Goal: Task Accomplishment & Management: Manage account settings

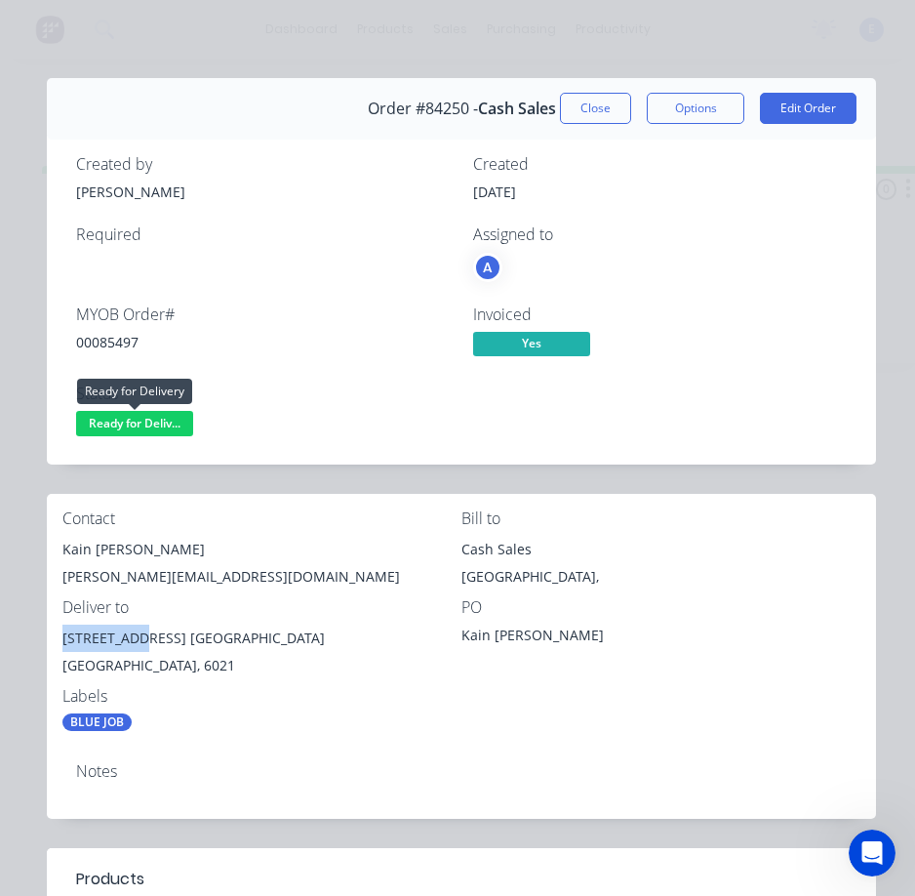
click at [150, 424] on span "Ready for Deliv..." at bounding box center [134, 423] width 117 height 24
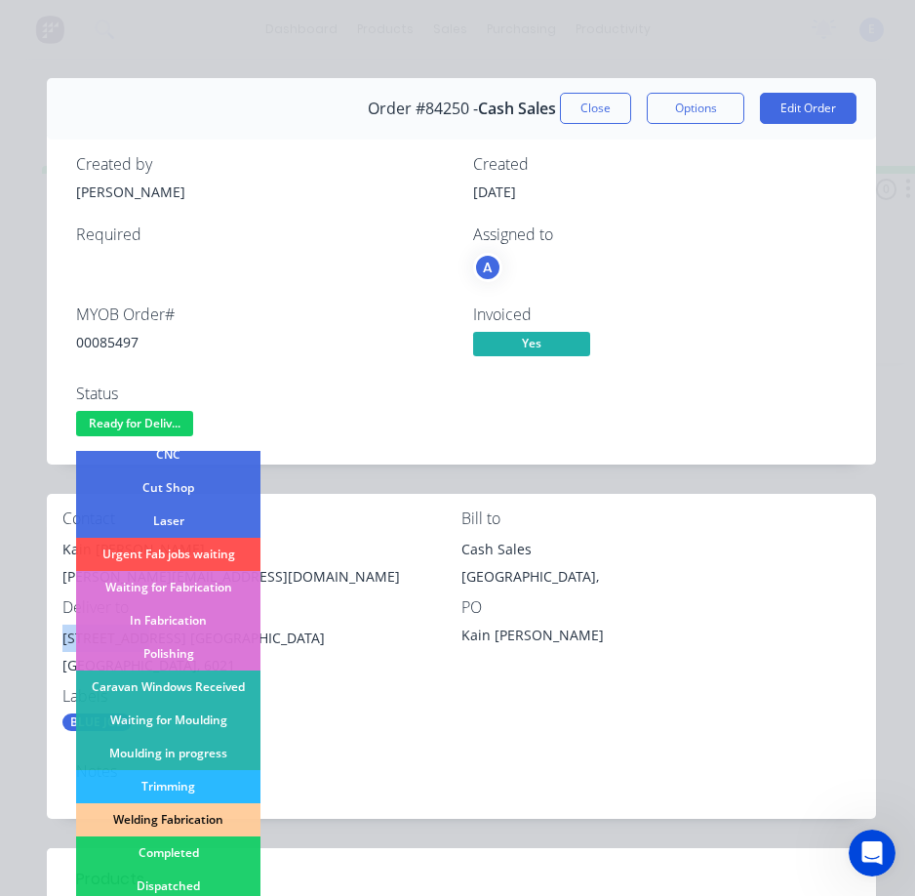
scroll to position [293, 0]
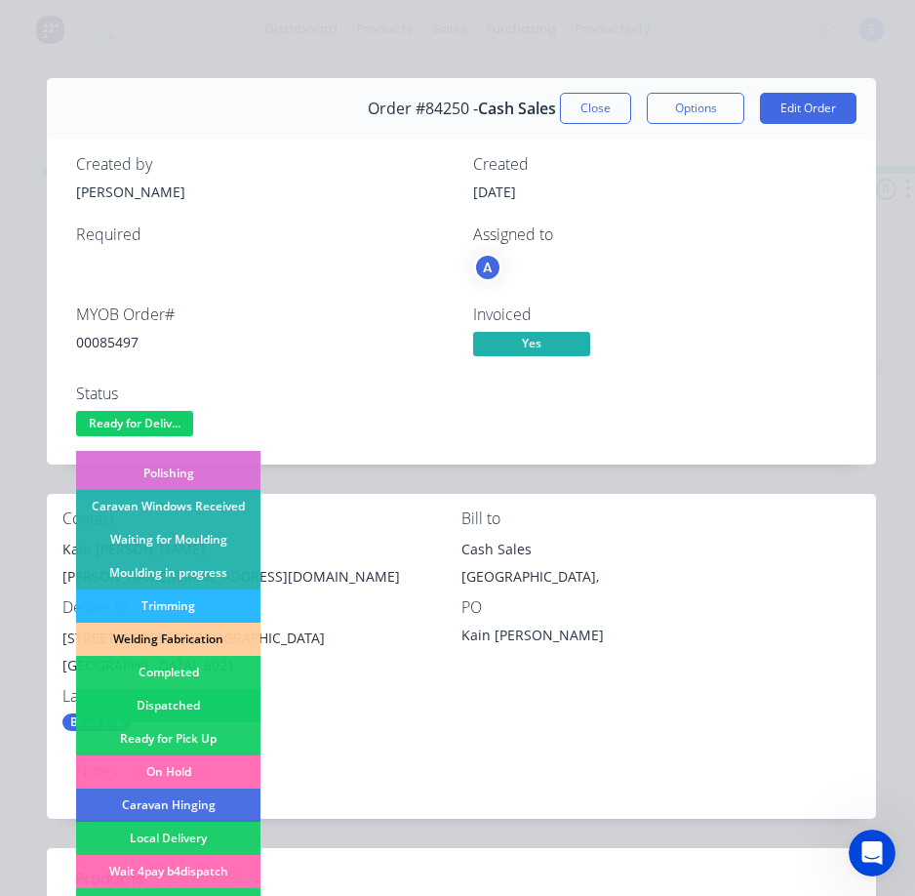
click at [212, 705] on div "Dispatched" at bounding box center [168, 705] width 184 height 33
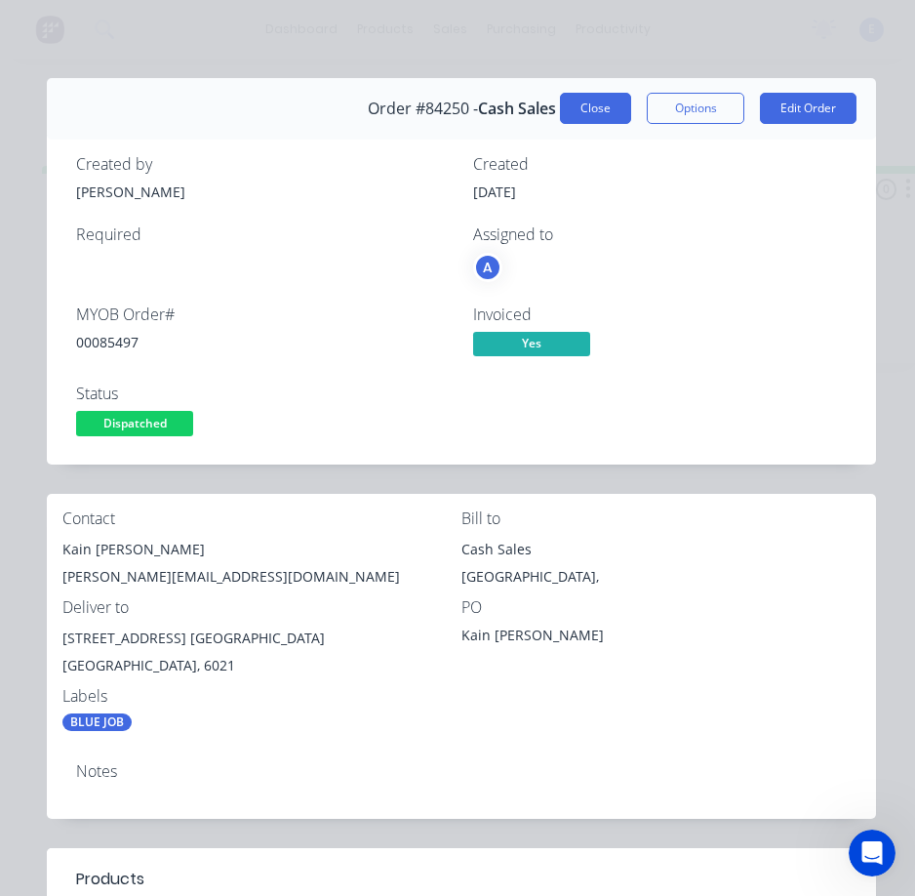
click at [579, 100] on button "Close" at bounding box center [595, 108] width 71 height 31
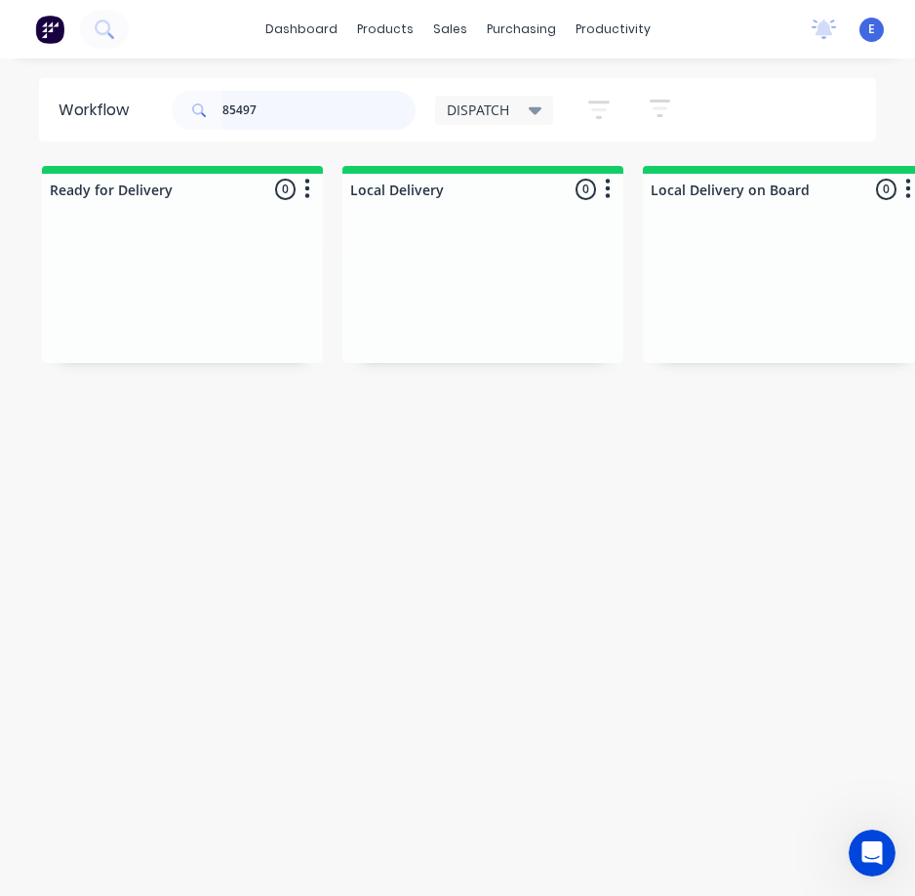
click at [387, 113] on input "85497" at bounding box center [318, 110] width 193 height 39
click at [283, 105] on input "85497" at bounding box center [318, 110] width 193 height 39
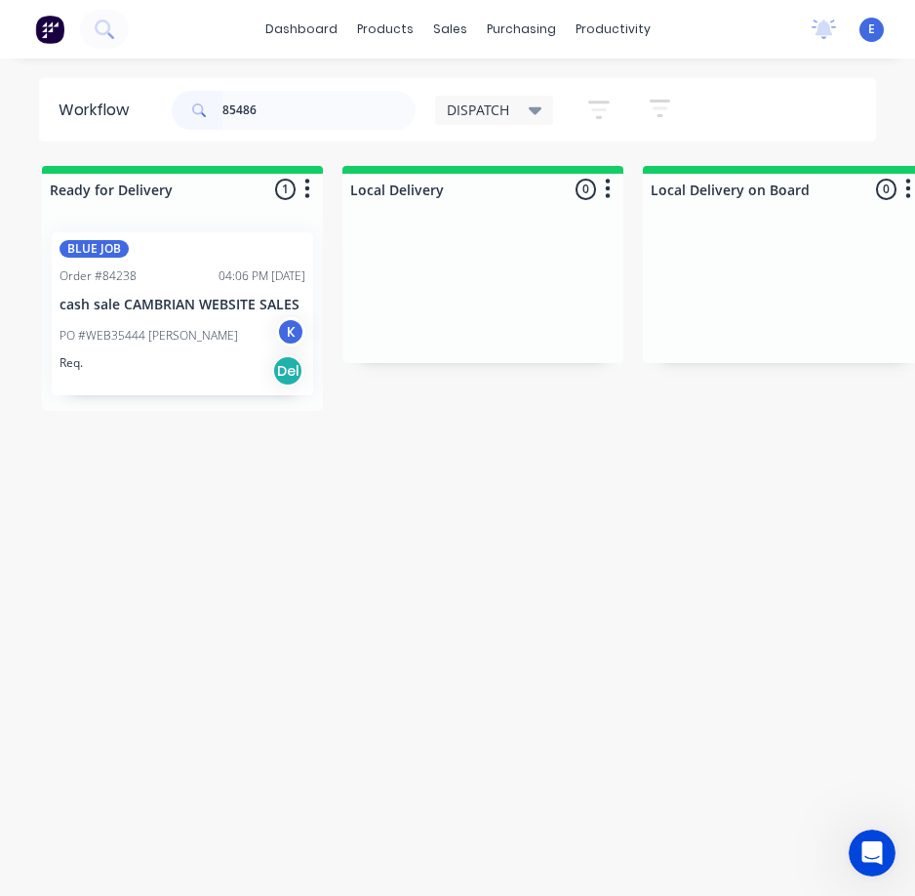
click at [163, 369] on div "Req. Del" at bounding box center [183, 370] width 246 height 33
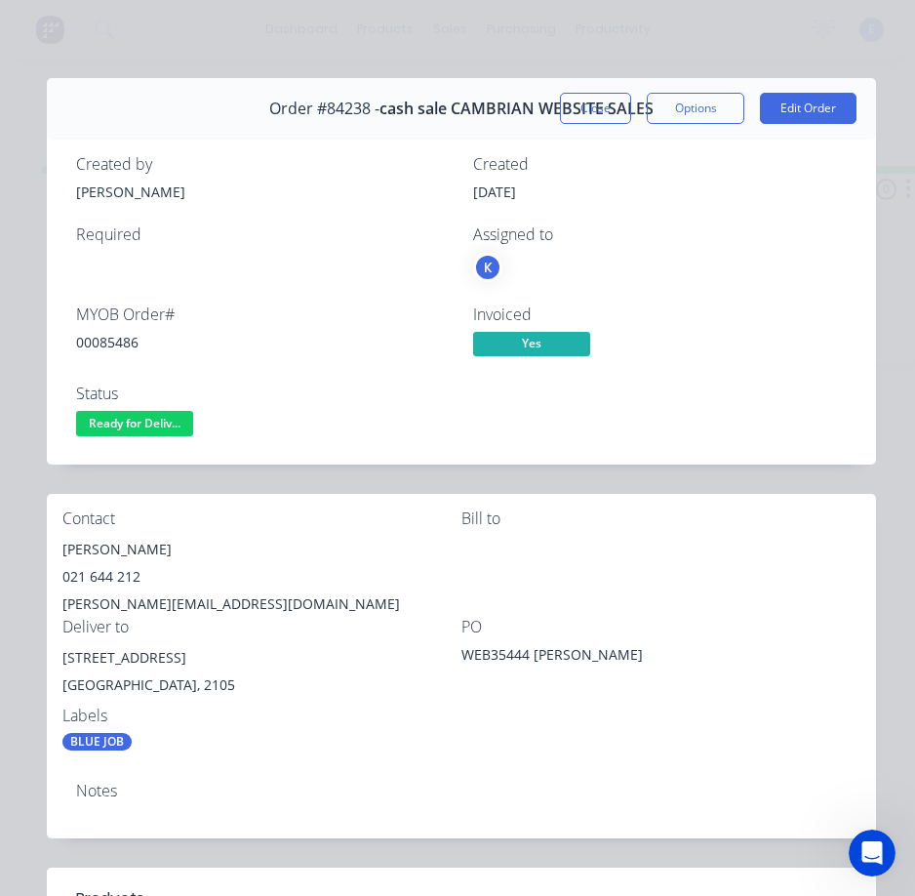
click at [115, 347] on div "00085486" at bounding box center [263, 342] width 374 height 20
copy div "00085486"
click at [108, 542] on div "[PERSON_NAME]" at bounding box center [261, 549] width 399 height 27
click at [108, 541] on div "[PERSON_NAME]" at bounding box center [261, 549] width 399 height 27
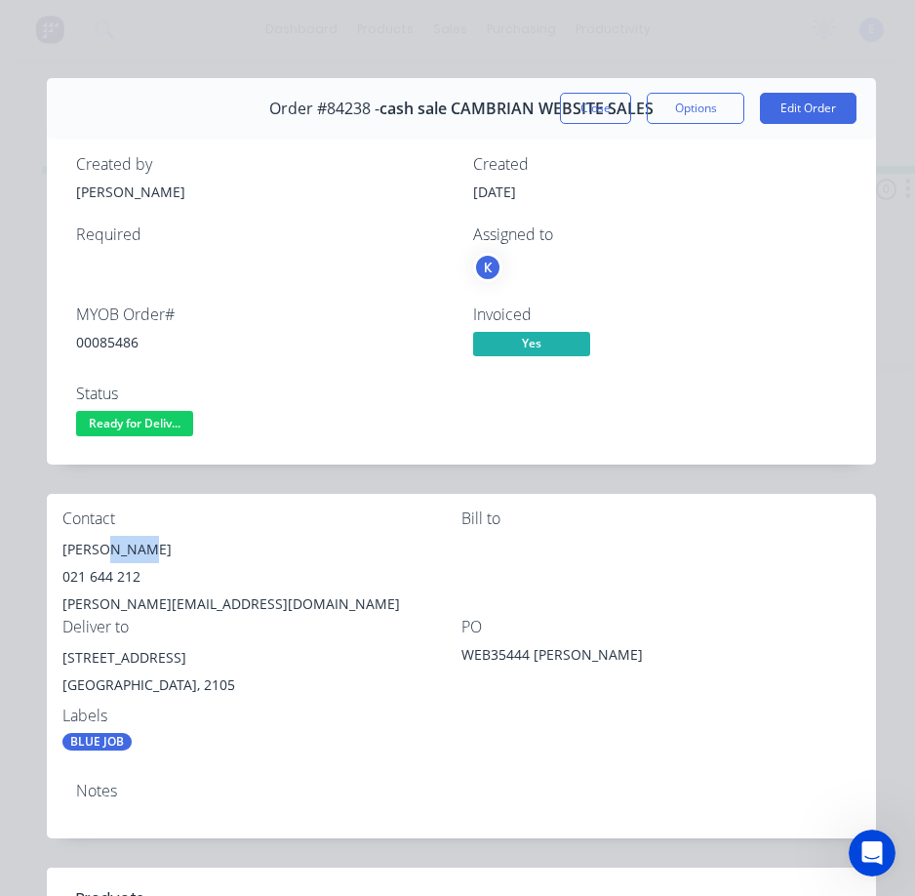
click at [100, 547] on div "[PERSON_NAME]" at bounding box center [261, 549] width 399 height 27
click at [99, 547] on div "[PERSON_NAME]" at bounding box center [261, 549] width 399 height 27
click at [111, 575] on div "021 644 212" at bounding box center [261, 576] width 399 height 27
click at [113, 577] on div "021 644 212" at bounding box center [261, 576] width 399 height 27
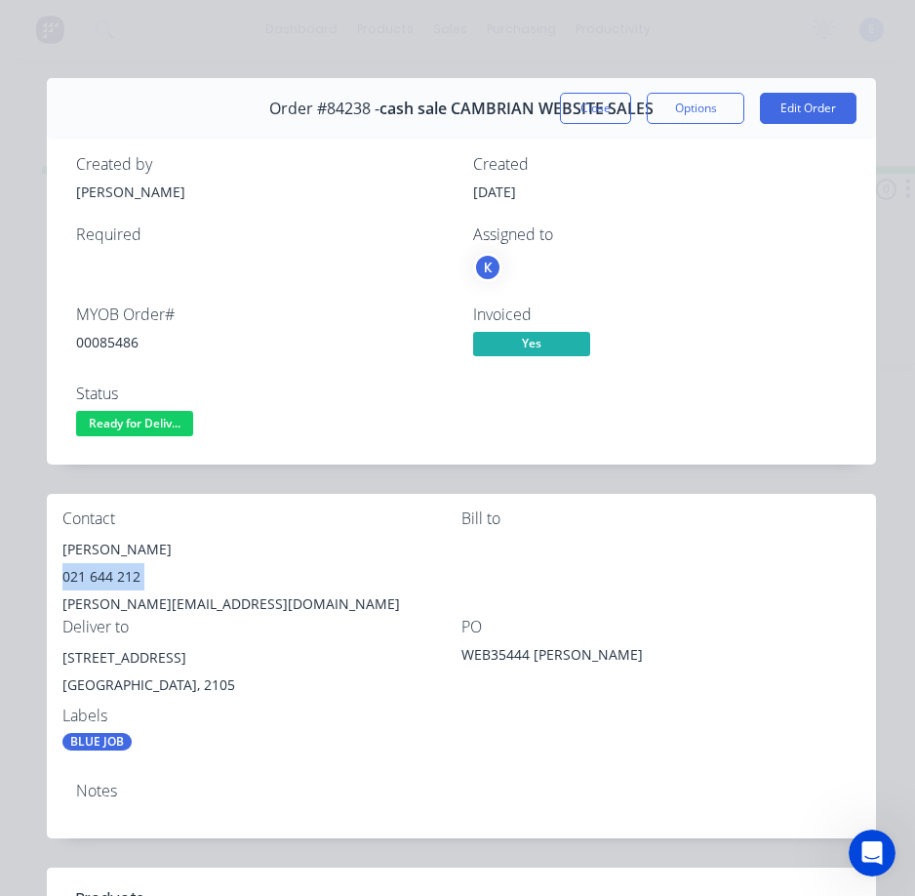
click at [113, 577] on div "021 644 212" at bounding box center [261, 576] width 399 height 27
copy div "021 644 212"
click at [137, 599] on div "[PERSON_NAME][EMAIL_ADDRESS][DOMAIN_NAME]" at bounding box center [261, 603] width 399 height 27
click at [138, 599] on div "[PERSON_NAME][EMAIL_ADDRESS][DOMAIN_NAME]" at bounding box center [261, 603] width 399 height 27
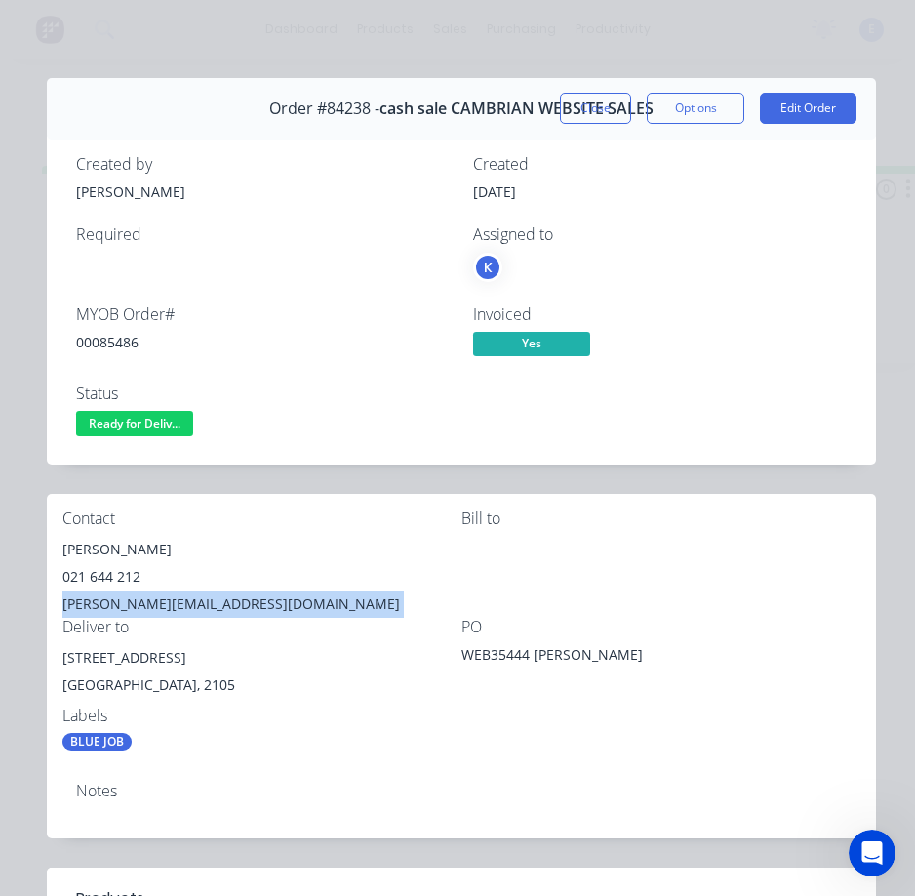
click at [138, 600] on div "[PERSON_NAME][EMAIL_ADDRESS][DOMAIN_NAME]" at bounding box center [261, 603] width 399 height 27
copy div "[PERSON_NAME][EMAIL_ADDRESS][DOMAIN_NAME]"
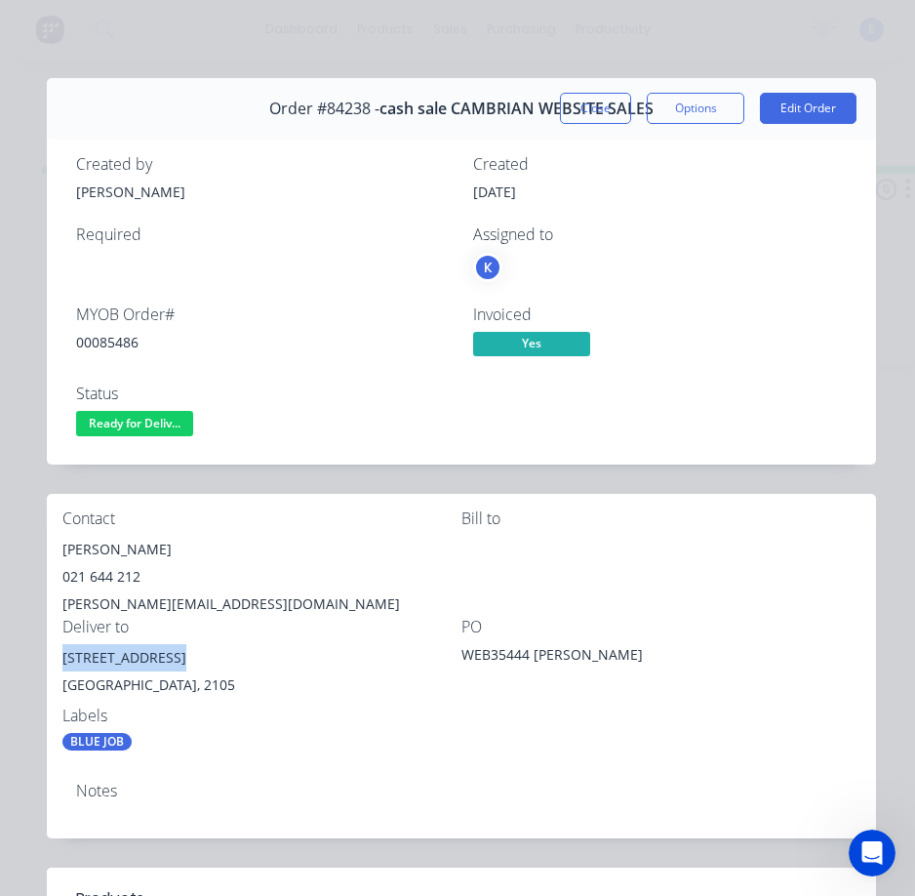
drag, startPoint x: 179, startPoint y: 654, endPoint x: 65, endPoint y: 664, distance: 113.7
click at [65, 664] on div "[STREET_ADDRESS]" at bounding box center [261, 657] width 399 height 27
copy div "[STREET_ADDRESS]"
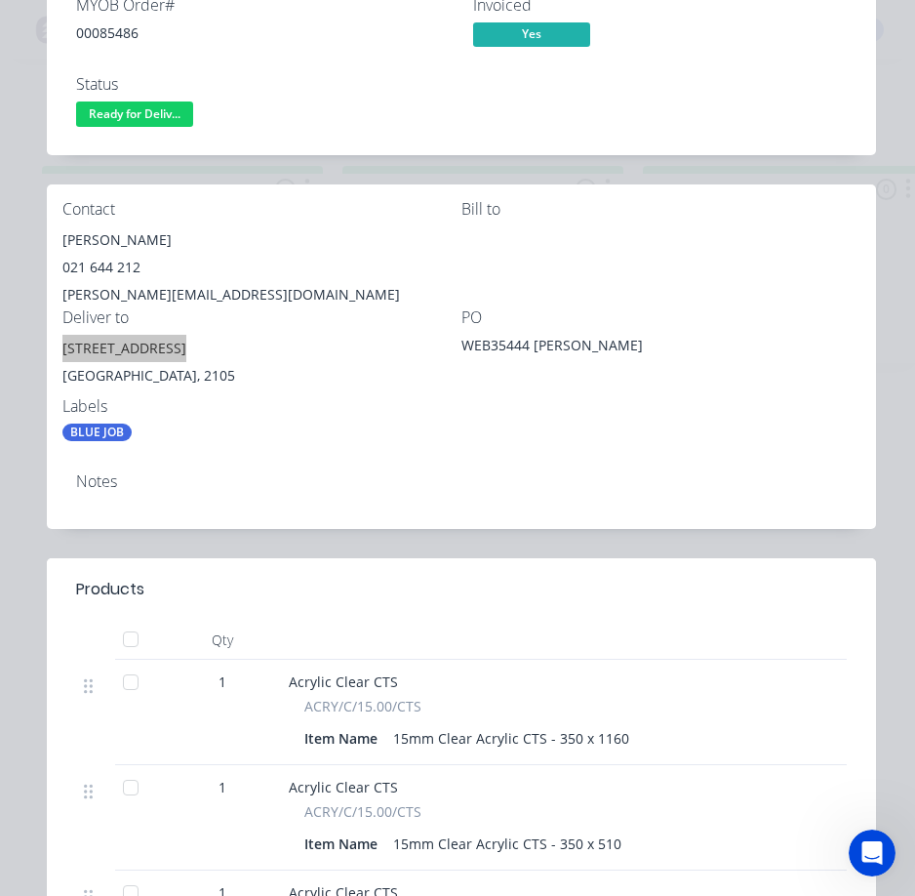
scroll to position [585, 0]
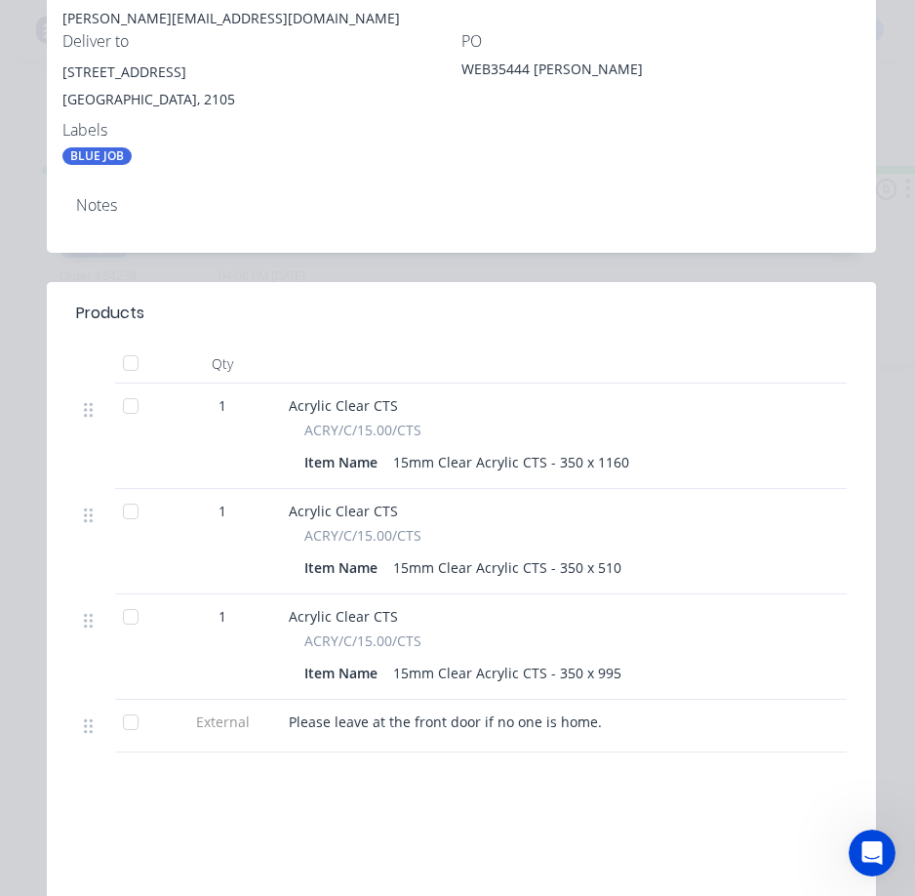
click at [365, 725] on span "Please leave at the front door if no one is home." at bounding box center [445, 721] width 313 height 19
copy span "Please leave at the front door if no one is home."
click at [769, 574] on div "Item Name 15mm Clear Acrylic CTS - 350 x 510" at bounding box center [671, 567] width 734 height 28
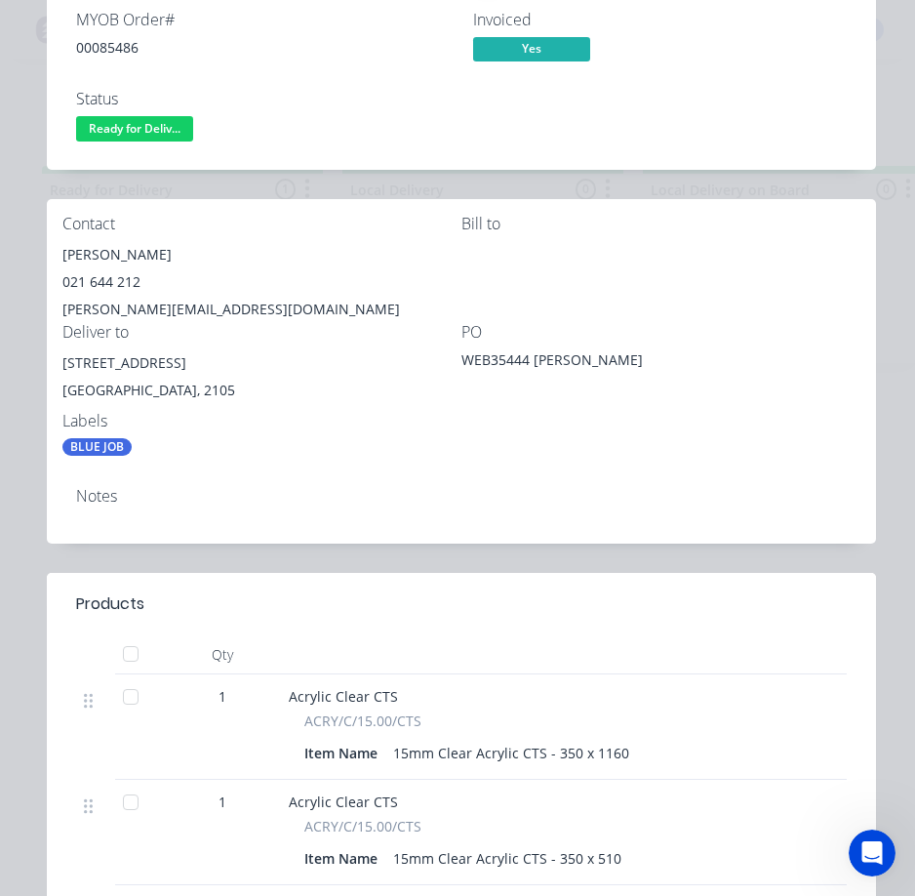
scroll to position [293, 0]
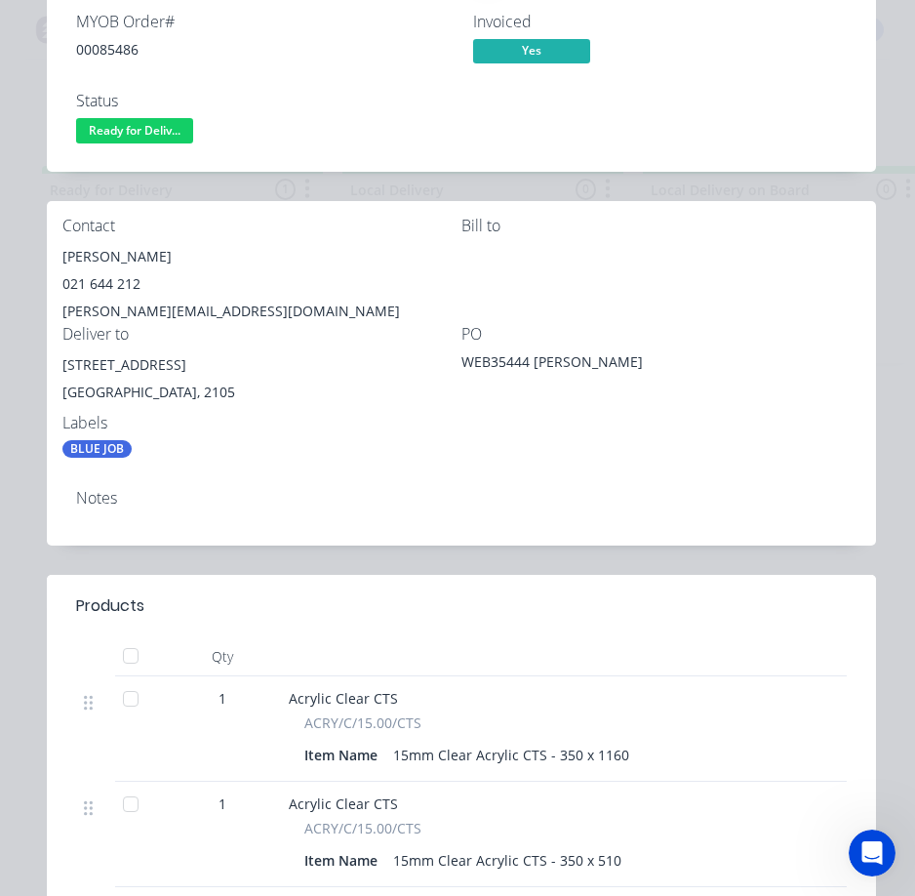
click at [140, 127] on span "Ready for Deliv..." at bounding box center [134, 130] width 117 height 24
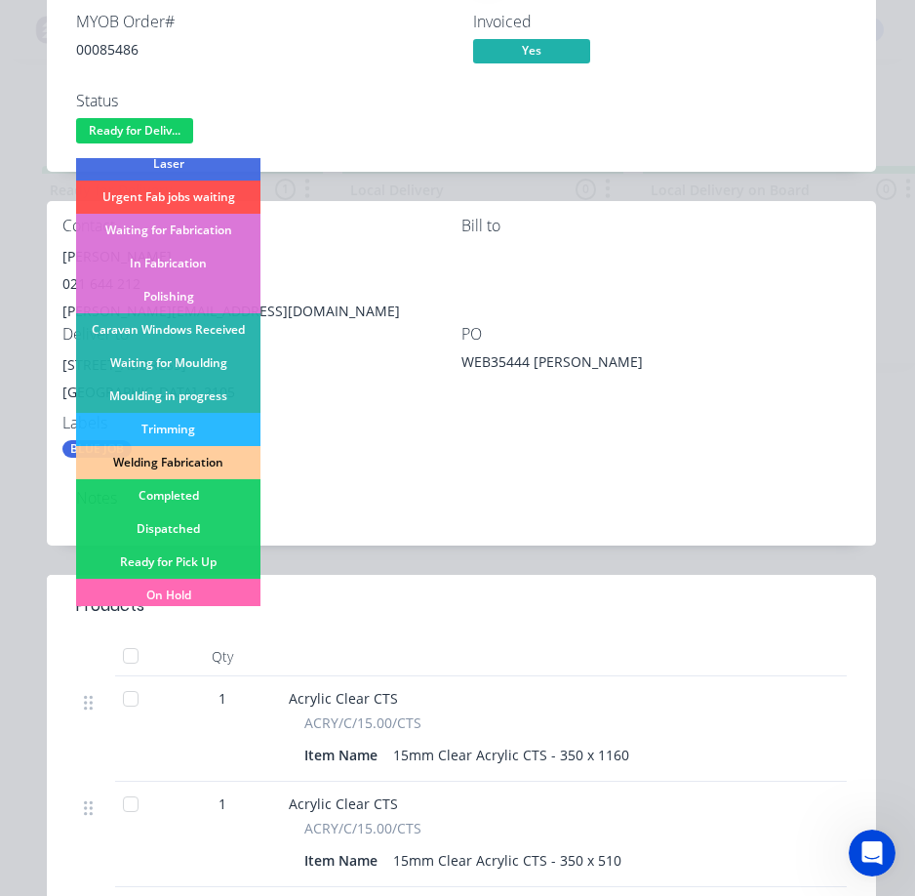
scroll to position [381, 0]
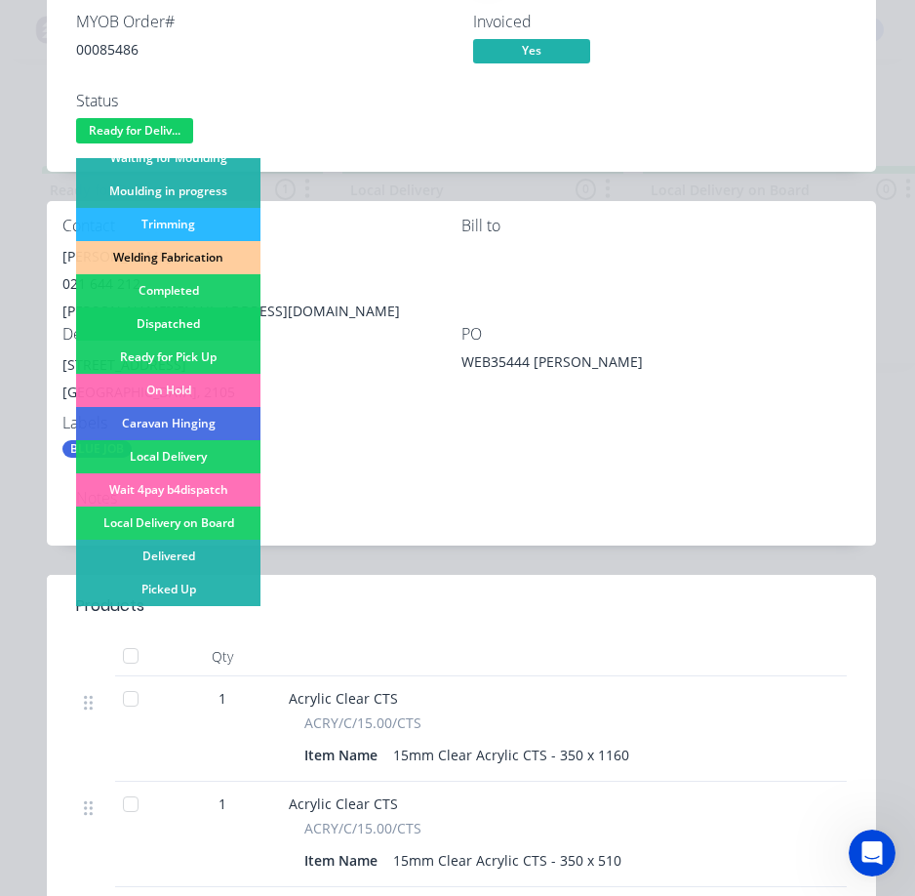
click at [197, 320] on div "Dispatched" at bounding box center [168, 323] width 184 height 33
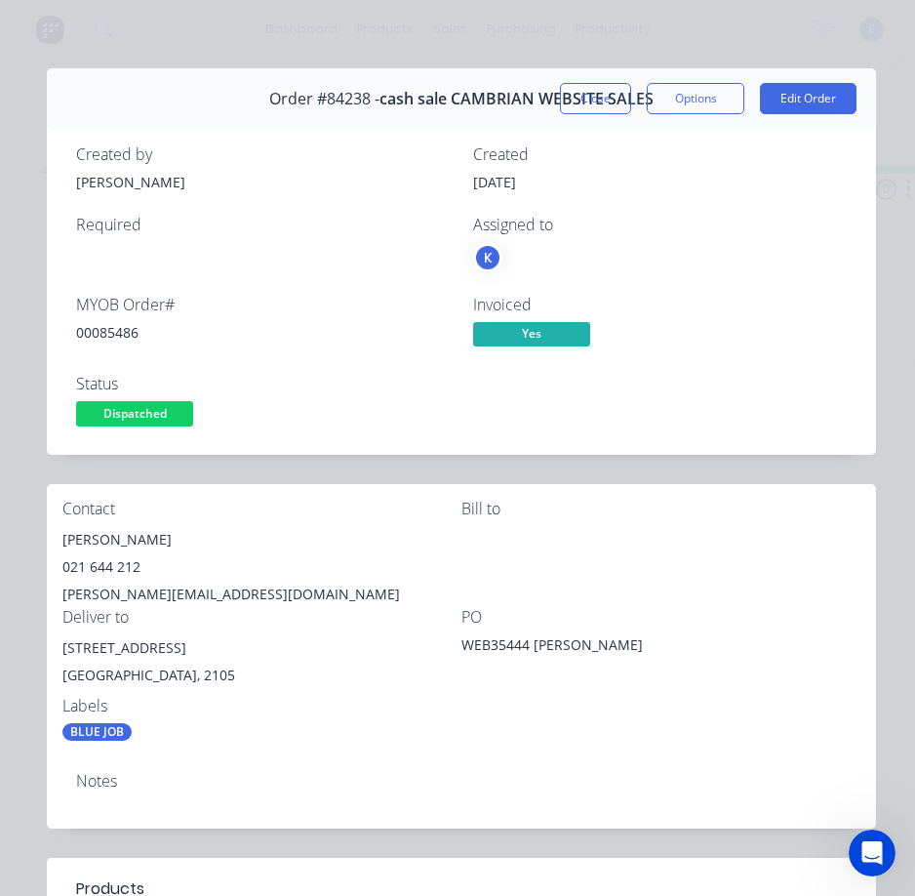
scroll to position [0, 0]
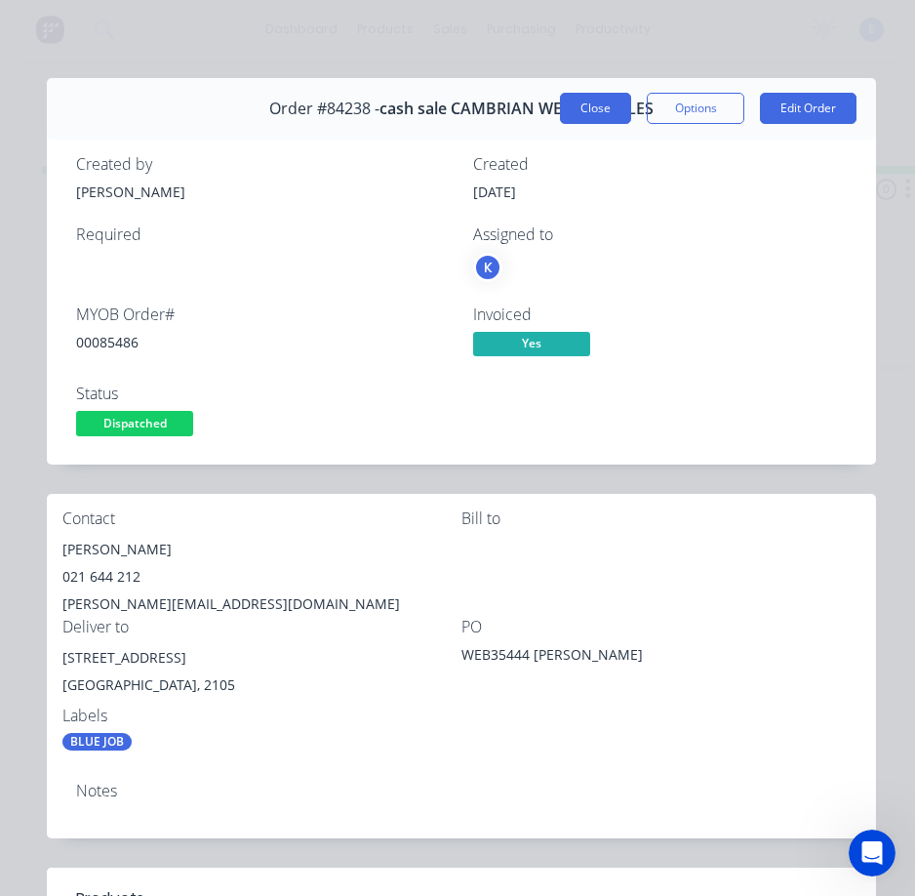
click at [581, 103] on button "Close" at bounding box center [595, 108] width 71 height 31
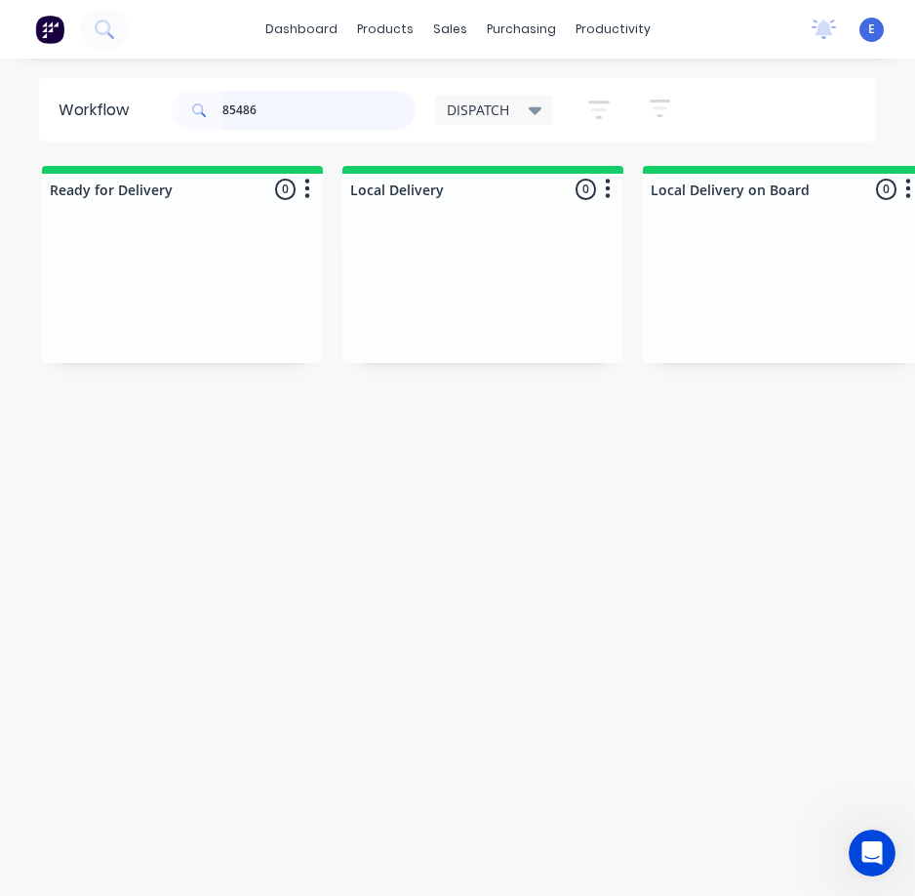
click at [315, 112] on input "85486" at bounding box center [318, 110] width 193 height 39
click at [315, 111] on input "85486" at bounding box center [318, 110] width 193 height 39
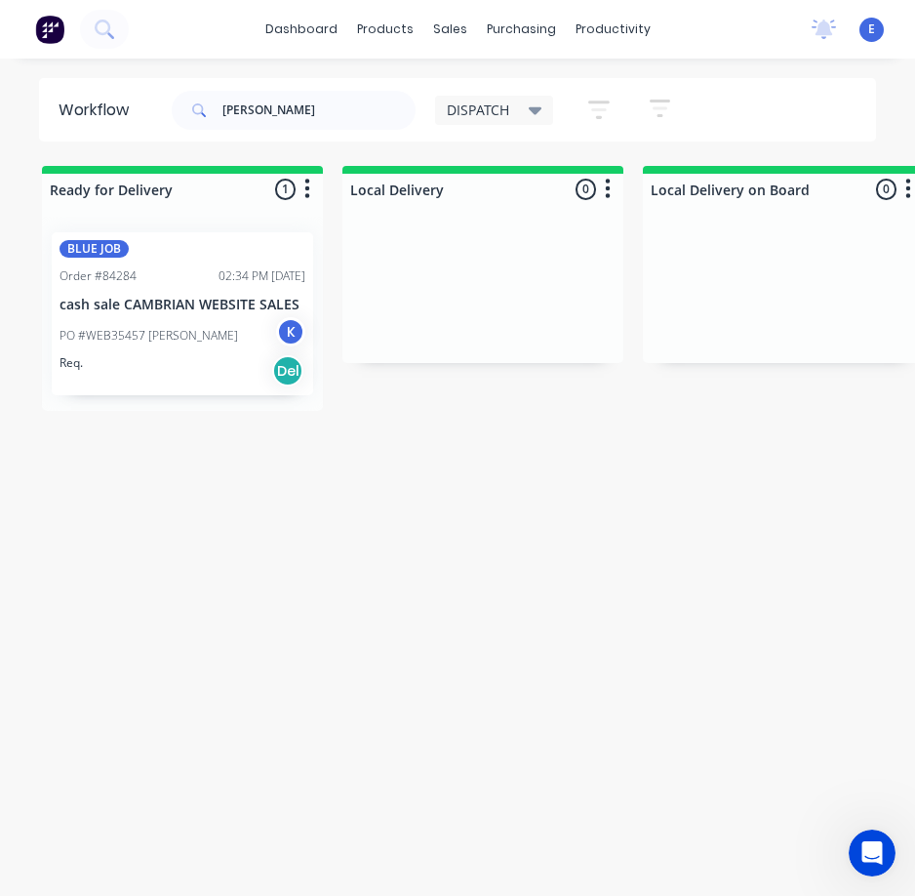
click at [165, 352] on div "PO #WEB35457 [PERSON_NAME] K" at bounding box center [183, 335] width 246 height 37
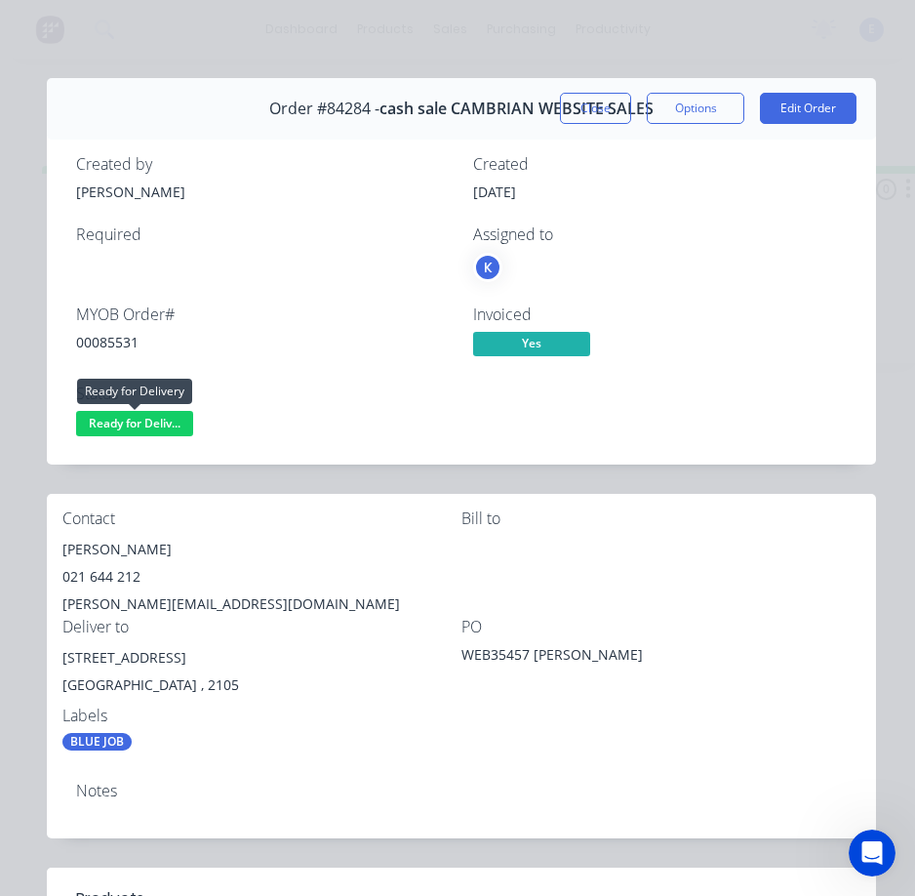
click at [169, 418] on span "Ready for Deliv..." at bounding box center [134, 423] width 117 height 24
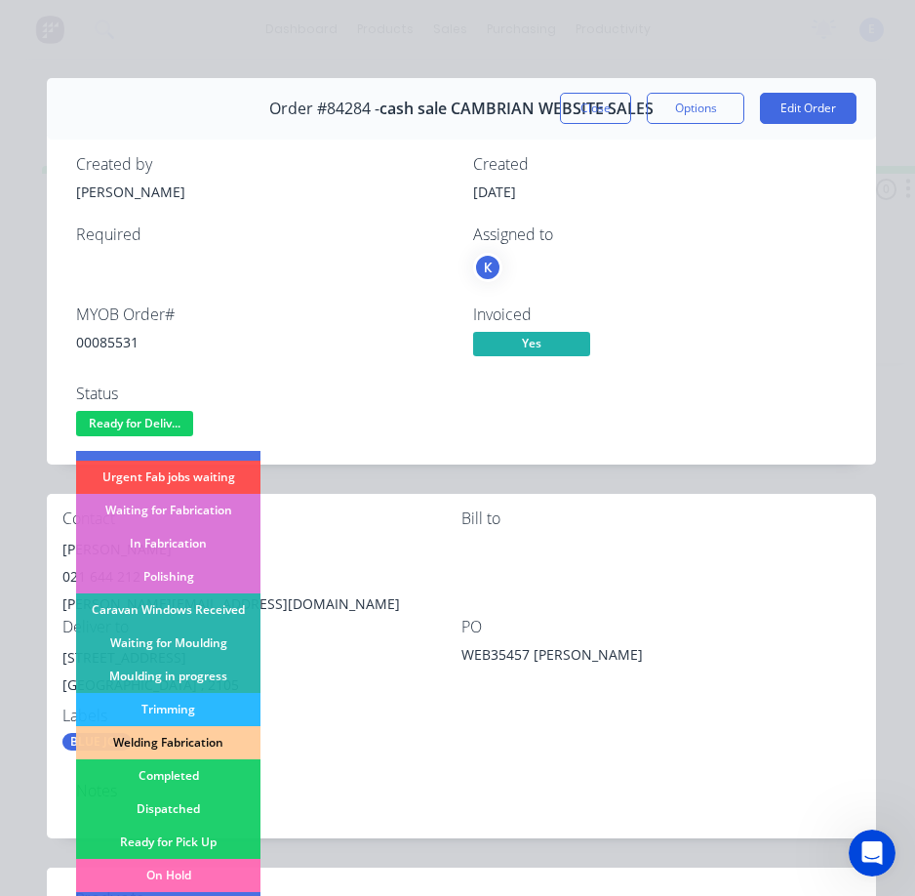
scroll to position [381, 0]
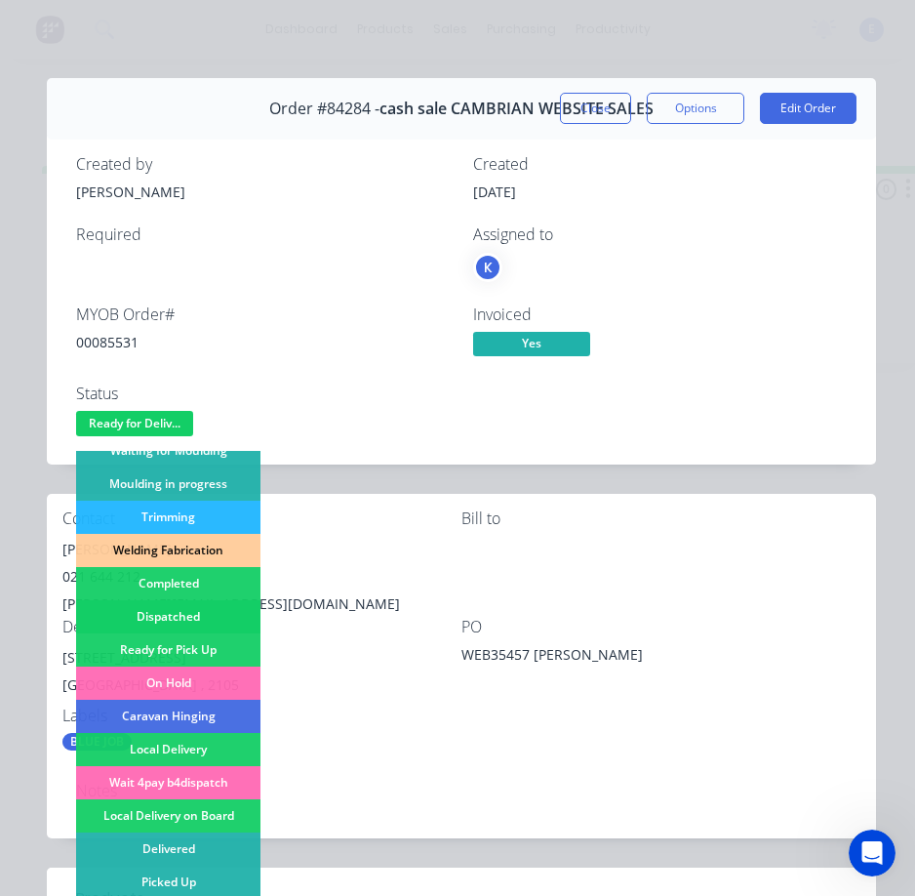
click at [187, 604] on div "Dispatched" at bounding box center [168, 616] width 184 height 33
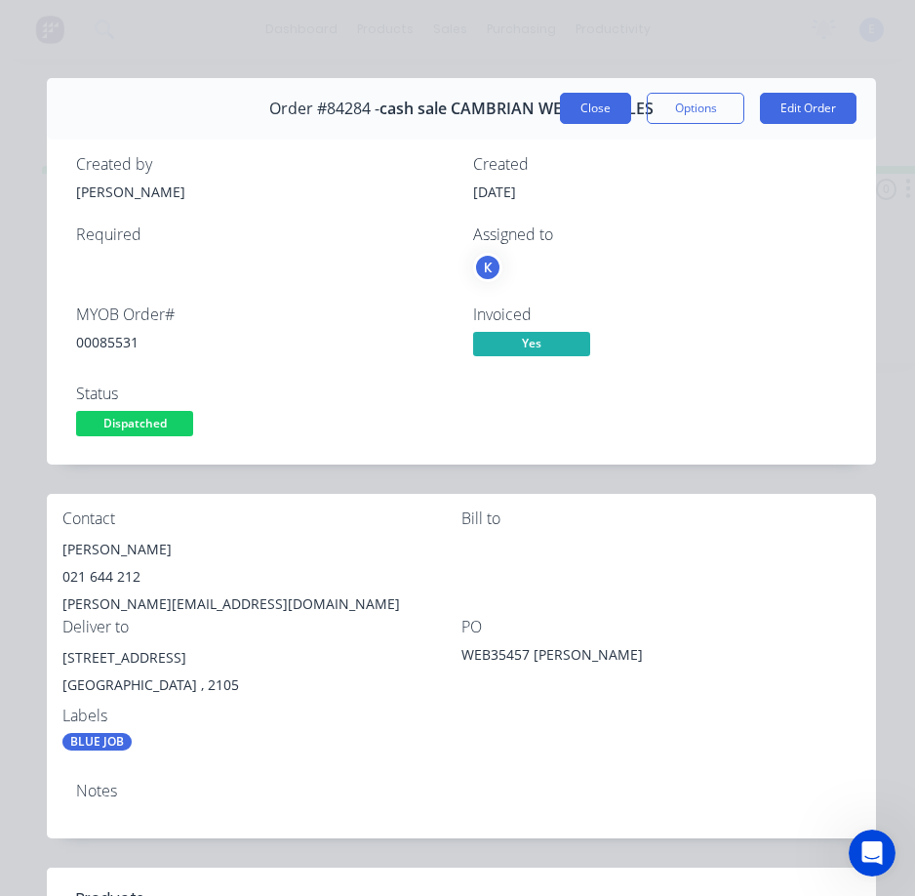
click at [582, 109] on button "Close" at bounding box center [595, 108] width 71 height 31
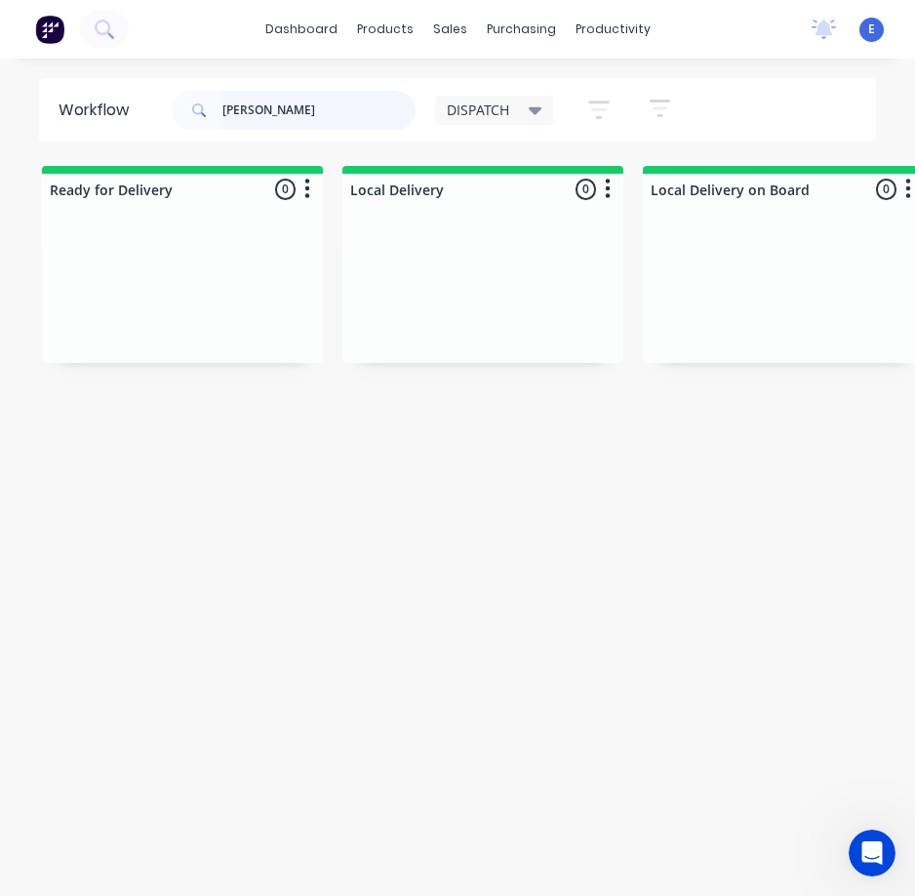
click at [297, 109] on input "[PERSON_NAME]" at bounding box center [318, 110] width 193 height 39
click at [302, 104] on input "[PERSON_NAME]" at bounding box center [318, 110] width 193 height 39
click at [302, 107] on input "[PERSON_NAME]" at bounding box center [318, 110] width 193 height 39
click at [300, 109] on input "[PERSON_NAME]" at bounding box center [318, 110] width 193 height 39
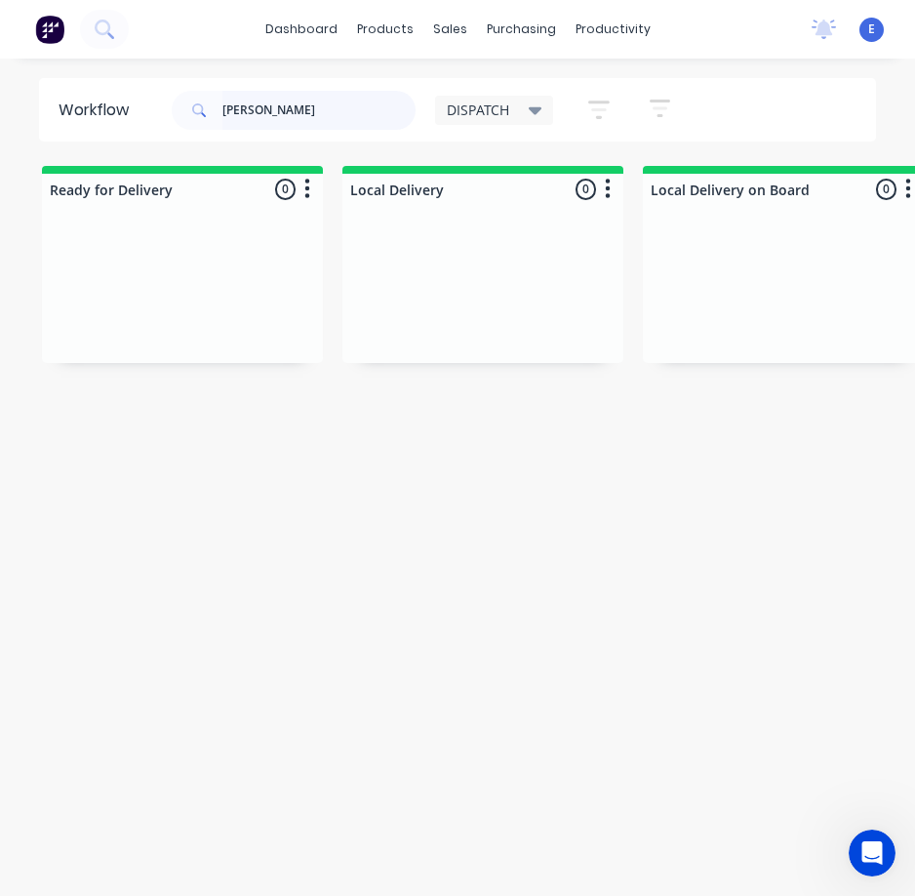
click at [295, 115] on input "[PERSON_NAME]" at bounding box center [318, 110] width 193 height 39
click at [294, 115] on input "[PERSON_NAME]" at bounding box center [318, 110] width 193 height 39
drag, startPoint x: 294, startPoint y: 115, endPoint x: 268, endPoint y: 123, distance: 26.5
click at [289, 116] on input "[PERSON_NAME]" at bounding box center [318, 110] width 193 height 39
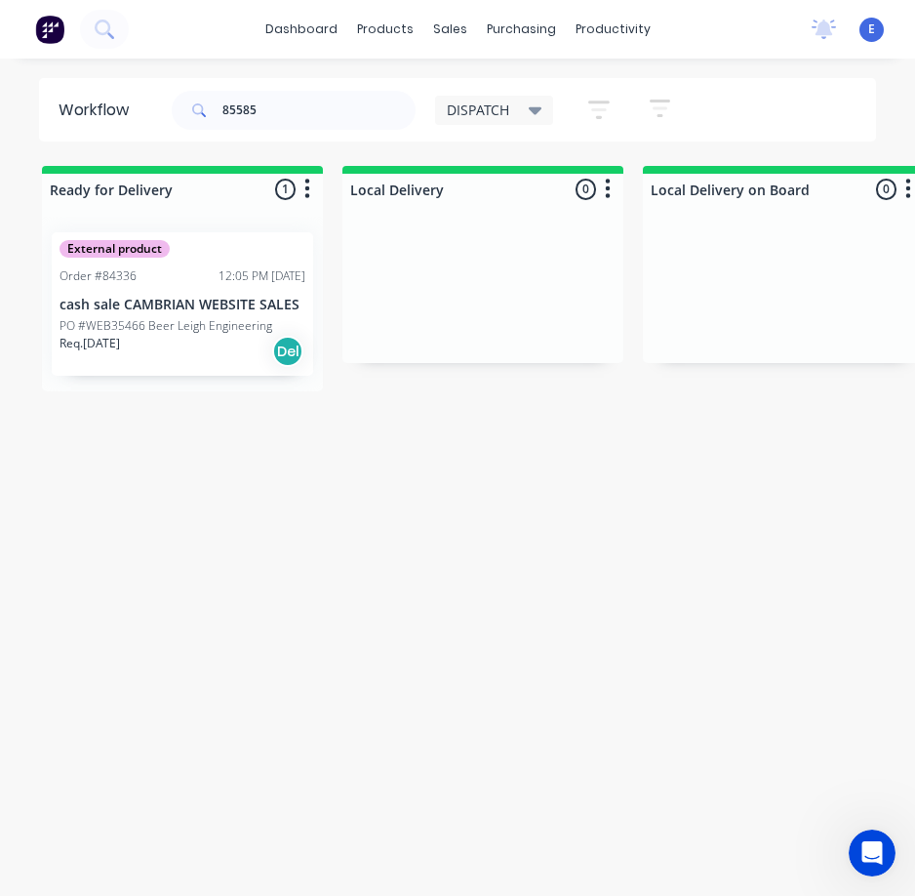
click at [205, 340] on div "Req. [DATE] Del" at bounding box center [183, 351] width 246 height 33
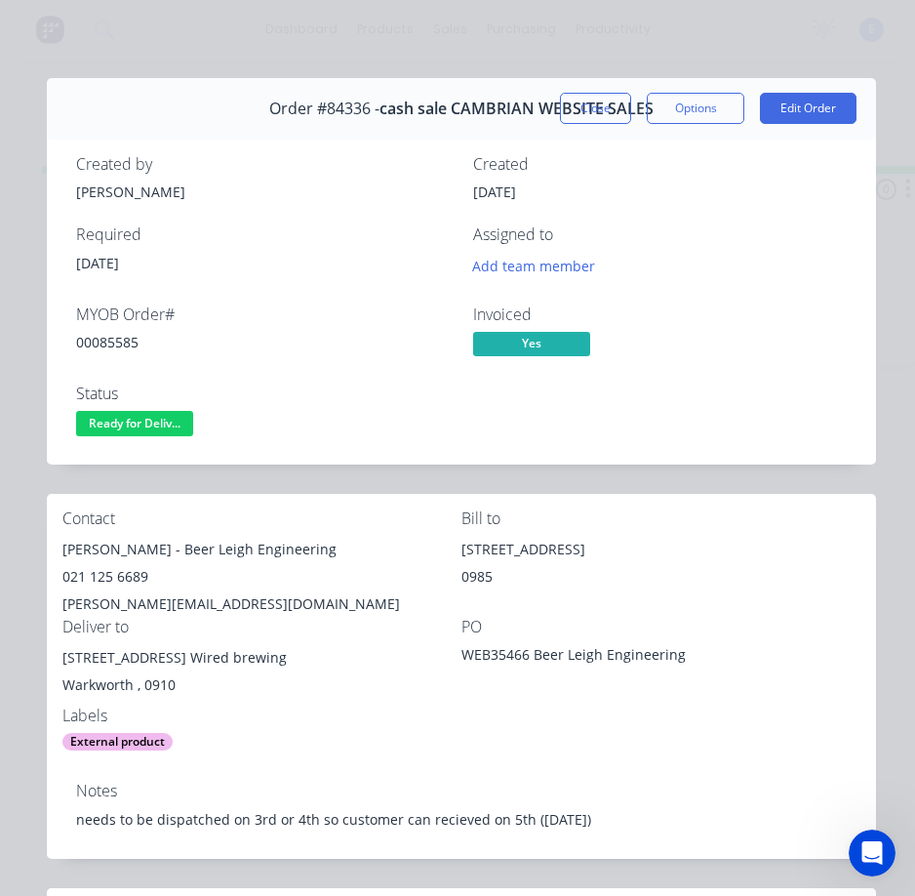
click at [107, 341] on div "00085585" at bounding box center [263, 342] width 374 height 20
click at [106, 340] on div "00085585" at bounding box center [263, 342] width 374 height 20
click at [108, 343] on div "00085585" at bounding box center [263, 342] width 374 height 20
copy div "00085585"
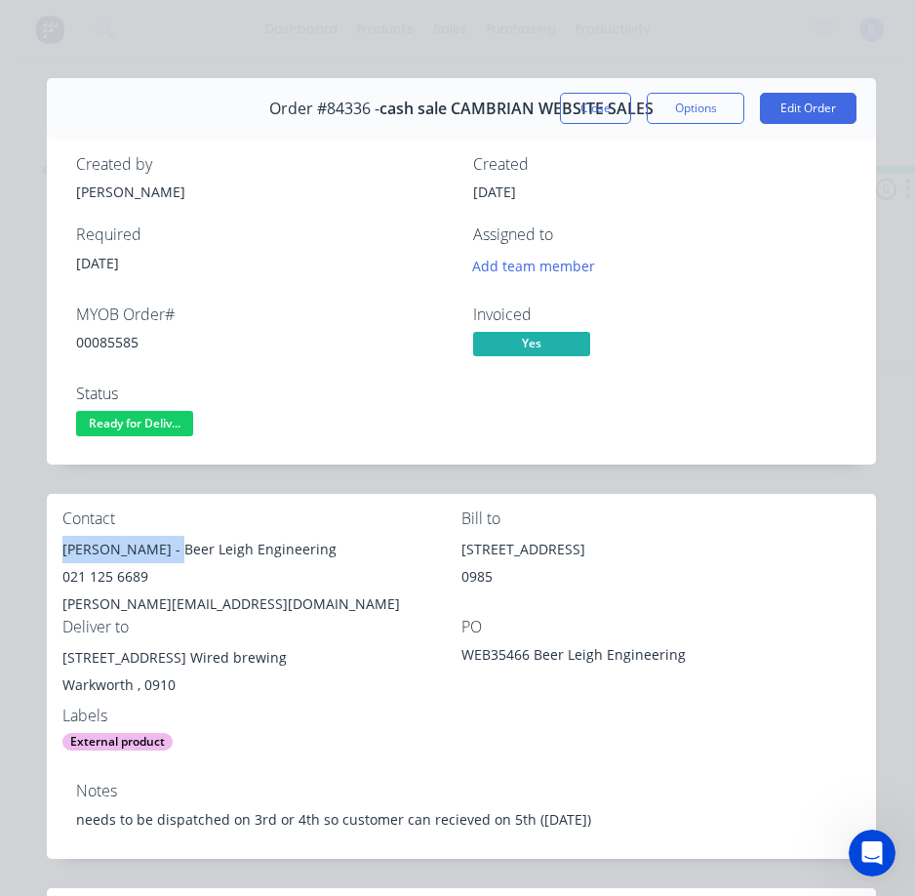
drag, startPoint x: 170, startPoint y: 552, endPoint x: 59, endPoint y: 554, distance: 111.2
click at [59, 554] on div "Contact [PERSON_NAME] - Beer Leigh Engineering 021 125 6689 [PERSON_NAME][EMAIL…" at bounding box center [461, 630] width 829 height 273
copy div "[PERSON_NAME]"
drag, startPoint x: 178, startPoint y: 555, endPoint x: 309, endPoint y: 546, distance: 132.0
click at [347, 538] on div "[PERSON_NAME] - Beer Leigh Engineering" at bounding box center [261, 549] width 399 height 27
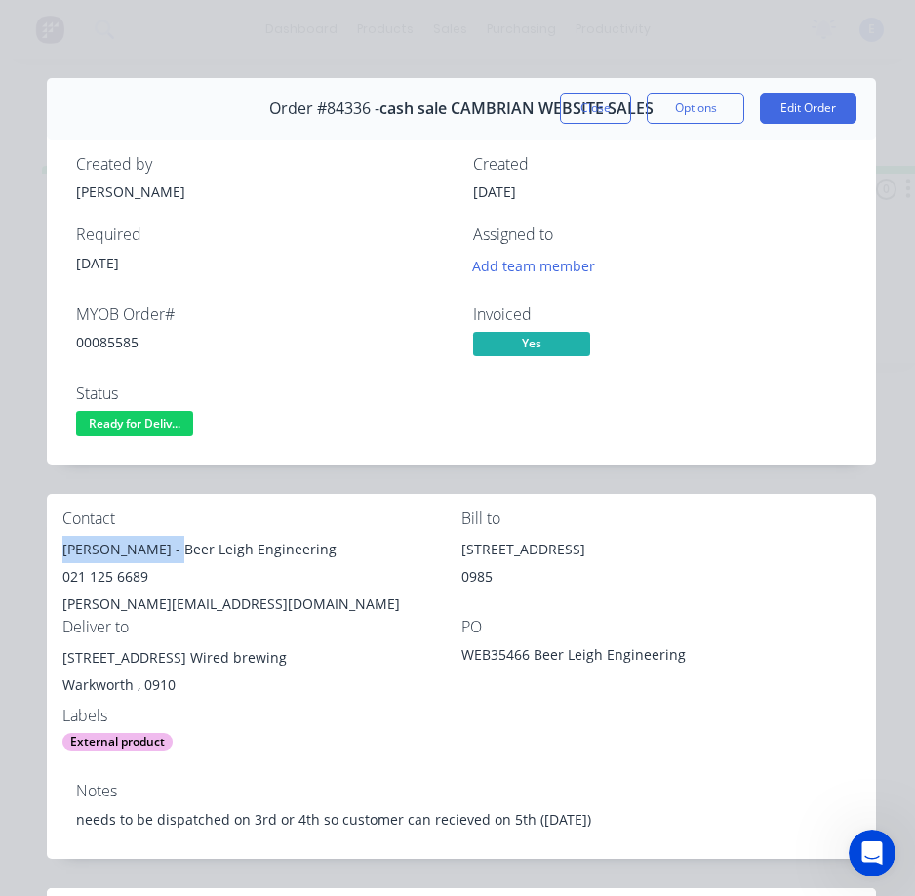
copy div "Beer Leigh Engineering"
click at [120, 568] on div "021 125 6689" at bounding box center [261, 576] width 399 height 27
click at [120, 569] on div "021 125 6689" at bounding box center [261, 576] width 399 height 27
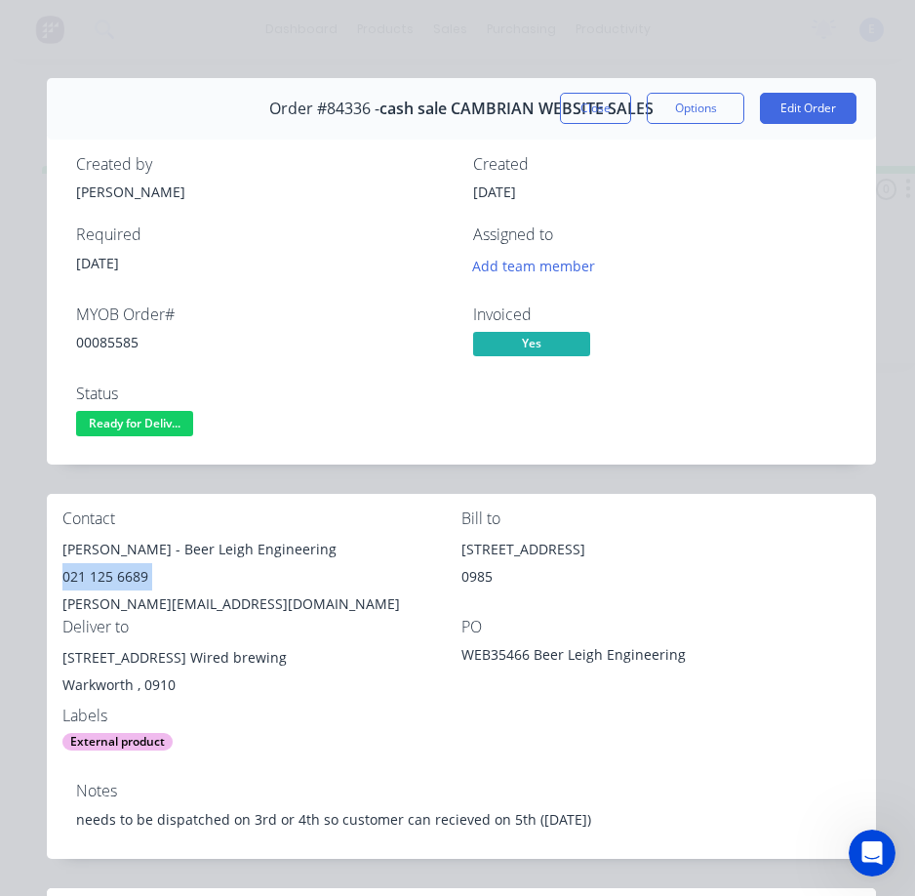
copy div "021 125 6689"
click at [175, 607] on div "[PERSON_NAME][EMAIL_ADDRESS][DOMAIN_NAME]" at bounding box center [261, 603] width 399 height 27
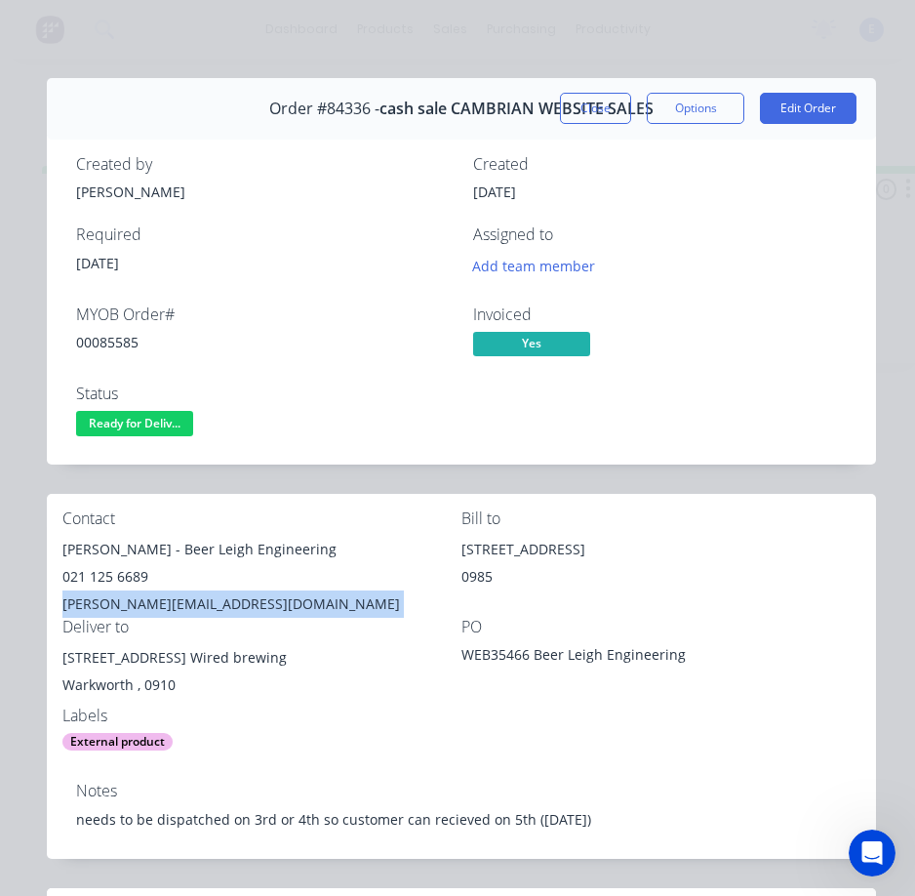
click at [174, 607] on div "[PERSON_NAME][EMAIL_ADDRESS][DOMAIN_NAME]" at bounding box center [261, 603] width 399 height 27
copy div "[PERSON_NAME][EMAIL_ADDRESS][DOMAIN_NAME]"
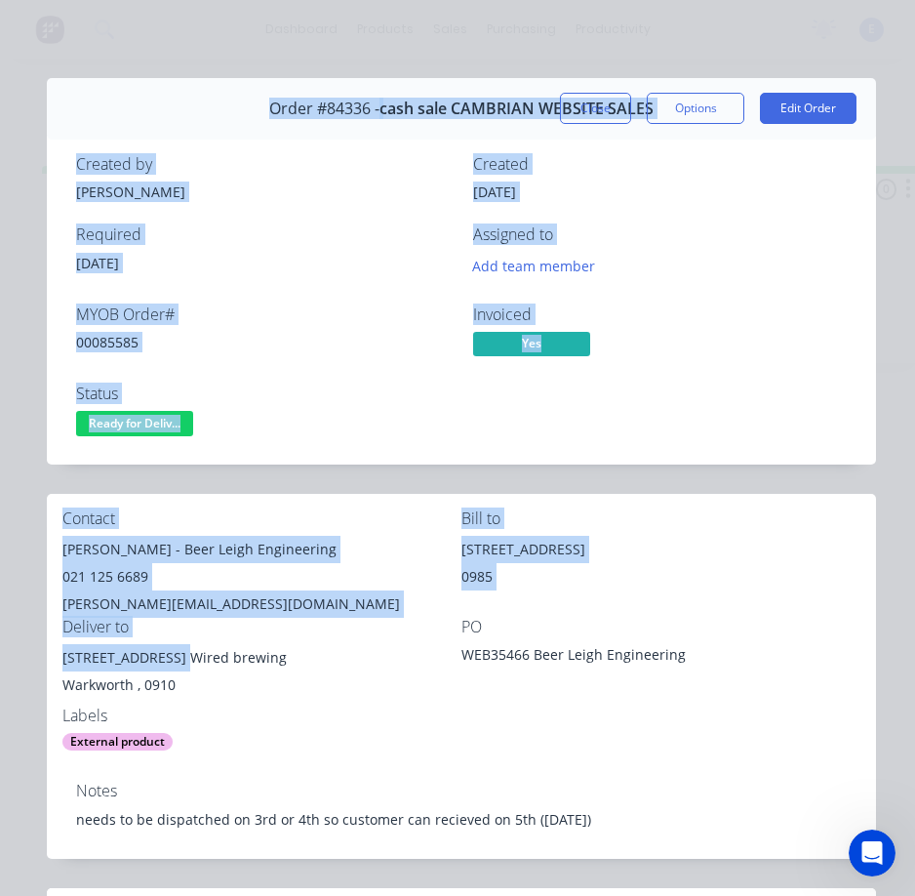
drag, startPoint x: 182, startPoint y: 653, endPoint x: 36, endPoint y: 663, distance: 146.7
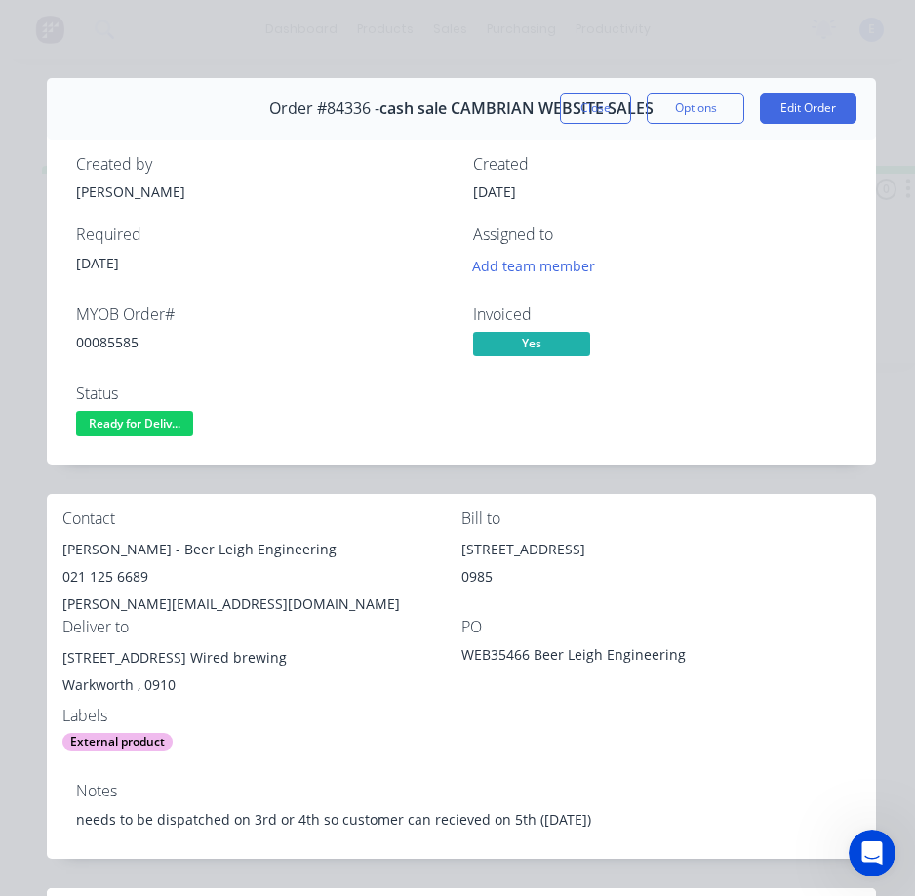
click at [392, 718] on div "Labels" at bounding box center [261, 715] width 399 height 19
drag, startPoint x: 181, startPoint y: 659, endPoint x: 66, endPoint y: 656, distance: 115.2
click at [66, 656] on div "[STREET_ADDRESS] Wired brewing" at bounding box center [261, 657] width 399 height 27
drag, startPoint x: 184, startPoint y: 659, endPoint x: 299, endPoint y: 661, distance: 114.2
click at [299, 661] on div "[STREET_ADDRESS] Wired brewing" at bounding box center [261, 657] width 399 height 27
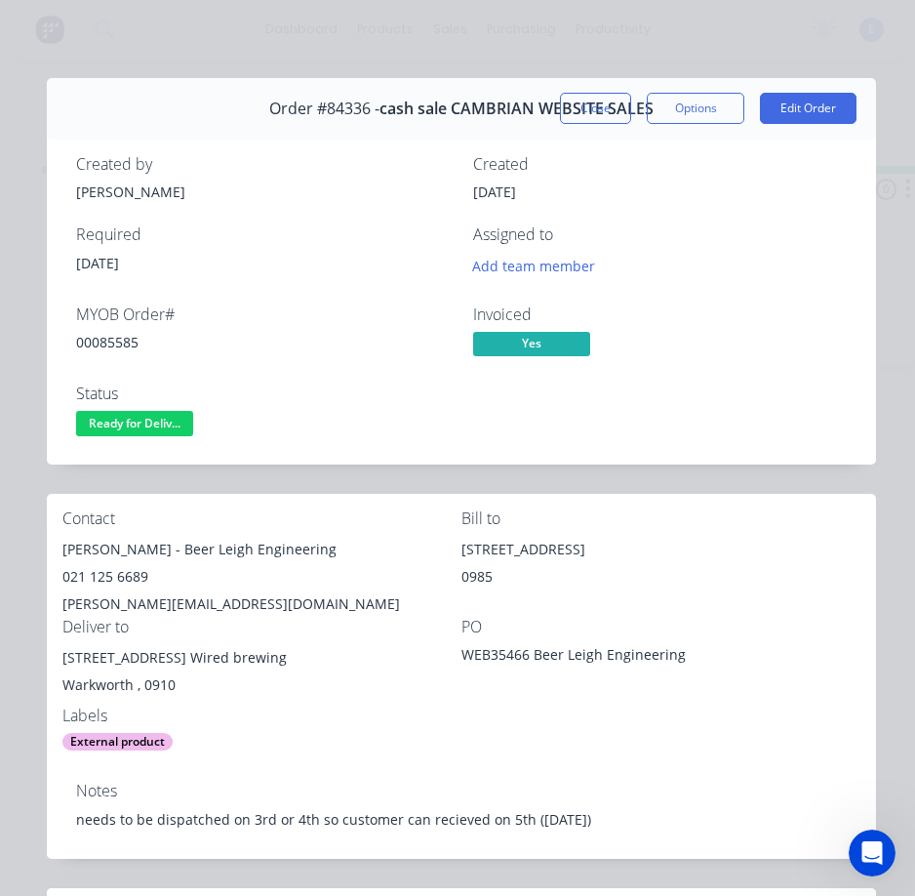
click at [484, 729] on div "Contact [PERSON_NAME] - Beer Leigh Engineering 021 125 6689 [PERSON_NAME][EMAIL…" at bounding box center [461, 630] width 829 height 273
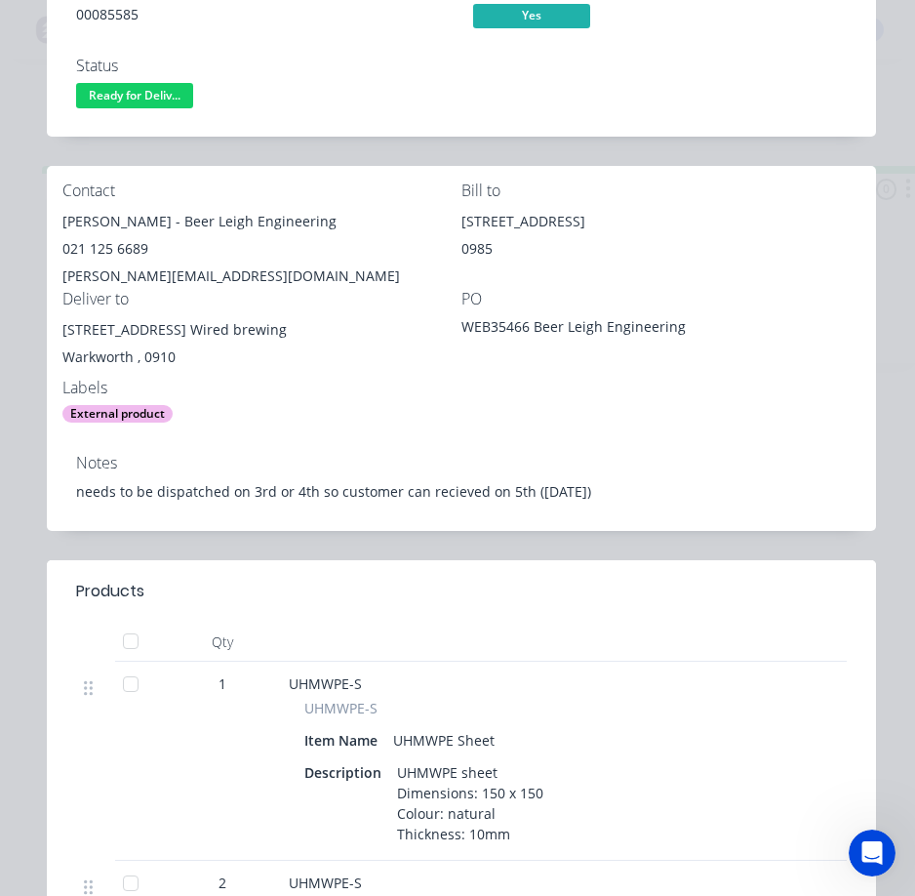
scroll to position [98, 0]
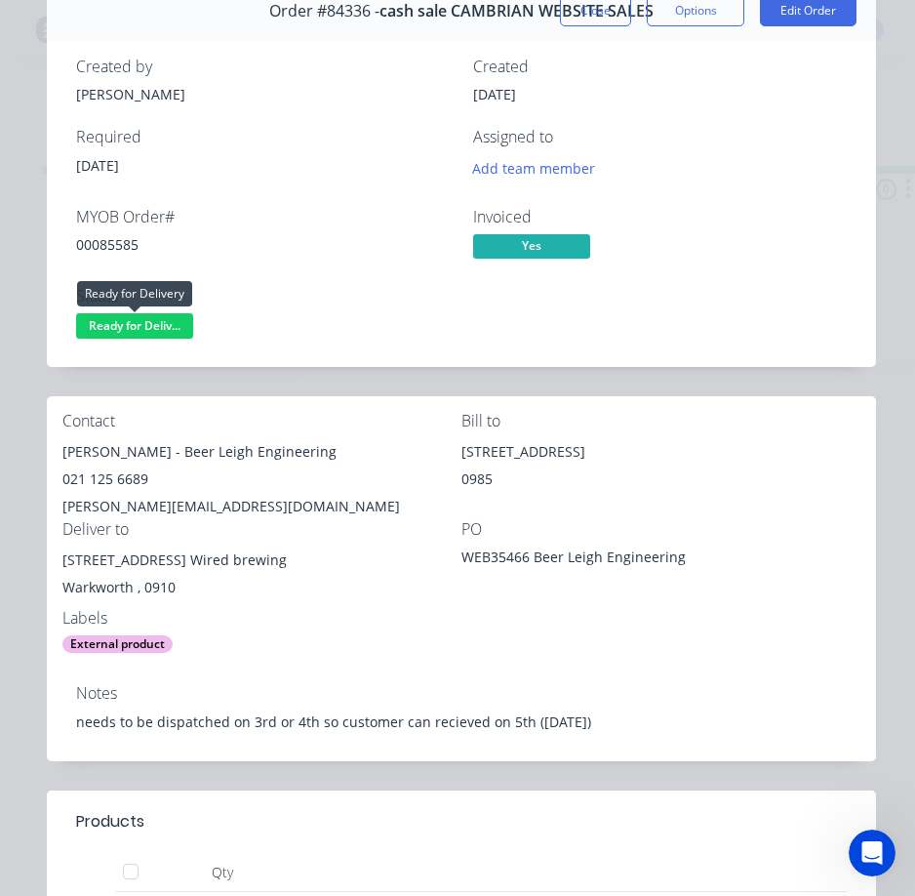
click at [152, 317] on span "Ready for Deliv..." at bounding box center [134, 325] width 117 height 24
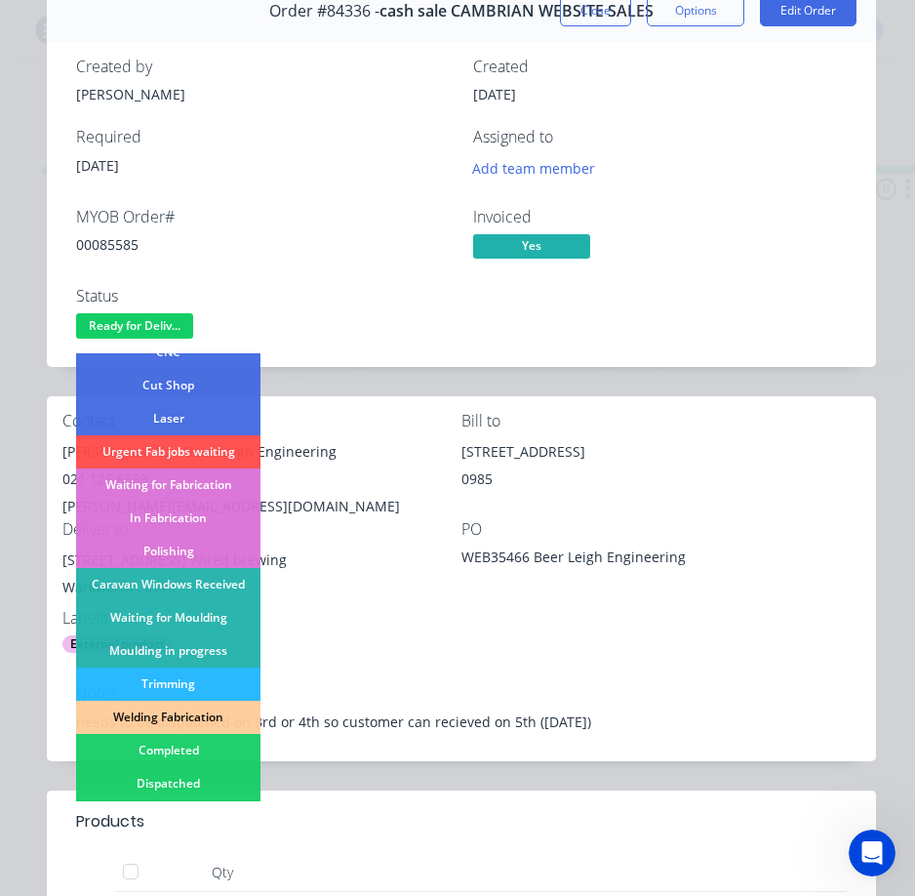
scroll to position [293, 0]
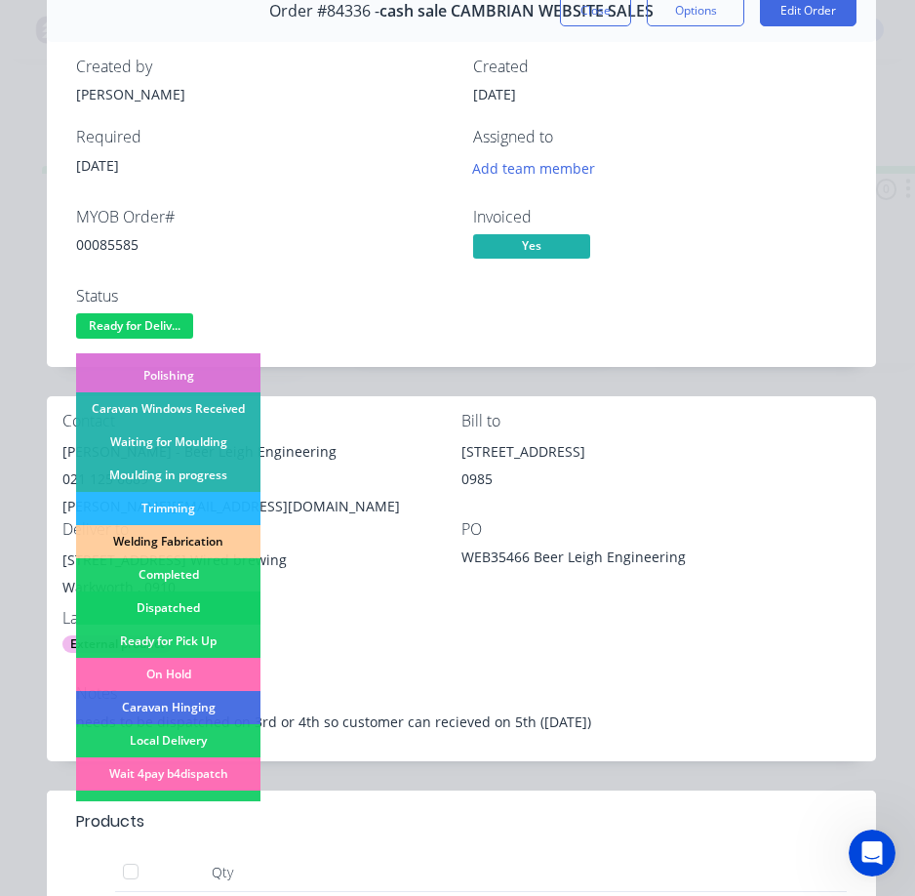
click at [202, 602] on div "Dispatched" at bounding box center [168, 607] width 184 height 33
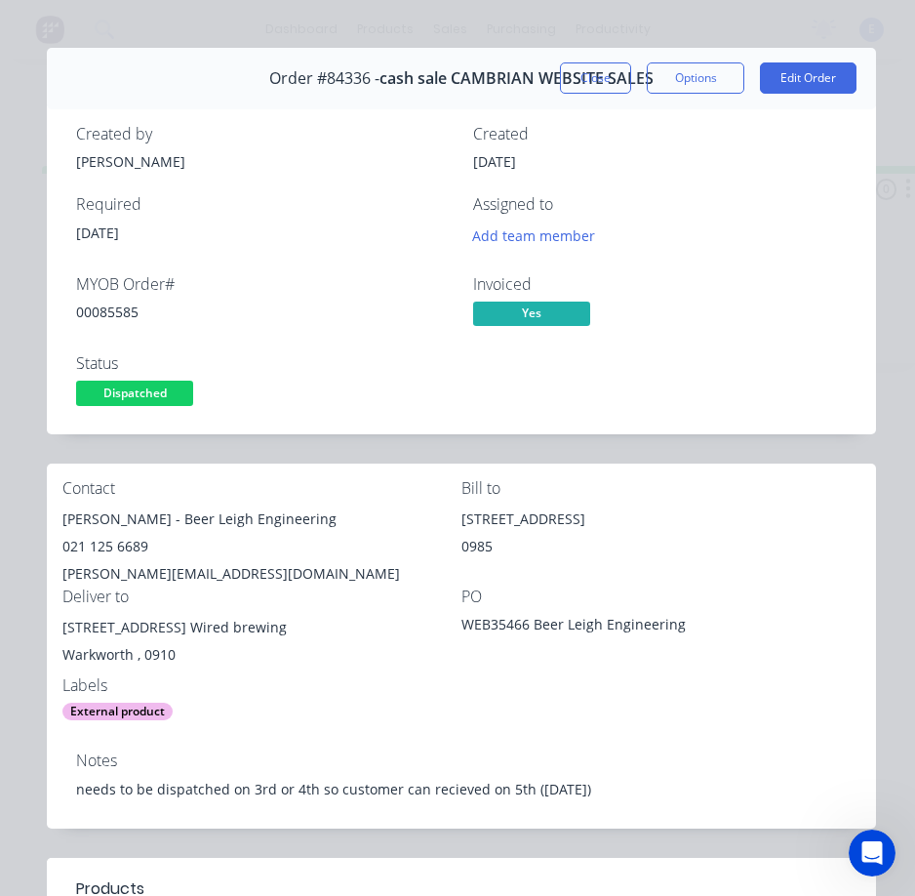
scroll to position [0, 0]
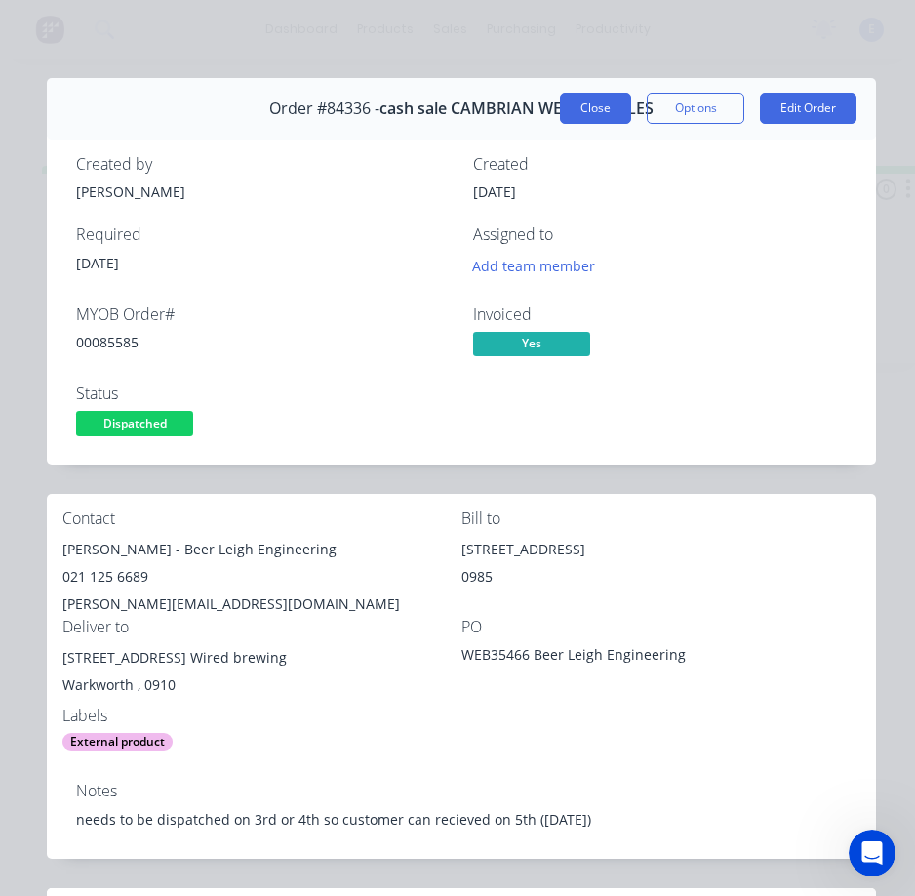
click at [578, 105] on button "Close" at bounding box center [595, 108] width 71 height 31
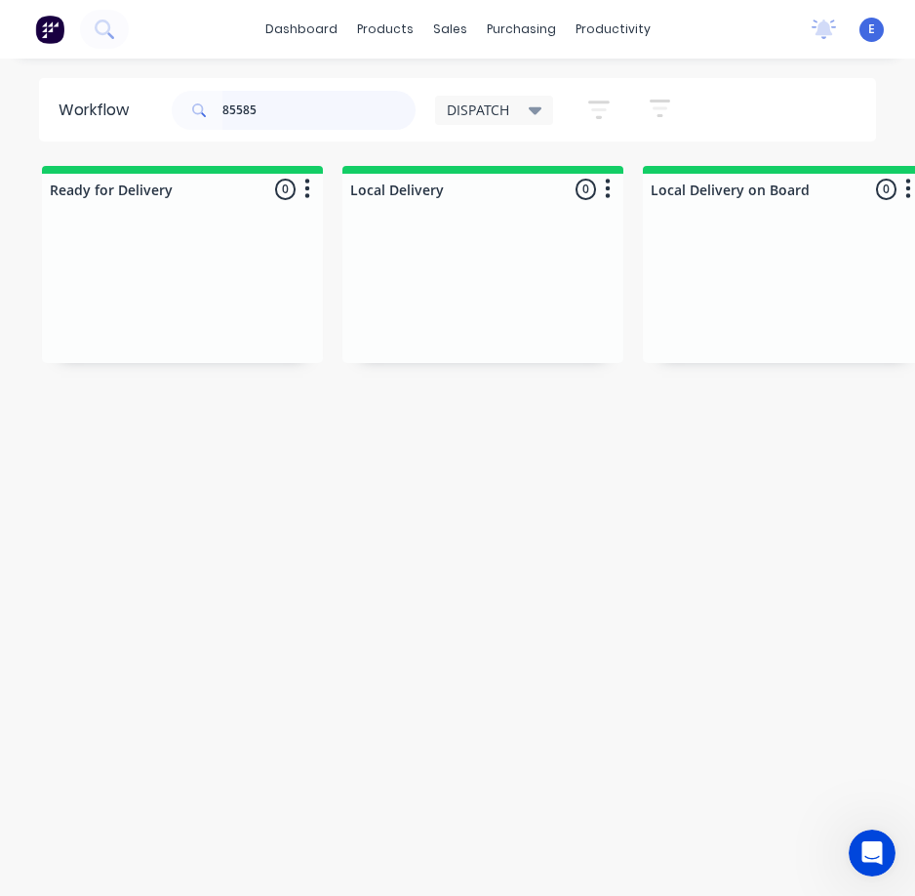
click at [291, 110] on input "85585" at bounding box center [318, 110] width 193 height 39
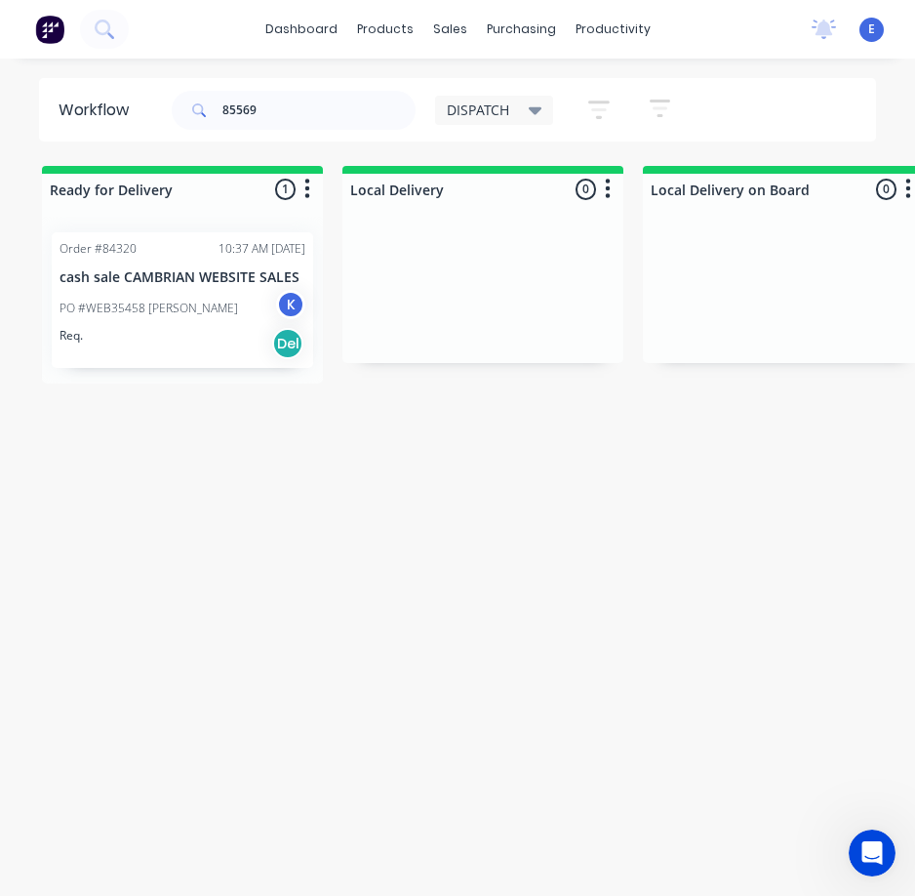
click at [208, 352] on div "Req. Del" at bounding box center [183, 343] width 246 height 33
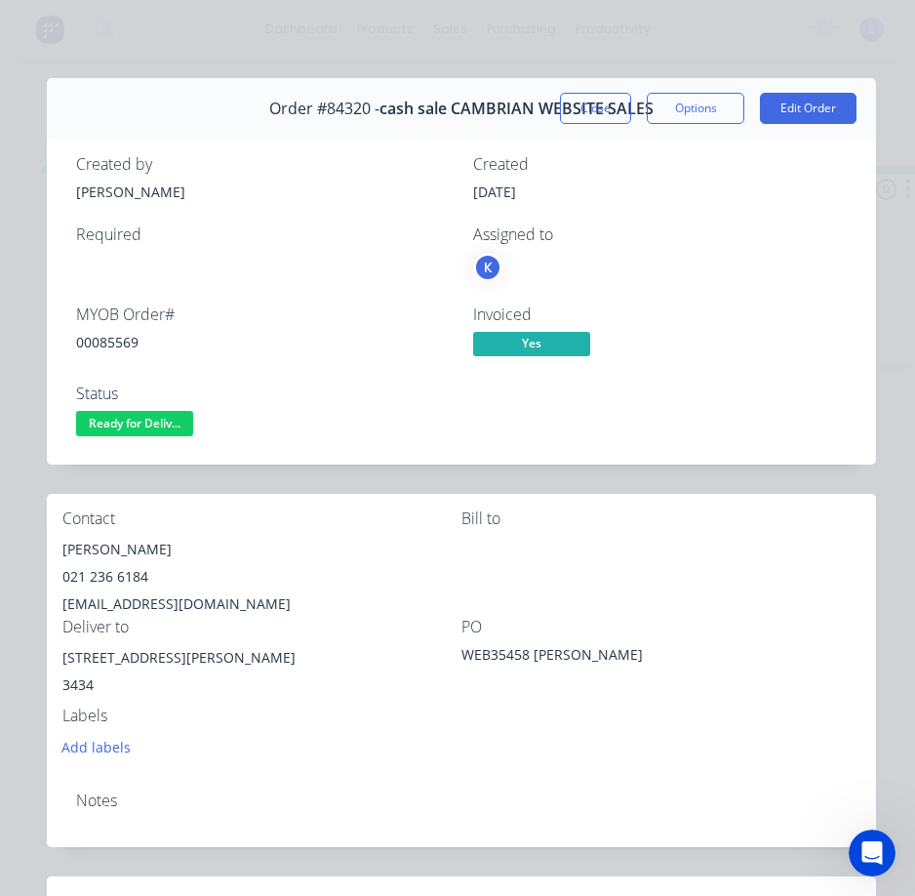
click at [99, 347] on div "00085569" at bounding box center [263, 342] width 374 height 20
click at [99, 346] on div "00085569" at bounding box center [263, 342] width 374 height 20
click at [92, 545] on div "[PERSON_NAME]" at bounding box center [261, 549] width 399 height 27
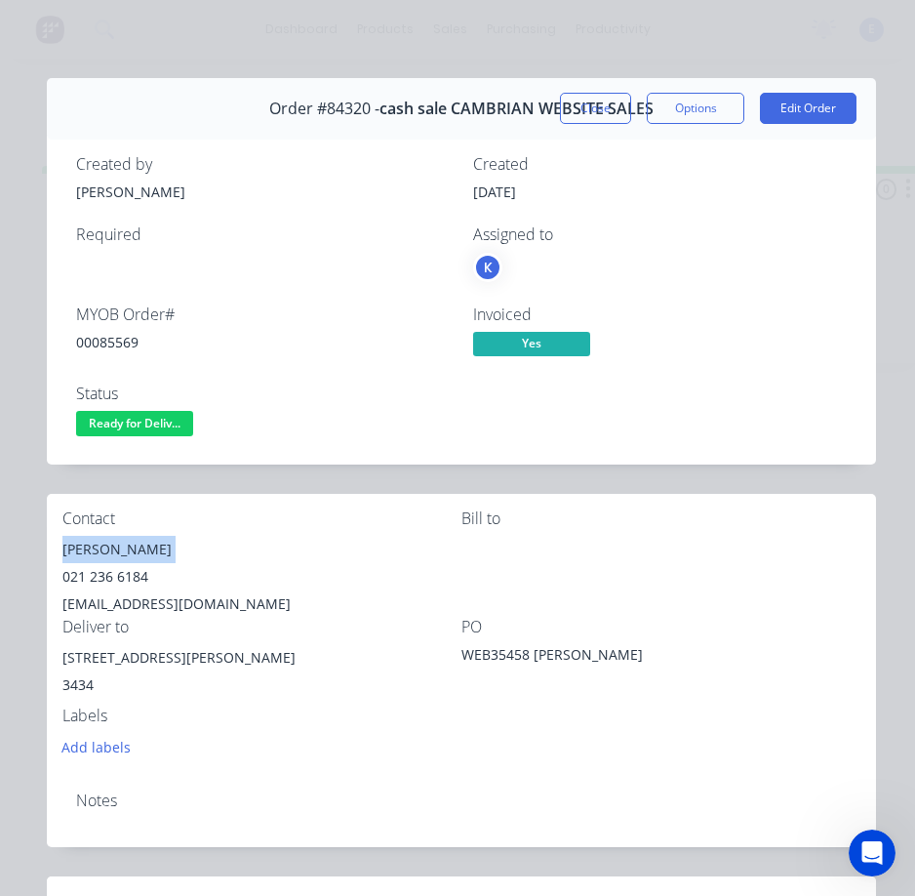
click at [93, 545] on div "[PERSON_NAME]" at bounding box center [261, 549] width 399 height 27
click at [100, 578] on div "021 236 6184" at bounding box center [261, 576] width 399 height 27
click at [101, 578] on div "021 236 6184" at bounding box center [261, 576] width 399 height 27
click at [126, 604] on div "[EMAIL_ADDRESS][DOMAIN_NAME]" at bounding box center [261, 603] width 399 height 27
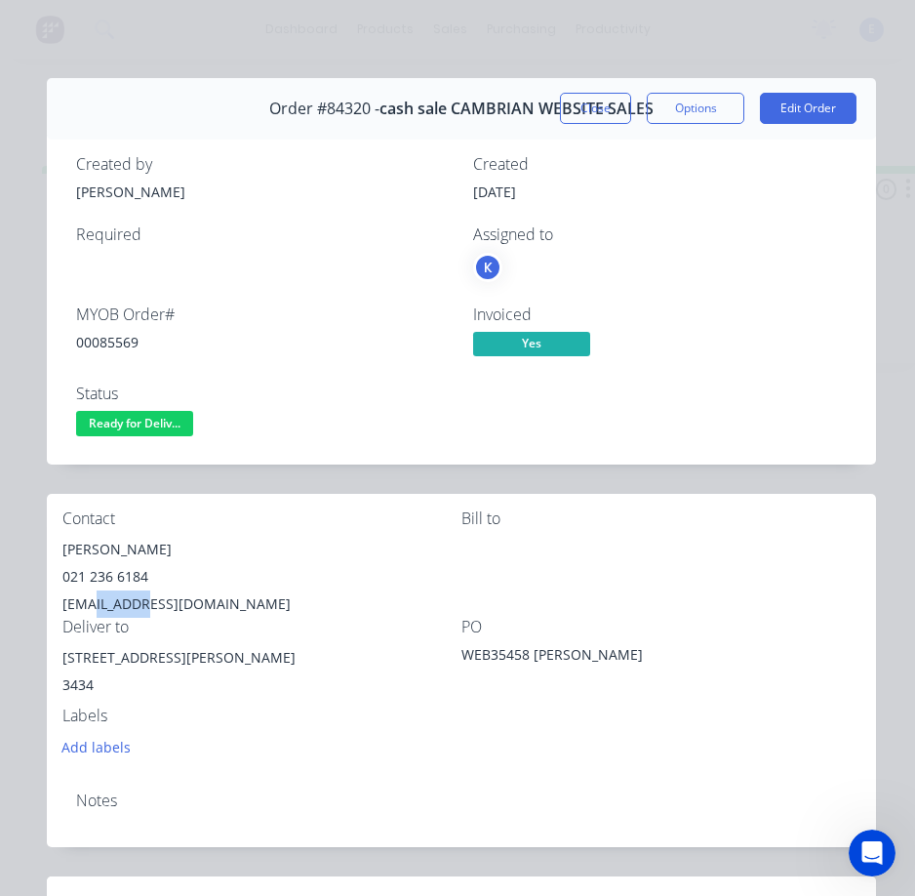
click at [126, 603] on div "[EMAIL_ADDRESS][DOMAIN_NAME]" at bounding box center [261, 603] width 399 height 27
click at [127, 603] on div "[EMAIL_ADDRESS][DOMAIN_NAME]" at bounding box center [261, 603] width 399 height 27
drag, startPoint x: 169, startPoint y: 655, endPoint x: 69, endPoint y: 658, distance: 99.6
click at [69, 658] on div "[STREET_ADDRESS][PERSON_NAME]" at bounding box center [261, 657] width 399 height 27
click at [168, 662] on div "[STREET_ADDRESS][PERSON_NAME]" at bounding box center [261, 657] width 399 height 27
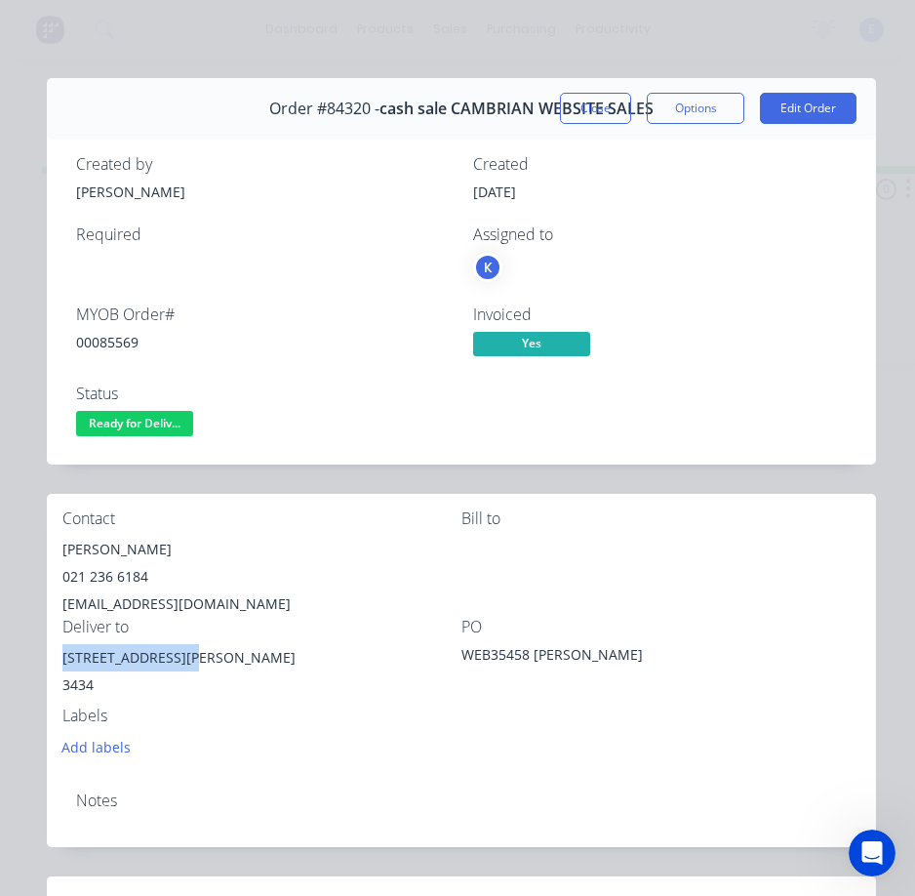
drag, startPoint x: 171, startPoint y: 656, endPoint x: 73, endPoint y: 658, distance: 97.6
click at [56, 663] on div "Contact [PERSON_NAME] [PHONE_NUMBER] [EMAIL_ADDRESS][DOMAIN_NAME] Bill to Deliv…" at bounding box center [461, 635] width 829 height 282
drag, startPoint x: 135, startPoint y: 418, endPoint x: 149, endPoint y: 442, distance: 28.4
click at [138, 422] on span "Ready for Deliv..." at bounding box center [134, 423] width 117 height 24
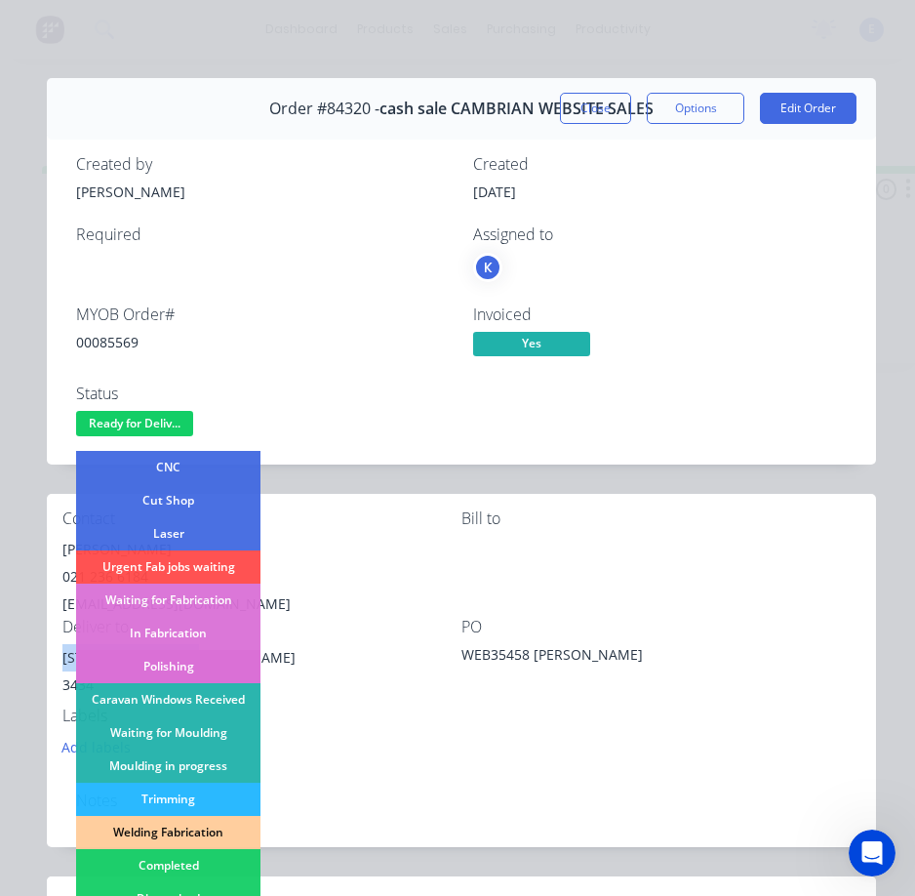
scroll to position [195, 0]
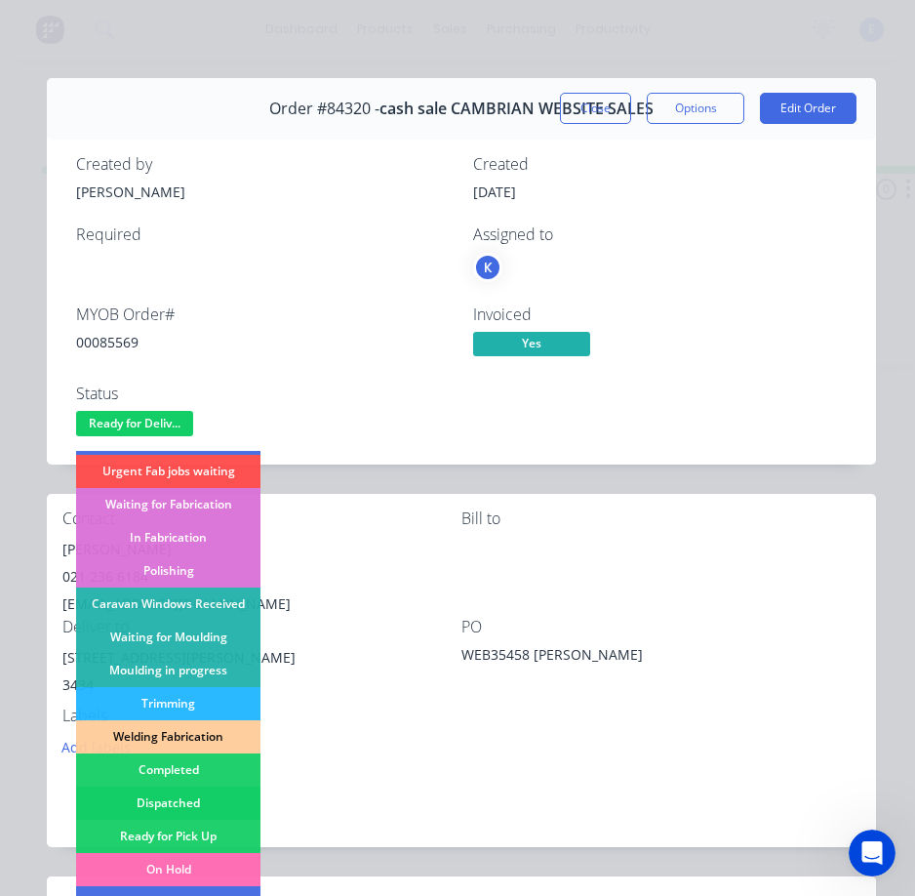
drag, startPoint x: 206, startPoint y: 796, endPoint x: 259, endPoint y: 225, distance: 573.2
click at [207, 796] on div "Dispatched" at bounding box center [168, 802] width 184 height 33
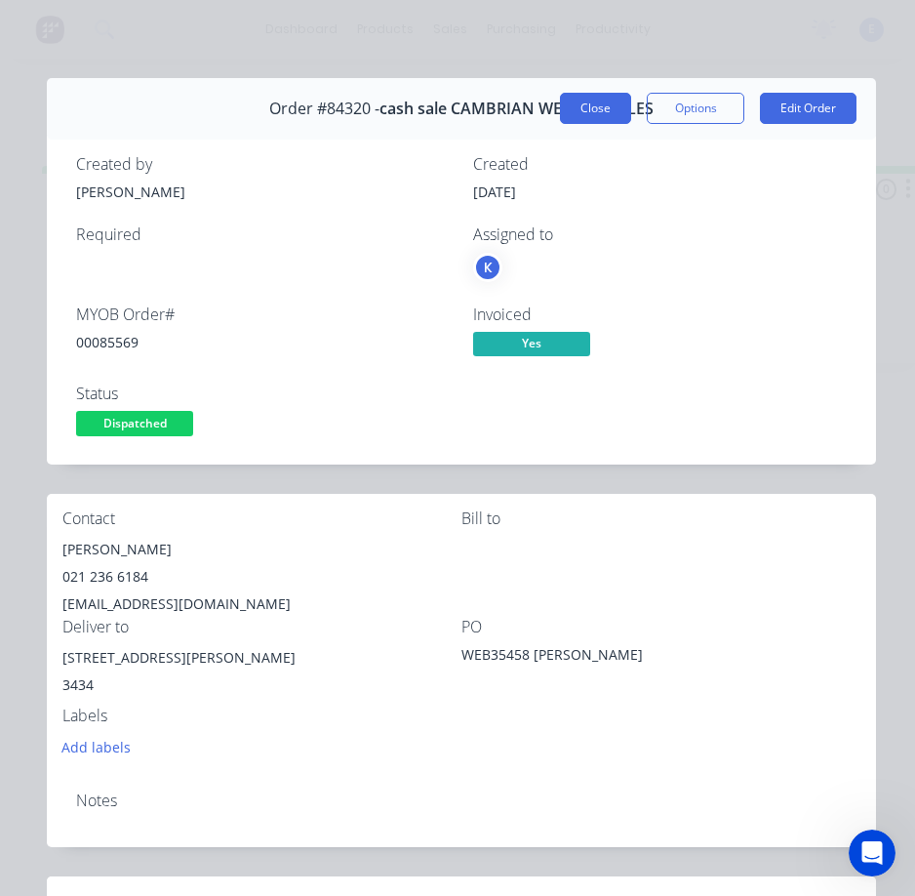
drag, startPoint x: 578, startPoint y: 111, endPoint x: 356, endPoint y: 123, distance: 221.8
click at [576, 111] on button "Close" at bounding box center [595, 108] width 71 height 31
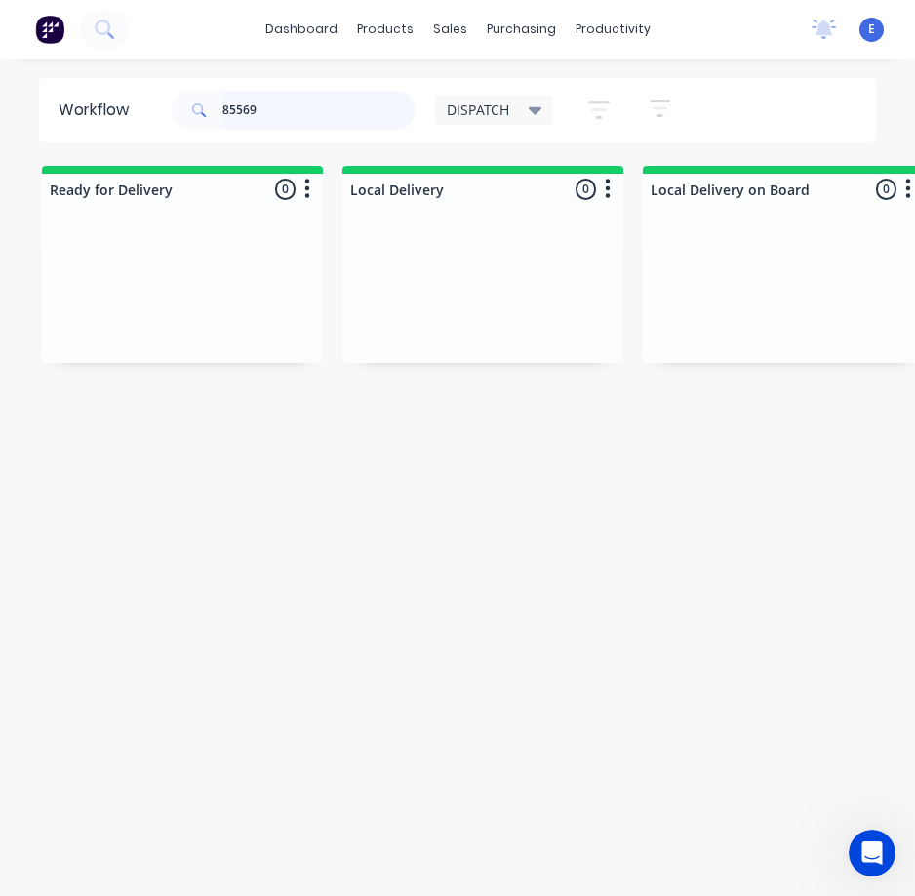
click at [278, 100] on input "85569" at bounding box center [318, 110] width 193 height 39
click at [206, 368] on div "Req. Del" at bounding box center [183, 370] width 246 height 33
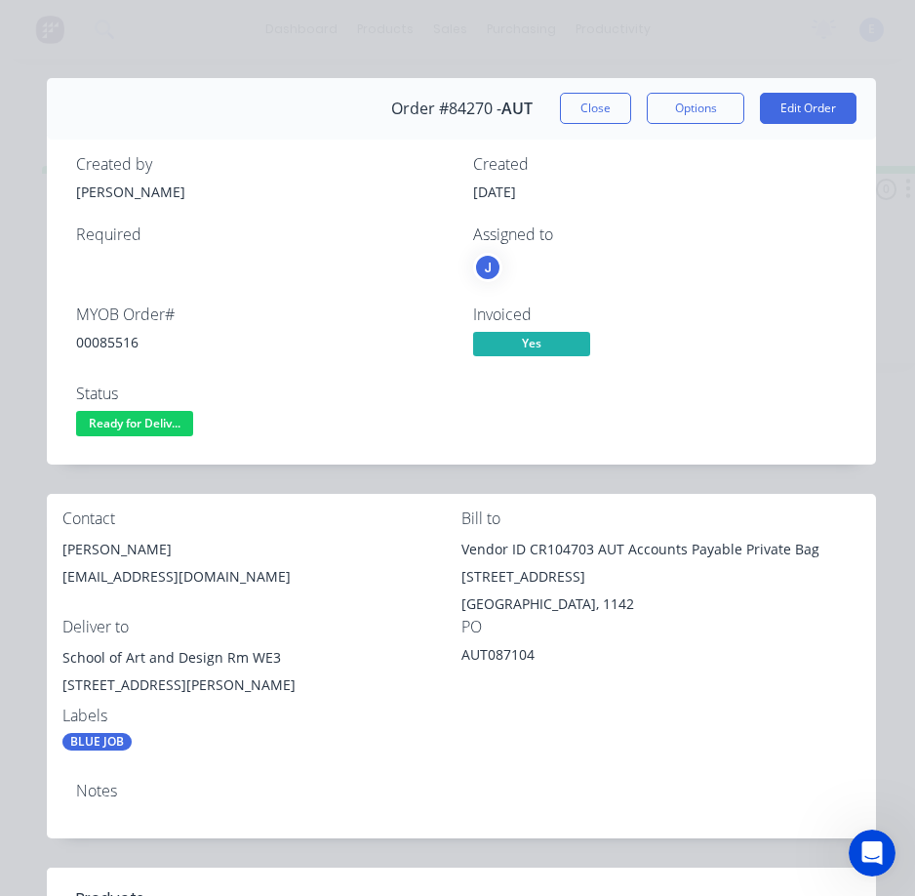
click at [122, 345] on div "00085516" at bounding box center [263, 342] width 374 height 20
click at [103, 539] on div "[PERSON_NAME]" at bounding box center [261, 549] width 399 height 27
click at [104, 539] on div "[PERSON_NAME]" at bounding box center [261, 549] width 399 height 27
click at [106, 539] on div "[PERSON_NAME]" at bounding box center [261, 549] width 399 height 27
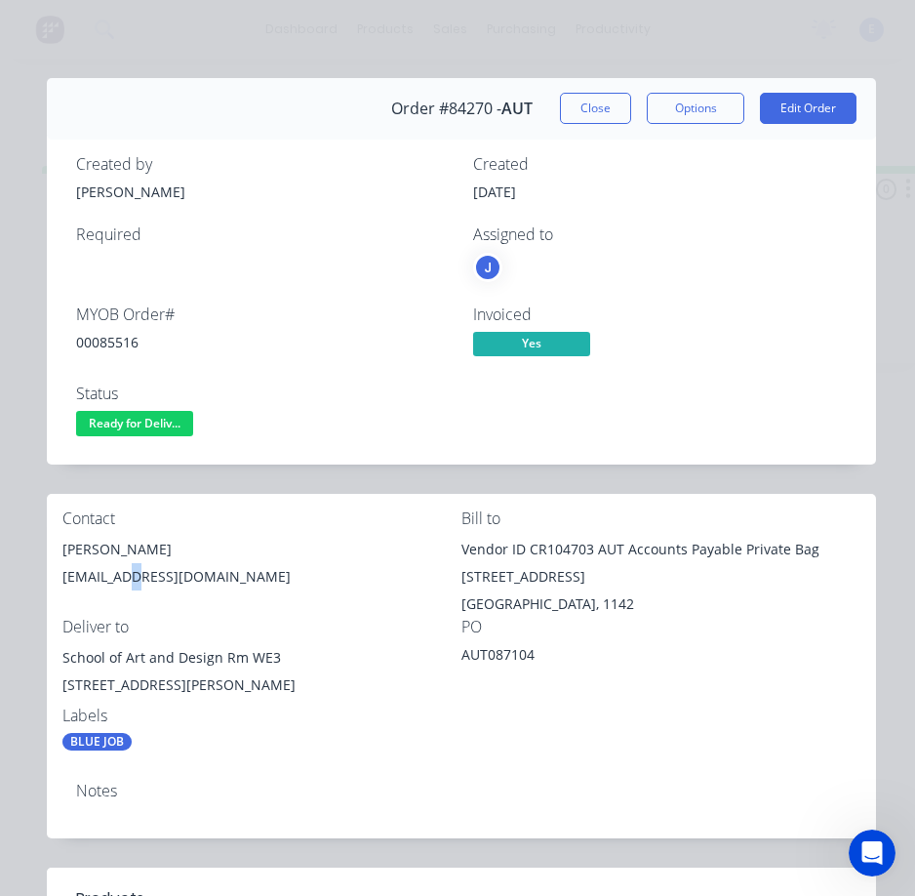
click at [124, 576] on div "[EMAIL_ADDRESS][DOMAIN_NAME]" at bounding box center [261, 576] width 399 height 27
click at [124, 575] on div "[EMAIL_ADDRESS][DOMAIN_NAME]" at bounding box center [261, 576] width 399 height 27
drag, startPoint x: 276, startPoint y: 657, endPoint x: 90, endPoint y: 652, distance: 186.4
click at [57, 663] on div "Contact [PERSON_NAME] [EMAIL_ADDRESS][DOMAIN_NAME] Bill to Vendor ID CR104703 A…" at bounding box center [461, 630] width 829 height 273
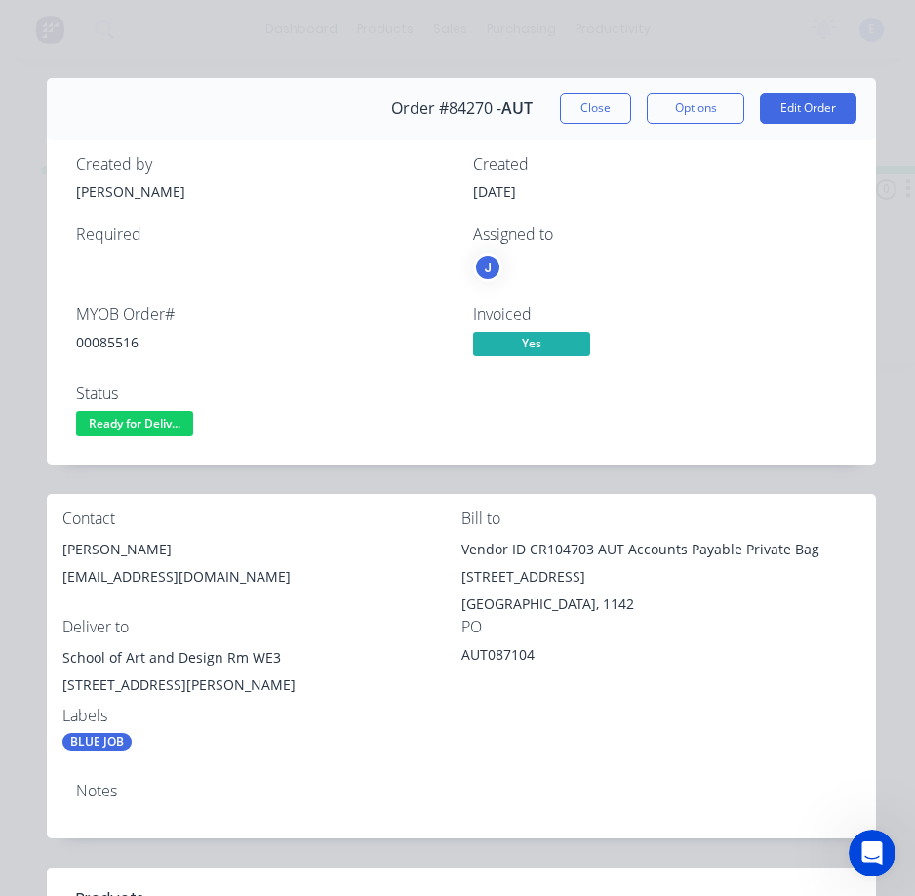
click at [143, 685] on div "[STREET_ADDRESS][PERSON_NAME]" at bounding box center [261, 684] width 399 height 27
drag, startPoint x: 140, startPoint y: 682, endPoint x: 60, endPoint y: 683, distance: 81.0
click at [60, 683] on div "Contact [PERSON_NAME] [EMAIL_ADDRESS][DOMAIN_NAME] Bill to Vendor ID CR104703 A…" at bounding box center [461, 630] width 829 height 273
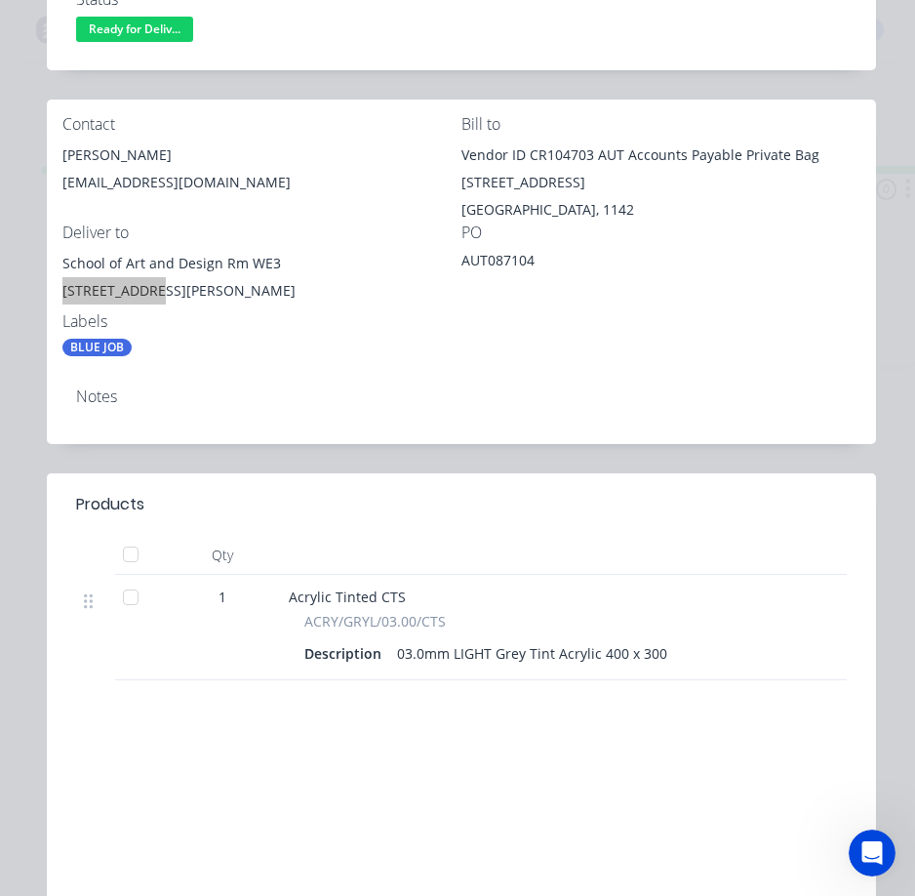
scroll to position [0, 0]
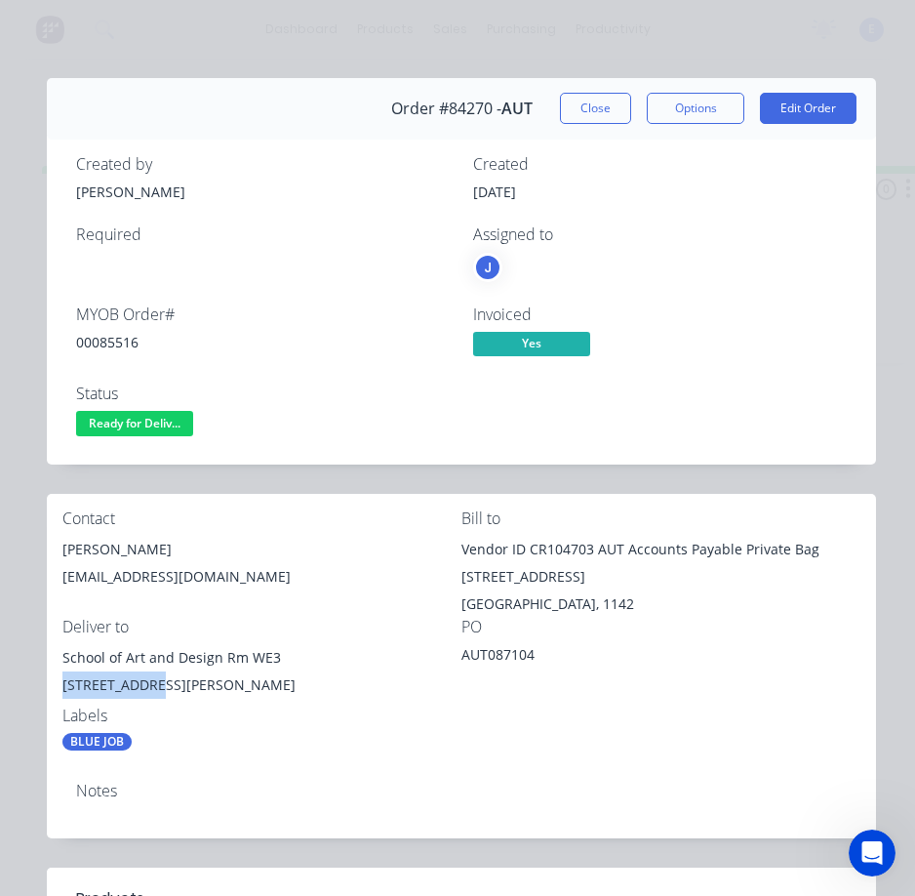
click at [151, 417] on span "Ready for Deliv..." at bounding box center [134, 423] width 117 height 24
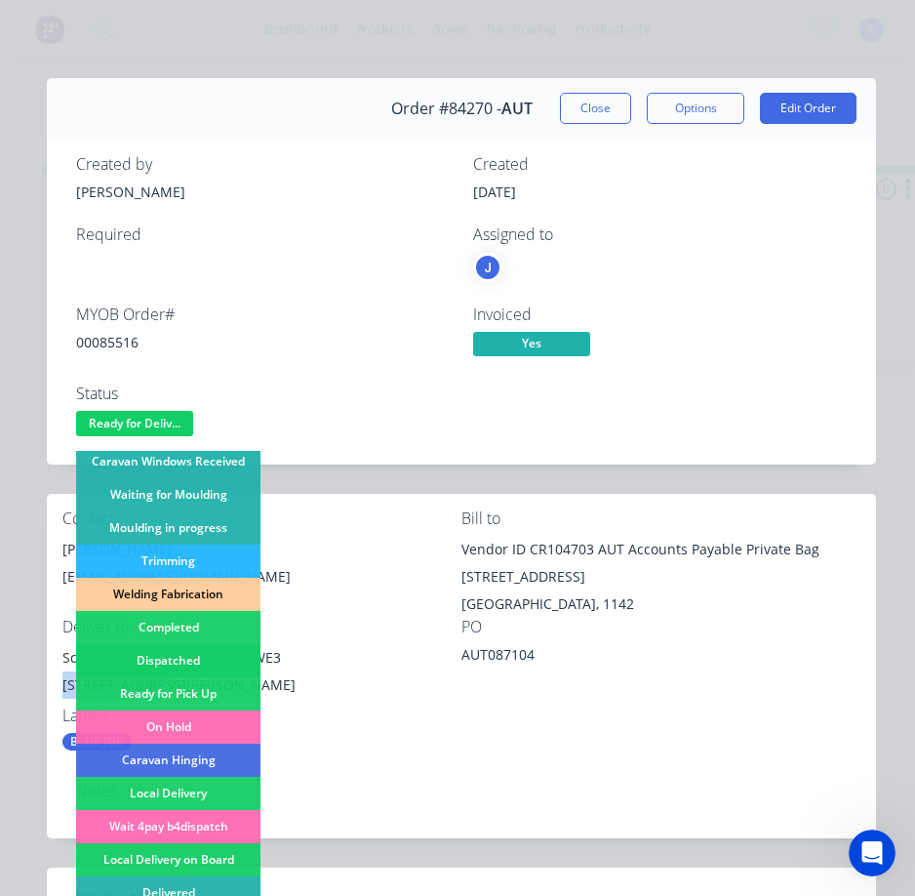
scroll to position [381, 0]
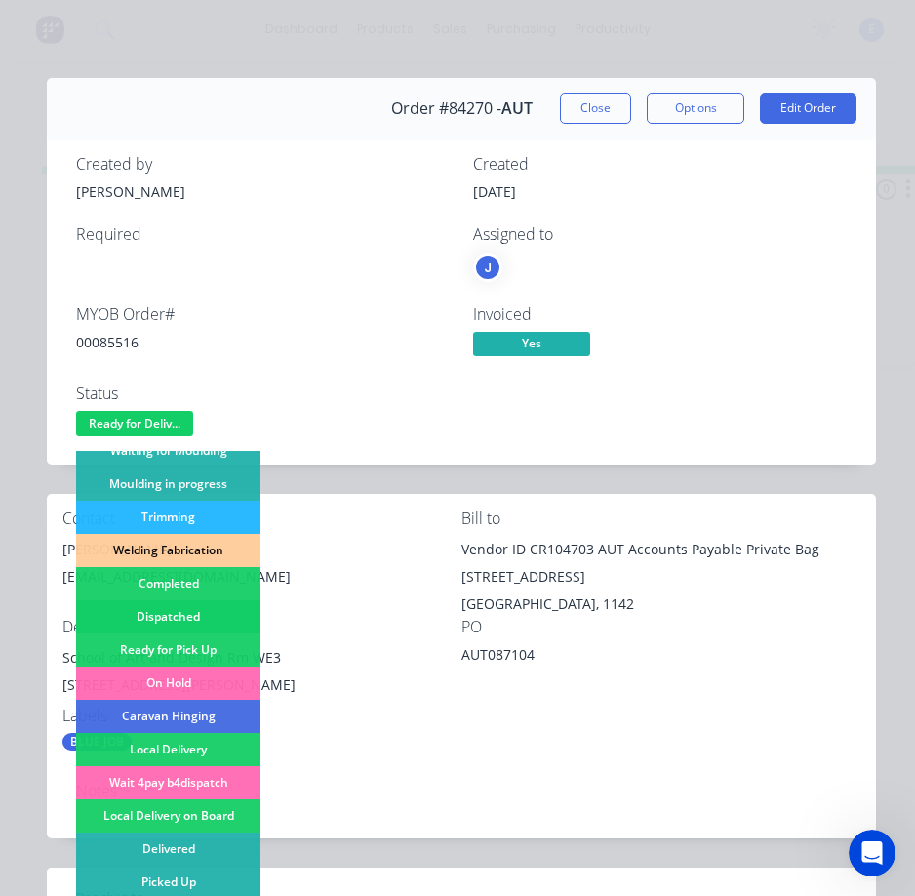
click at [228, 603] on div "Dispatched" at bounding box center [168, 616] width 184 height 33
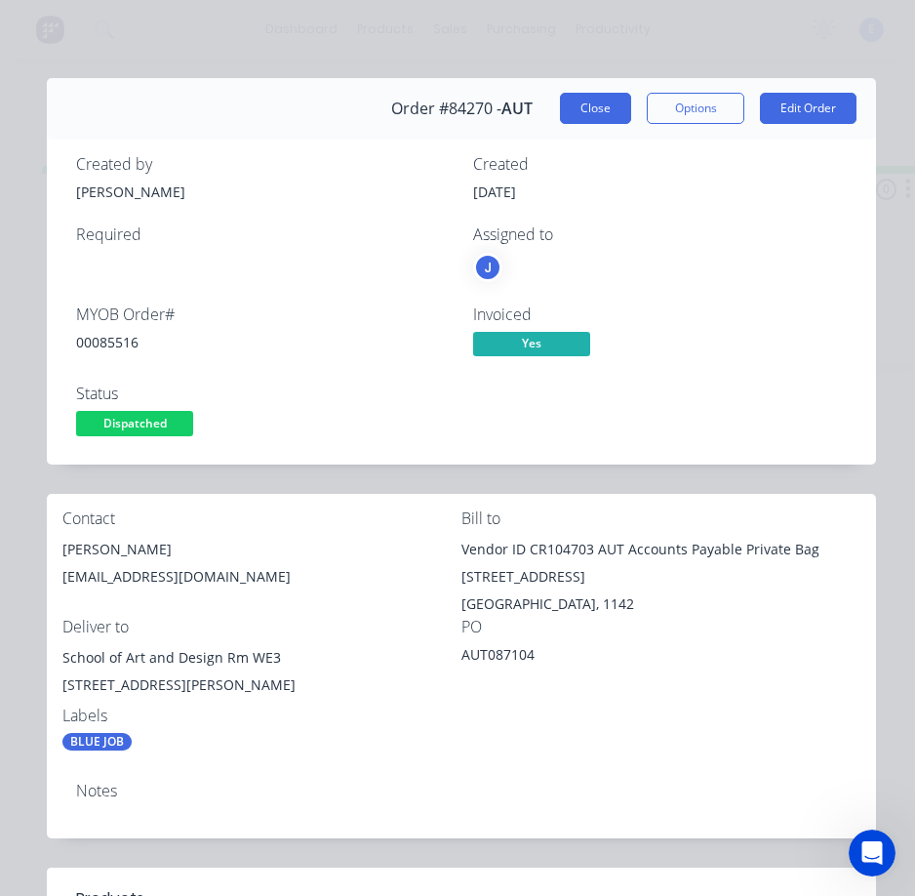
click at [596, 98] on button "Close" at bounding box center [595, 108] width 71 height 31
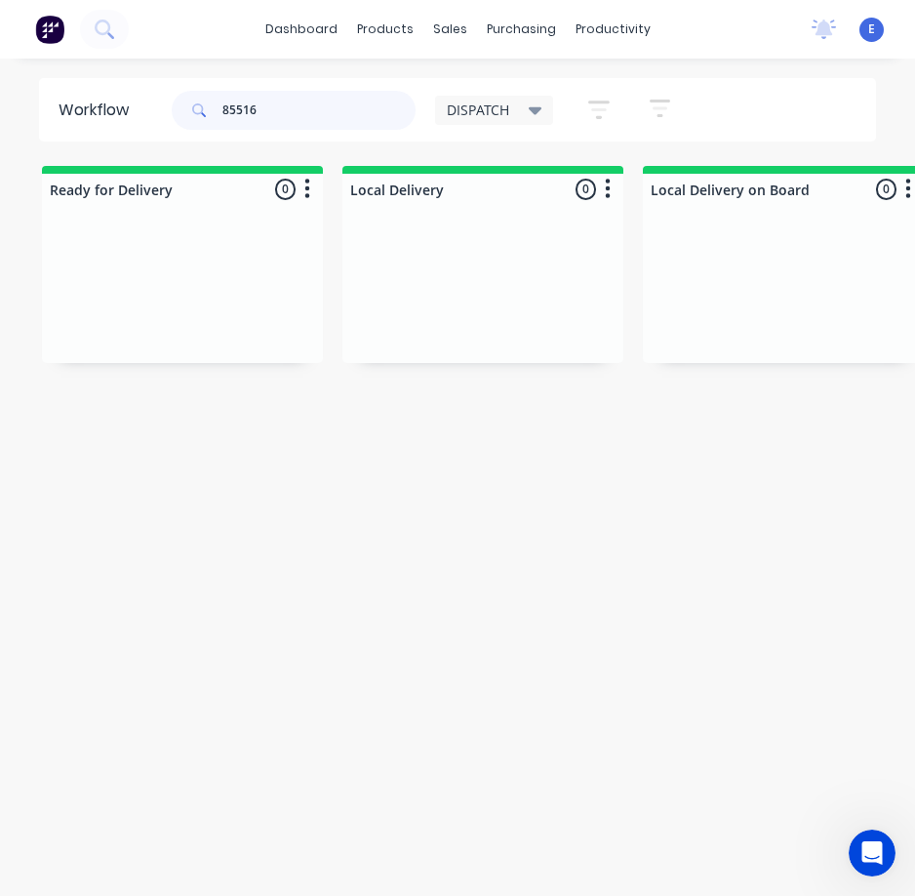
click at [291, 115] on input "85516" at bounding box center [318, 110] width 193 height 39
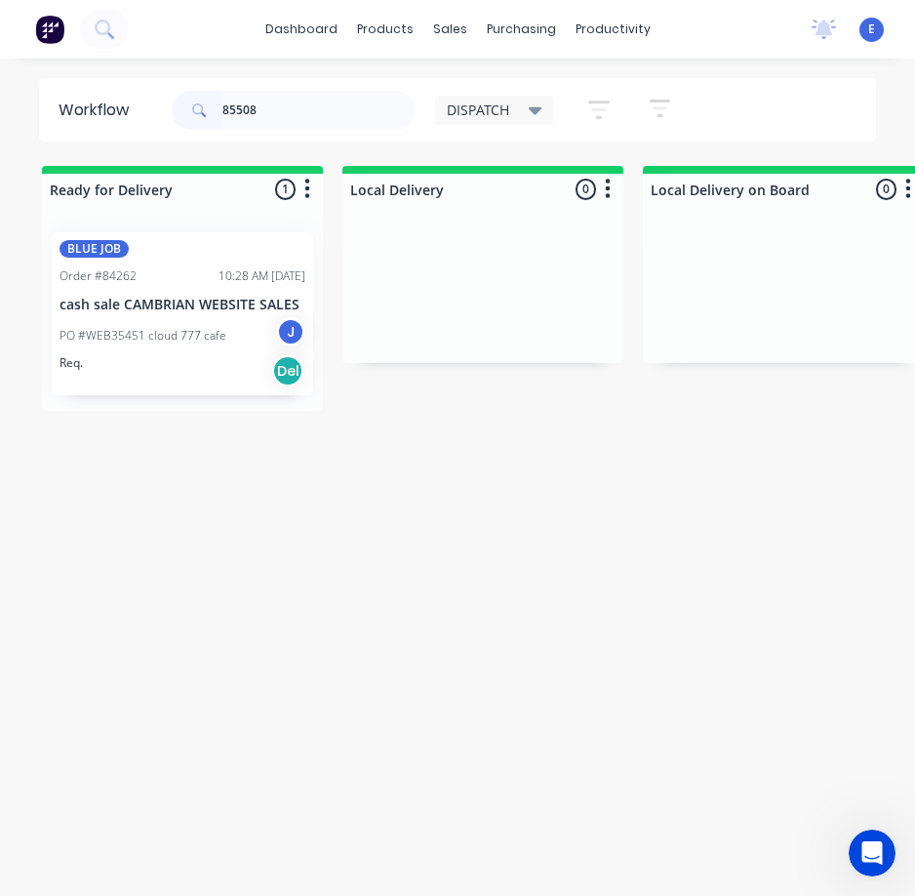
click at [194, 359] on div "Req. Del" at bounding box center [183, 370] width 246 height 33
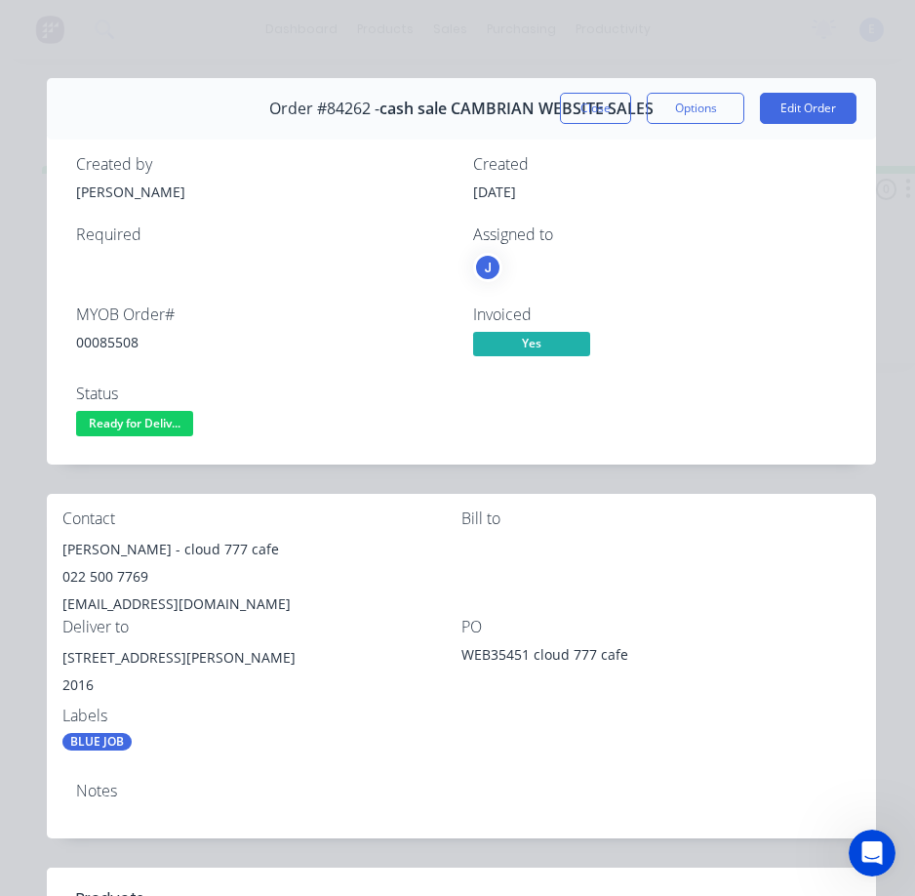
click at [128, 345] on div "00085508" at bounding box center [263, 342] width 374 height 20
drag, startPoint x: 111, startPoint y: 548, endPoint x: 87, endPoint y: 555, distance: 25.3
click at [46, 544] on div "Order details Collaborate Checklists 0/0 Tracking Linked Orders Timeline Profit…" at bounding box center [458, 733] width 876 height 1311
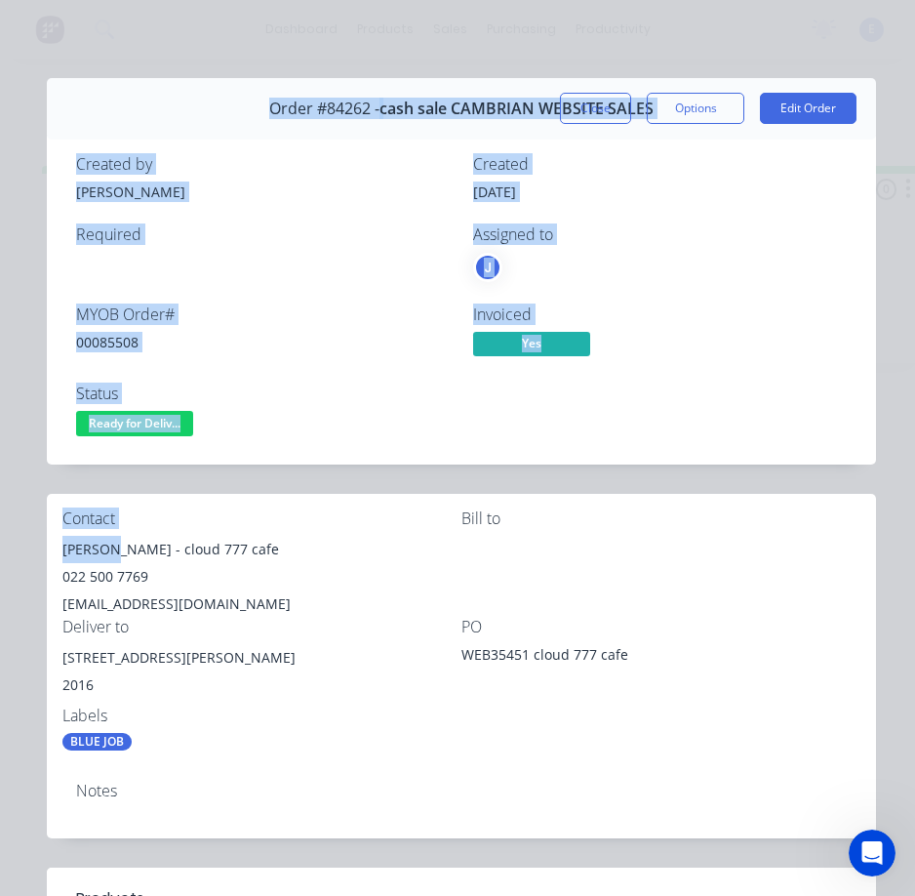
click at [104, 560] on div "[PERSON_NAME] - cloud 777 cafe" at bounding box center [261, 549] width 399 height 27
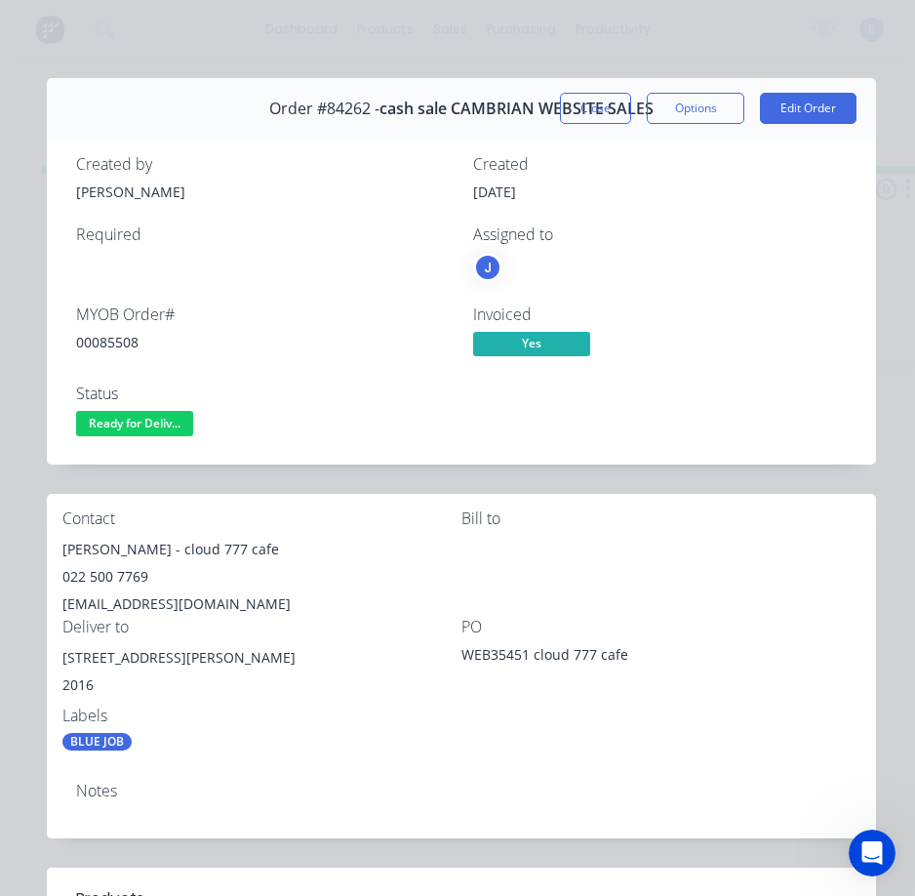
drag, startPoint x: 122, startPoint y: 555, endPoint x: 107, endPoint y: 546, distance: 17.1
click at [121, 555] on div "[PERSON_NAME] - cloud 777 cafe" at bounding box center [261, 549] width 399 height 27
drag, startPoint x: 109, startPoint y: 548, endPoint x: 76, endPoint y: 541, distance: 33.9
click at [62, 538] on div "[PERSON_NAME] - cloud 777 cafe" at bounding box center [261, 549] width 399 height 27
drag, startPoint x: 122, startPoint y: 548, endPoint x: 232, endPoint y: 554, distance: 110.4
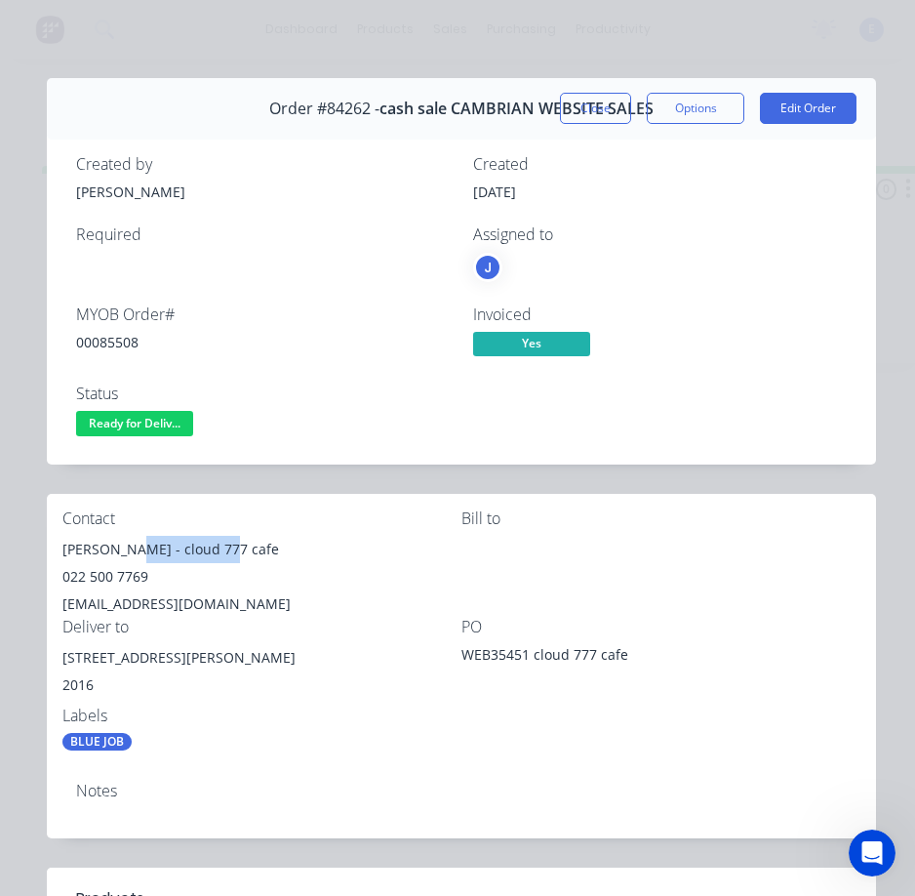
click at [232, 554] on div "[PERSON_NAME] - cloud 777 cafe" at bounding box center [261, 549] width 399 height 27
click at [98, 576] on div "022 500 7769" at bounding box center [261, 576] width 399 height 27
click at [131, 601] on div "[EMAIL_ADDRESS][DOMAIN_NAME]" at bounding box center [261, 603] width 399 height 27
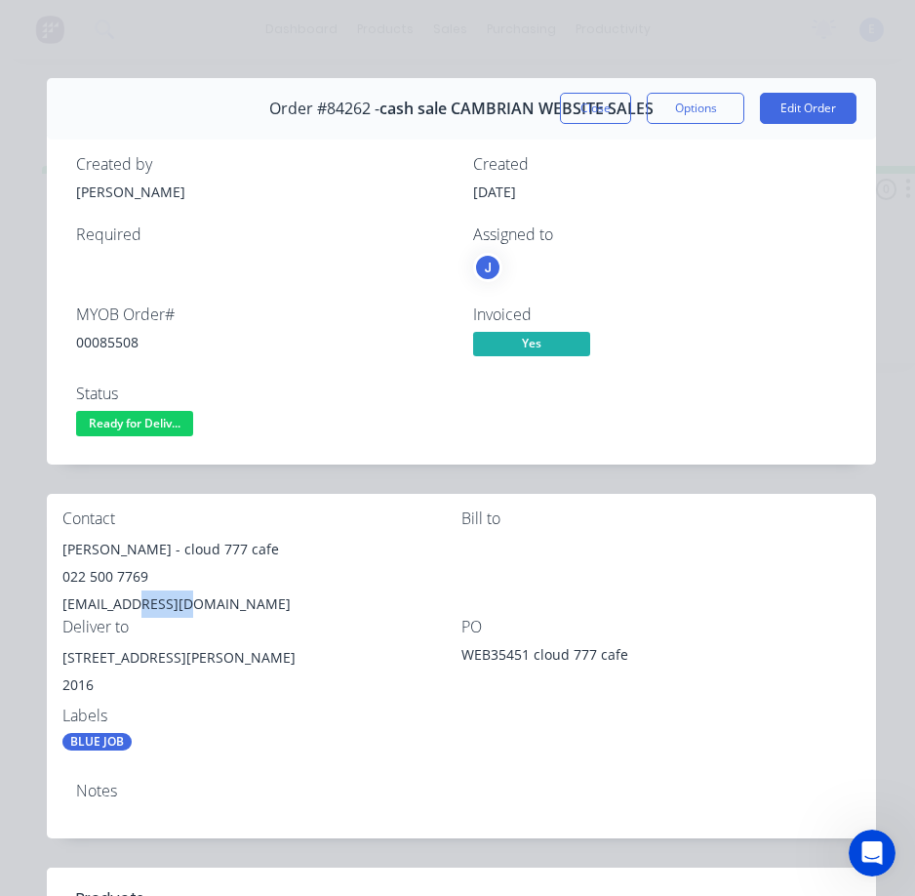
click at [131, 601] on div "[EMAIL_ADDRESS][DOMAIN_NAME]" at bounding box center [261, 603] width 399 height 27
drag, startPoint x: 161, startPoint y: 658, endPoint x: 55, endPoint y: 658, distance: 106.3
click at [55, 658] on div "Contact [PERSON_NAME] - cloud 777 cafe 022 500 7769 [EMAIL_ADDRESS][DOMAIN_NAME…" at bounding box center [461, 630] width 829 height 273
drag, startPoint x: 151, startPoint y: 424, endPoint x: 157, endPoint y: 440, distance: 16.7
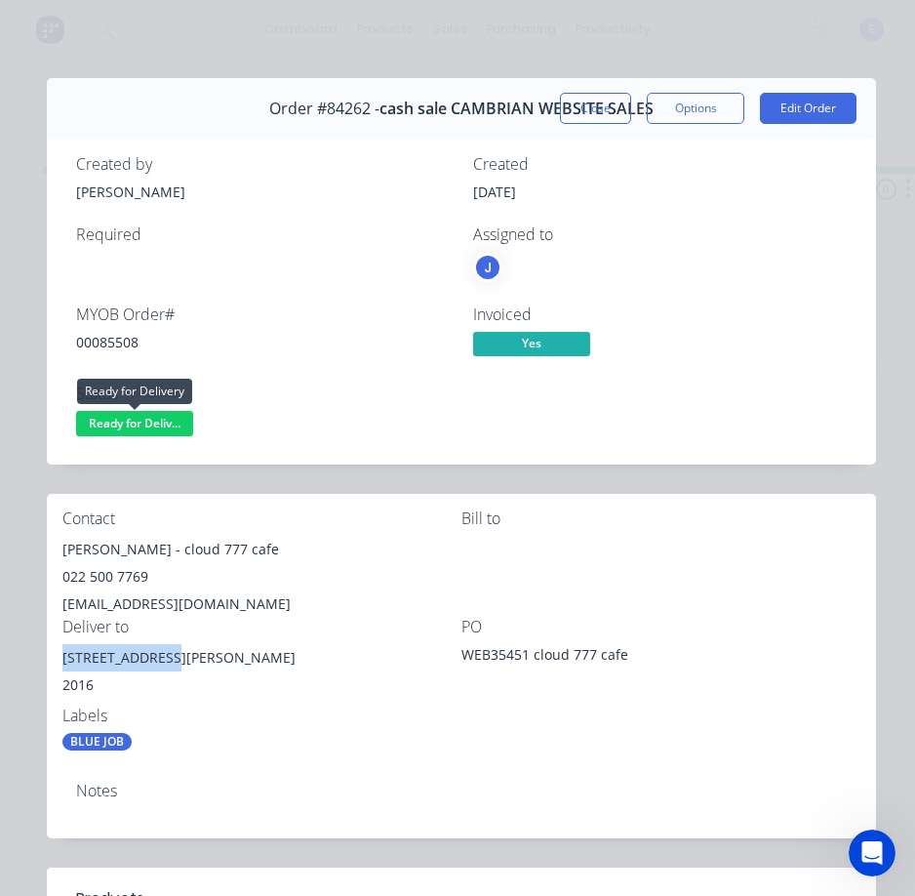
click at [153, 425] on span "Ready for Deliv..." at bounding box center [134, 423] width 117 height 24
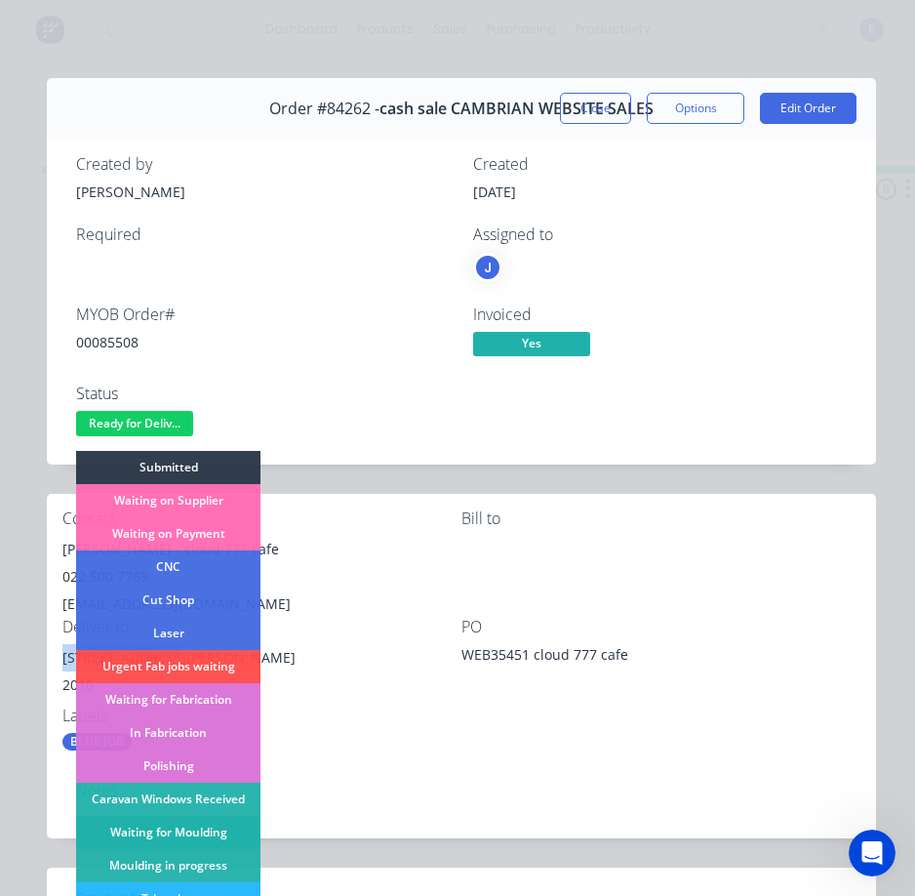
scroll to position [293, 0]
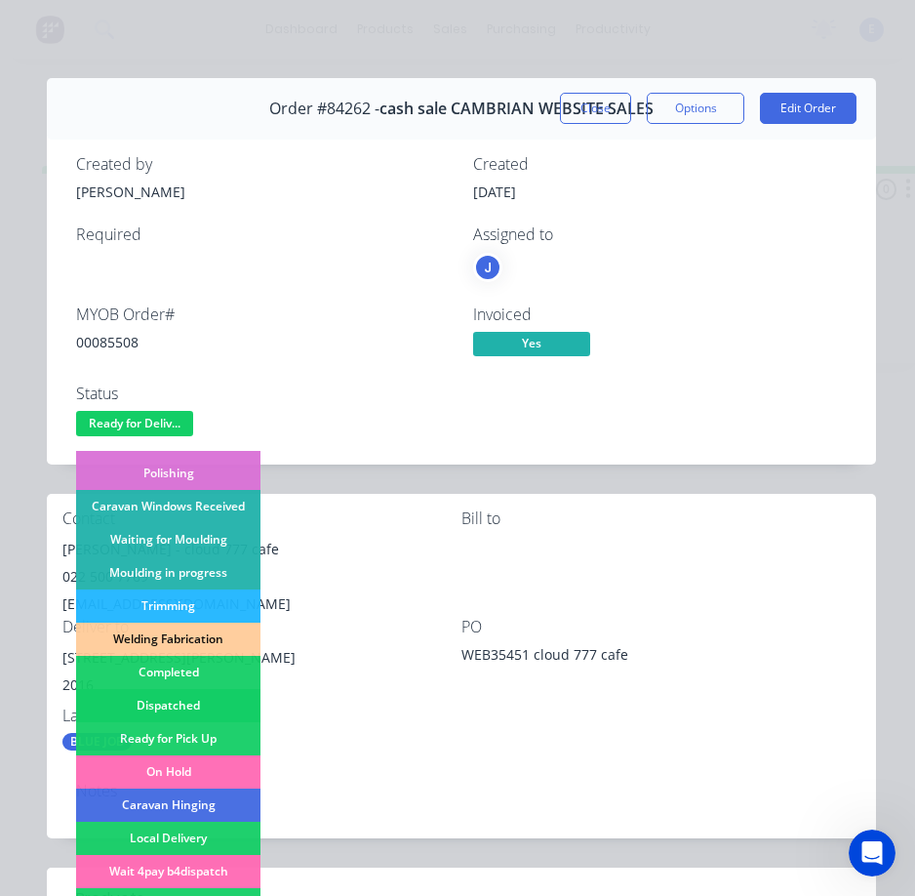
click at [219, 706] on div "Dispatched" at bounding box center [168, 705] width 184 height 33
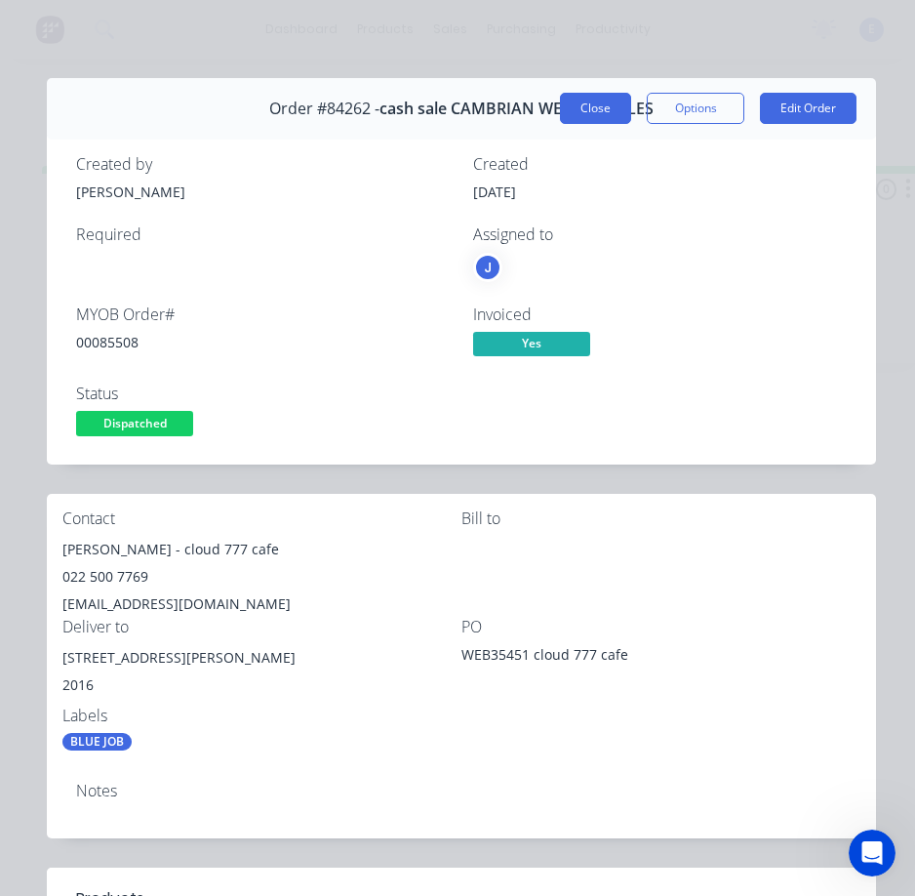
click at [564, 111] on button "Close" at bounding box center [595, 108] width 71 height 31
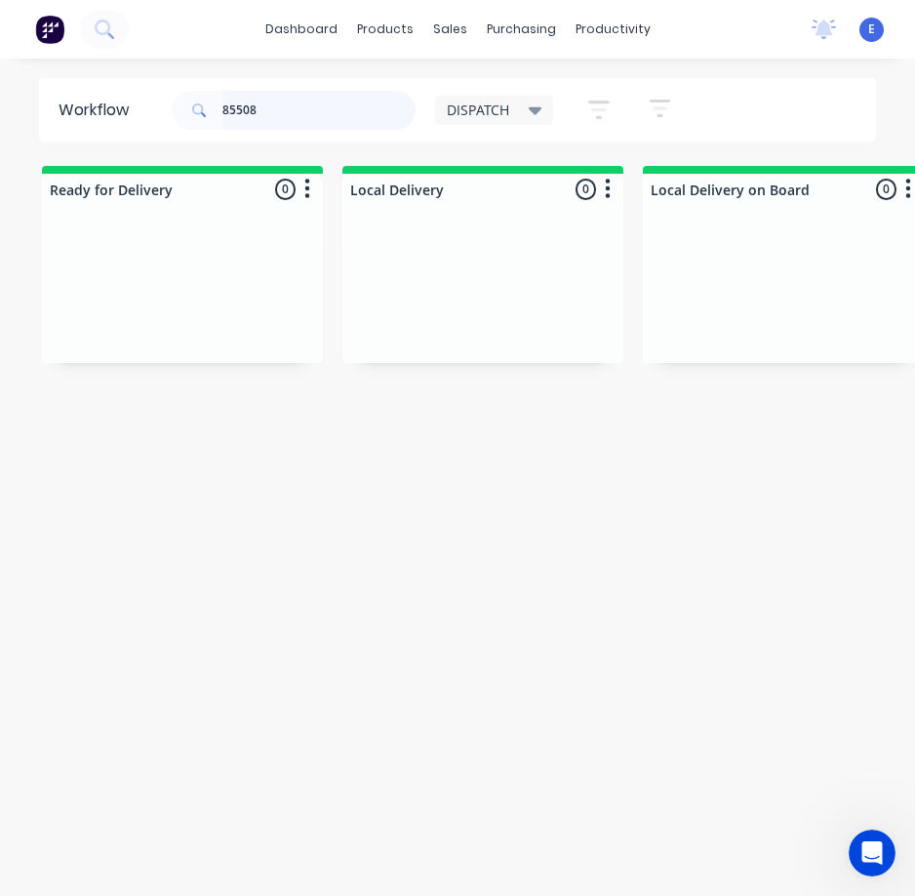
click at [314, 106] on input "85508" at bounding box center [318, 110] width 193 height 39
click at [315, 106] on input "85508" at bounding box center [318, 110] width 193 height 39
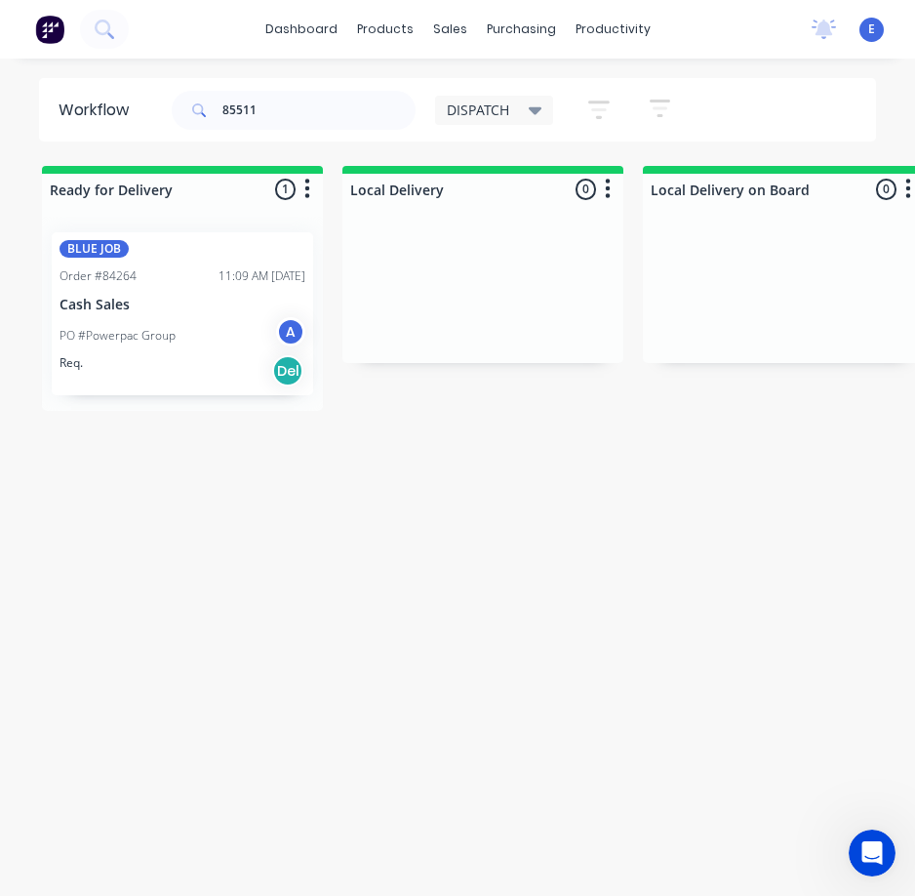
click at [205, 363] on div "Req. Del" at bounding box center [183, 370] width 246 height 33
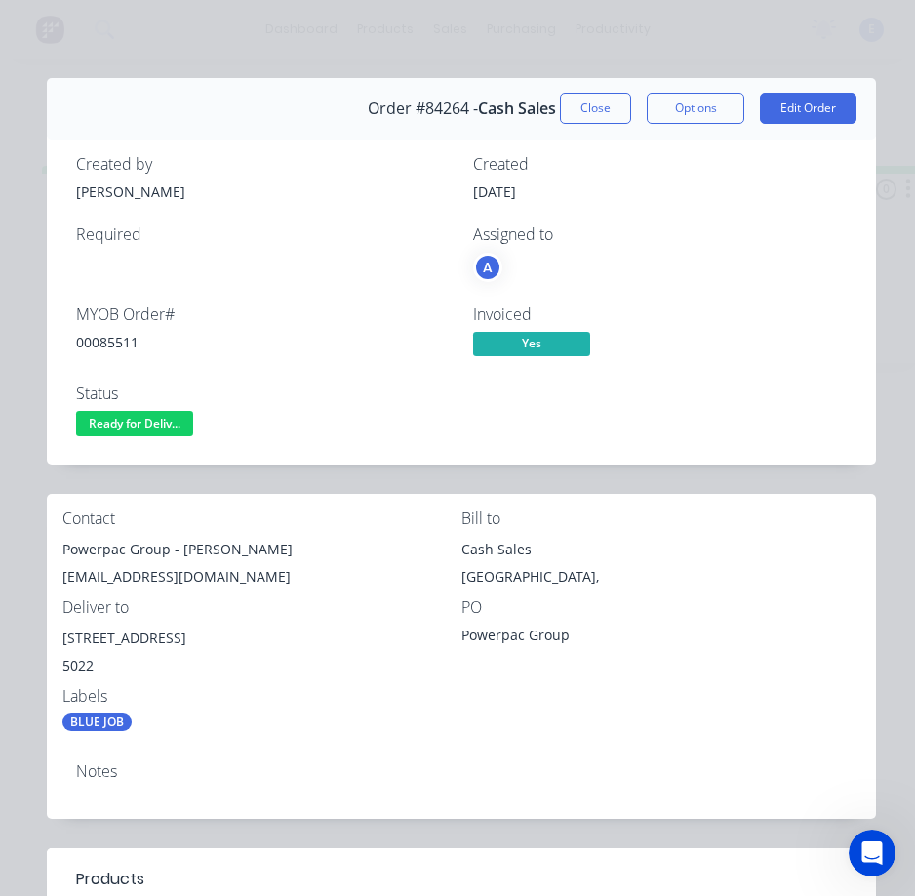
click at [107, 343] on div "00085511" at bounding box center [263, 342] width 374 height 20
drag, startPoint x: 170, startPoint y: 548, endPoint x: 63, endPoint y: 550, distance: 106.4
click at [63, 550] on div "Powerpac Group - [PERSON_NAME]" at bounding box center [261, 549] width 399 height 27
drag, startPoint x: 179, startPoint y: 547, endPoint x: 270, endPoint y: 549, distance: 91.7
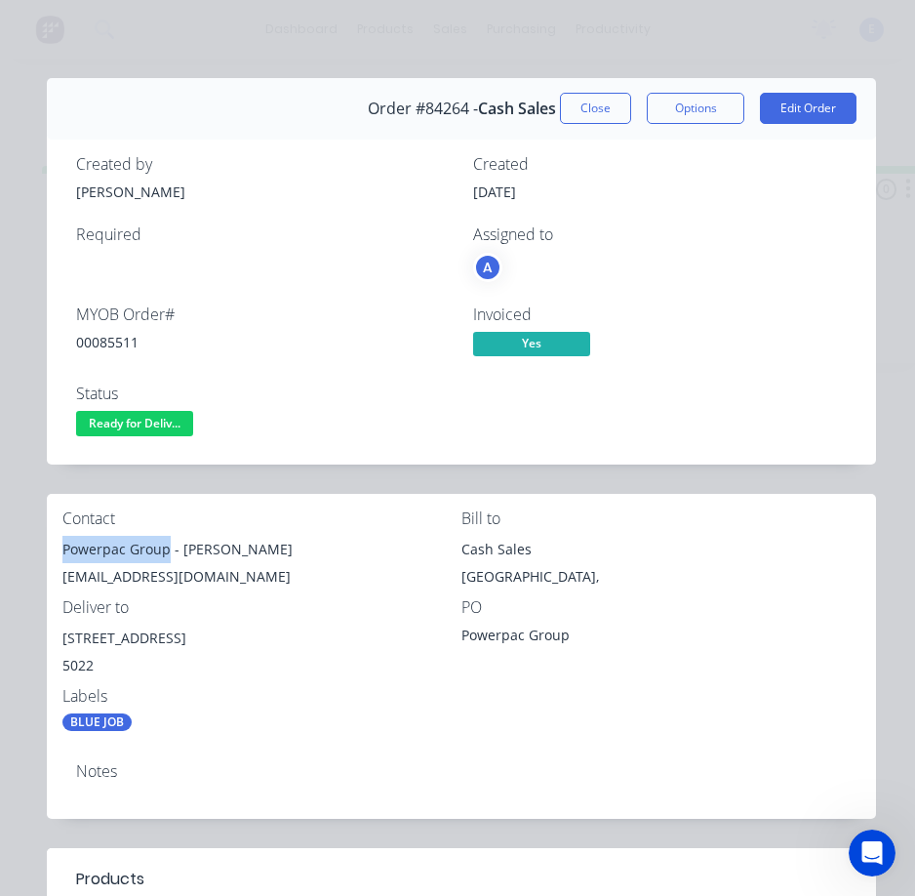
click at [270, 549] on div "Powerpac Group - [PERSON_NAME]" at bounding box center [261, 549] width 399 height 27
click at [124, 568] on div "[EMAIL_ADDRESS][DOMAIN_NAME]" at bounding box center [261, 576] width 399 height 27
click at [124, 567] on div "[EMAIL_ADDRESS][DOMAIN_NAME]" at bounding box center [261, 576] width 399 height 27
drag, startPoint x: 183, startPoint y: 639, endPoint x: 58, endPoint y: 636, distance: 125.9
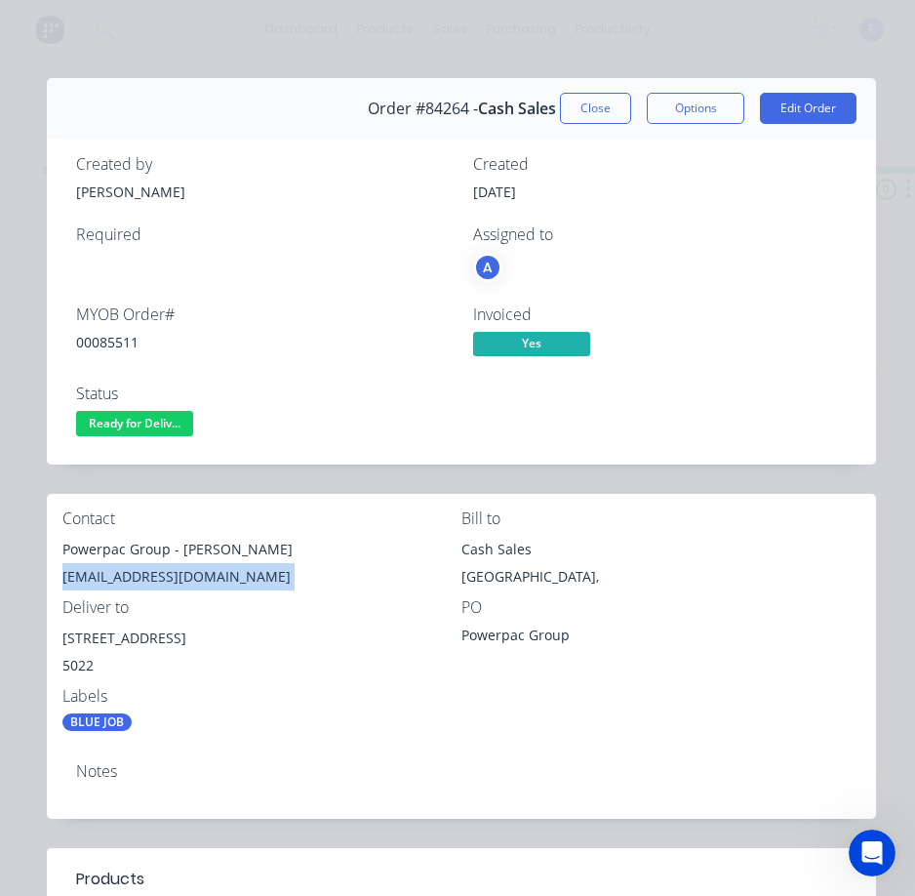
click at [58, 636] on div "Contact Powerpac Group - [PERSON_NAME] [PERSON_NAME][EMAIL_ADDRESS][DOMAIN_NAME…" at bounding box center [461, 621] width 829 height 254
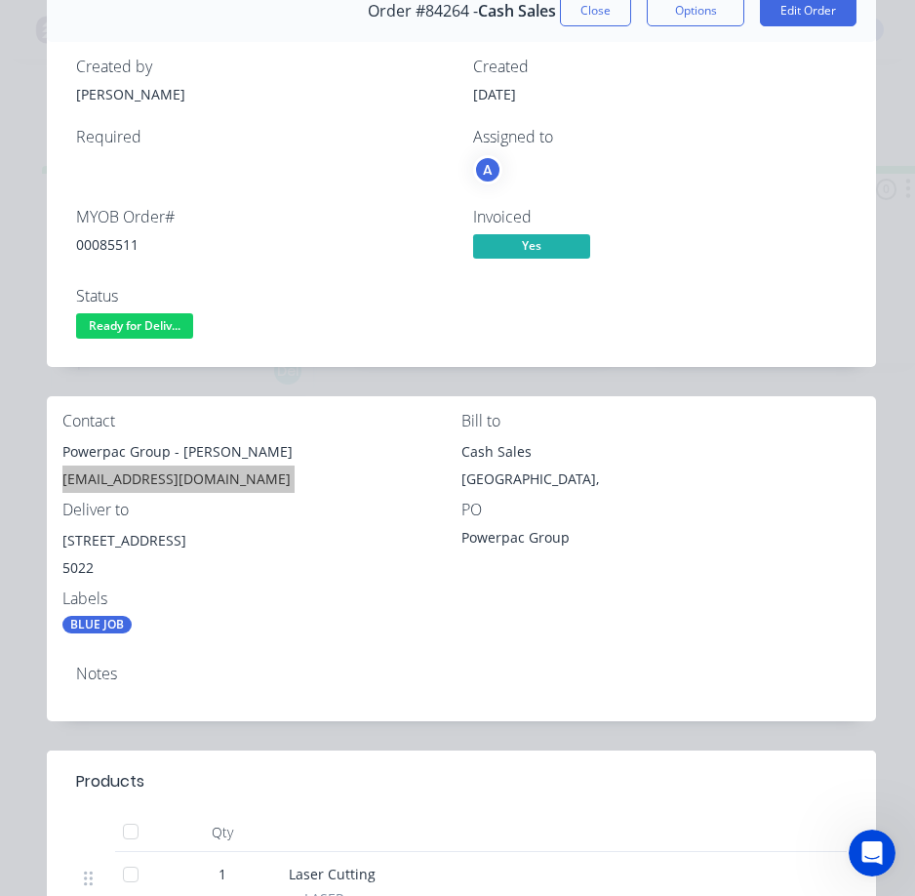
scroll to position [0, 0]
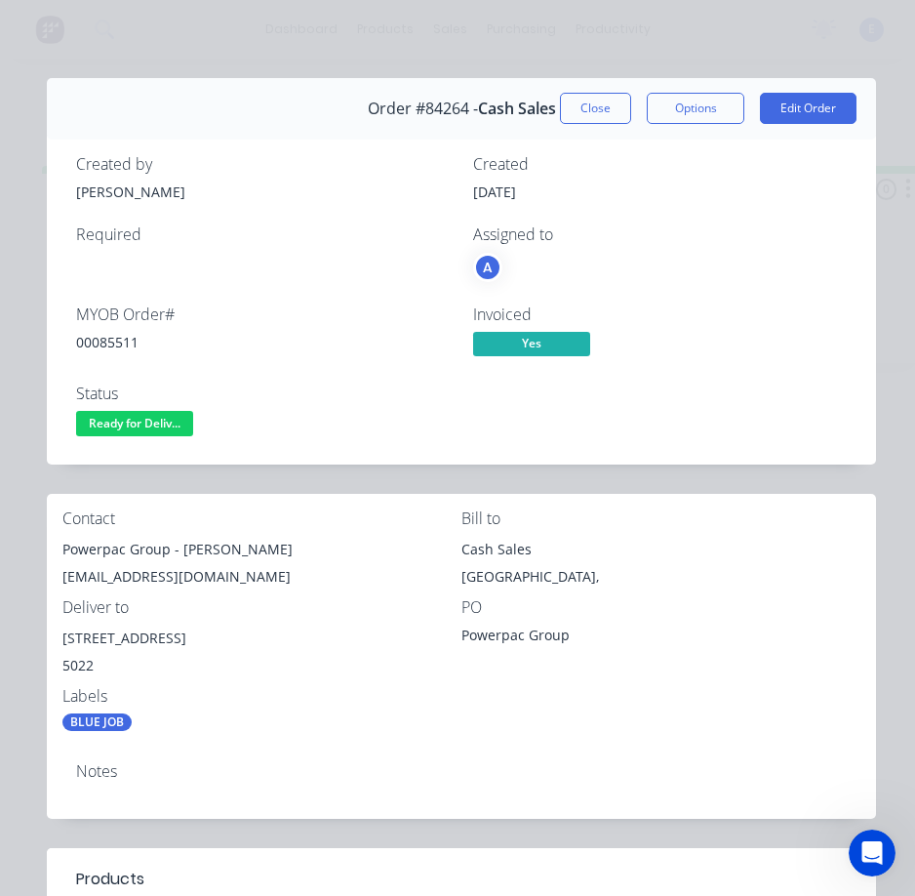
click at [657, 510] on div "Bill to" at bounding box center [660, 518] width 399 height 19
click at [117, 419] on span "Ready for Deliv..." at bounding box center [134, 423] width 117 height 24
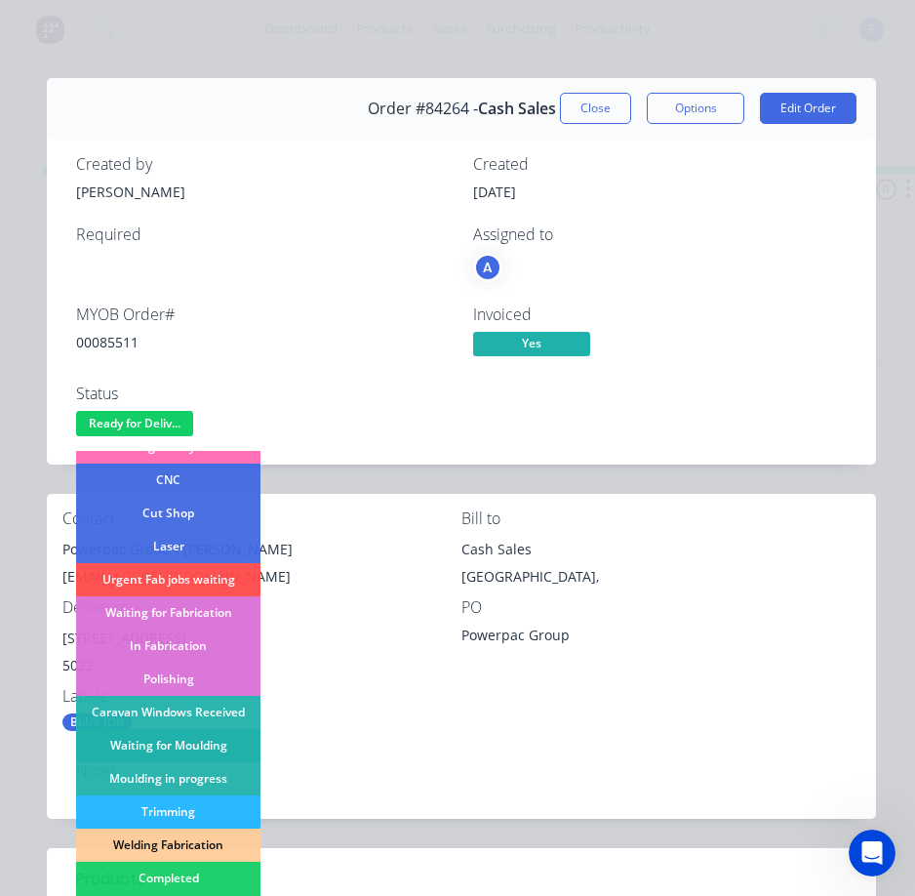
scroll to position [195, 0]
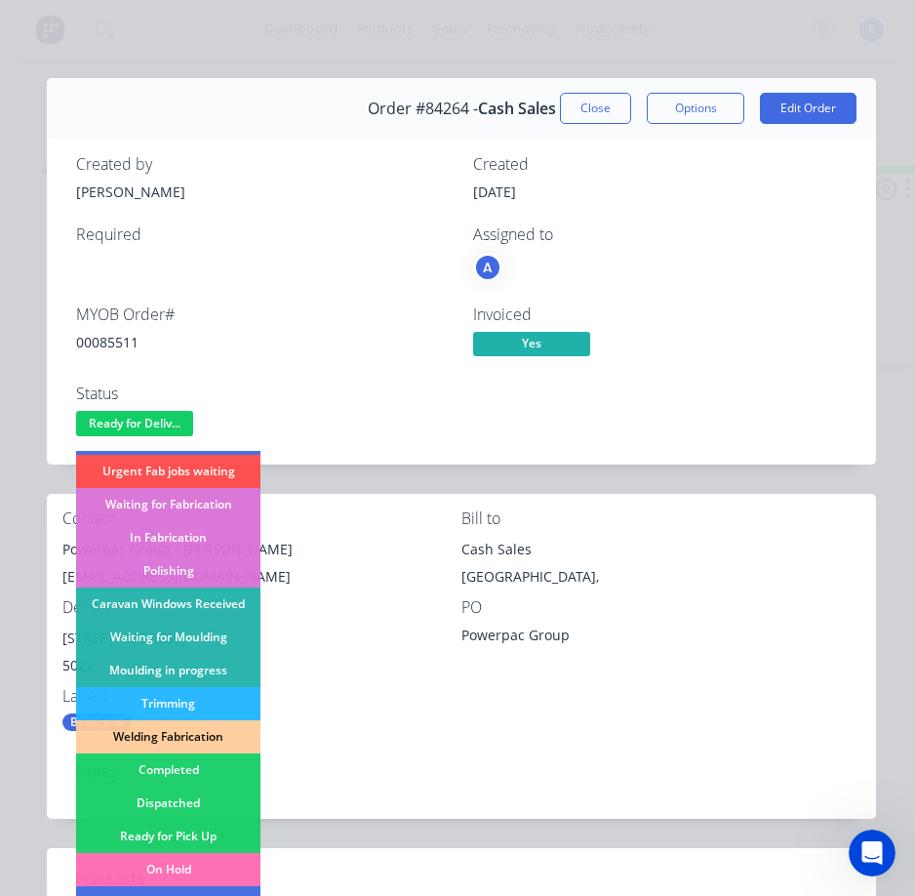
drag, startPoint x: 210, startPoint y: 794, endPoint x: 347, endPoint y: 322, distance: 491.8
click at [211, 794] on div "Dispatched" at bounding box center [168, 802] width 184 height 33
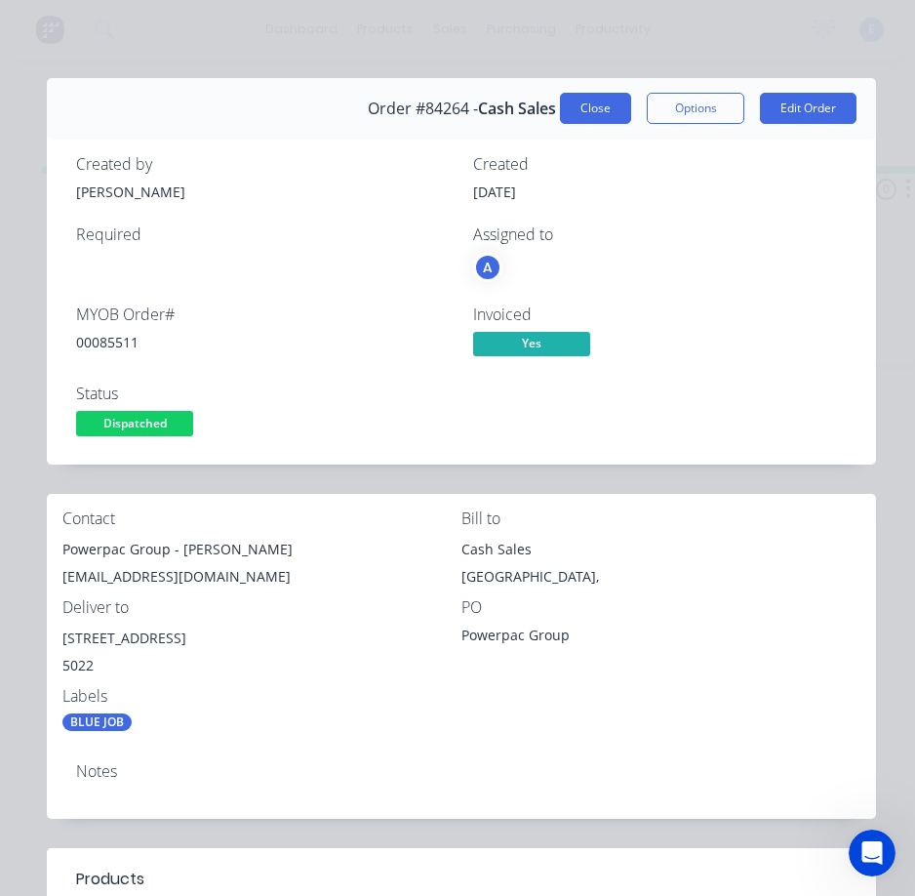
click at [577, 107] on button "Close" at bounding box center [595, 108] width 71 height 31
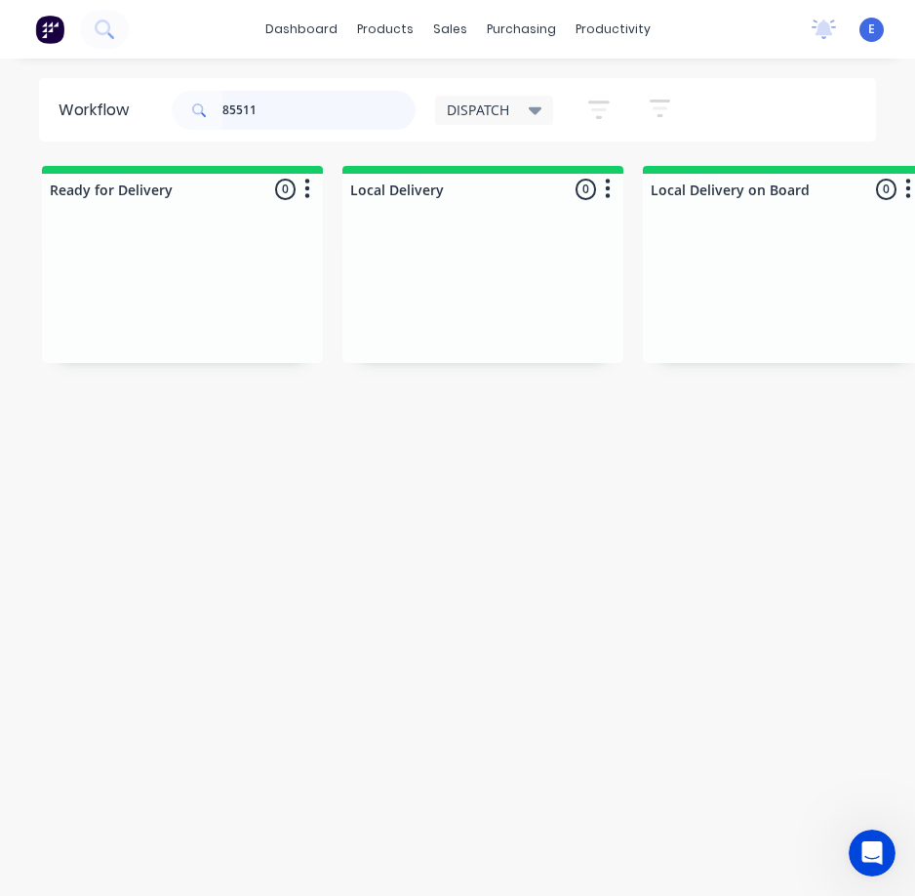
click at [318, 104] on input "85511" at bounding box center [318, 110] width 193 height 39
click at [319, 104] on input "85511" at bounding box center [318, 110] width 193 height 39
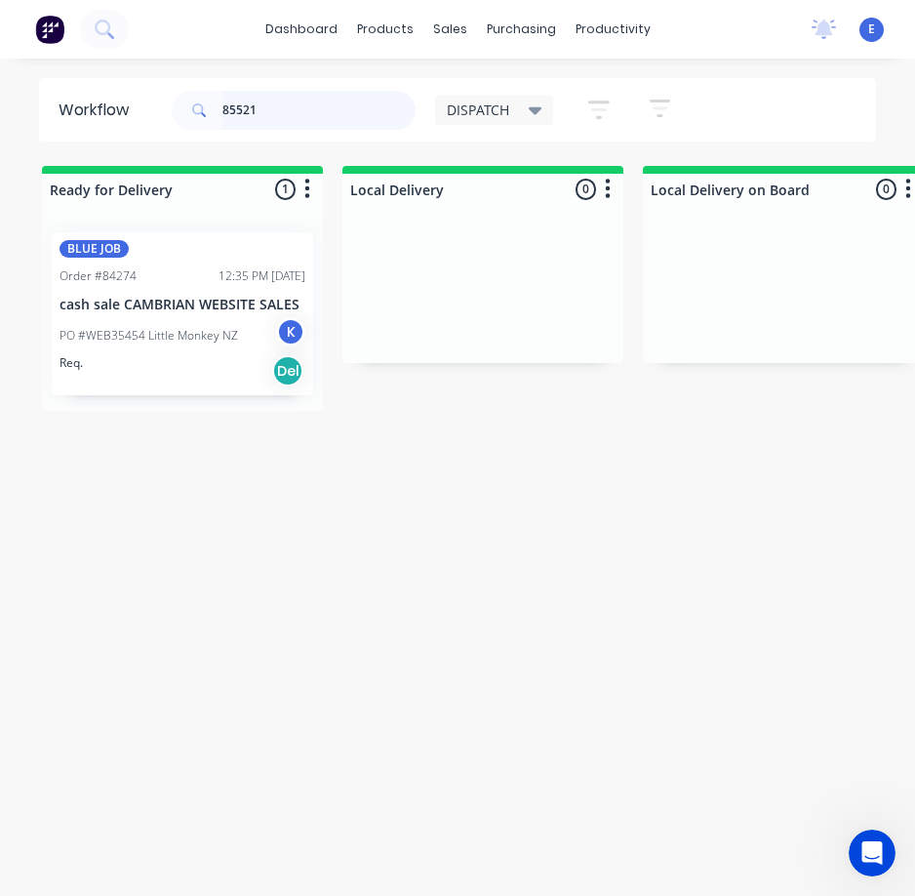
click at [190, 367] on div "BLUE JOB Order #84274 12:35 PM [DATE] cash sale CAMBRIAN WEBSITE SALES PO #WEB3…" at bounding box center [182, 314] width 281 height 194
type input "85521"
click at [216, 367] on div "Req. Del" at bounding box center [183, 370] width 246 height 33
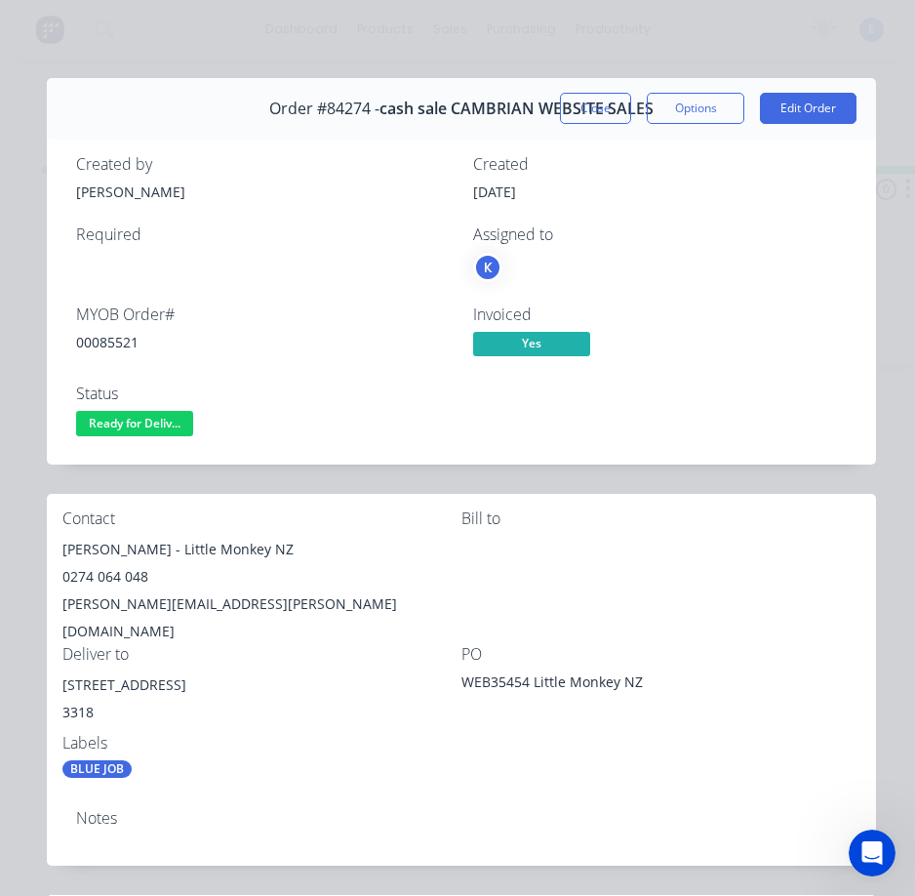
click at [129, 342] on div "00085521" at bounding box center [263, 342] width 374 height 20
click at [129, 344] on div "00085521" at bounding box center [263, 342] width 374 height 20
drag, startPoint x: 146, startPoint y: 553, endPoint x: 49, endPoint y: 547, distance: 97.7
click at [49, 547] on div "Contact [PERSON_NAME] - Little Monkey NZ 0274 064 048 [PERSON_NAME][EMAIL_ADDRE…" at bounding box center [461, 644] width 829 height 300
drag, startPoint x: 161, startPoint y: 553, endPoint x: 286, endPoint y: 534, distance: 126.4
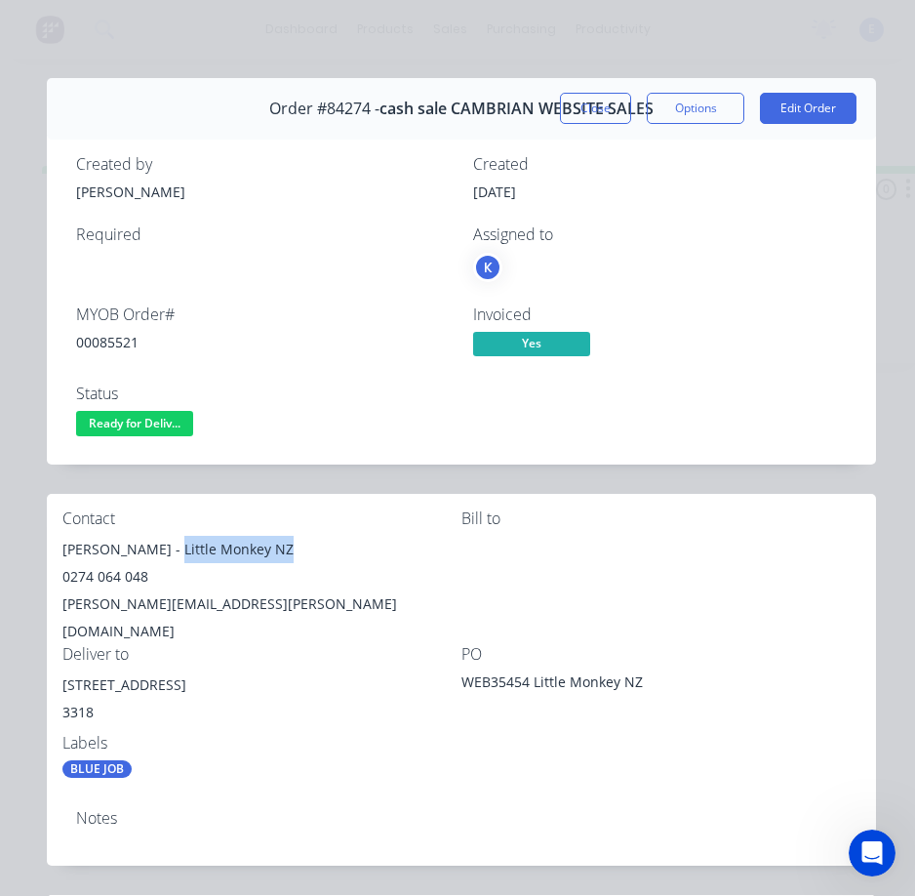
click at [286, 534] on div "Contact [PERSON_NAME] - Little Monkey NZ 0274 064 048 [PERSON_NAME][EMAIL_ADDRE…" at bounding box center [261, 577] width 399 height 136
click at [92, 577] on div "0274 064 048" at bounding box center [261, 576] width 399 height 27
click at [93, 577] on div "0274 064 048" at bounding box center [261, 576] width 399 height 27
click at [143, 595] on div "[PERSON_NAME][EMAIL_ADDRESS][PERSON_NAME][DOMAIN_NAME]" at bounding box center [261, 617] width 399 height 55
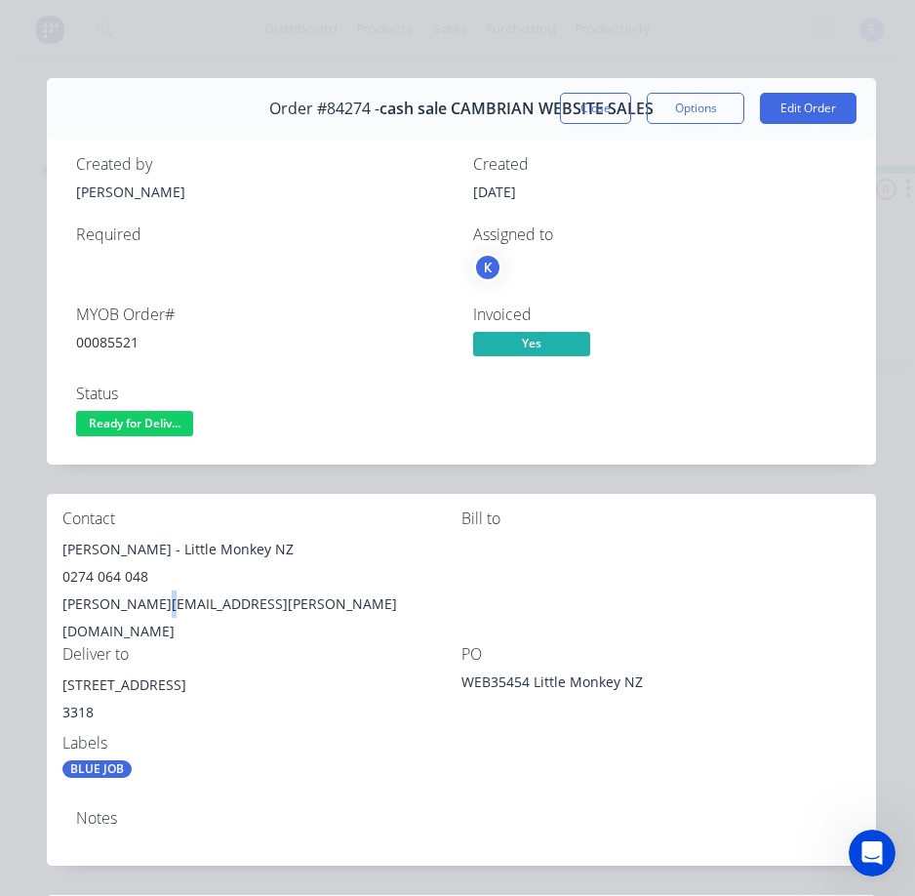
click at [143, 595] on div "[PERSON_NAME][EMAIL_ADDRESS][PERSON_NAME][DOMAIN_NAME]" at bounding box center [261, 617] width 399 height 55
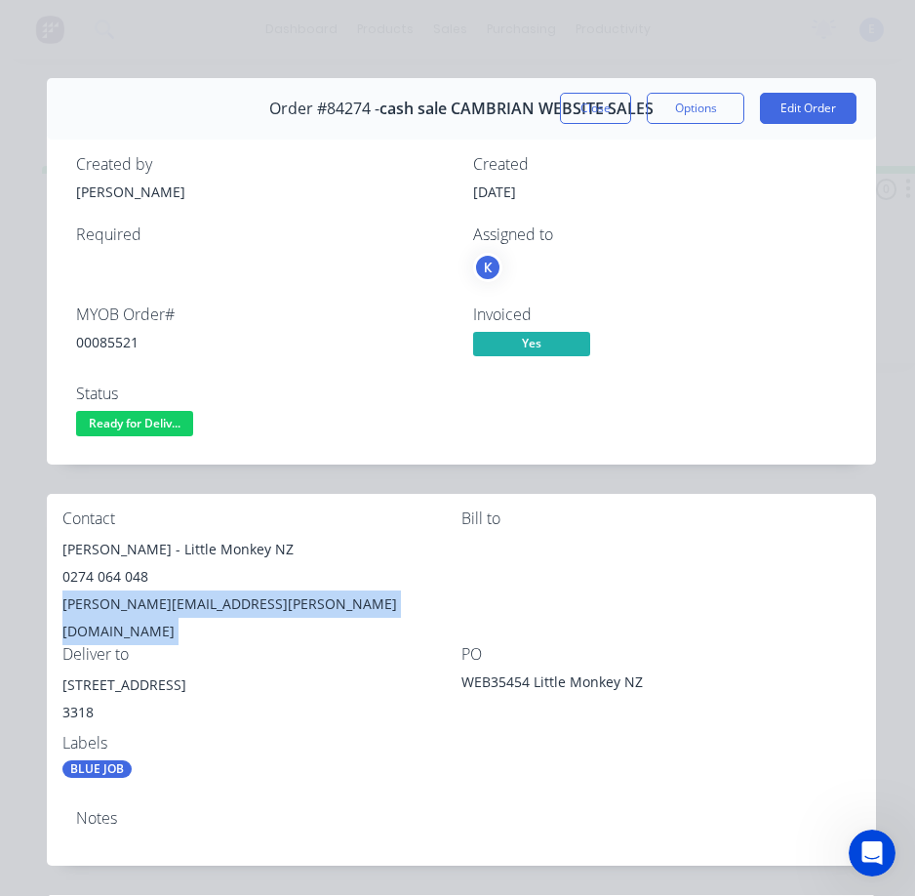
click at [143, 595] on div "[PERSON_NAME][EMAIL_ADDRESS][PERSON_NAME][DOMAIN_NAME]" at bounding box center [261, 617] width 399 height 55
drag, startPoint x: 196, startPoint y: 659, endPoint x: 53, endPoint y: 662, distance: 143.4
click at [49, 663] on div "Contact [PERSON_NAME] - Little Monkey NZ 0274 064 048 [PERSON_NAME][EMAIL_ADDRE…" at bounding box center [461, 644] width 829 height 300
drag, startPoint x: 597, startPoint y: 120, endPoint x: 657, endPoint y: 312, distance: 201.2
click at [657, 312] on div "Order #84274 - cash sale CAMBRIAN WEBSITE SALES Close Options Edit Order Create…" at bounding box center [461, 789] width 829 height 1423
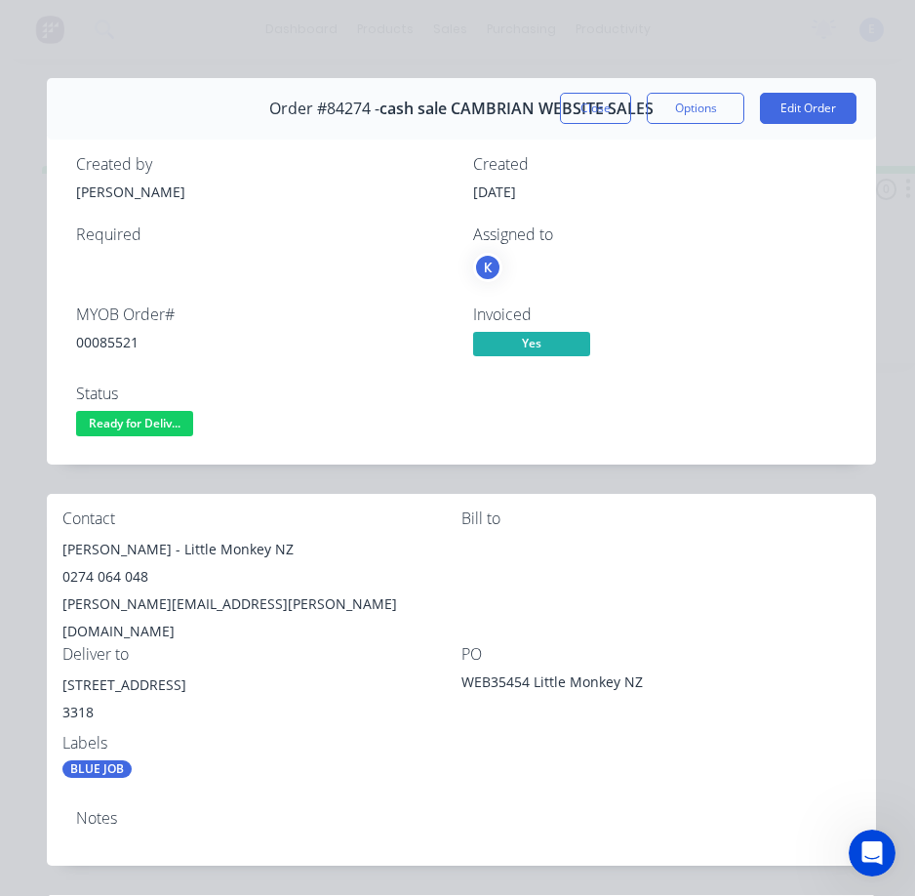
click at [657, 312] on div "Invoiced" at bounding box center [660, 314] width 374 height 19
drag, startPoint x: 120, startPoint y: 425, endPoint x: 140, endPoint y: 445, distance: 27.6
click at [121, 430] on span "Ready for Deliv..." at bounding box center [134, 423] width 117 height 24
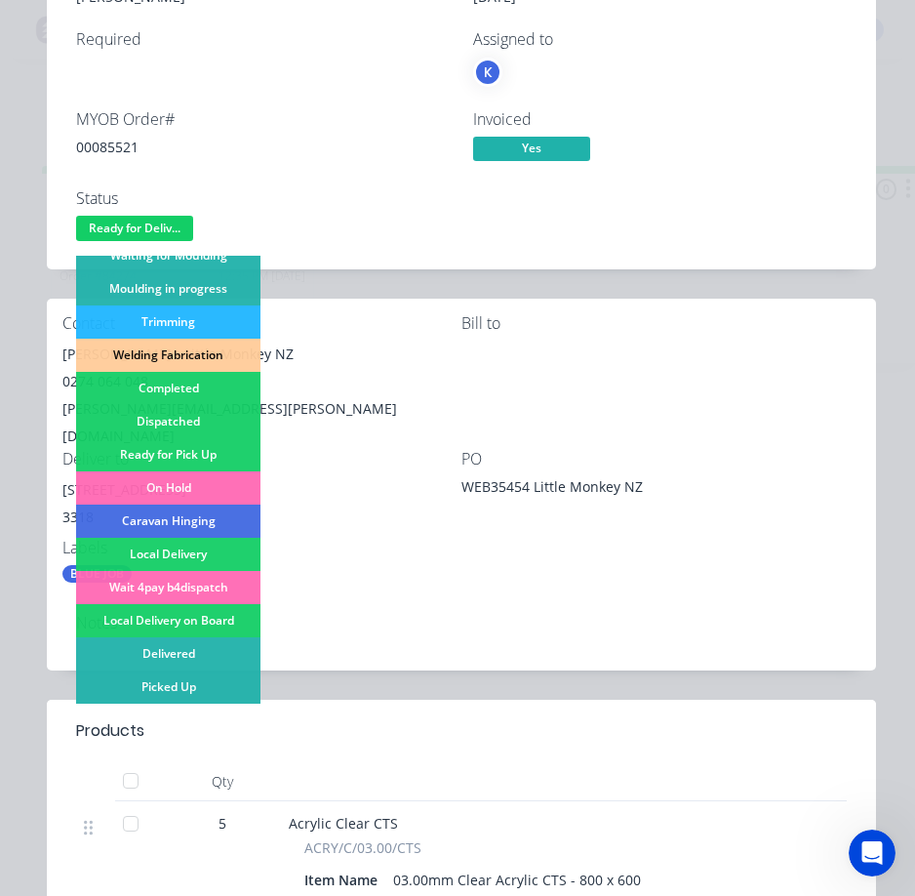
drag, startPoint x: 200, startPoint y: 418, endPoint x: 286, endPoint y: 390, distance: 90.1
click at [200, 419] on div "Dispatched" at bounding box center [168, 421] width 184 height 33
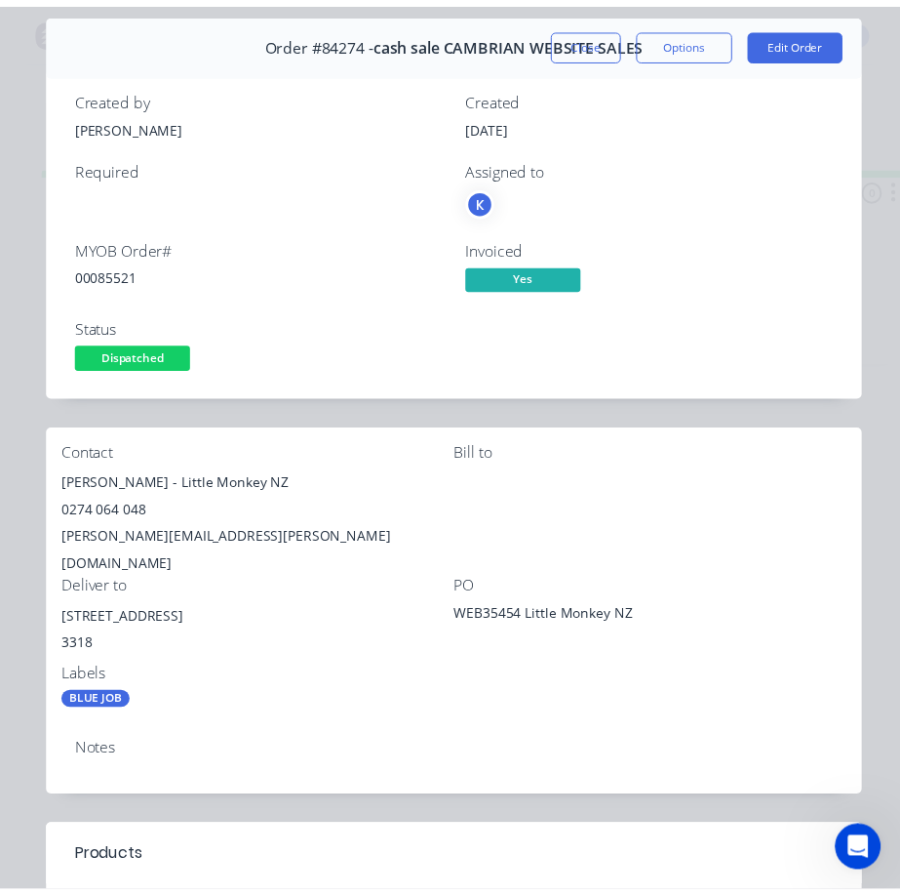
scroll to position [0, 0]
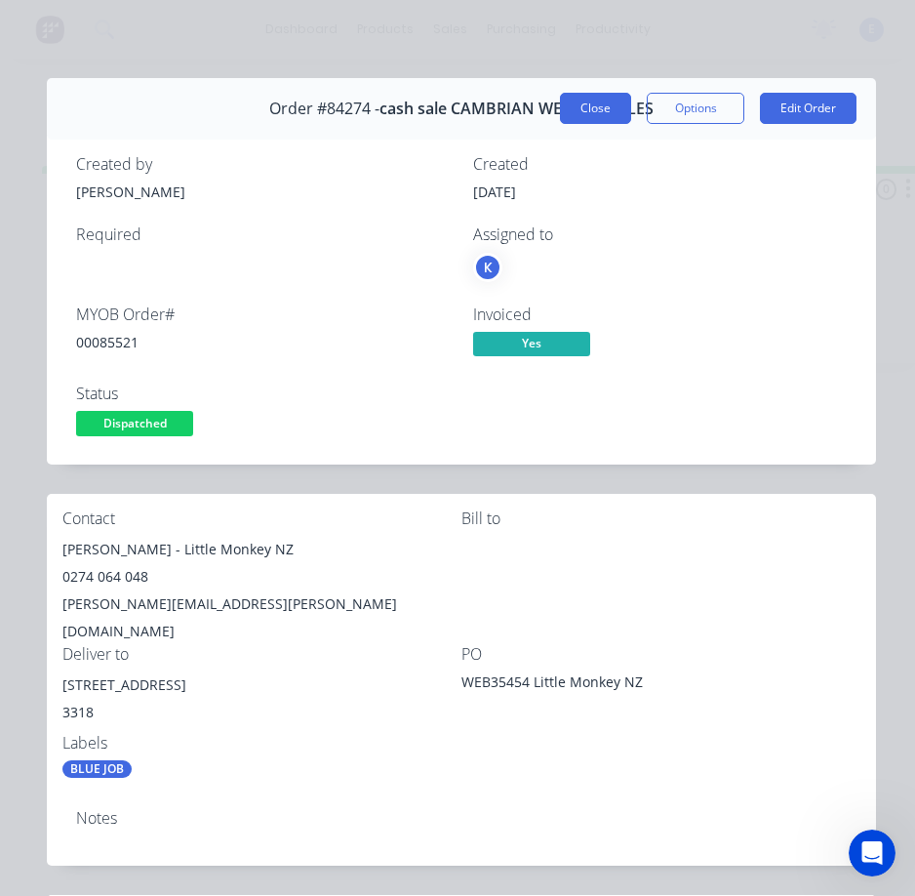
click at [569, 115] on button "Close" at bounding box center [595, 108] width 71 height 31
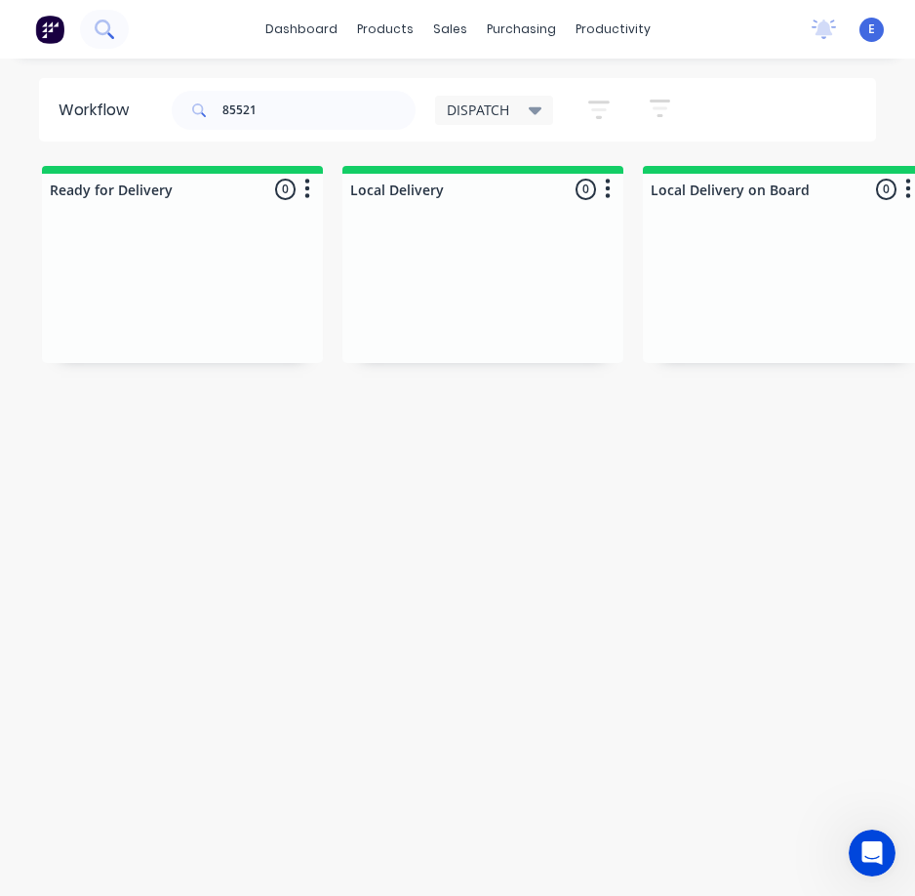
click at [108, 31] on icon at bounding box center [103, 28] width 16 height 16
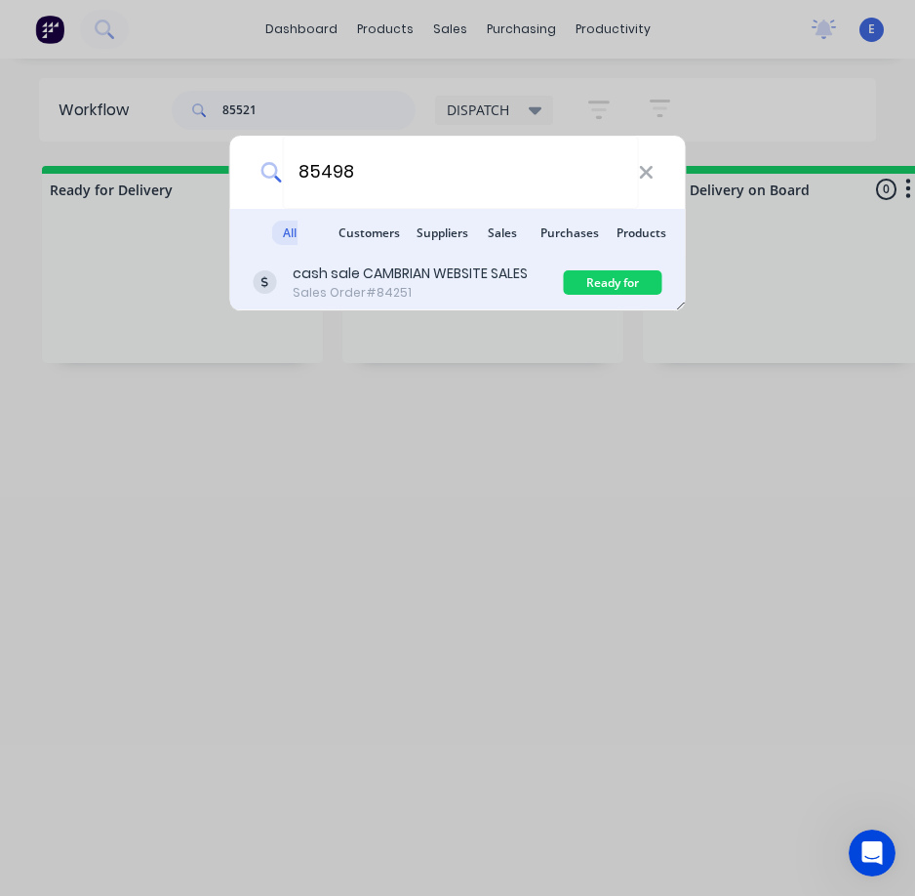
type input "85498"
click at [480, 293] on div "Sales Order #84251" at bounding box center [410, 293] width 235 height 18
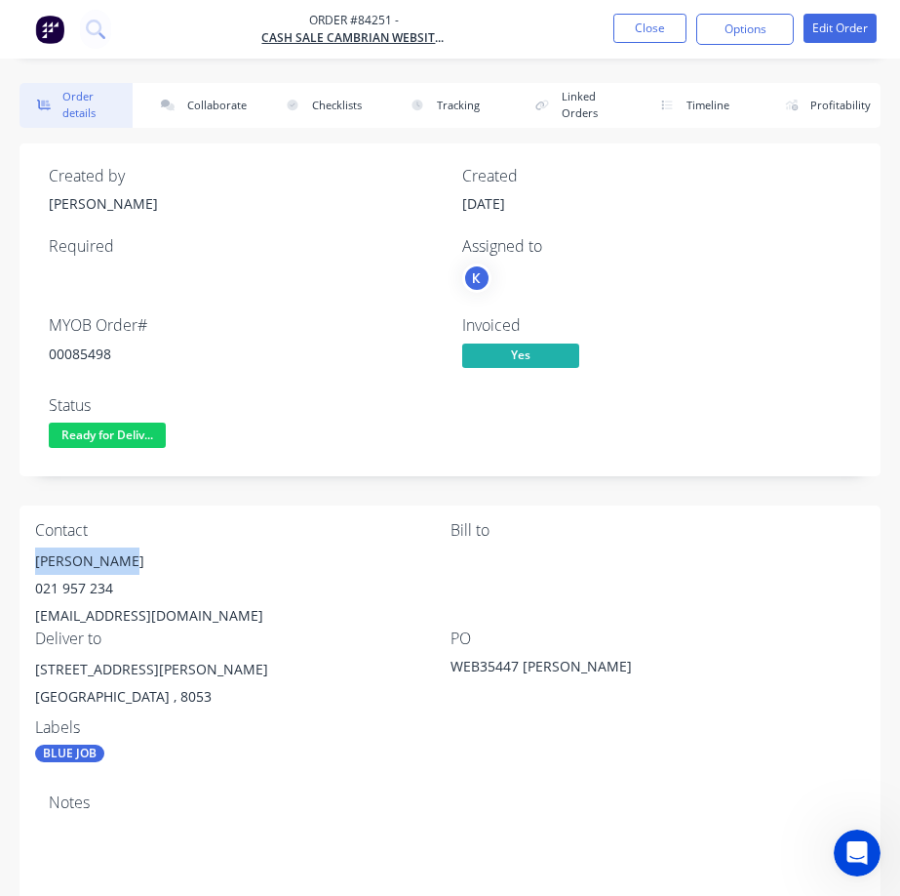
drag, startPoint x: 30, startPoint y: 561, endPoint x: 191, endPoint y: 552, distance: 161.2
click at [141, 550] on div "Contact [PERSON_NAME] [PHONE_NUMBER] [EMAIL_ADDRESS][DOMAIN_NAME] Bill to Deliv…" at bounding box center [450, 641] width 861 height 273
drag, startPoint x: 125, startPoint y: 588, endPoint x: 23, endPoint y: 588, distance: 101.5
click at [23, 588] on div "Contact [PERSON_NAME] [PHONE_NUMBER] [EMAIL_ADDRESS][DOMAIN_NAME] Bill to Deliv…" at bounding box center [450, 641] width 861 height 273
drag, startPoint x: 198, startPoint y: 611, endPoint x: 778, endPoint y: 511, distance: 588.9
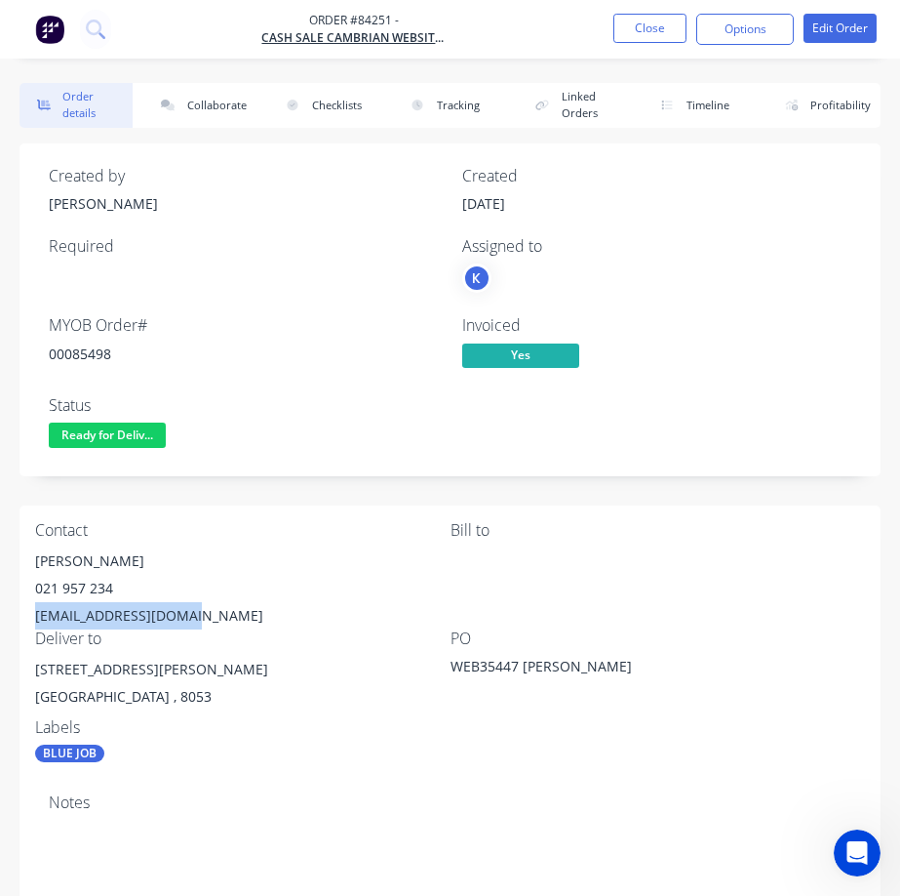
click at [21, 621] on div "Contact [PERSON_NAME] [PHONE_NUMBER] [EMAIL_ADDRESS][DOMAIN_NAME] Bill to Deliv…" at bounding box center [450, 641] width 861 height 273
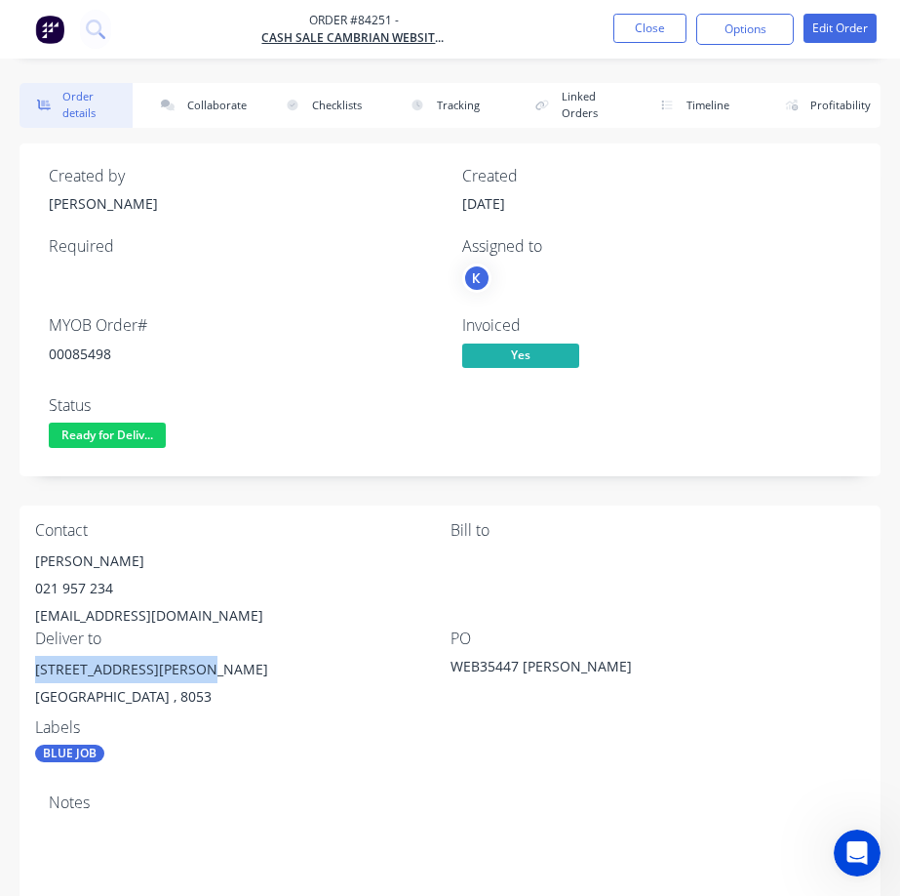
drag, startPoint x: 31, startPoint y: 668, endPoint x: 194, endPoint y: 664, distance: 163.0
click at [194, 664] on div "Contact [PERSON_NAME] [PHONE_NUMBER] [EMAIL_ADDRESS][DOMAIN_NAME] Bill to Deliv…" at bounding box center [450, 641] width 861 height 273
click at [61, 360] on div "00085498" at bounding box center [244, 353] width 390 height 20
drag, startPoint x: 61, startPoint y: 360, endPoint x: 122, endPoint y: 350, distance: 61.3
click at [61, 359] on div "00085498" at bounding box center [244, 353] width 390 height 20
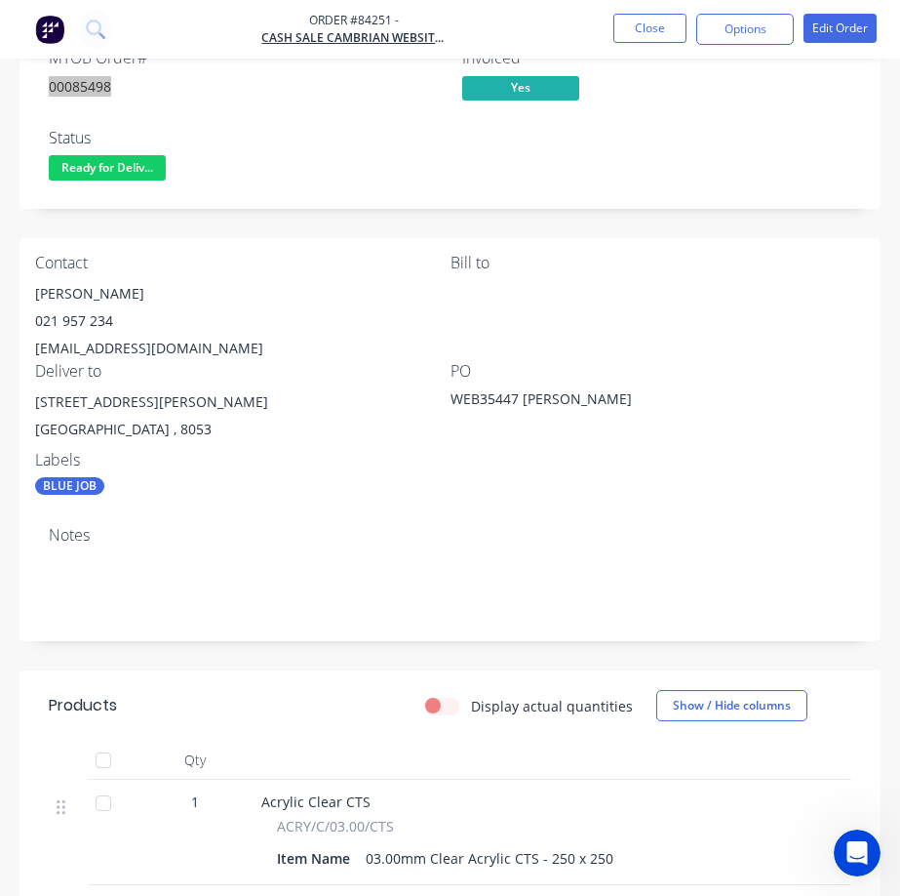
scroll to position [257, 0]
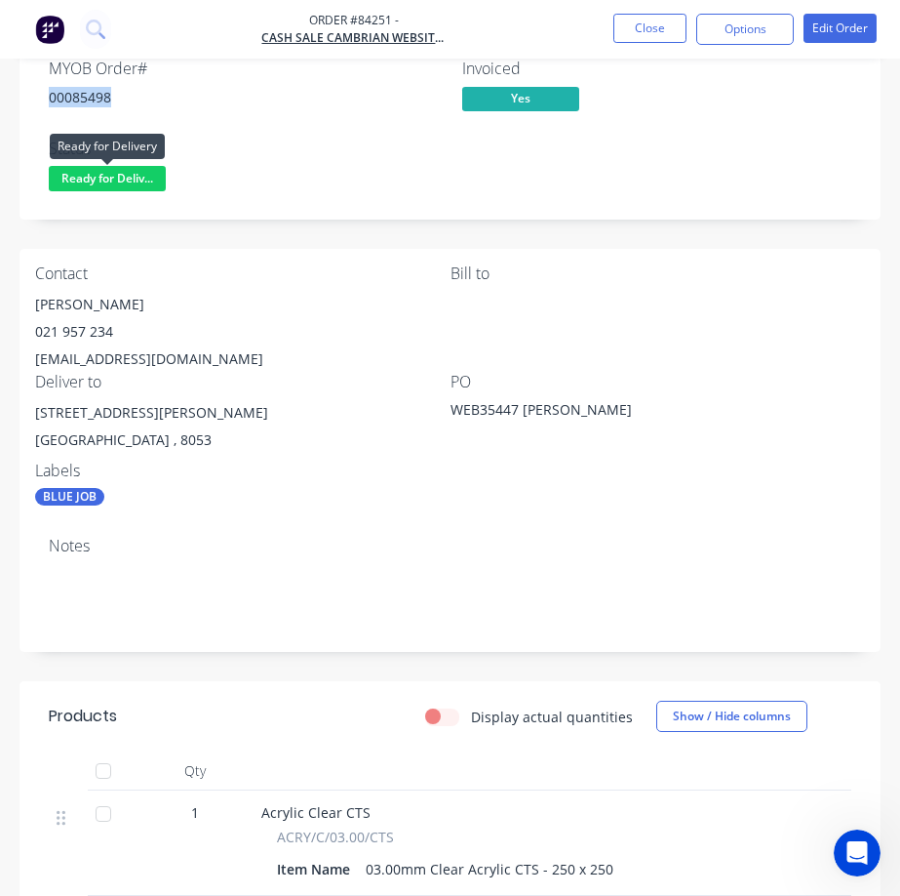
drag, startPoint x: 156, startPoint y: 170, endPoint x: 148, endPoint y: 195, distance: 26.5
click at [154, 171] on span "Ready for Deliv..." at bounding box center [107, 178] width 117 height 24
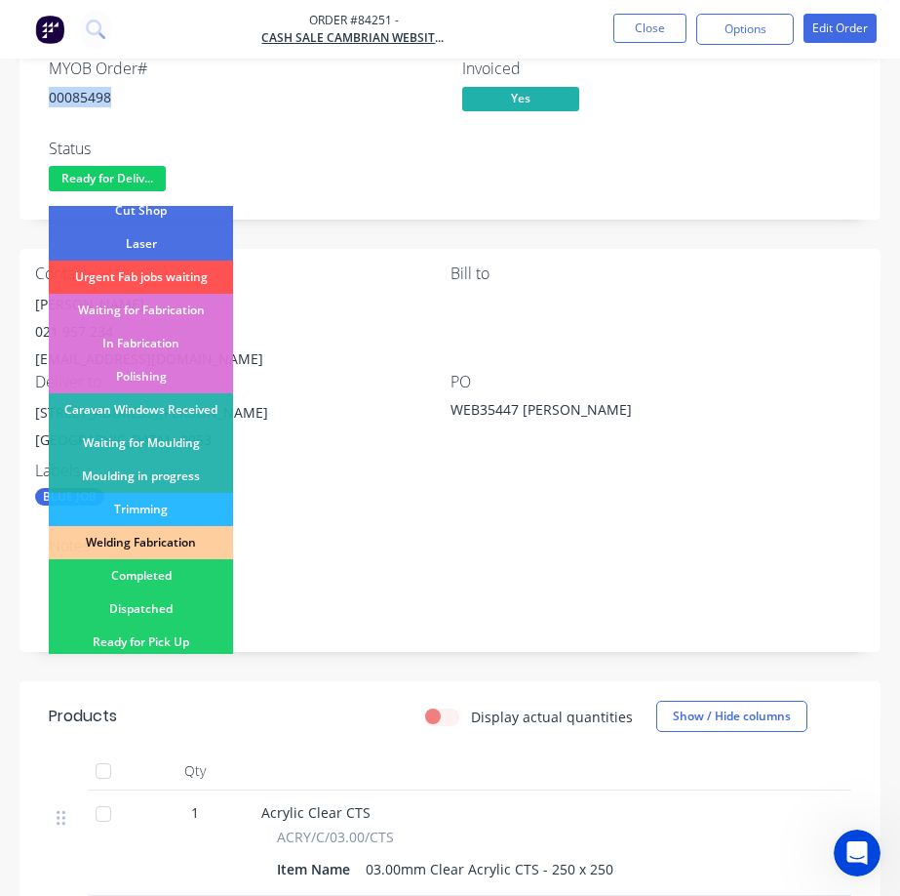
scroll to position [381, 0]
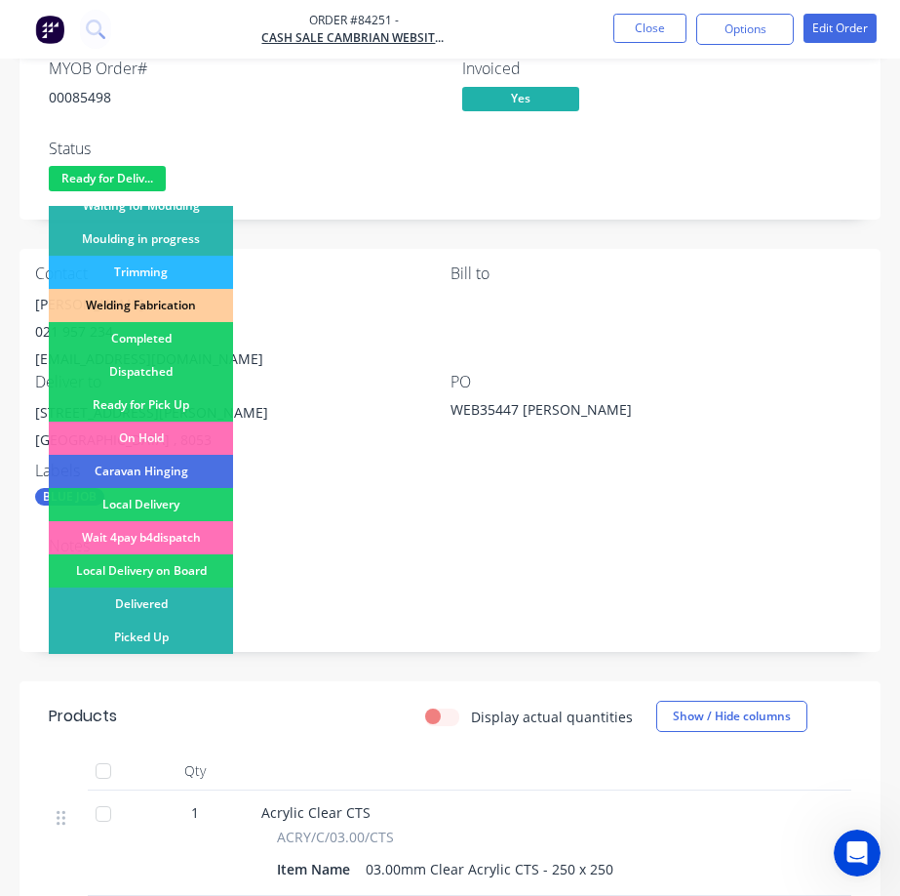
drag, startPoint x: 148, startPoint y: 369, endPoint x: 158, endPoint y: 357, distance: 15.2
click at [149, 369] on div "Dispatched" at bounding box center [141, 371] width 184 height 33
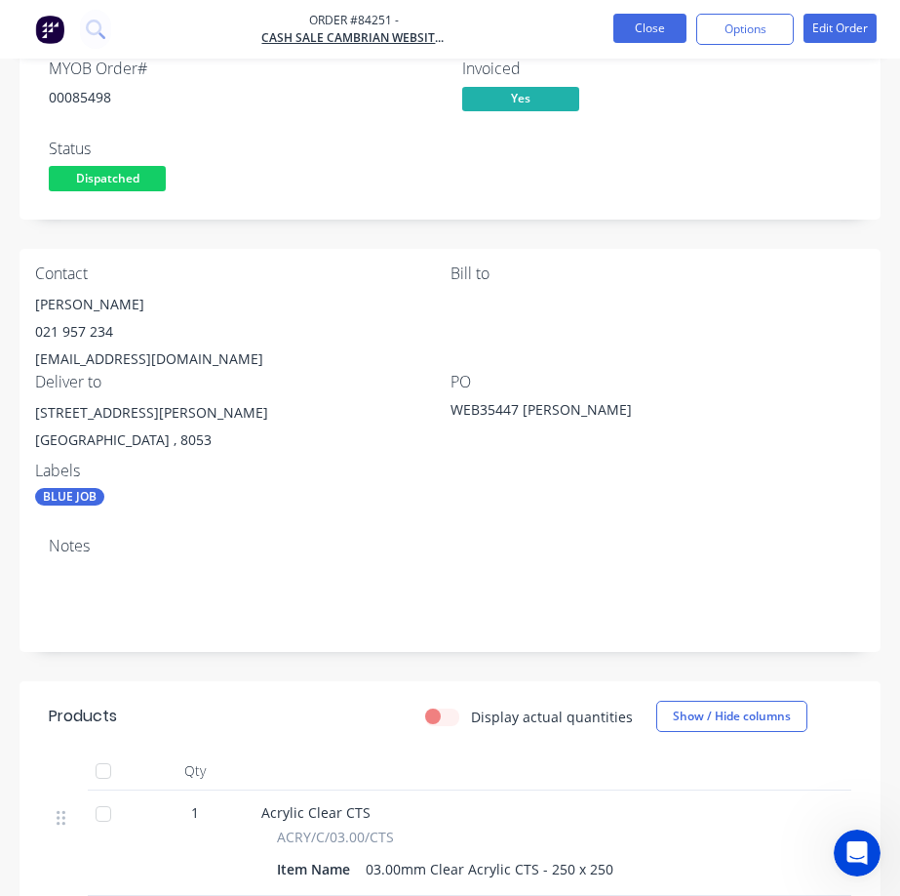
click at [651, 37] on button "Close" at bounding box center [650, 28] width 73 height 29
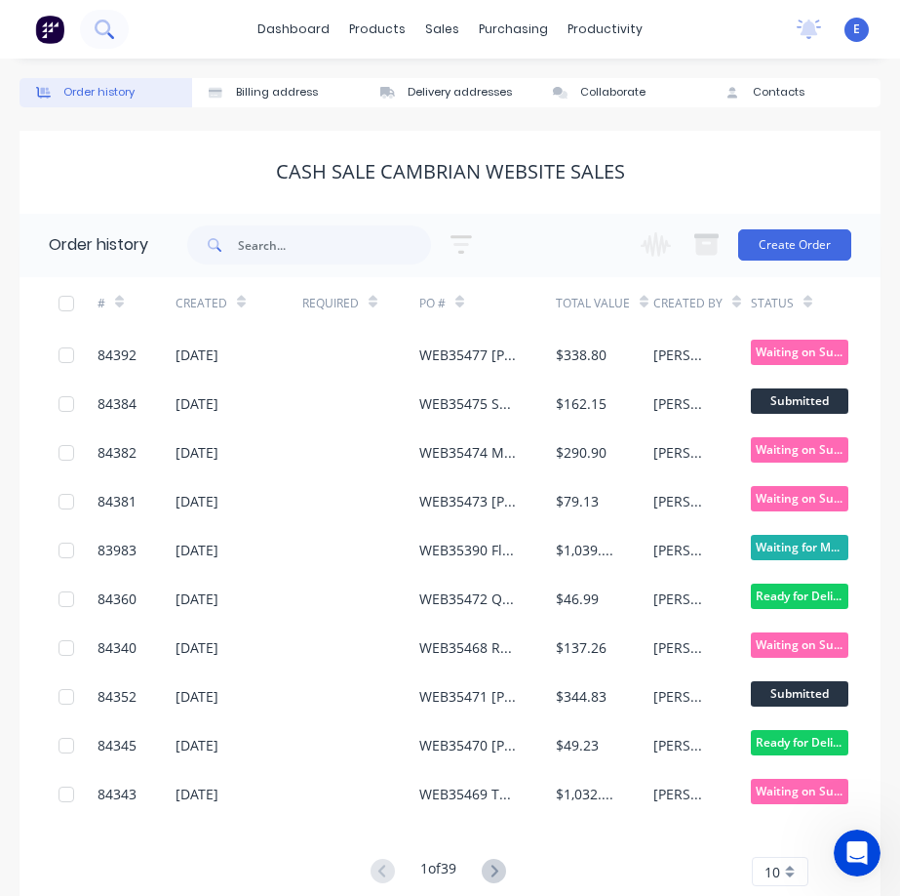
click at [107, 43] on button at bounding box center [104, 29] width 49 height 39
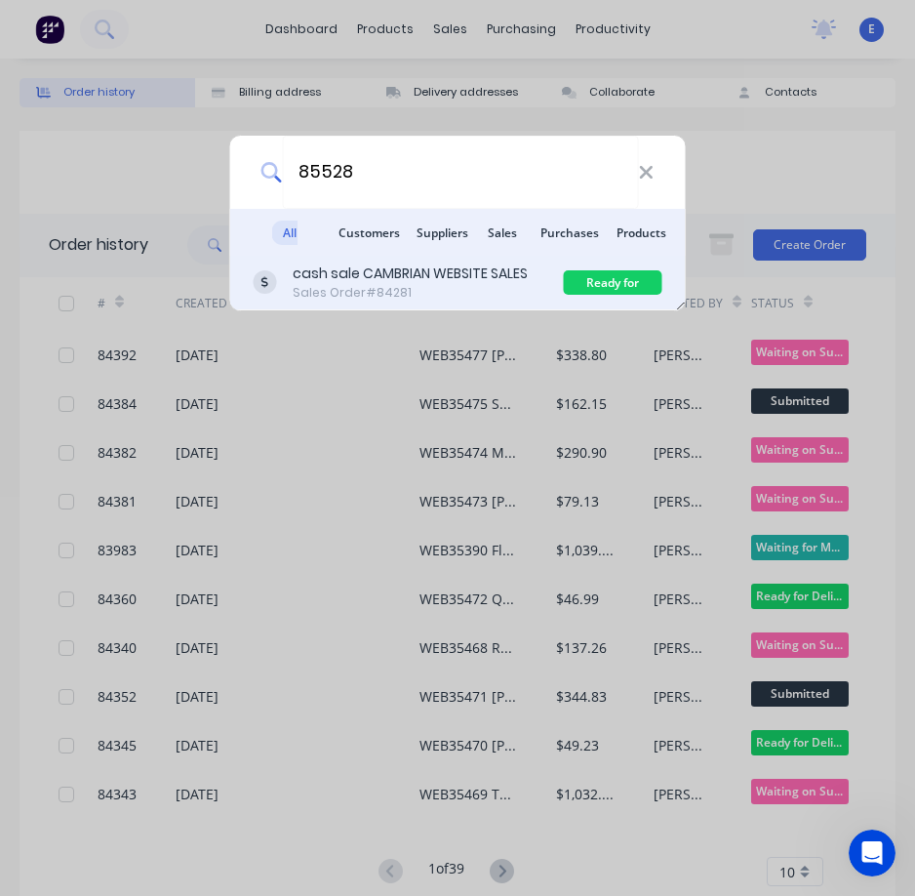
type input "85528"
click at [398, 276] on div "cash sale CAMBRIAN WEBSITE SALES" at bounding box center [410, 273] width 235 height 20
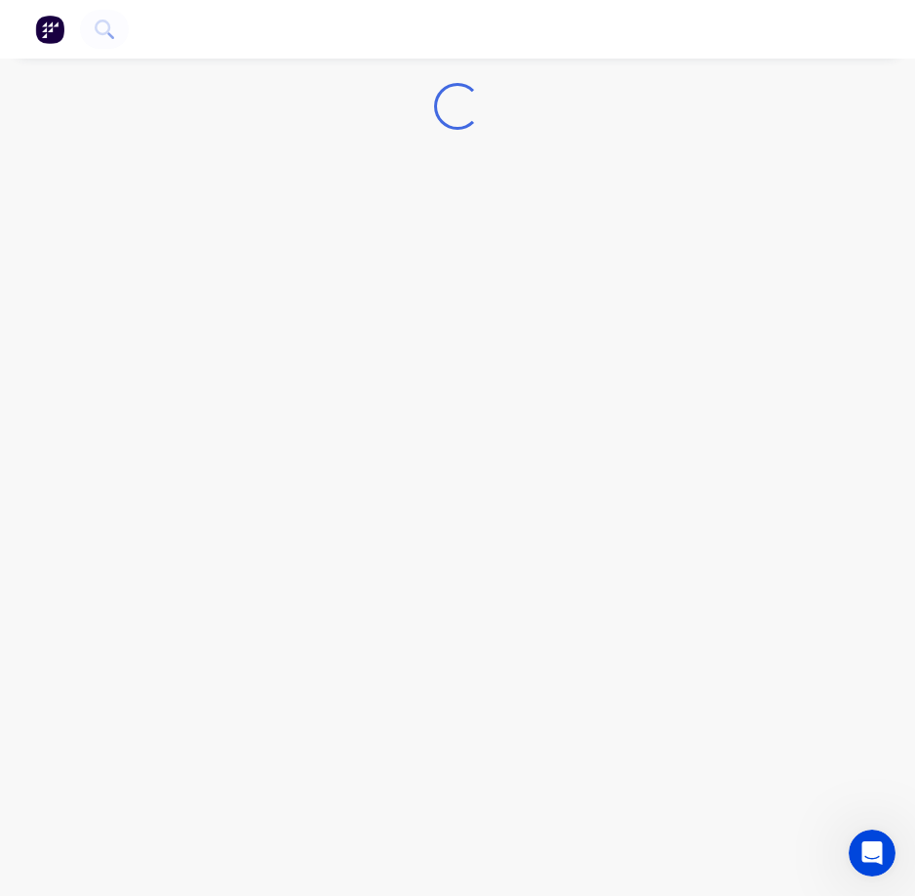
click at [14, 185] on div "Loading..." at bounding box center [457, 448] width 915 height 896
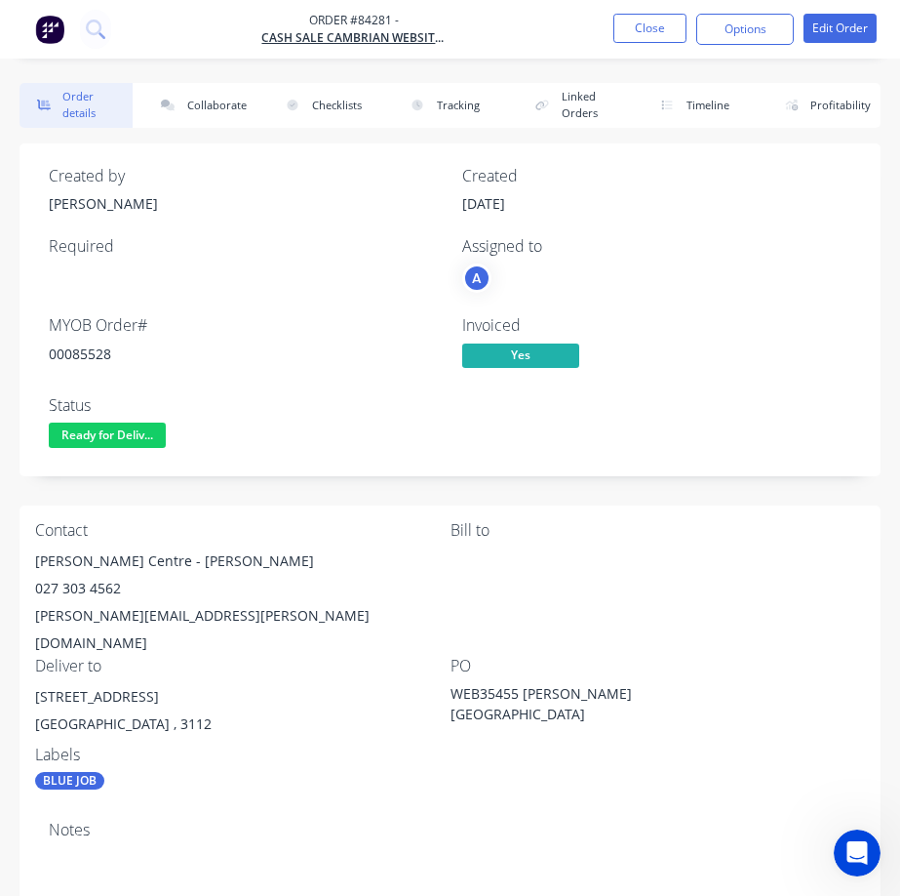
click at [76, 349] on div "00085528" at bounding box center [244, 353] width 390 height 20
click at [81, 349] on div "00085528" at bounding box center [244, 353] width 390 height 20
drag, startPoint x: 125, startPoint y: 543, endPoint x: 188, endPoint y: 563, distance: 66.3
click at [188, 563] on div "Contact [PERSON_NAME] Centre - [PERSON_NAME] 027 303 4562 [PERSON_NAME][EMAIL_A…" at bounding box center [450, 655] width 861 height 300
drag, startPoint x: 222, startPoint y: 558, endPoint x: 345, endPoint y: 560, distance: 122.9
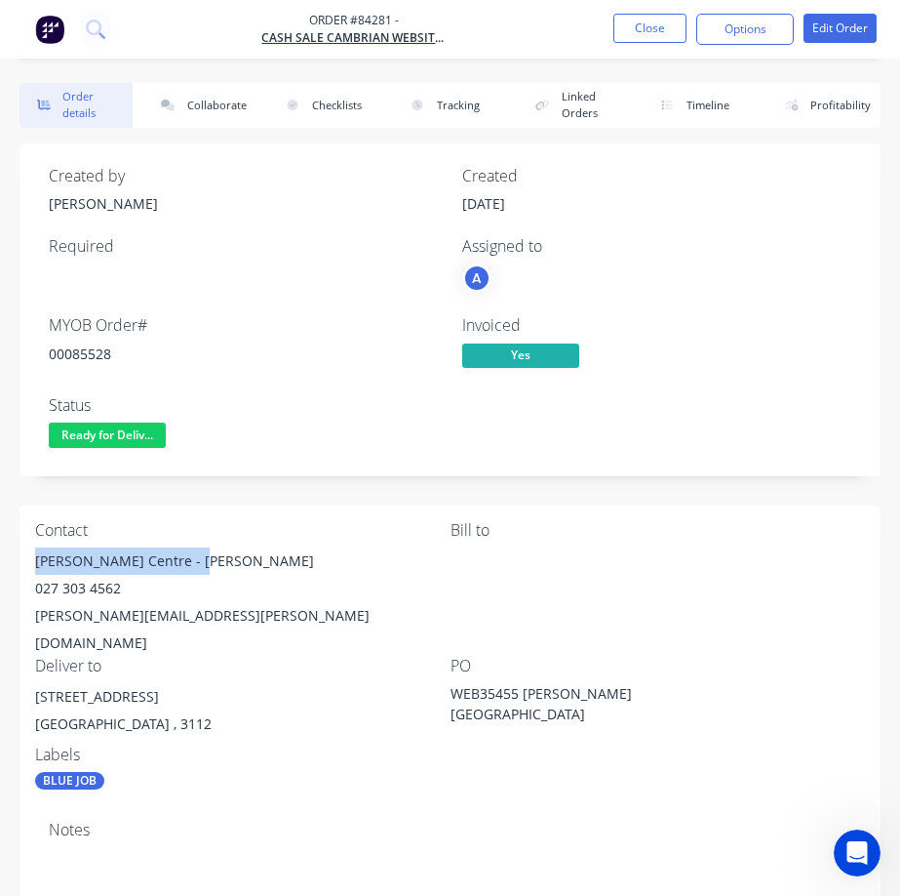
click at [316, 556] on div "[PERSON_NAME] Centre - [PERSON_NAME]" at bounding box center [243, 560] width 416 height 27
drag, startPoint x: 48, startPoint y: 589, endPoint x: 35, endPoint y: 580, distance: 15.4
click at [35, 580] on div "027 303 4562" at bounding box center [243, 588] width 416 height 27
click at [37, 581] on div "Contact [PERSON_NAME] Centre - [PERSON_NAME] 027 303 4562 [PERSON_NAME][EMAIL_A…" at bounding box center [450, 655] width 861 height 300
click at [38, 581] on div "027 303 4562" at bounding box center [243, 588] width 416 height 27
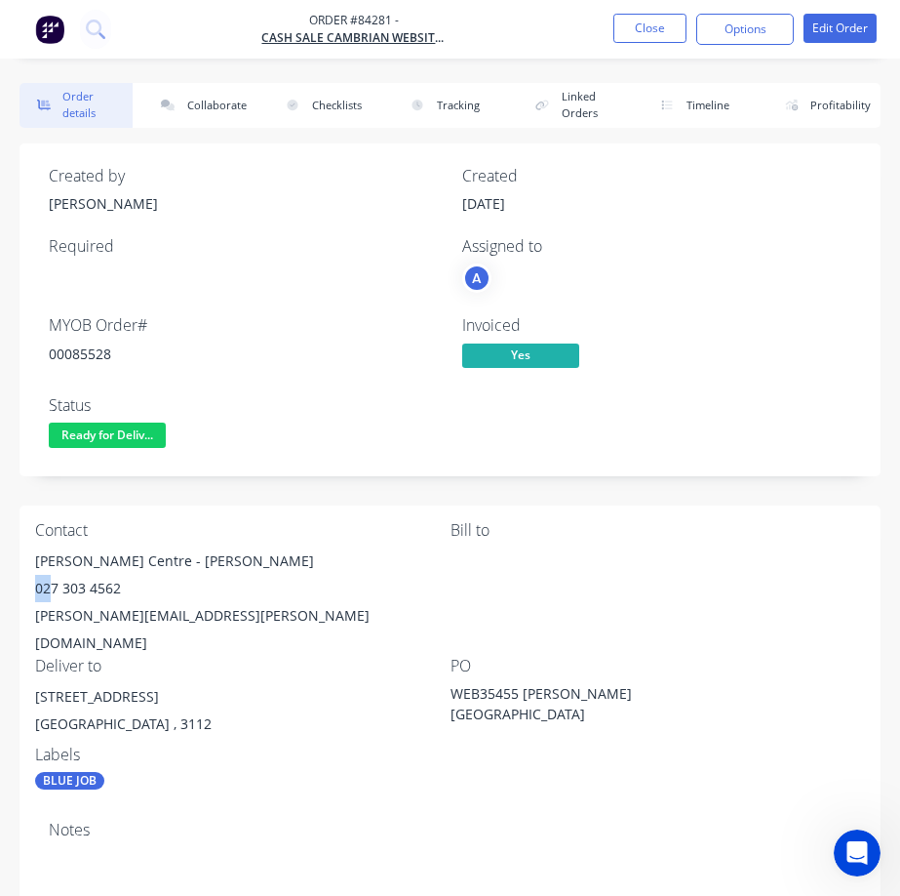
drag, startPoint x: 35, startPoint y: 584, endPoint x: 45, endPoint y: 587, distance: 10.2
click at [38, 585] on div "027 303 4562" at bounding box center [243, 588] width 416 height 27
drag, startPoint x: 132, startPoint y: 583, endPoint x: 32, endPoint y: 582, distance: 99.5
click at [32, 582] on div "Contact [PERSON_NAME] Centre - [PERSON_NAME] 027 303 4562 [PERSON_NAME][EMAIL_A…" at bounding box center [450, 655] width 861 height 300
drag, startPoint x: 38, startPoint y: 614, endPoint x: 189, endPoint y: 626, distance: 151.7
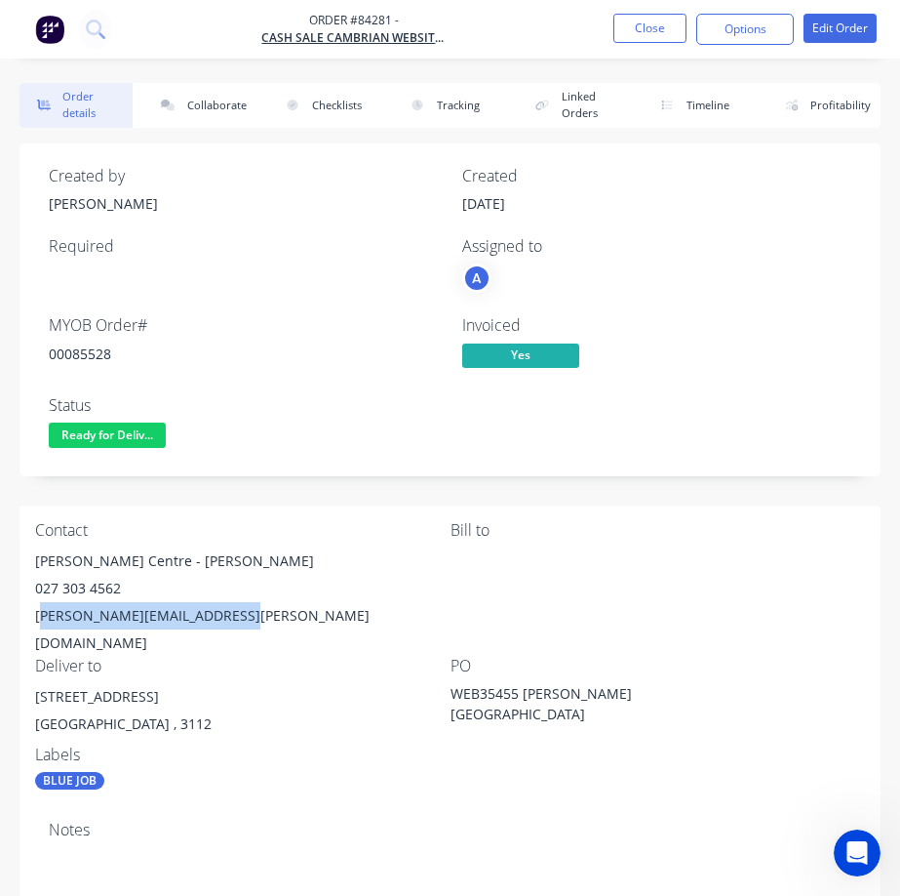
click at [223, 624] on div "[PERSON_NAME][EMAIL_ADDRESS][PERSON_NAME][DOMAIN_NAME]" at bounding box center [243, 629] width 416 height 55
click at [32, 615] on div "Contact [PERSON_NAME] Centre - [PERSON_NAME] 027 303 4562 [PERSON_NAME][EMAIL_A…" at bounding box center [450, 655] width 861 height 300
drag, startPoint x: 33, startPoint y: 615, endPoint x: 332, endPoint y: 622, distance: 298.6
click at [332, 622] on div "Contact [PERSON_NAME] Centre - [PERSON_NAME] 027 303 4562 [PERSON_NAME][EMAIL_A…" at bounding box center [450, 655] width 861 height 300
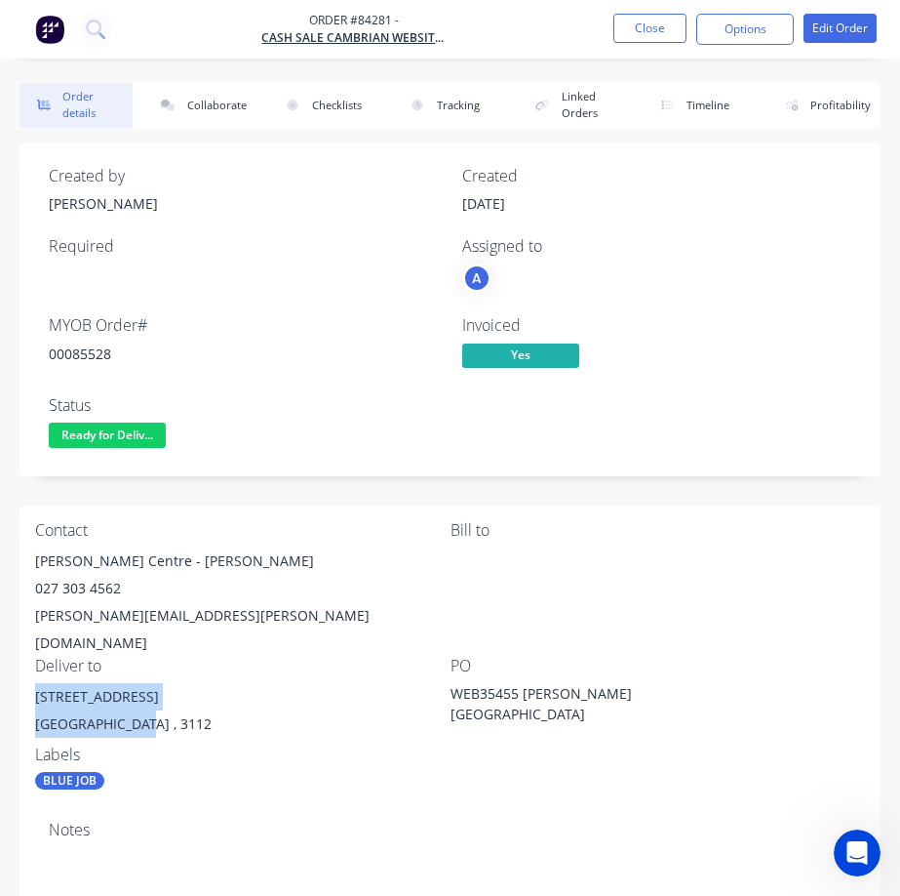
drag, startPoint x: 37, startPoint y: 661, endPoint x: 172, endPoint y: 688, distance: 137.2
click at [140, 692] on div "[STREET_ADDRESS]" at bounding box center [243, 714] width 416 height 62
click at [95, 433] on span "Ready for Deliv..." at bounding box center [107, 434] width 117 height 24
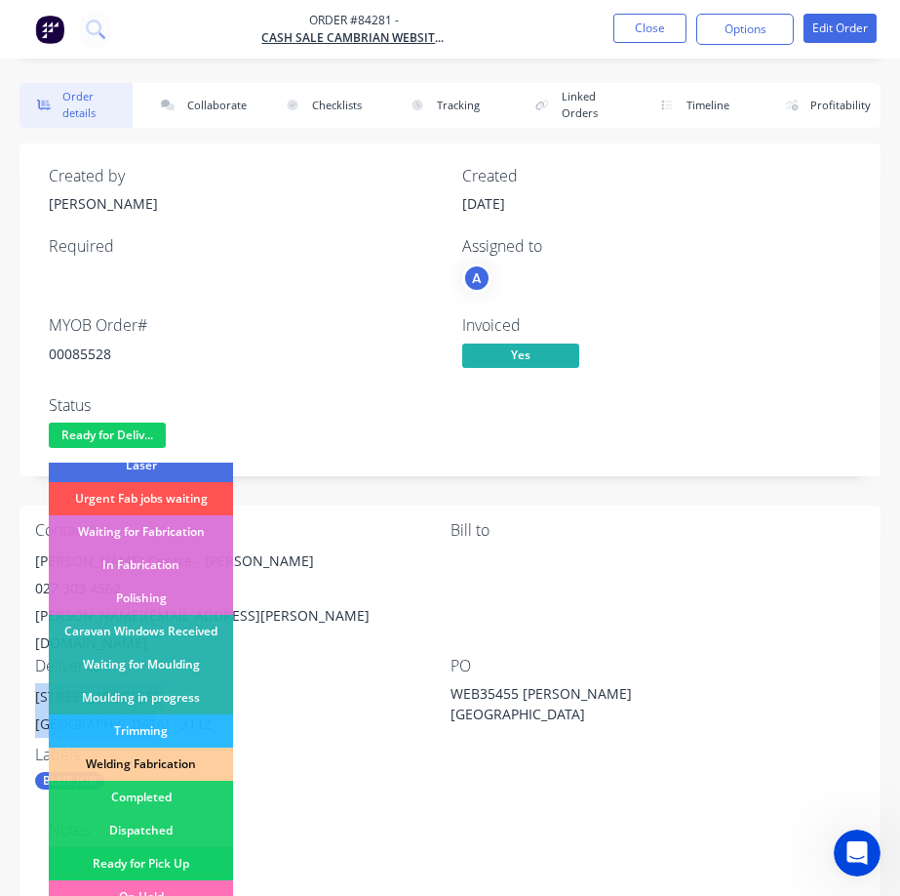
scroll to position [195, 0]
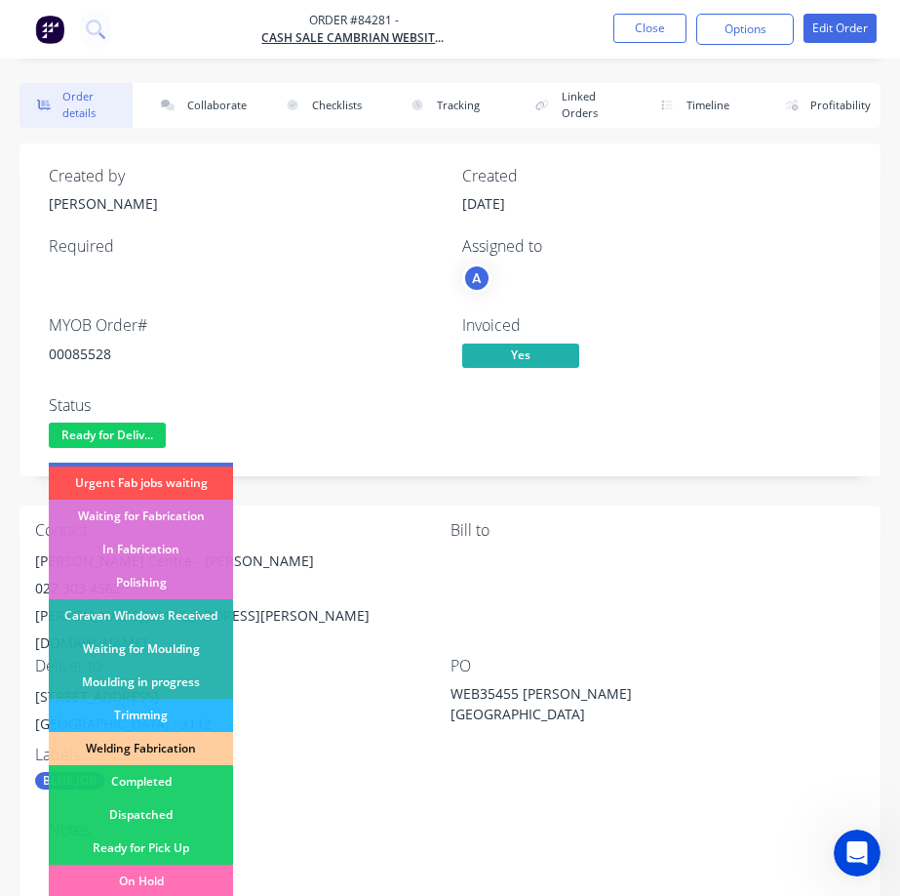
drag, startPoint x: 150, startPoint y: 814, endPoint x: 379, endPoint y: 416, distance: 458.8
click at [152, 803] on div "Dispatched" at bounding box center [141, 814] width 184 height 33
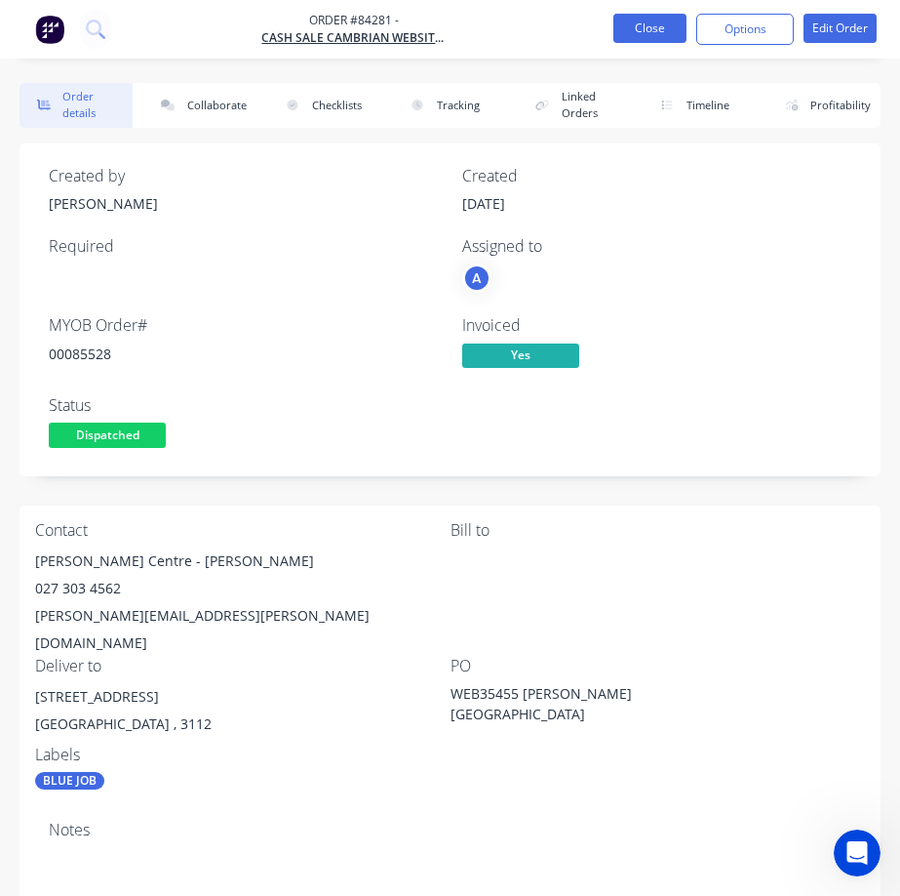
click at [645, 24] on button "Close" at bounding box center [650, 28] width 73 height 29
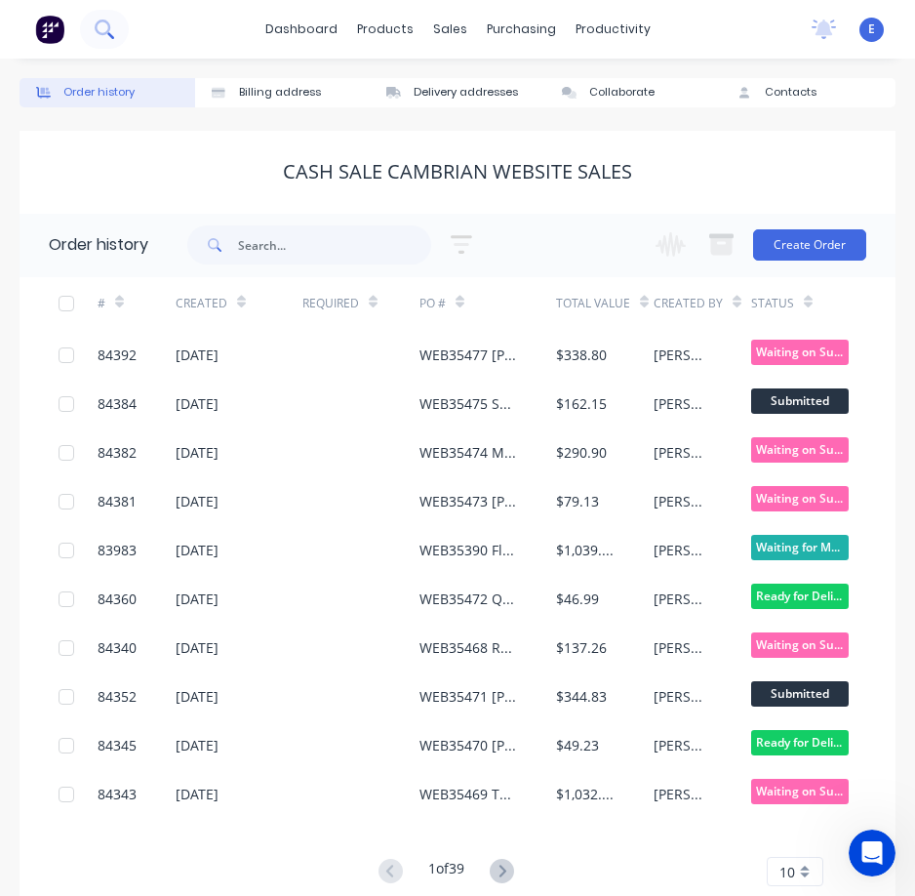
click at [107, 39] on button at bounding box center [104, 29] width 49 height 39
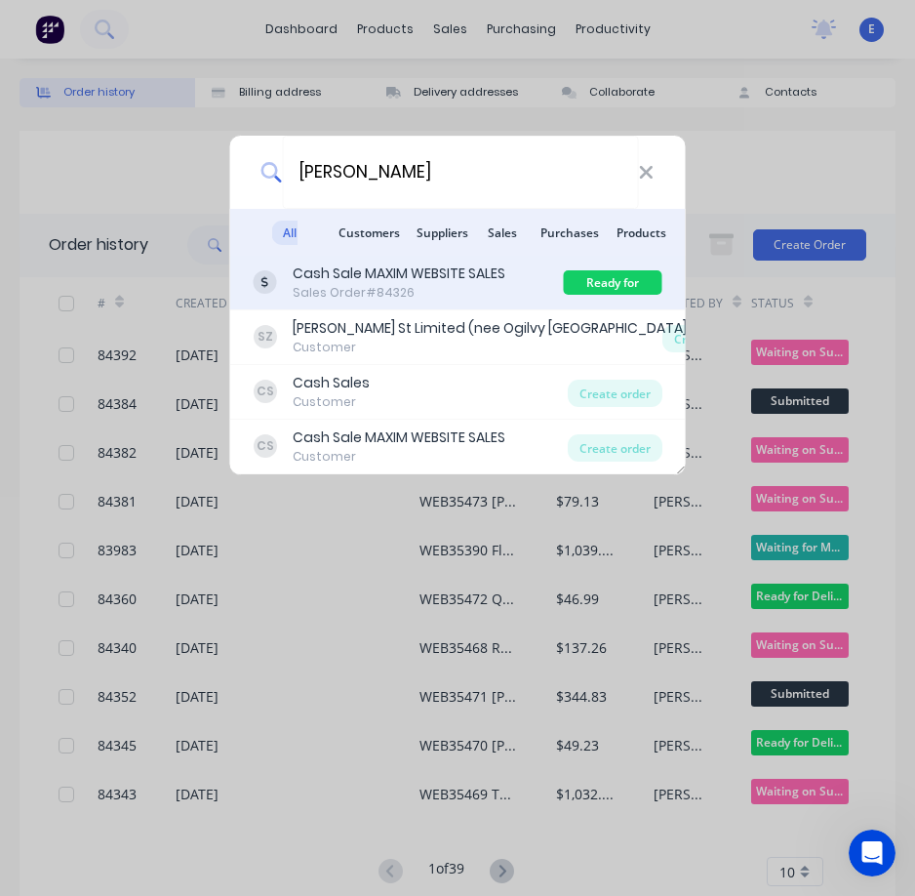
type input "[PERSON_NAME]"
click at [389, 295] on div "Sales Order #84326" at bounding box center [399, 293] width 213 height 18
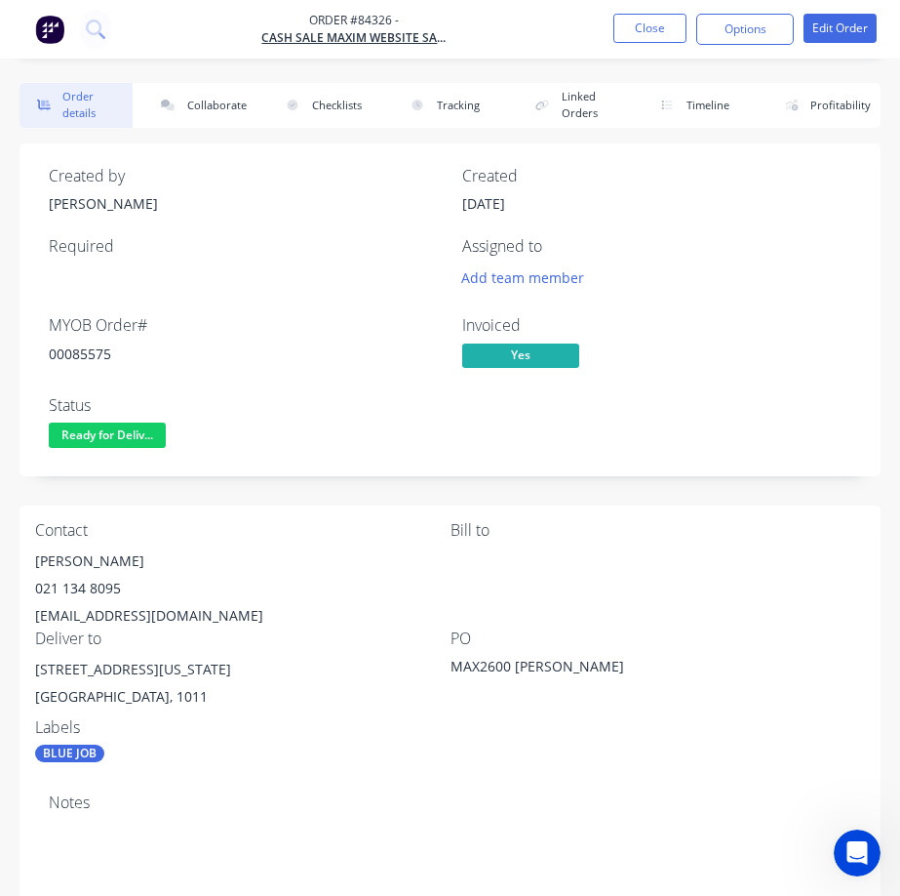
drag, startPoint x: 33, startPoint y: 562, endPoint x: 156, endPoint y: 556, distance: 123.1
click at [156, 556] on div "Contact [PERSON_NAME] 021 134 8095 [EMAIL_ADDRESS][DOMAIN_NAME] [PERSON_NAME] t…" at bounding box center [450, 641] width 861 height 273
click at [67, 356] on div "00085575" at bounding box center [244, 353] width 390 height 20
click at [76, 356] on div "00085575" at bounding box center [244, 353] width 390 height 20
drag, startPoint x: 32, startPoint y: 614, endPoint x: 745, endPoint y: 645, distance: 713.8
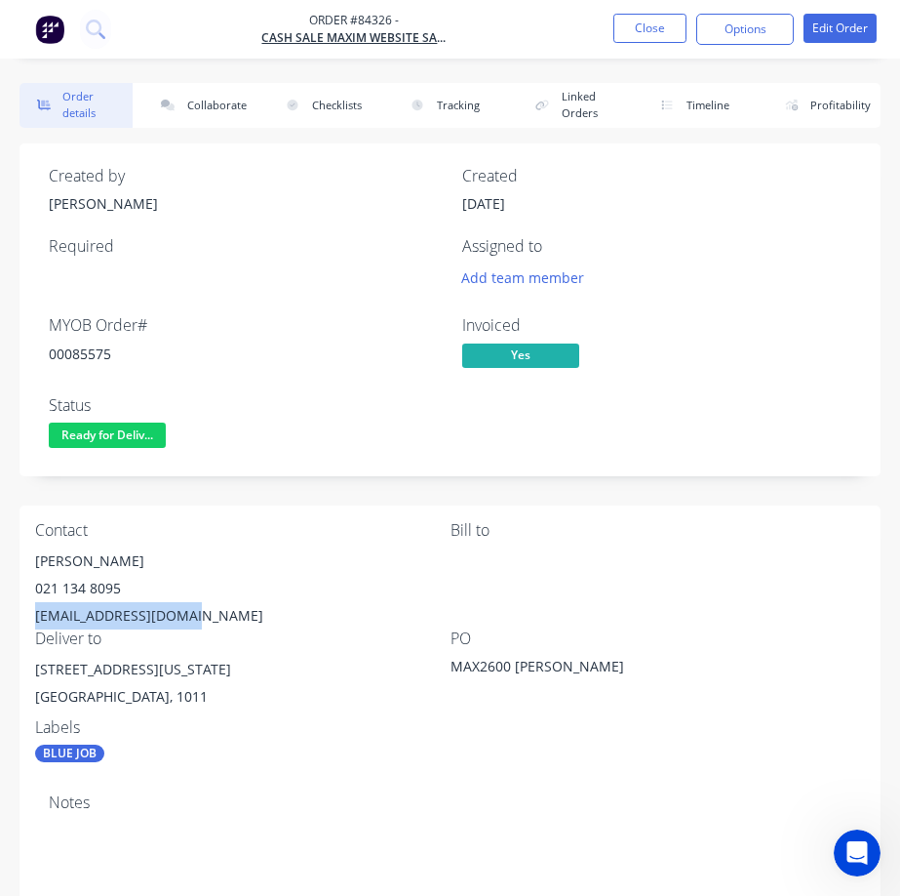
click at [215, 611] on div "Contact [PERSON_NAME] 021 134 8095 [EMAIL_ADDRESS][DOMAIN_NAME] [PERSON_NAME] t…" at bounding box center [450, 641] width 861 height 273
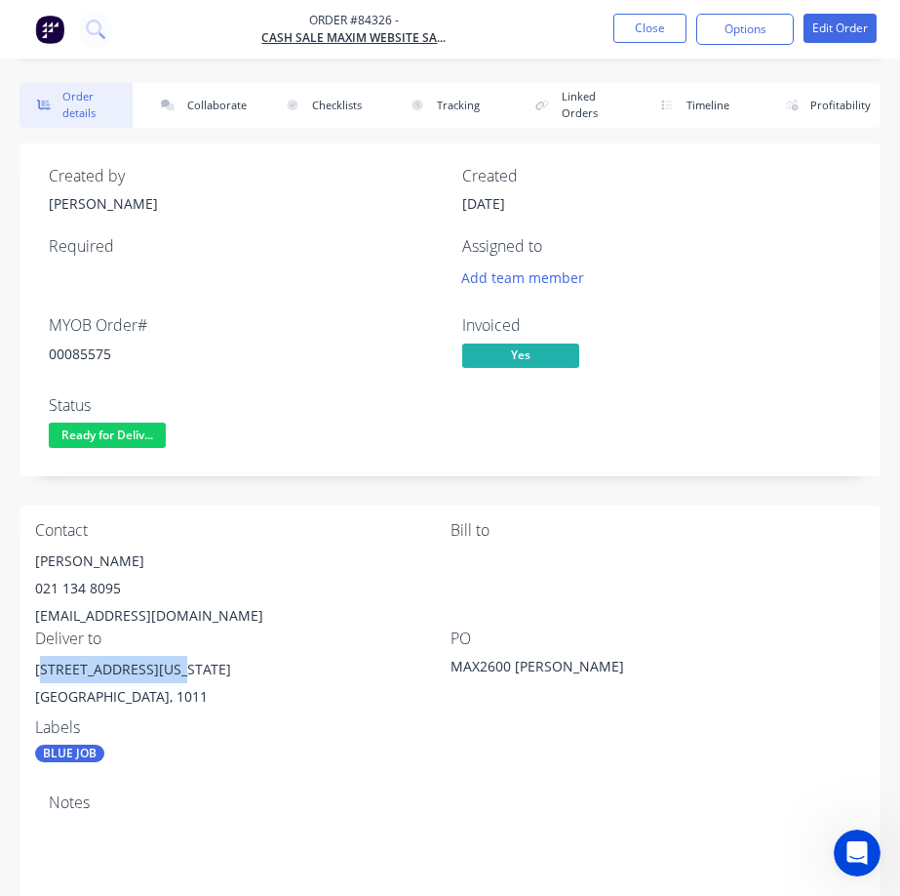
drag, startPoint x: 40, startPoint y: 667, endPoint x: 56, endPoint y: 679, distance: 19.5
click at [164, 667] on div "[STREET_ADDRESS][US_STATE]" at bounding box center [243, 669] width 416 height 27
drag, startPoint x: 36, startPoint y: 669, endPoint x: 904, endPoint y: 556, distance: 875.6
click at [230, 676] on div "[STREET_ADDRESS][US_STATE]" at bounding box center [243, 669] width 416 height 27
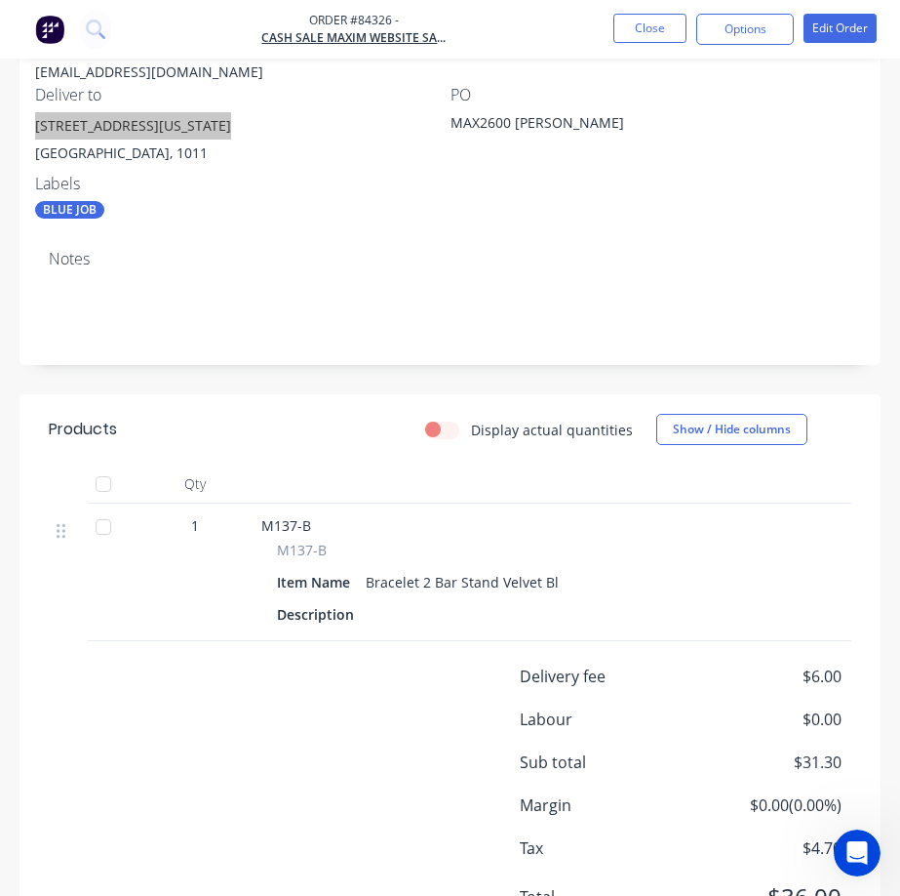
scroll to position [153, 0]
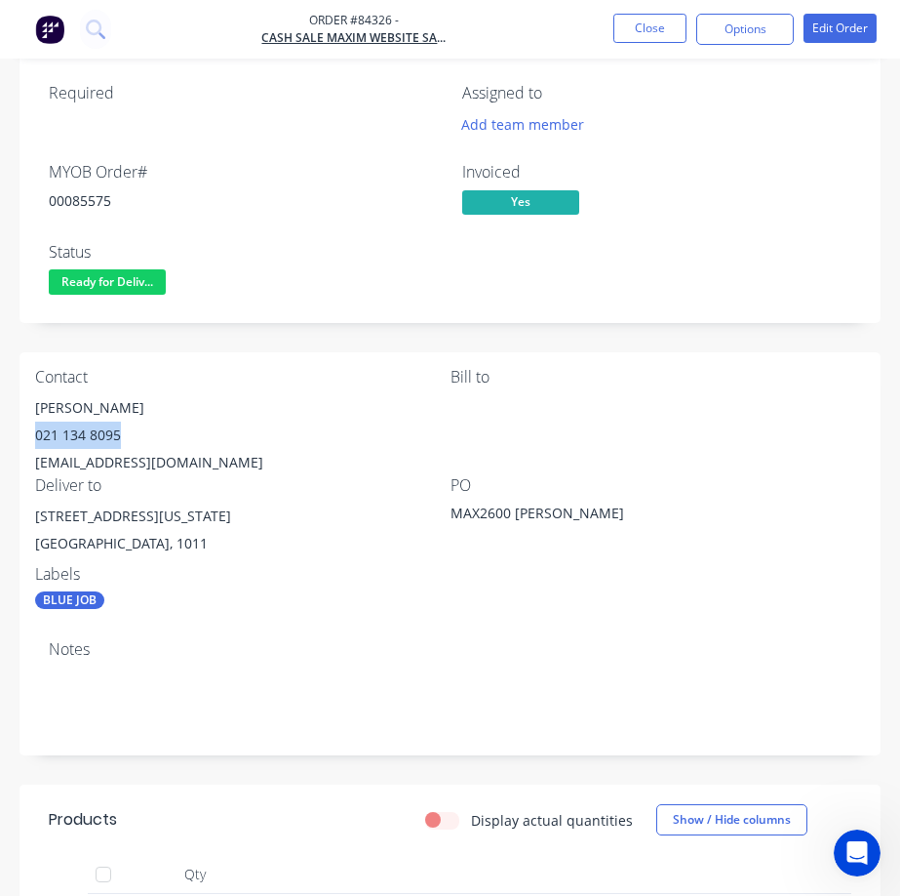
drag, startPoint x: 138, startPoint y: 442, endPoint x: 408, endPoint y: 537, distance: 286.3
click at [34, 431] on div "Contact [PERSON_NAME] 021 134 8095 [EMAIL_ADDRESS][DOMAIN_NAME] [PERSON_NAME] t…" at bounding box center [450, 488] width 861 height 273
drag, startPoint x: 127, startPoint y: 267, endPoint x: 123, endPoint y: 303, distance: 36.3
click at [127, 268] on div "Ready for Delivery" at bounding box center [107, 250] width 115 height 38
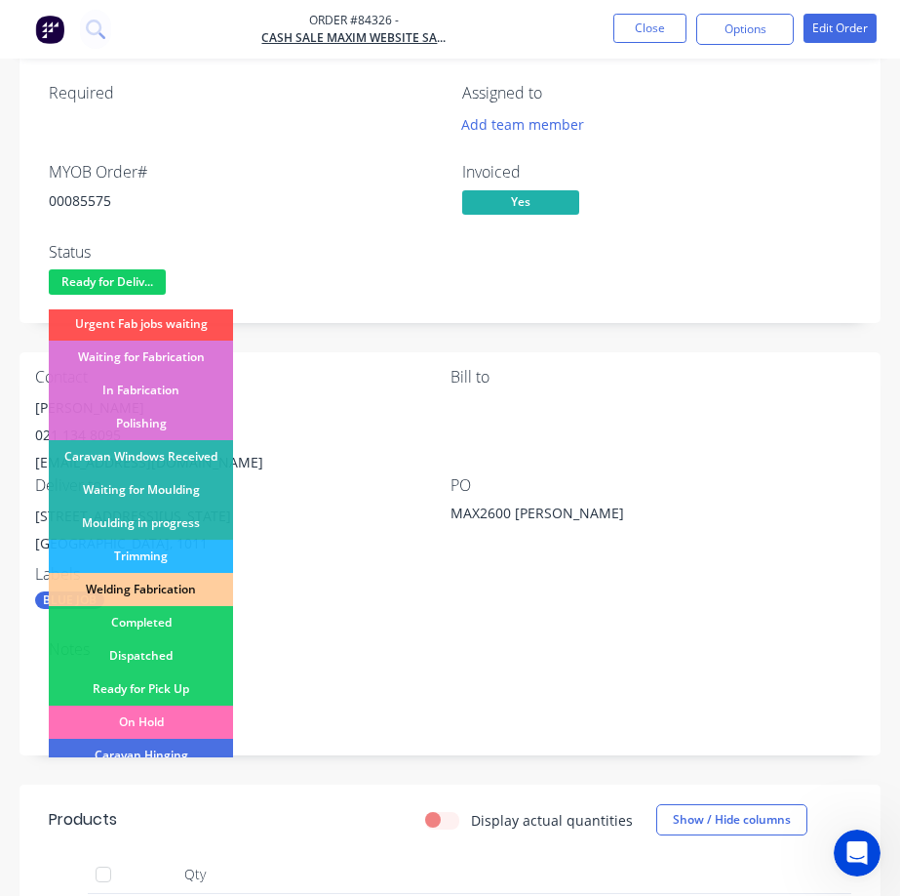
scroll to position [381, 0]
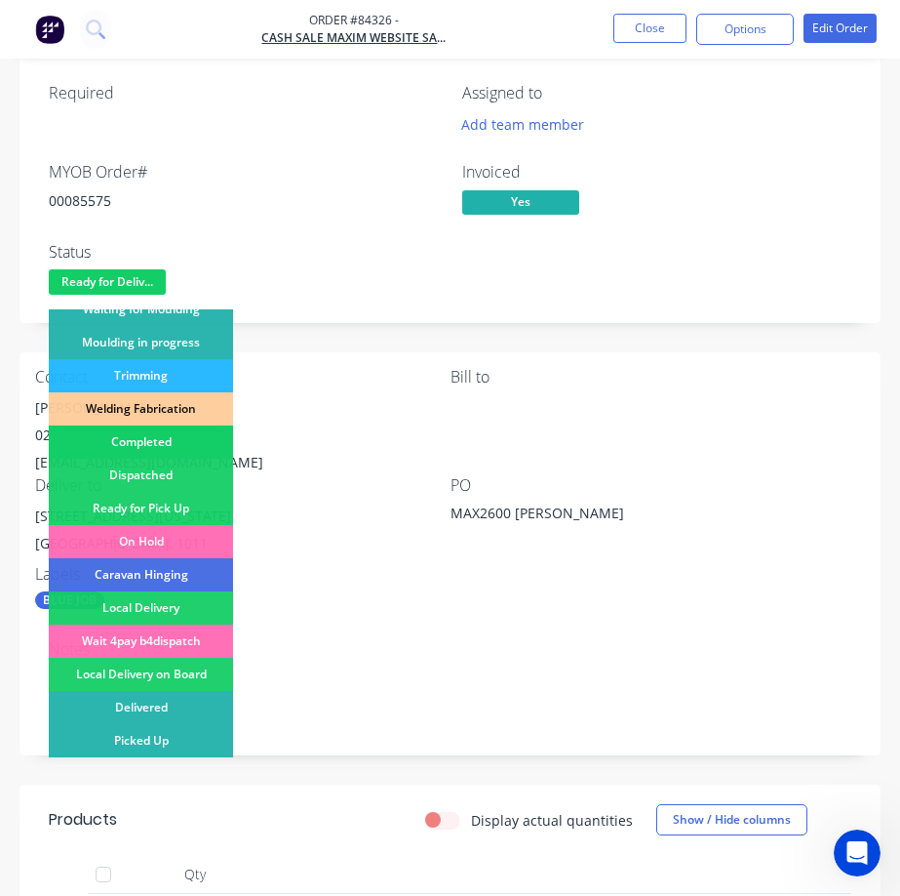
drag, startPoint x: 160, startPoint y: 475, endPoint x: 212, endPoint y: 431, distance: 67.8
click at [189, 453] on div "Submitted Waiting on Supplier Waiting on Payment CNC Cut Shop Laser Urgent Fab …" at bounding box center [141, 533] width 184 height 448
drag, startPoint x: 167, startPoint y: 459, endPoint x: 300, endPoint y: 384, distance: 153.3
click at [167, 460] on div "Dispatched" at bounding box center [141, 474] width 184 height 33
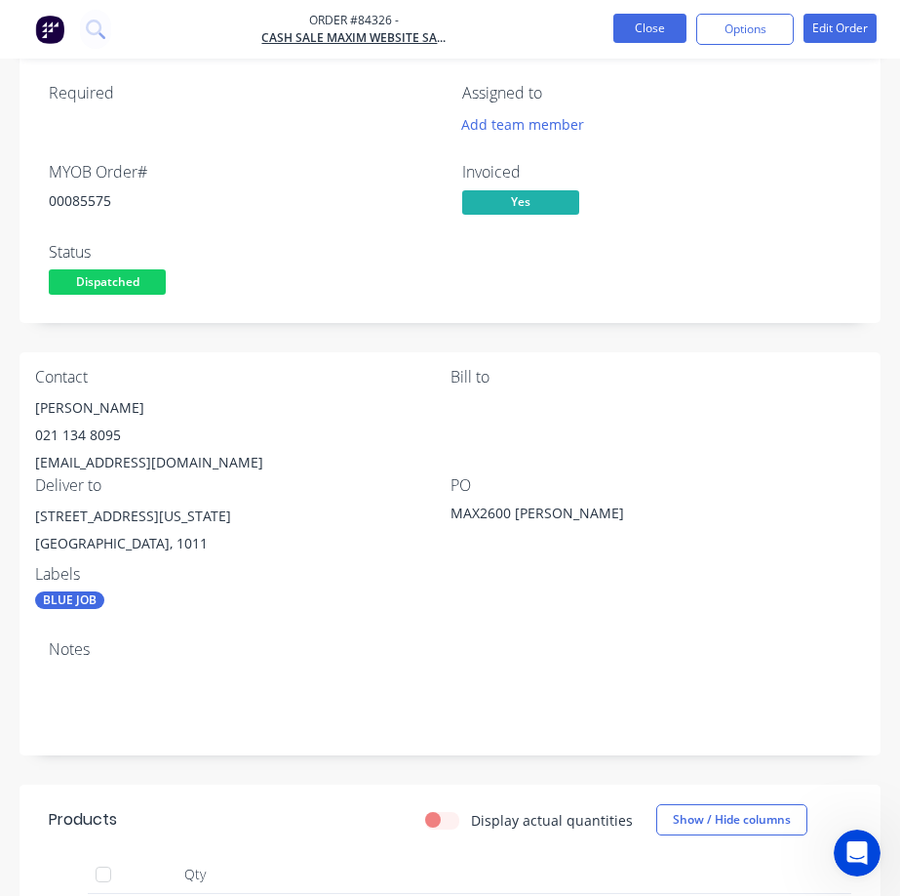
drag, startPoint x: 674, startPoint y: 22, endPoint x: 663, endPoint y: 27, distance: 11.8
click at [663, 27] on button "Close" at bounding box center [650, 28] width 73 height 29
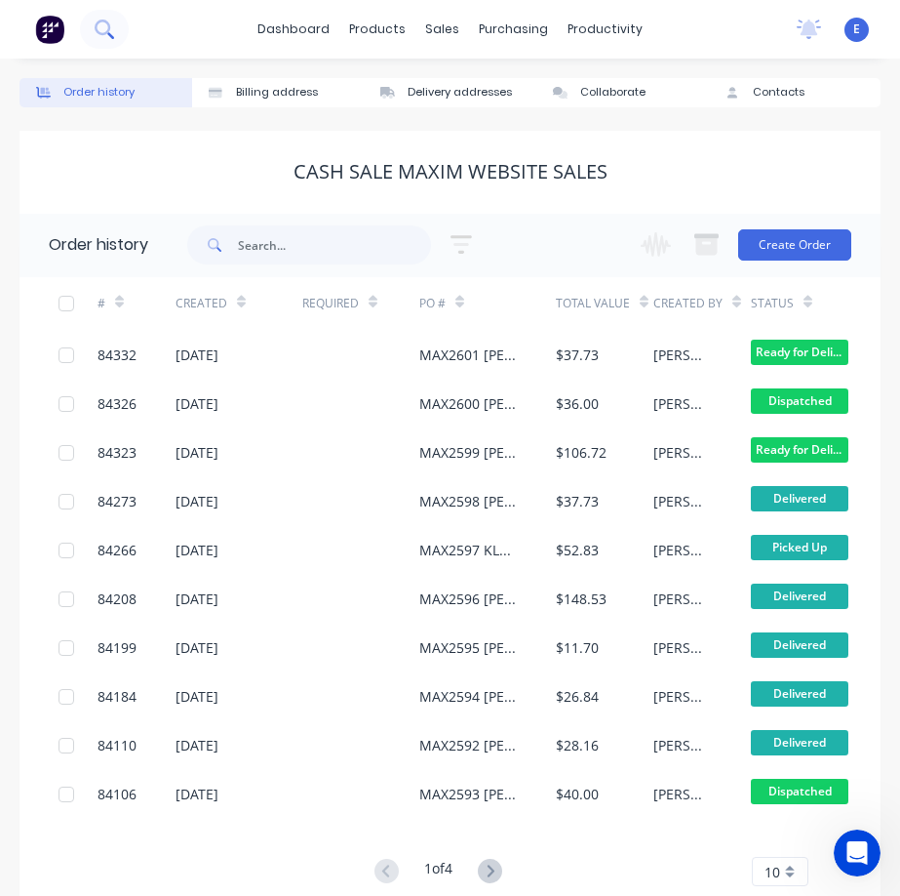
click at [120, 26] on button at bounding box center [104, 29] width 49 height 39
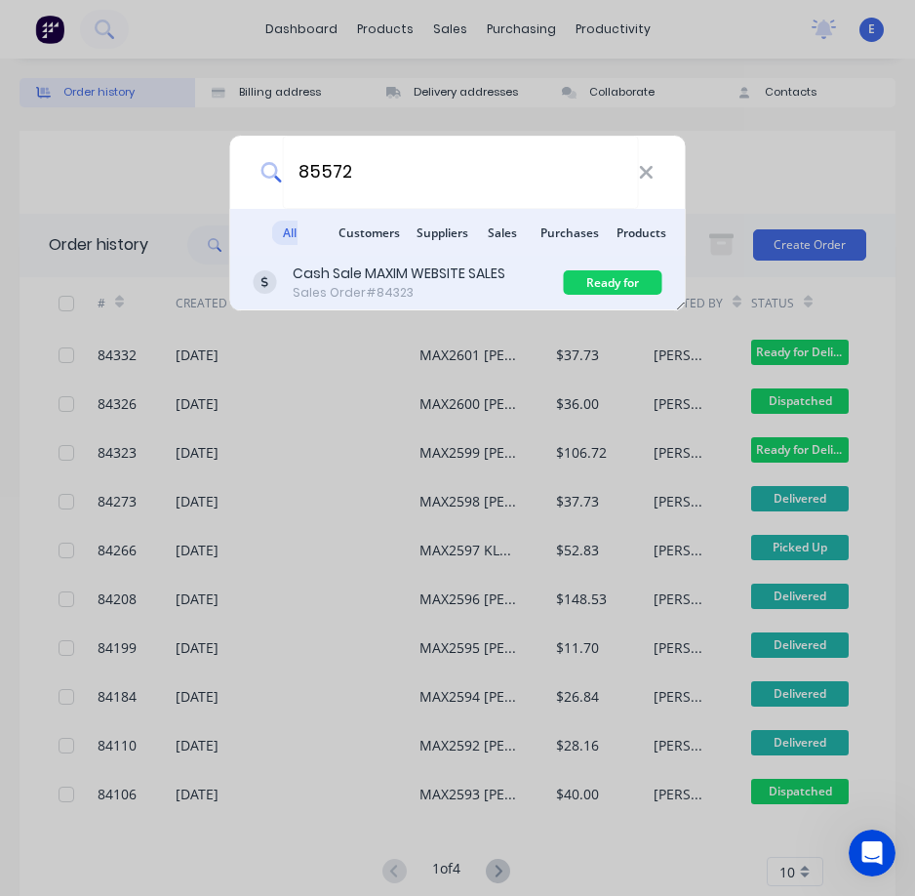
type input "85572"
click at [465, 271] on div "Cash Sale MAXIM WEBSITE SALES" at bounding box center [399, 273] width 213 height 20
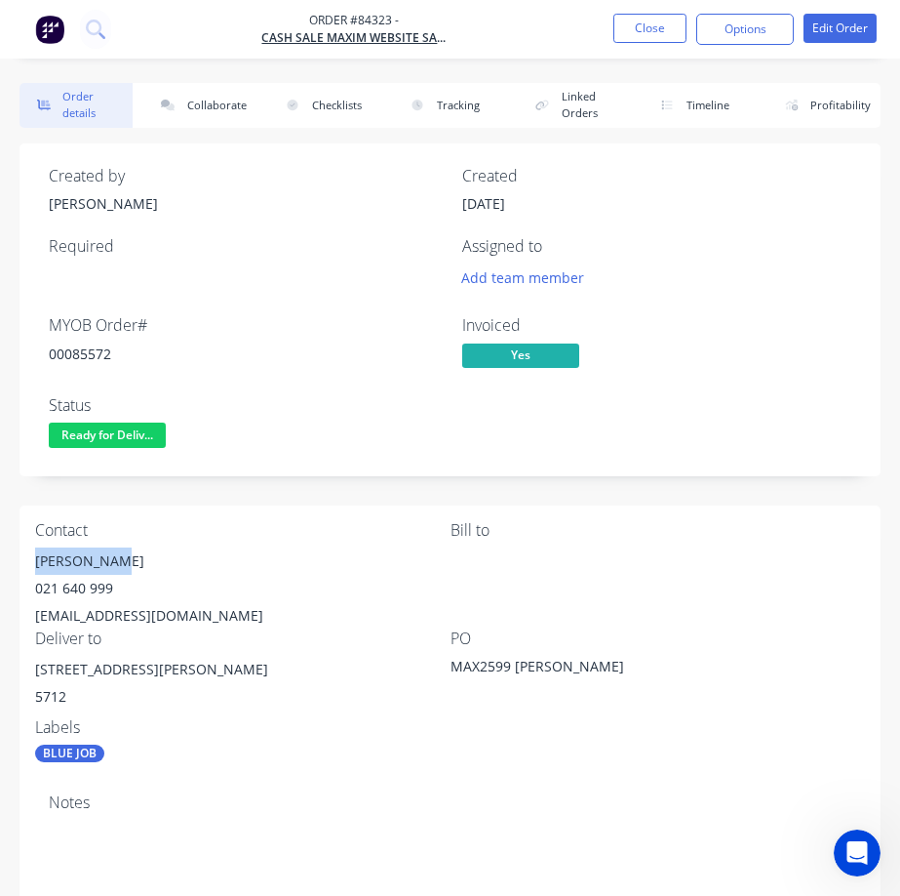
drag, startPoint x: 33, startPoint y: 551, endPoint x: 159, endPoint y: 543, distance: 126.1
click at [136, 550] on div "Contact [PERSON_NAME] [PHONE_NUMBER] [EMAIL_ADDRESS][DOMAIN_NAME] [PERSON_NAME]…" at bounding box center [450, 641] width 861 height 273
click at [72, 356] on div "00085572" at bounding box center [244, 353] width 390 height 20
click at [81, 357] on div "00085572" at bounding box center [244, 353] width 390 height 20
drag, startPoint x: 24, startPoint y: 616, endPoint x: 263, endPoint y: 618, distance: 239.0
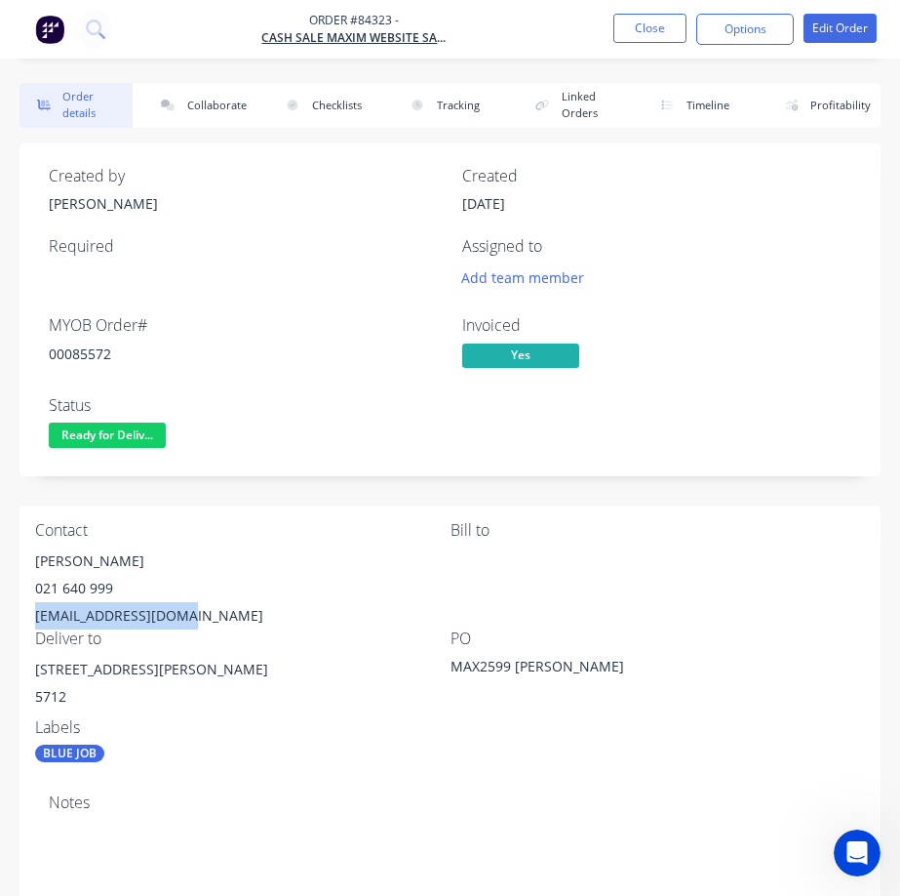
click at [225, 614] on div "Contact [PERSON_NAME] [PHONE_NUMBER] [EMAIL_ADDRESS][DOMAIN_NAME] [PERSON_NAME]…" at bounding box center [450, 641] width 861 height 273
drag, startPoint x: 119, startPoint y: 574, endPoint x: 151, endPoint y: 578, distance: 32.6
click at [146, 578] on div "Contact [PERSON_NAME] [PHONE_NUMBER] [EMAIL_ADDRESS][DOMAIN_NAME] [PERSON_NAME]…" at bounding box center [450, 641] width 861 height 273
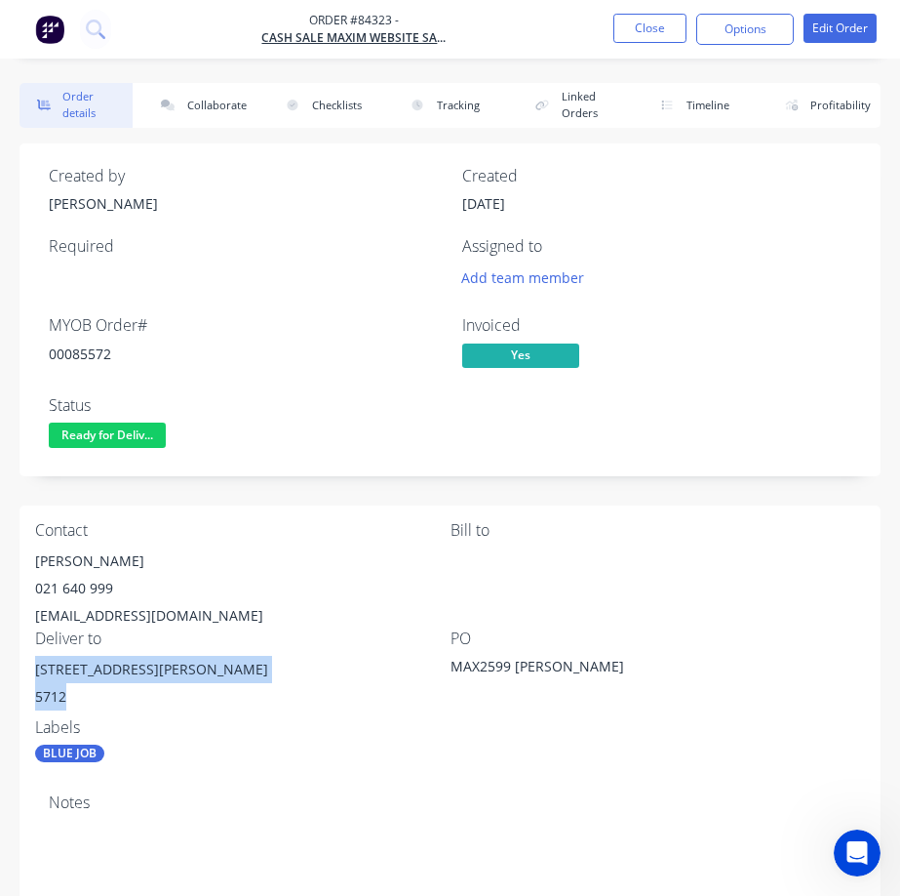
drag, startPoint x: 48, startPoint y: 685, endPoint x: 879, endPoint y: 503, distance: 850.7
click at [155, 691] on div "Order details Collaborate Checklists 0/0 Tracking Linked Orders Timeline Profit…" at bounding box center [450, 788] width 900 height 1410
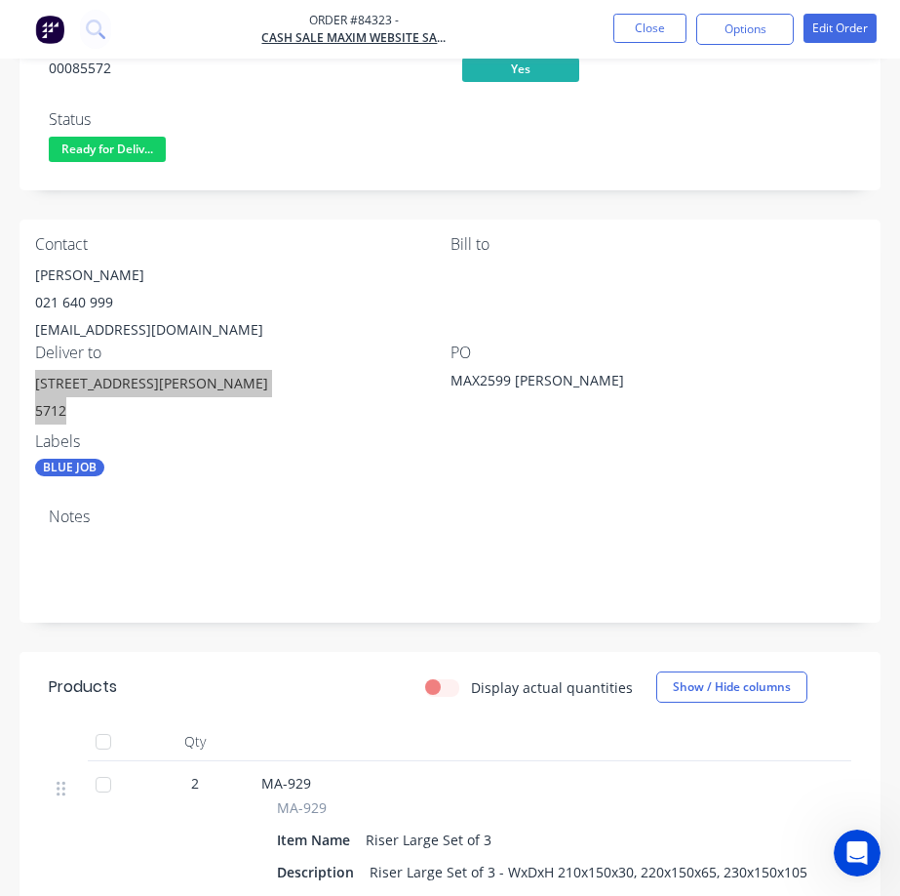
scroll to position [56, 0]
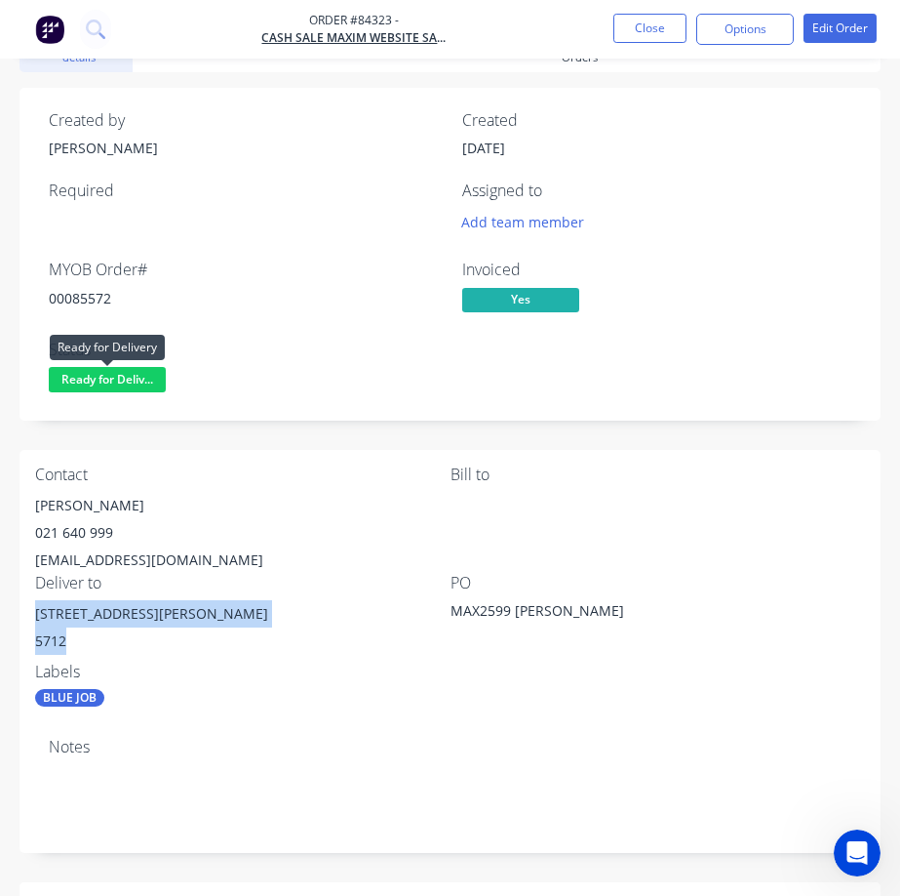
click at [98, 387] on span "Ready for Deliv..." at bounding box center [107, 379] width 117 height 24
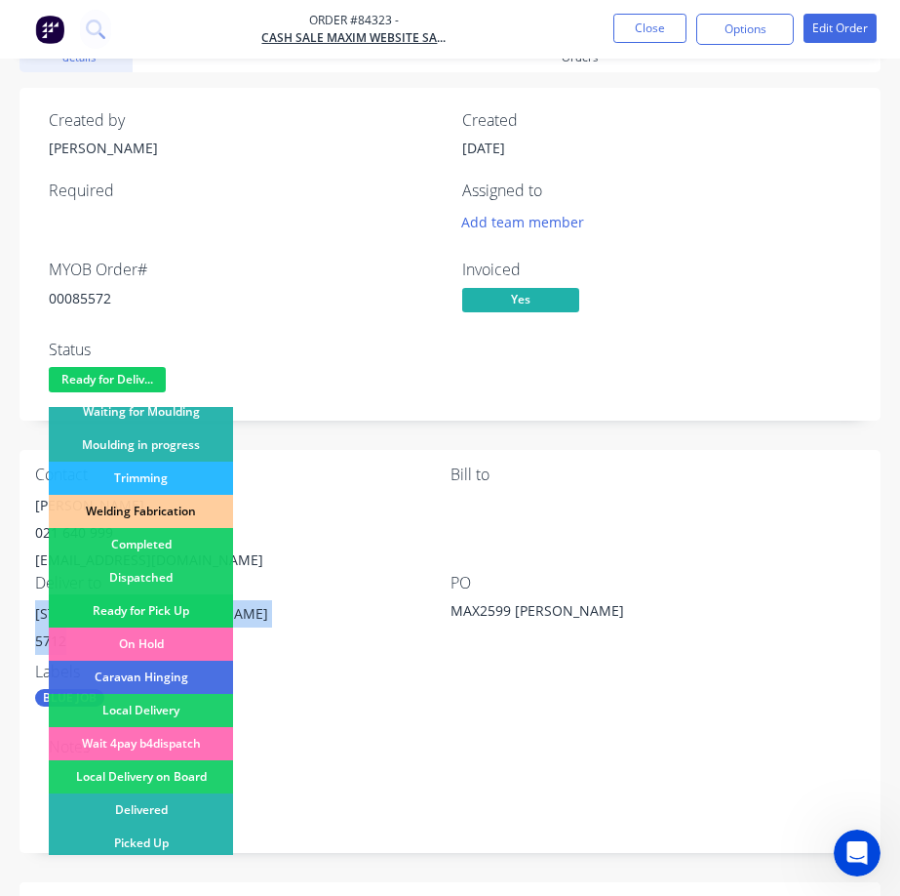
scroll to position [381, 0]
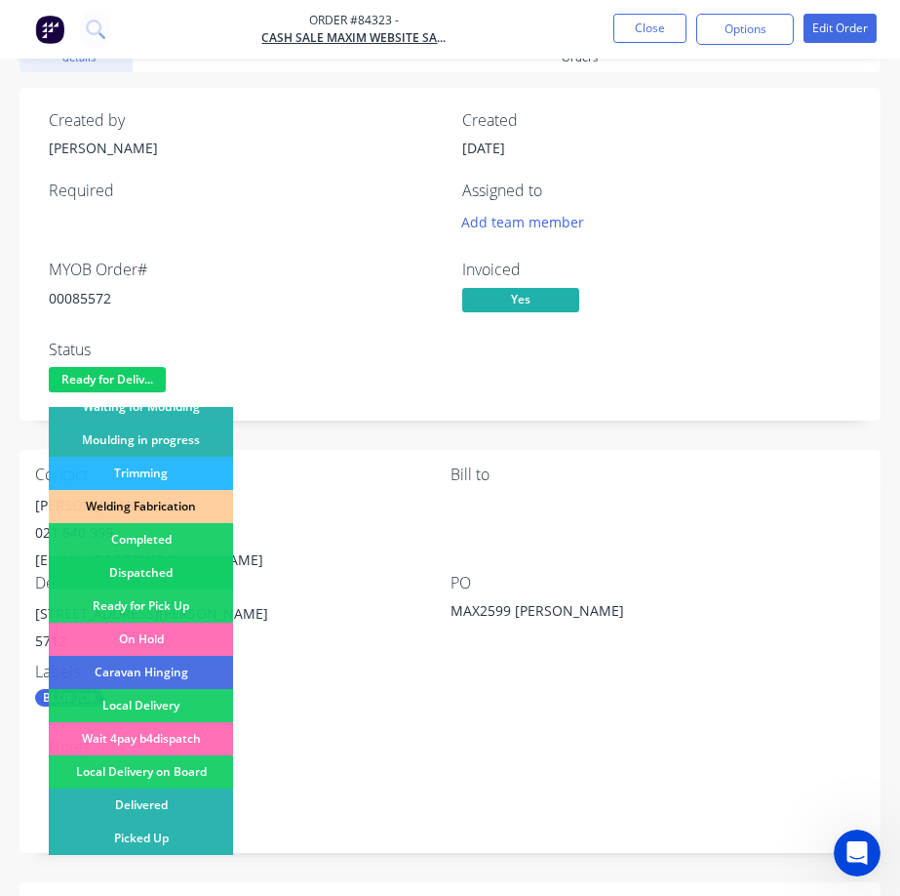
click at [166, 579] on div "Dispatched" at bounding box center [141, 572] width 184 height 33
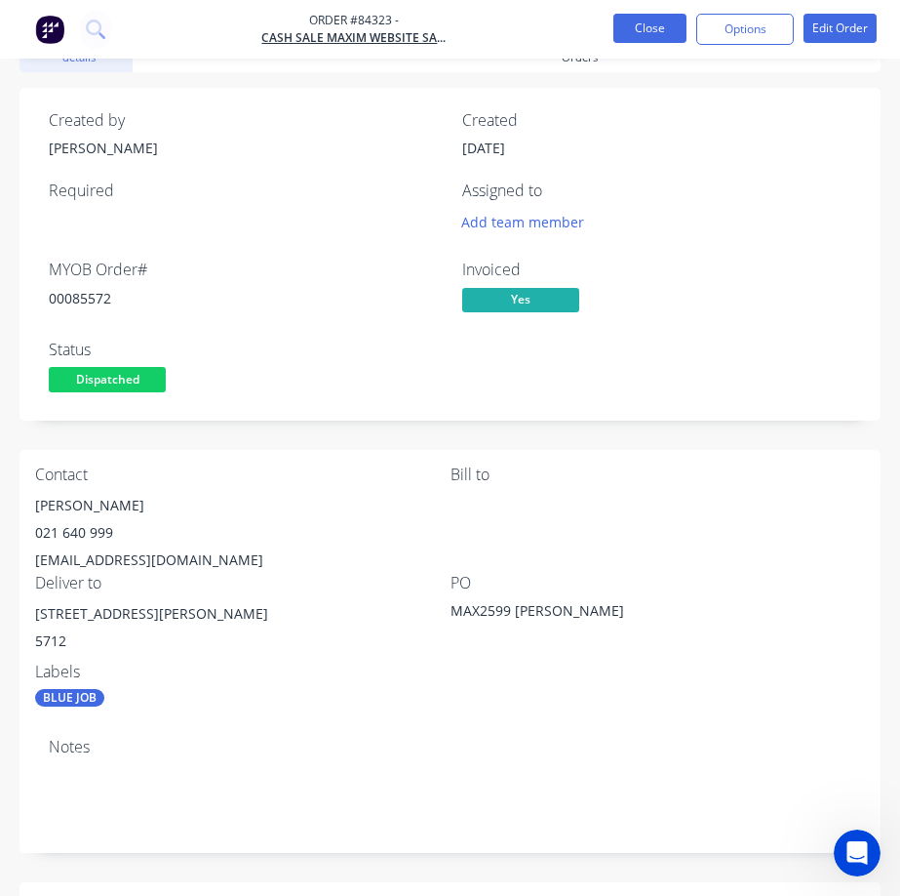
click at [654, 22] on button "Close" at bounding box center [650, 28] width 73 height 29
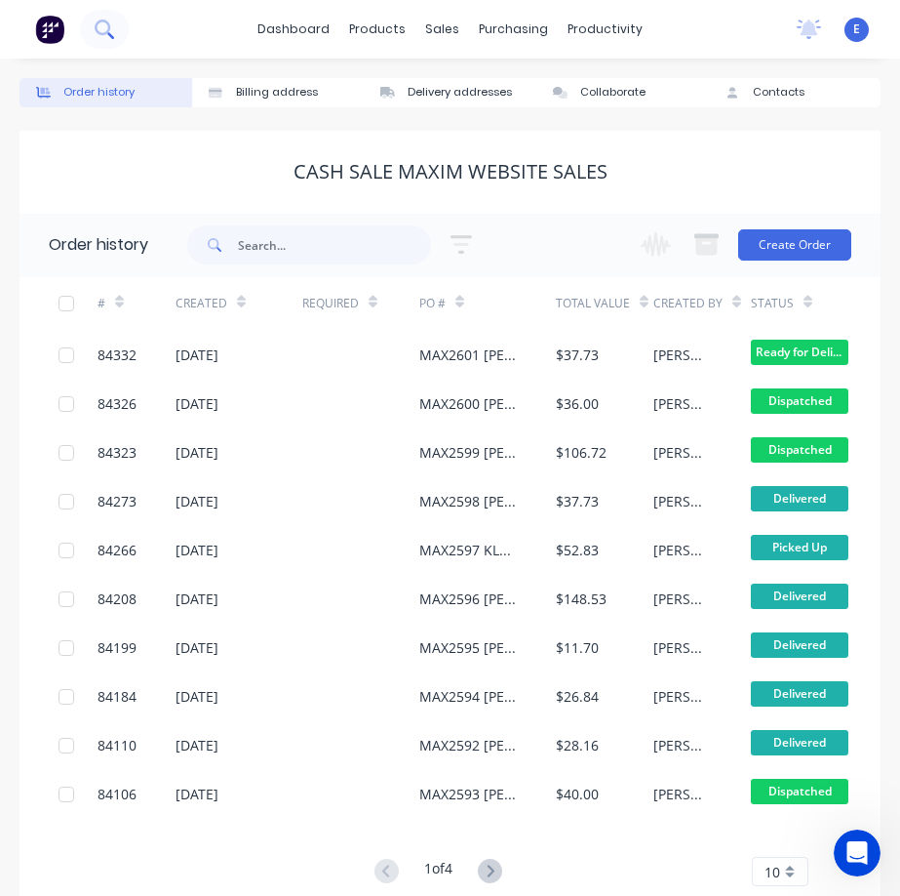
click at [98, 26] on icon at bounding box center [104, 29] width 19 height 19
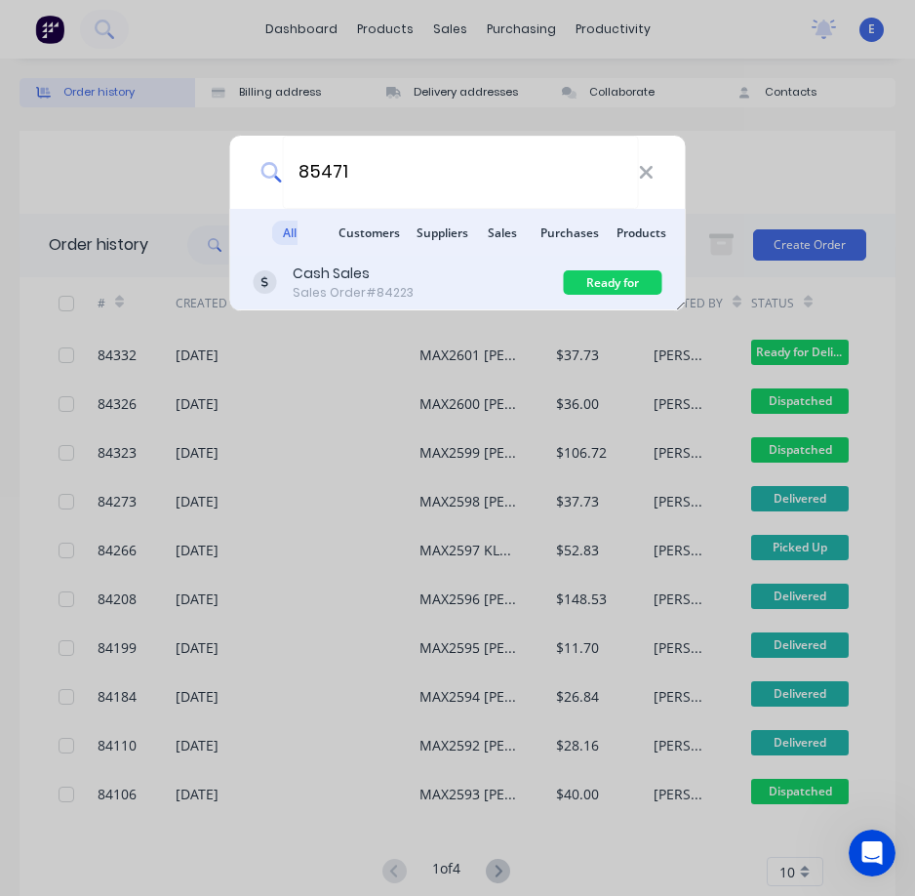
type input "85471"
click at [445, 278] on div "Cash Sales Sales Order #84223" at bounding box center [409, 282] width 310 height 38
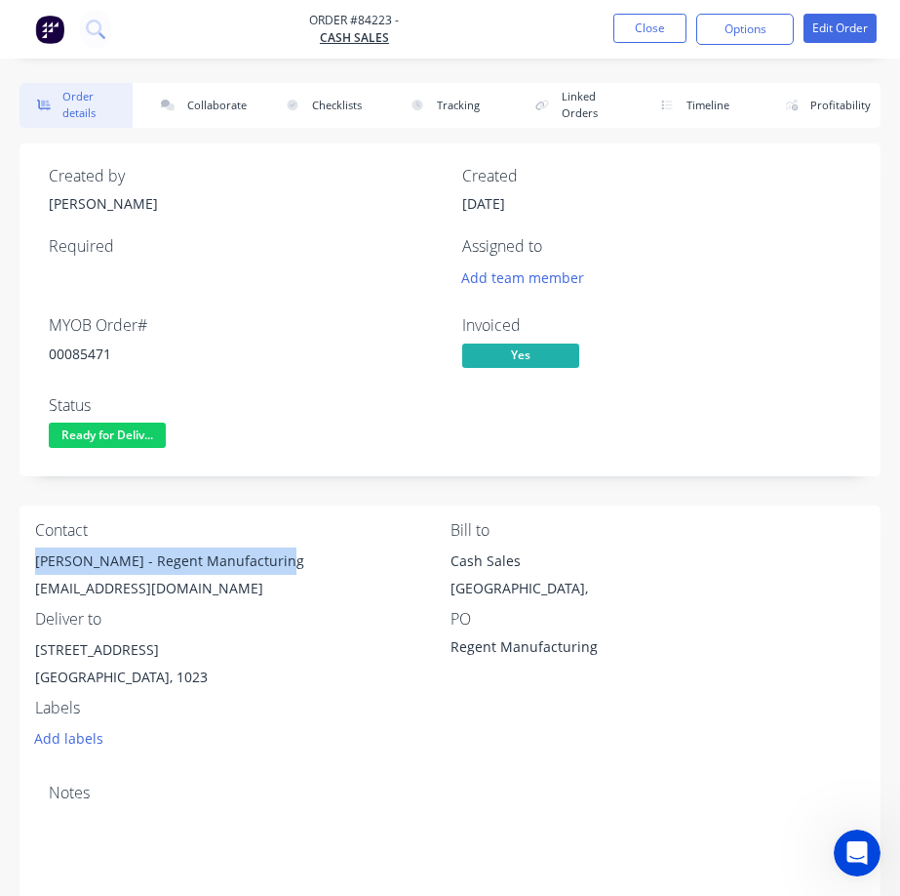
drag, startPoint x: 45, startPoint y: 559, endPoint x: 292, endPoint y: 555, distance: 246.8
click at [292, 555] on div "Contact [PERSON_NAME] - Regent Manufacturing [EMAIL_ADDRESS][DOMAIN_NAME] Bill …" at bounding box center [450, 636] width 861 height 262
click at [76, 346] on div "00085471" at bounding box center [244, 353] width 390 height 20
drag, startPoint x: 76, startPoint y: 346, endPoint x: 92, endPoint y: 348, distance: 15.7
click at [84, 347] on div "00085471" at bounding box center [244, 353] width 390 height 20
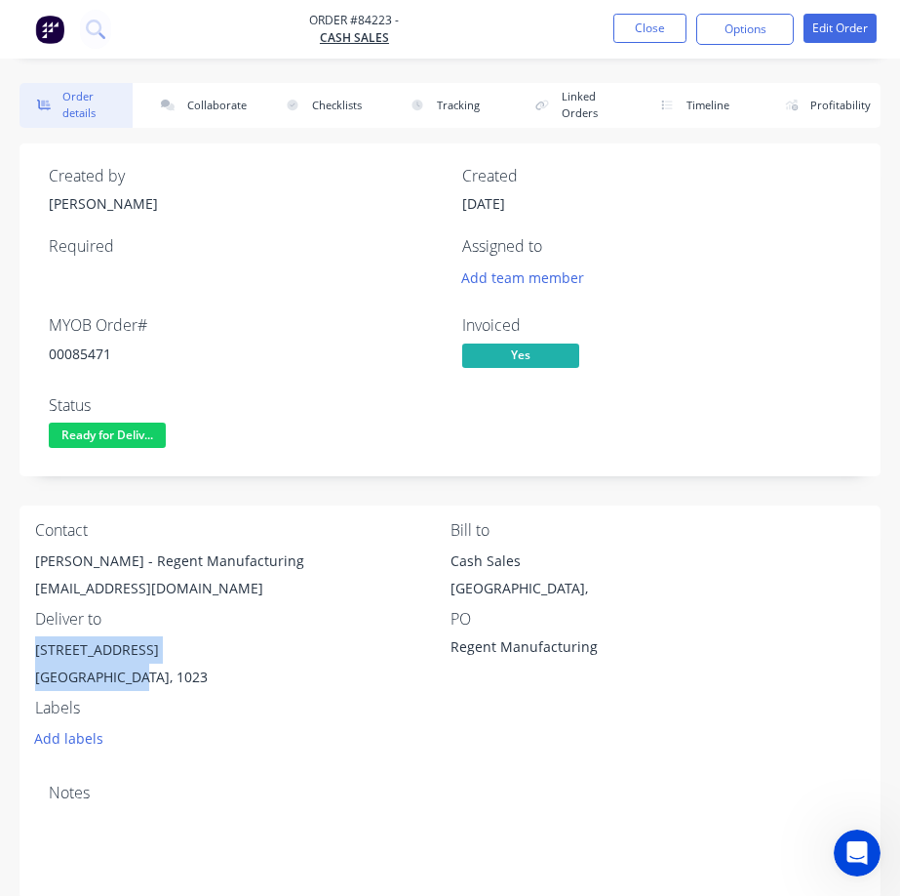
drag, startPoint x: 33, startPoint y: 652, endPoint x: 839, endPoint y: 638, distance: 805.9
click at [166, 686] on div "Contact [PERSON_NAME] - Regent Manufacturing [EMAIL_ADDRESS][DOMAIN_NAME] Bill …" at bounding box center [450, 636] width 861 height 262
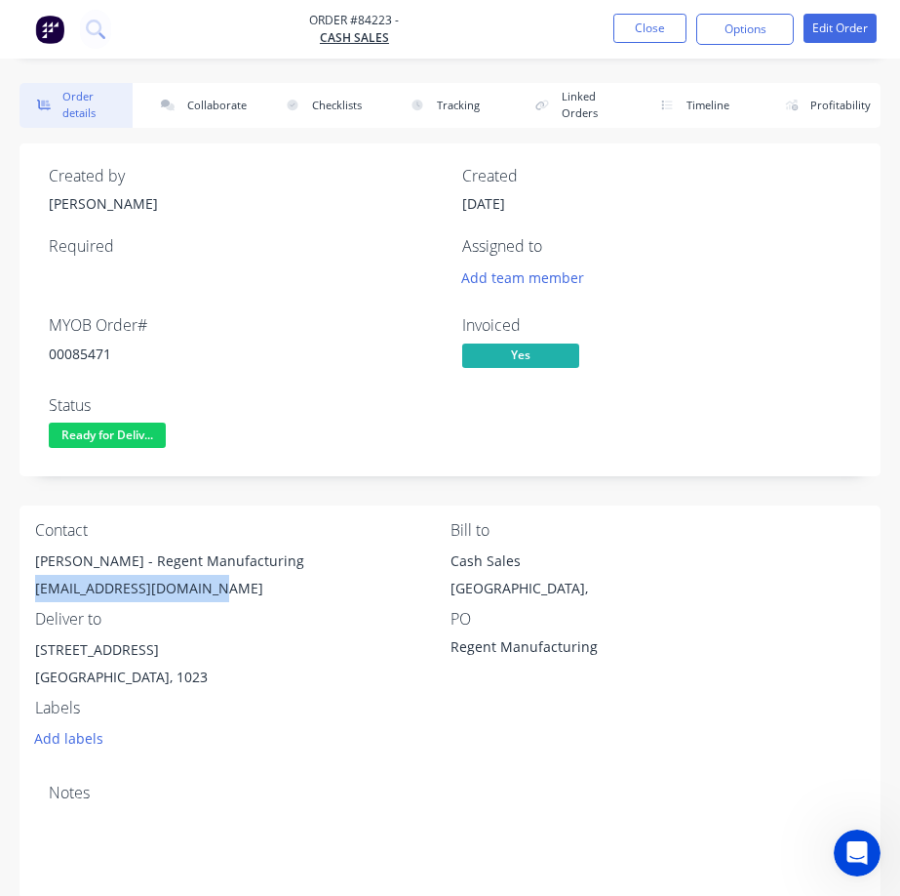
drag, startPoint x: 24, startPoint y: 578, endPoint x: 480, endPoint y: 635, distance: 459.1
click at [226, 599] on div "Contact [PERSON_NAME] - Regent Manufacturing [EMAIL_ADDRESS][DOMAIN_NAME] Bill …" at bounding box center [450, 636] width 861 height 262
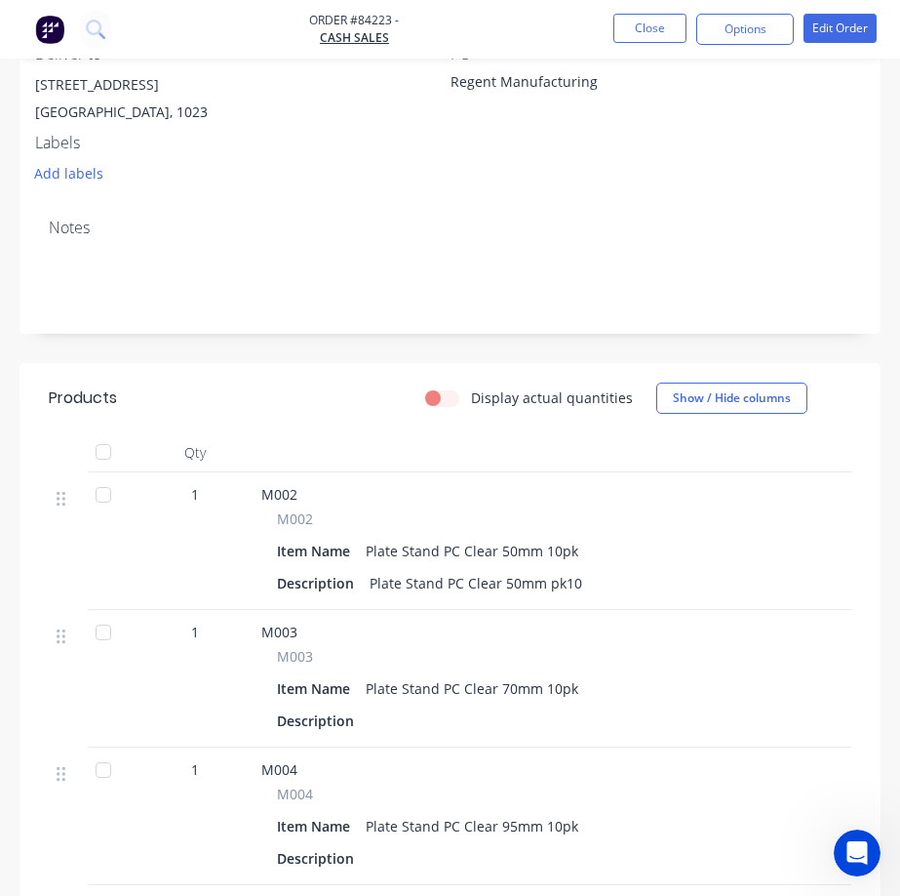
scroll to position [259, 0]
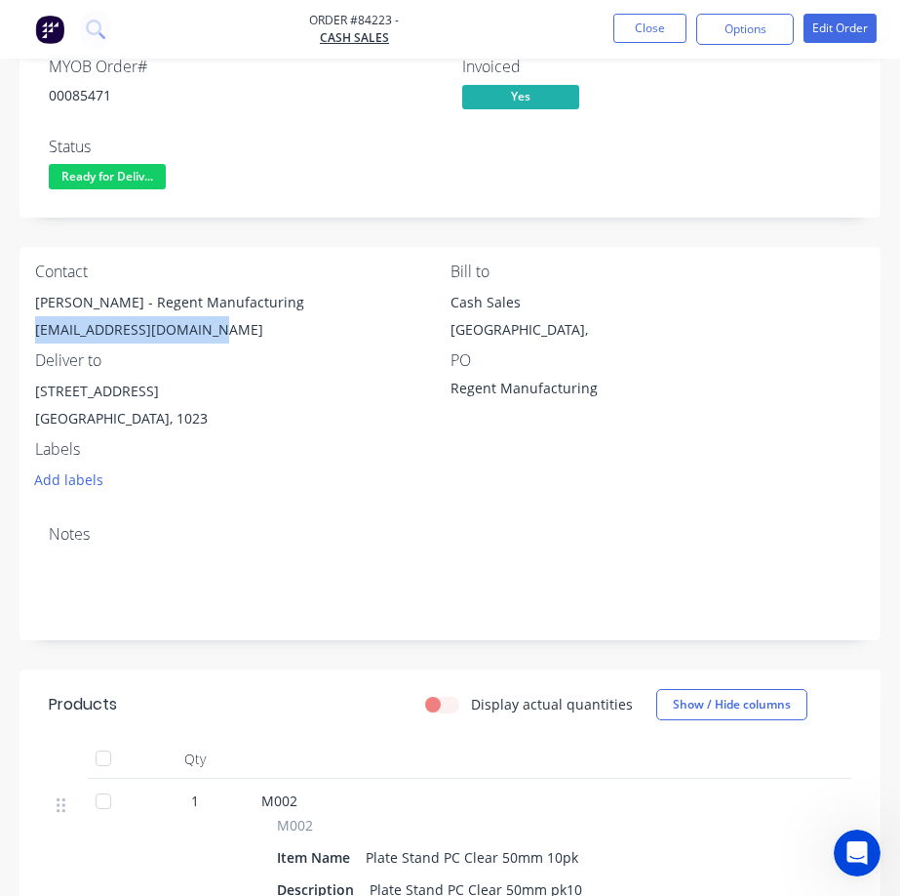
click at [75, 176] on span "Ready for Deliv..." at bounding box center [107, 176] width 117 height 24
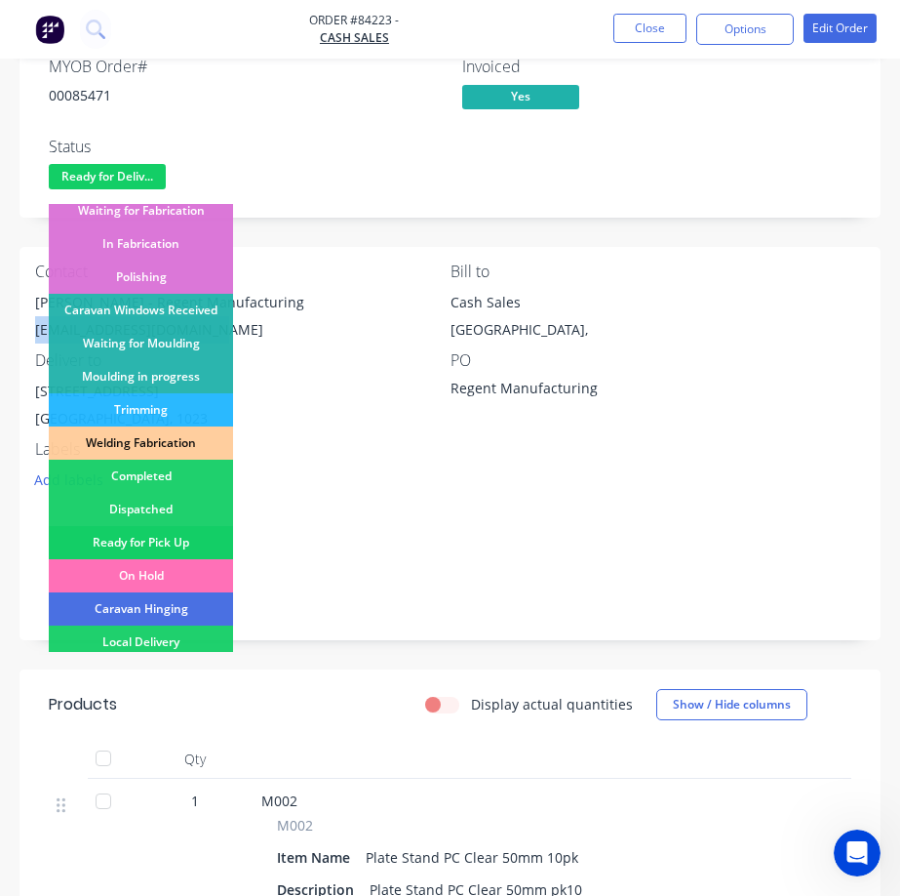
scroll to position [293, 0]
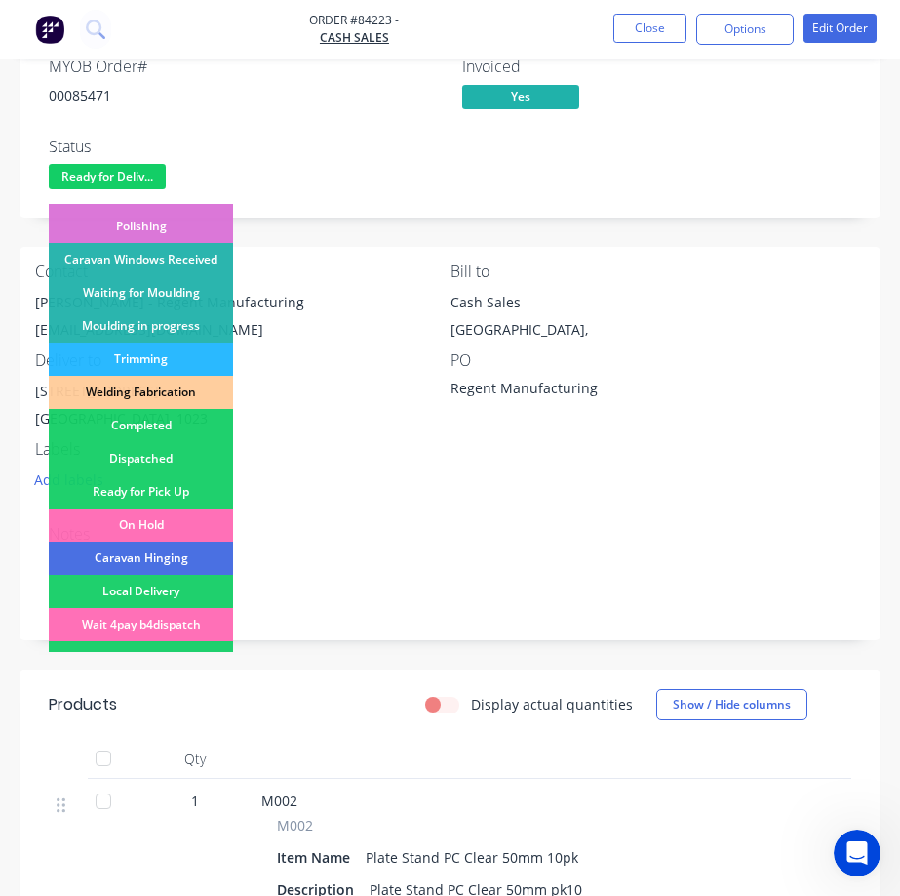
drag, startPoint x: 144, startPoint y: 465, endPoint x: 140, endPoint y: 453, distance: 13.3
click at [141, 462] on div "Dispatched" at bounding box center [141, 458] width 184 height 33
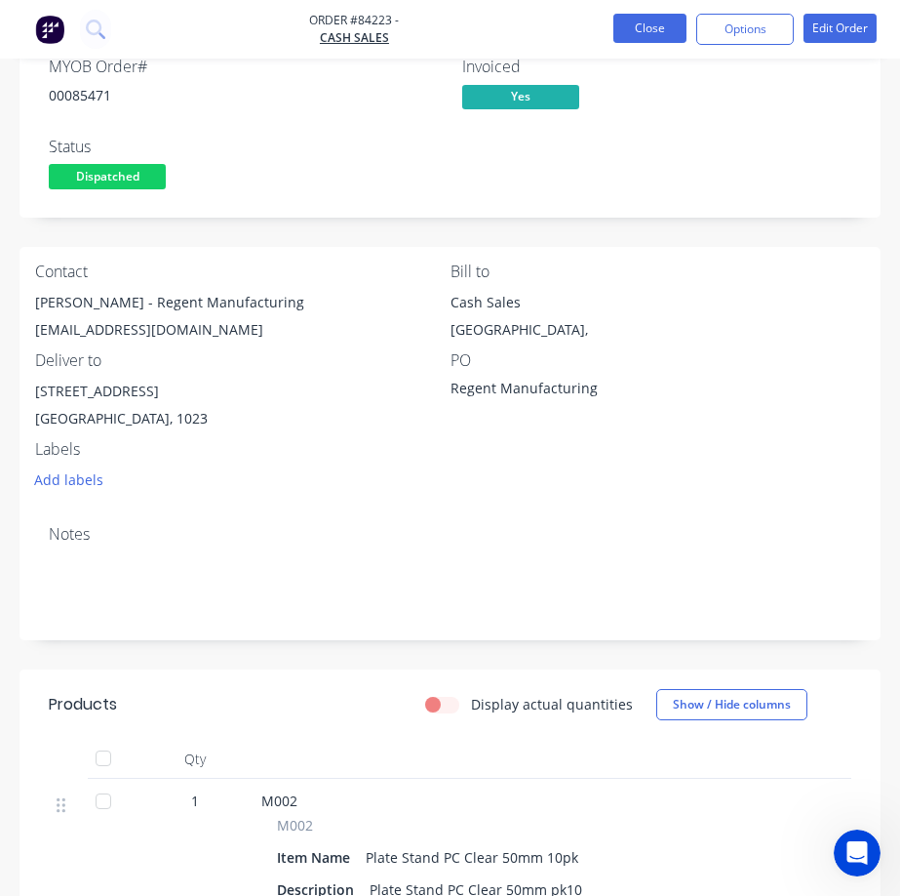
click at [635, 37] on button "Close" at bounding box center [650, 28] width 73 height 29
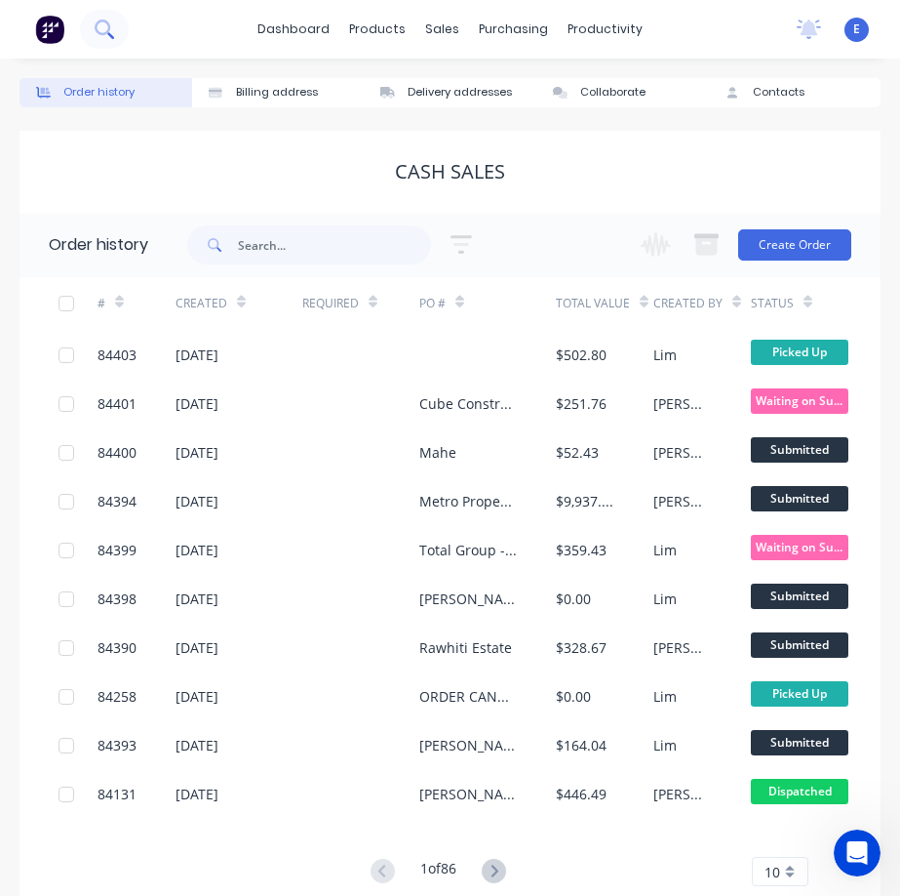
click at [120, 25] on button at bounding box center [104, 29] width 49 height 39
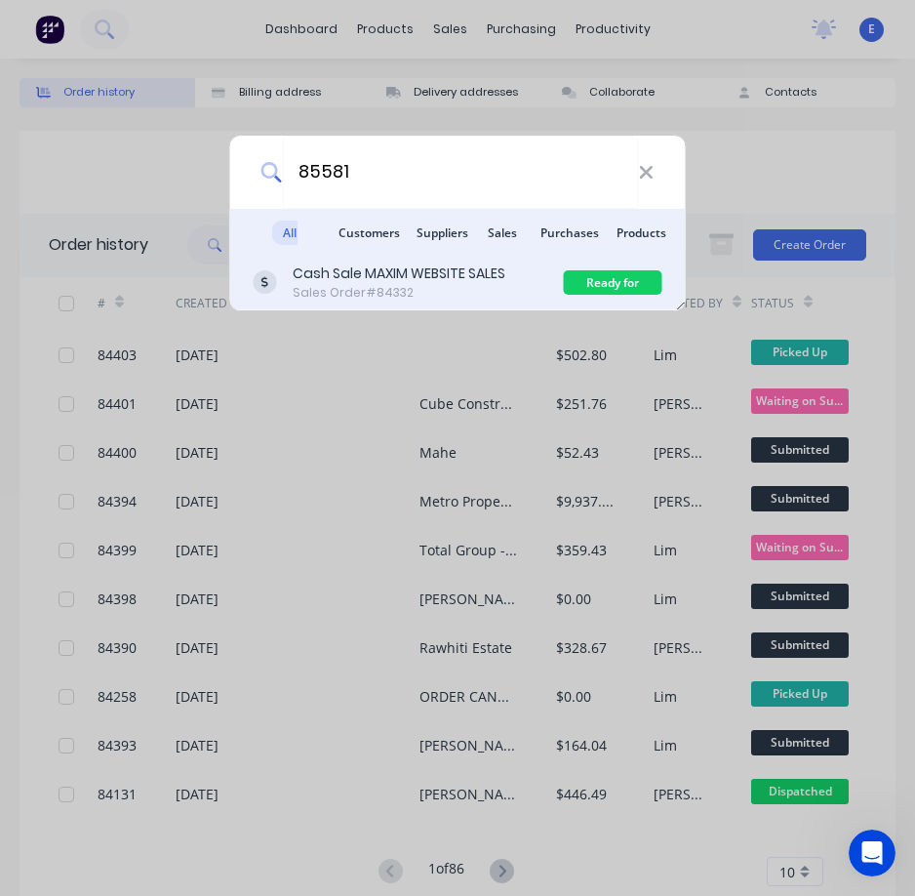
type input "85581"
click at [343, 284] on div "Sales Order #84332" at bounding box center [399, 293] width 213 height 18
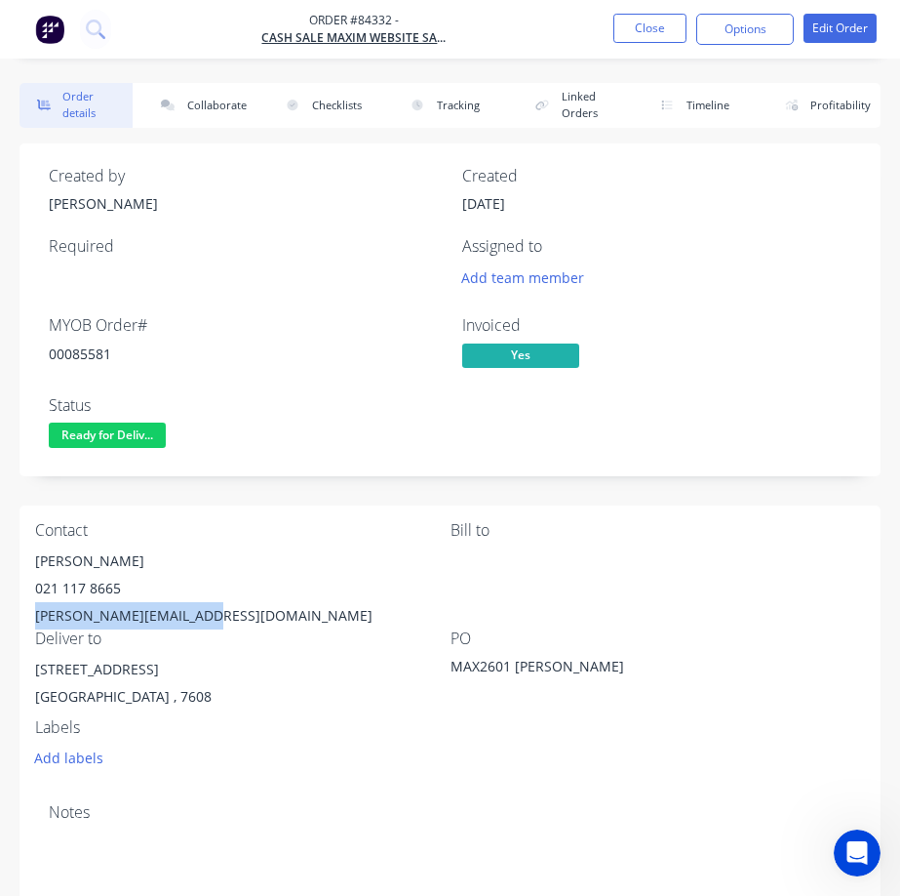
drag, startPoint x: 32, startPoint y: 620, endPoint x: 766, endPoint y: 454, distance: 752.3
click at [224, 611] on div "Contact [PERSON_NAME] [PHONE_NUMBER] [EMAIL_ADDRESS][DOMAIN_NAME] Bill to Deliv…" at bounding box center [450, 646] width 861 height 282
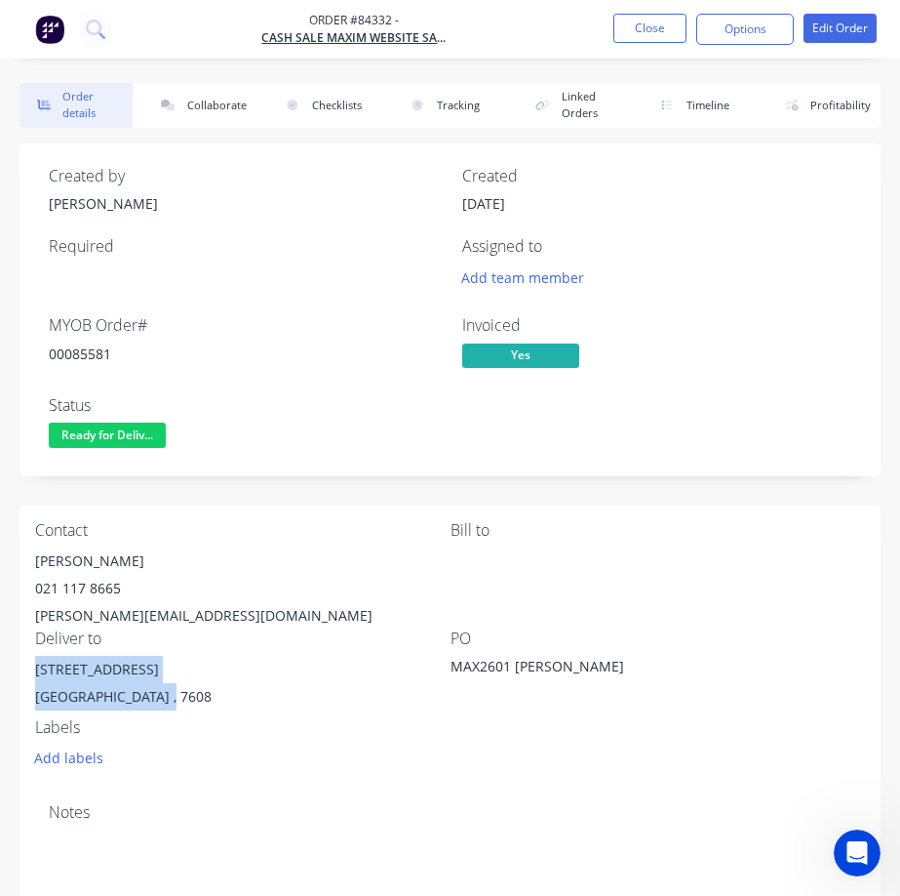
drag, startPoint x: 52, startPoint y: 671, endPoint x: 275, endPoint y: 675, distance: 223.4
click at [201, 698] on div "Contact [PERSON_NAME] [PHONE_NUMBER] [EMAIL_ADDRESS][DOMAIN_NAME] Bill to Deliv…" at bounding box center [450, 646] width 861 height 282
click at [93, 349] on div "00085581" at bounding box center [244, 353] width 390 height 20
drag, startPoint x: 93, startPoint y: 349, endPoint x: 909, endPoint y: 232, distance: 824.9
click at [96, 349] on div "00085581" at bounding box center [244, 353] width 390 height 20
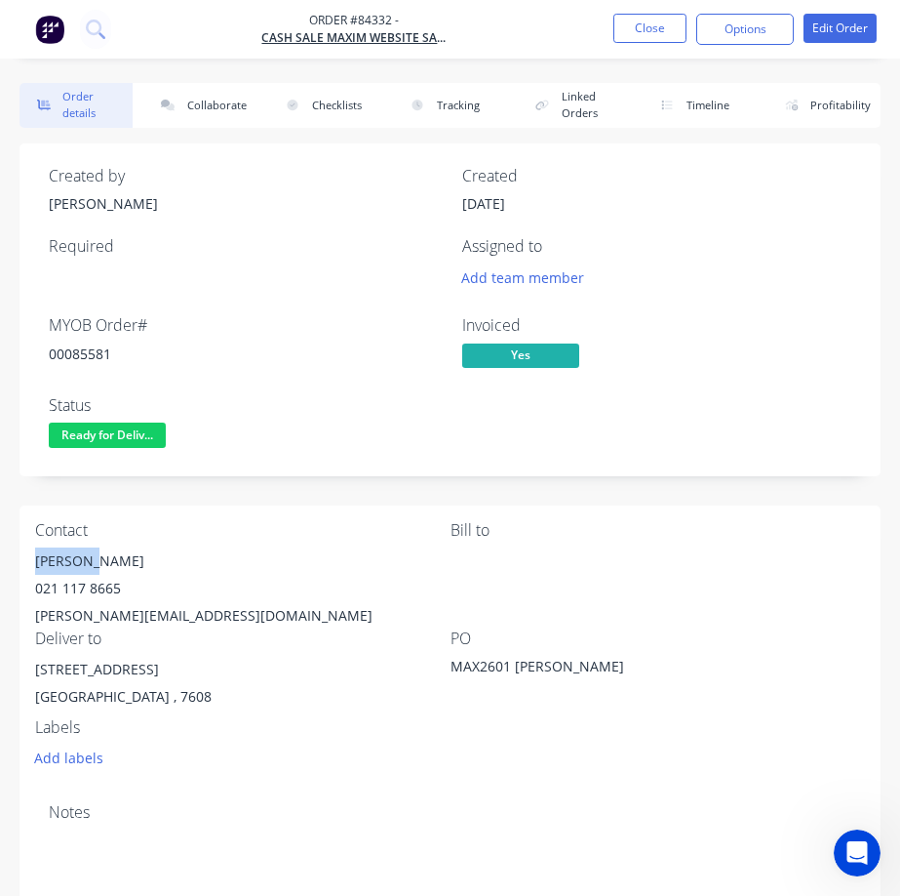
drag, startPoint x: 29, startPoint y: 552, endPoint x: 853, endPoint y: 418, distance: 834.3
click at [178, 538] on div "Contact [PERSON_NAME] [PHONE_NUMBER] [EMAIL_ADDRESS][DOMAIN_NAME] Bill to Deliv…" at bounding box center [450, 646] width 861 height 282
drag, startPoint x: 118, startPoint y: 558, endPoint x: 896, endPoint y: 378, distance: 798.2
click at [23, 568] on div "Contact [PERSON_NAME] [PHONE_NUMBER] [EMAIL_ADDRESS][DOMAIN_NAME] Bill to Deliv…" at bounding box center [450, 646] width 861 height 282
drag, startPoint x: 27, startPoint y: 586, endPoint x: 175, endPoint y: 580, distance: 147.4
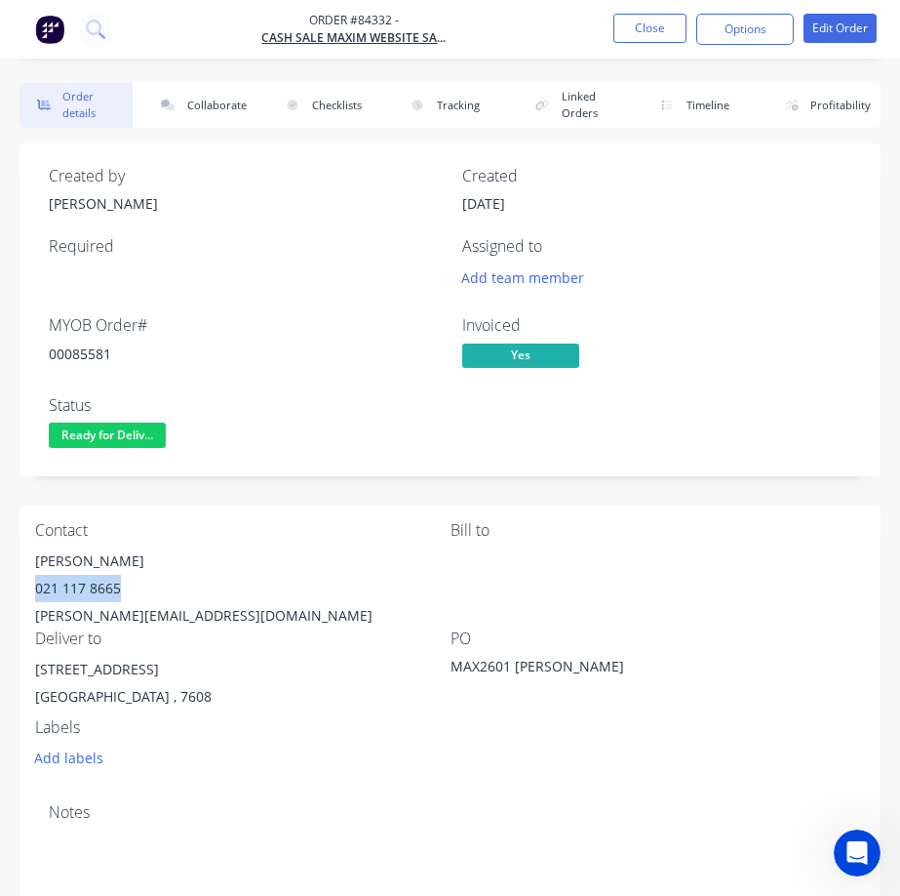
click at [138, 583] on div "Contact [PERSON_NAME] [PHONE_NUMBER] [EMAIL_ADDRESS][DOMAIN_NAME] Bill to Deliv…" at bounding box center [450, 646] width 861 height 282
drag, startPoint x: 99, startPoint y: 423, endPoint x: 88, endPoint y: 417, distance: 12.7
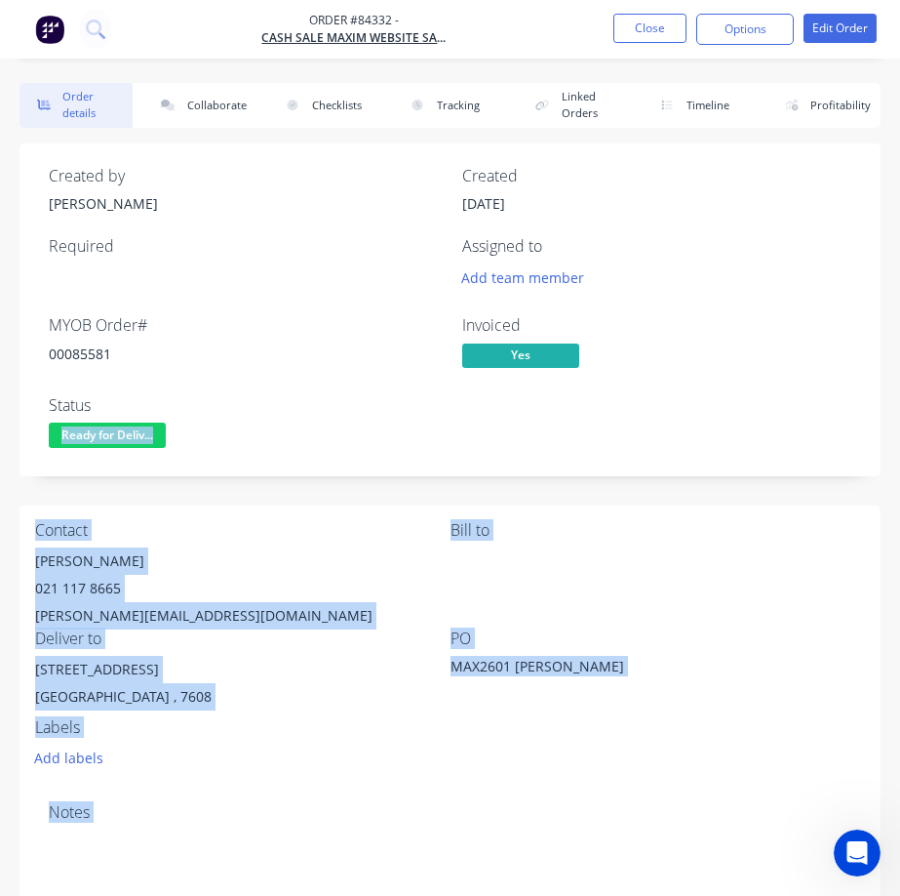
click at [97, 427] on span "Ready for Deliv..." at bounding box center [107, 434] width 117 height 24
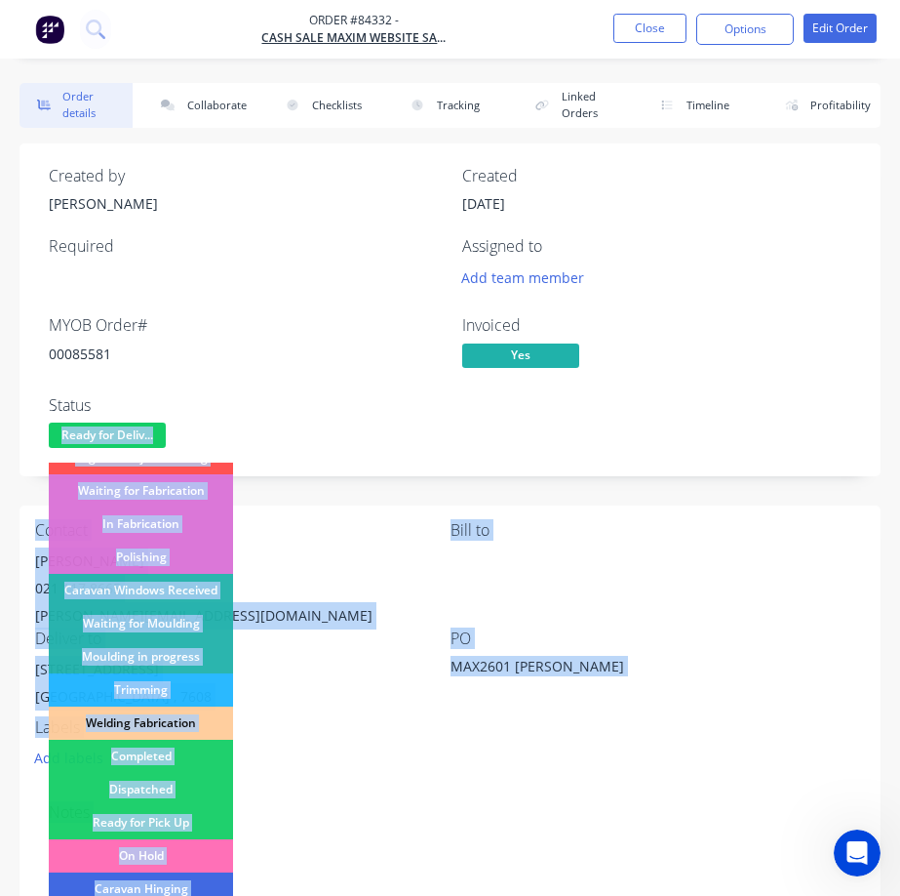
scroll to position [381, 0]
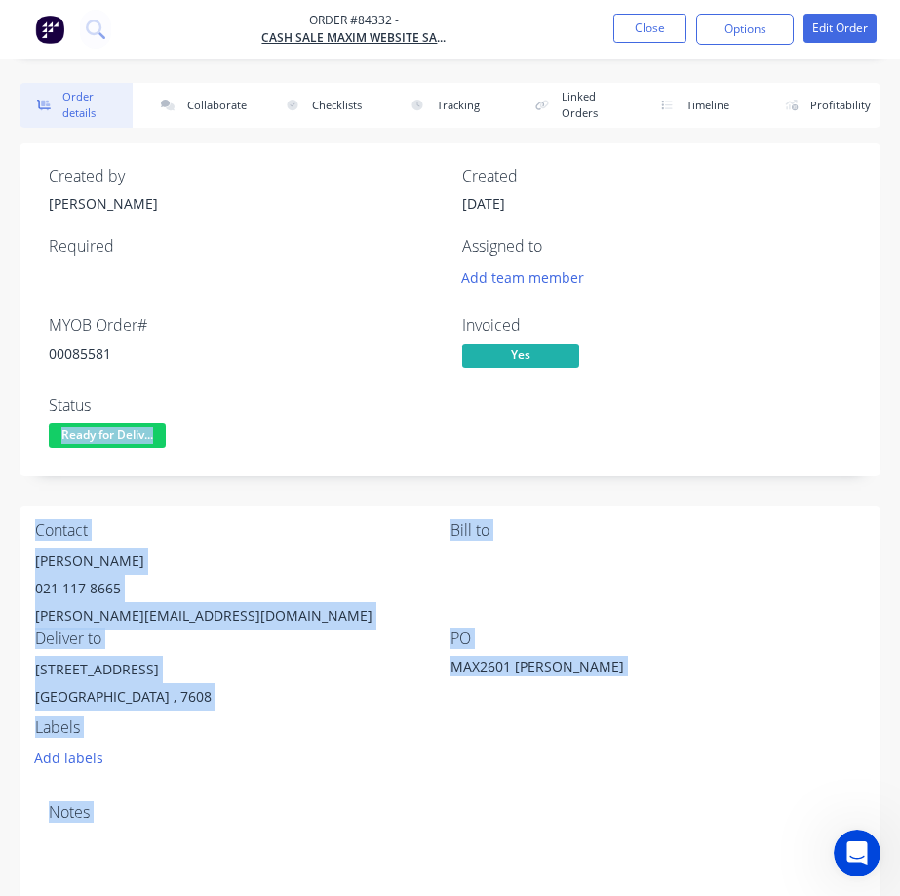
drag, startPoint x: 173, startPoint y: 487, endPoint x: 167, endPoint y: 463, distance: 24.1
click at [173, 484] on div "Created by [PERSON_NAME] Created [DATE] Required Assigned to Add team member MY…" at bounding box center [450, 806] width 861 height 1327
click at [144, 422] on span "Ready for Deliv..." at bounding box center [107, 434] width 117 height 24
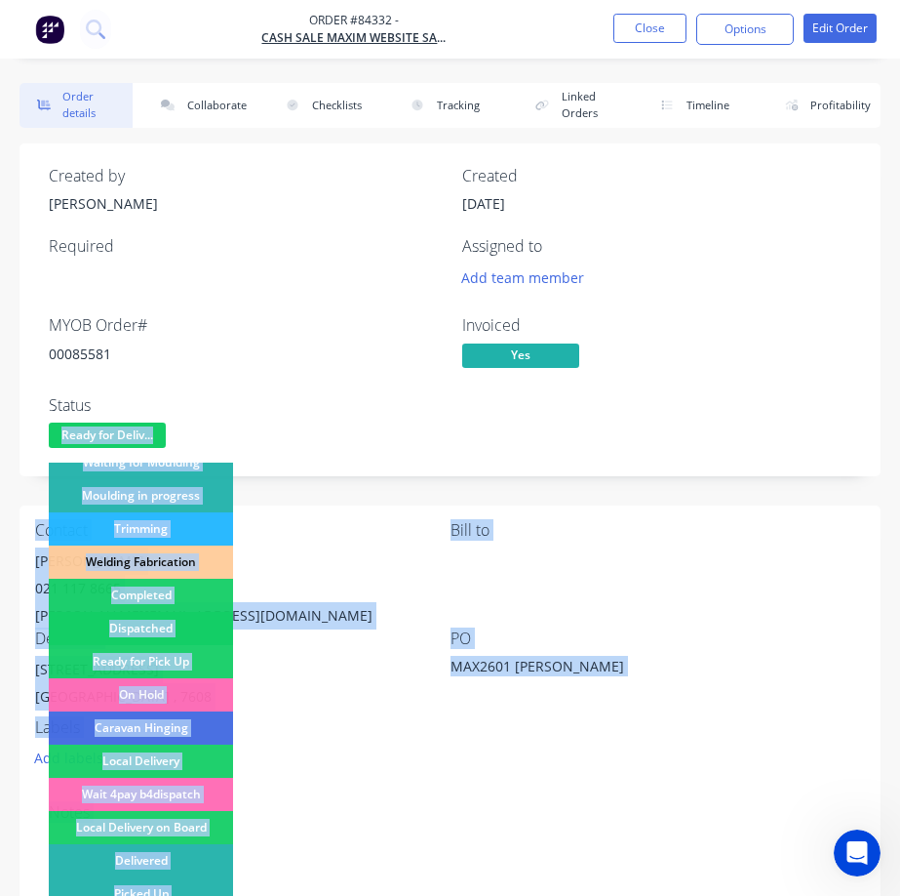
click at [120, 627] on div "Dispatched" at bounding box center [141, 628] width 184 height 33
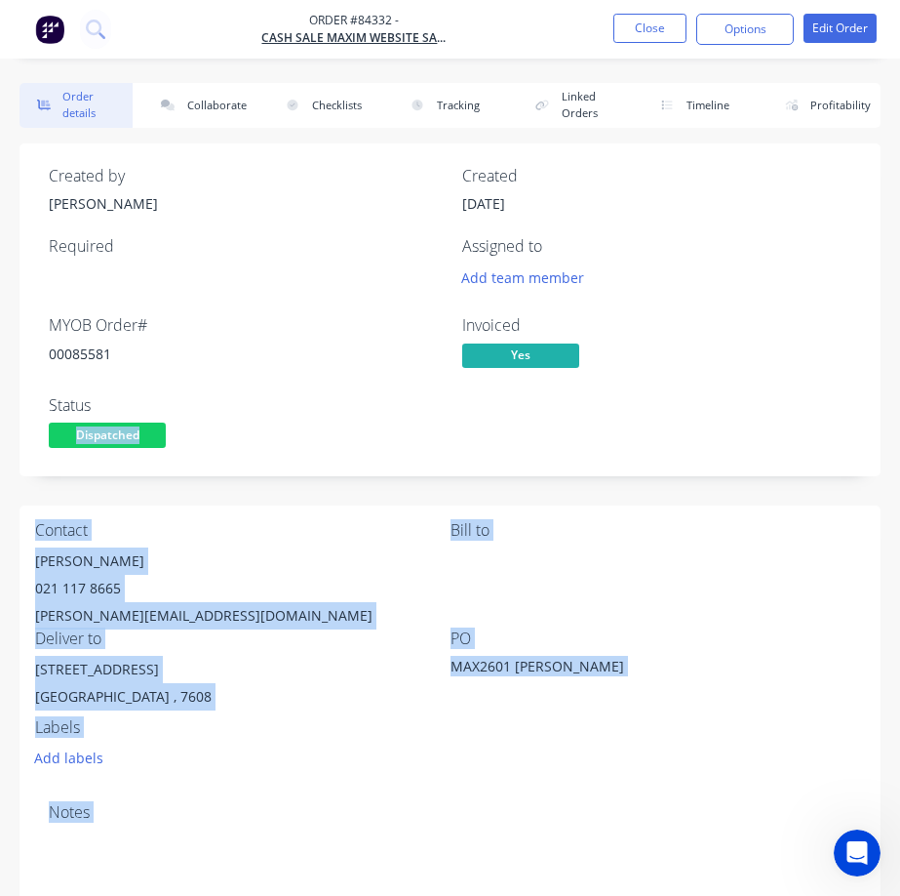
click at [297, 420] on div "Status Dispatched" at bounding box center [244, 424] width 390 height 57
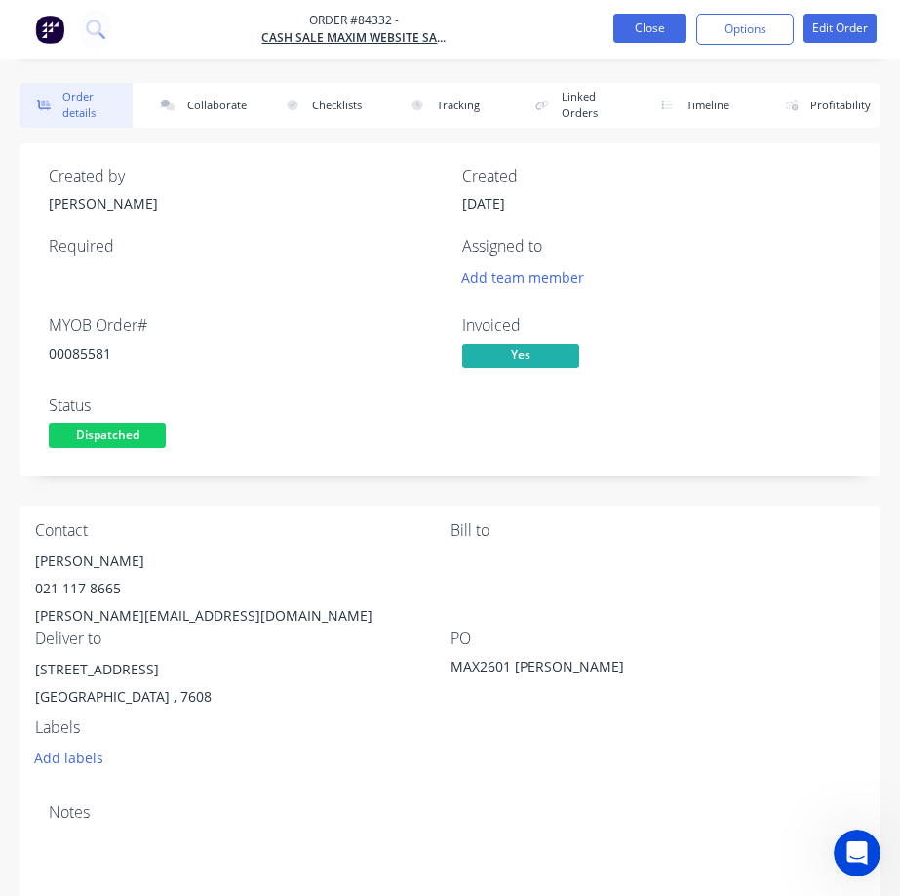
click at [636, 34] on button "Close" at bounding box center [650, 28] width 73 height 29
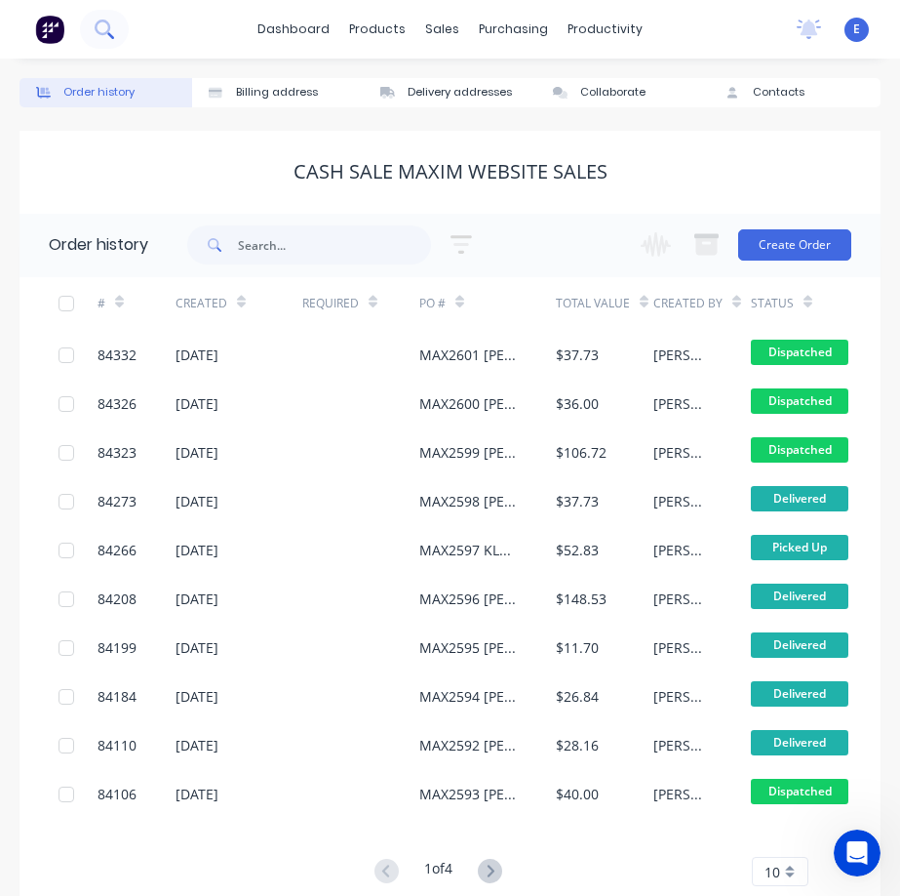
click at [107, 40] on button at bounding box center [104, 29] width 49 height 39
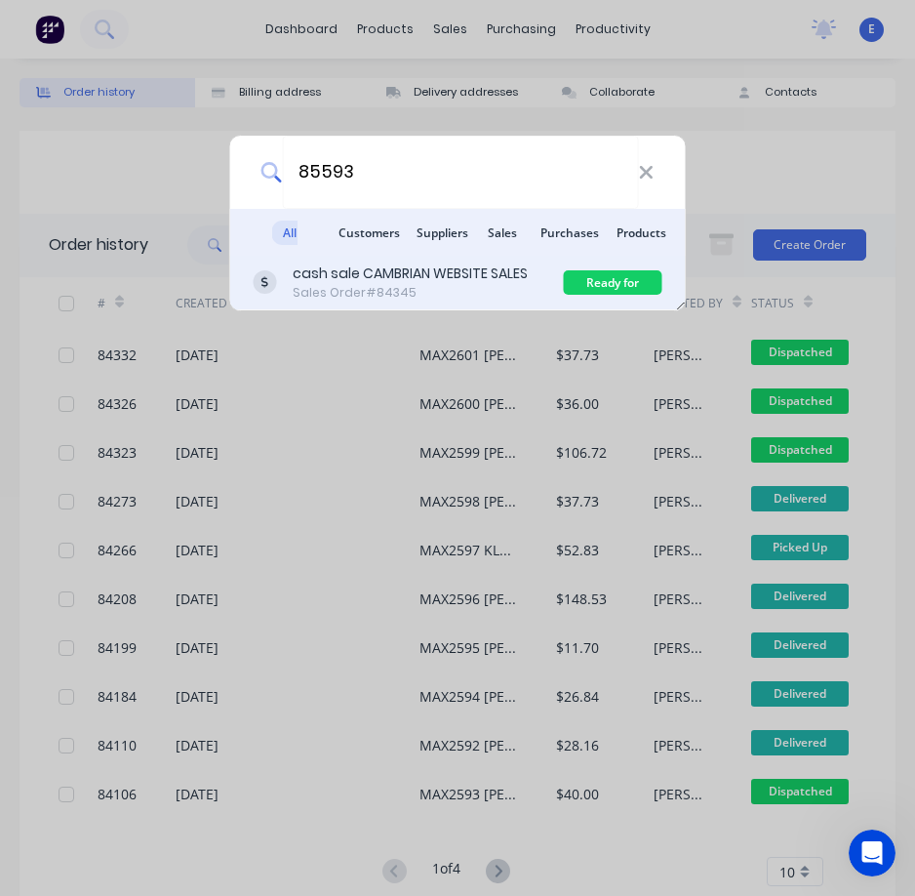
type input "85593"
click at [401, 275] on div "cash sale CAMBRIAN WEBSITE SALES" at bounding box center [410, 273] width 235 height 20
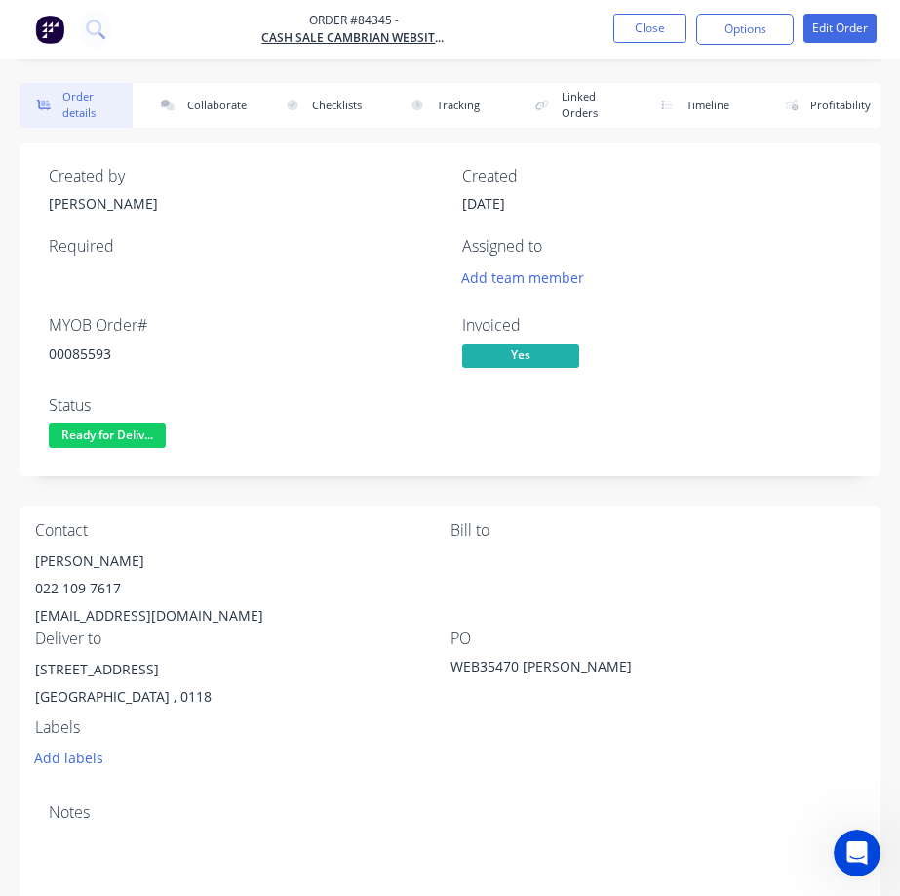
click at [133, 588] on div "022 109 7617" at bounding box center [243, 588] width 416 height 27
drag, startPoint x: 142, startPoint y: 549, endPoint x: 2, endPoint y: 561, distance: 141.0
click at [2, 561] on div "Order details Collaborate Checklists 0/0 Tracking Linked Orders Timeline Profit…" at bounding box center [450, 776] width 900 height 1387
drag, startPoint x: 21, startPoint y: 606, endPoint x: 210, endPoint y: 616, distance: 188.5
click at [210, 616] on div "Contact [PERSON_NAME] [PHONE_NUMBER] [EMAIL_ADDRESS][DOMAIN_NAME] Bill to Deliv…" at bounding box center [450, 646] width 861 height 282
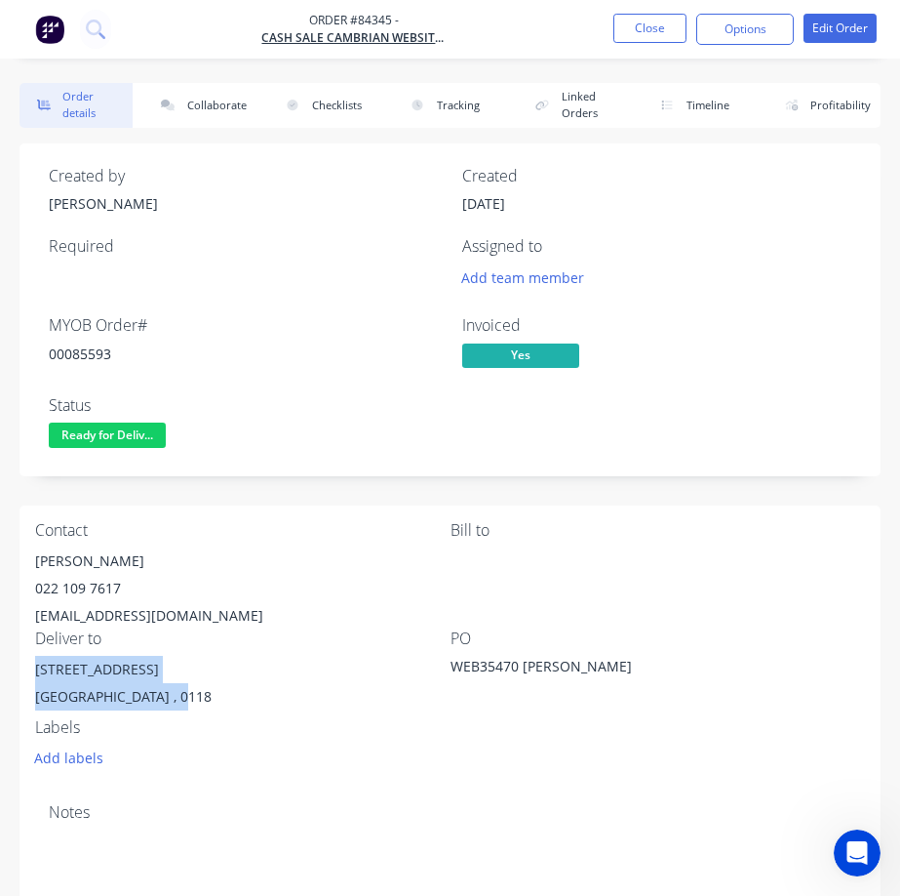
drag, startPoint x: 19, startPoint y: 664, endPoint x: 197, endPoint y: 697, distance: 181.4
click at [196, 697] on div "Order details Collaborate Checklists 0/0 Tracking Linked Orders Timeline Profit…" at bounding box center [450, 776] width 900 height 1387
click at [60, 352] on div "00085593" at bounding box center [244, 353] width 390 height 20
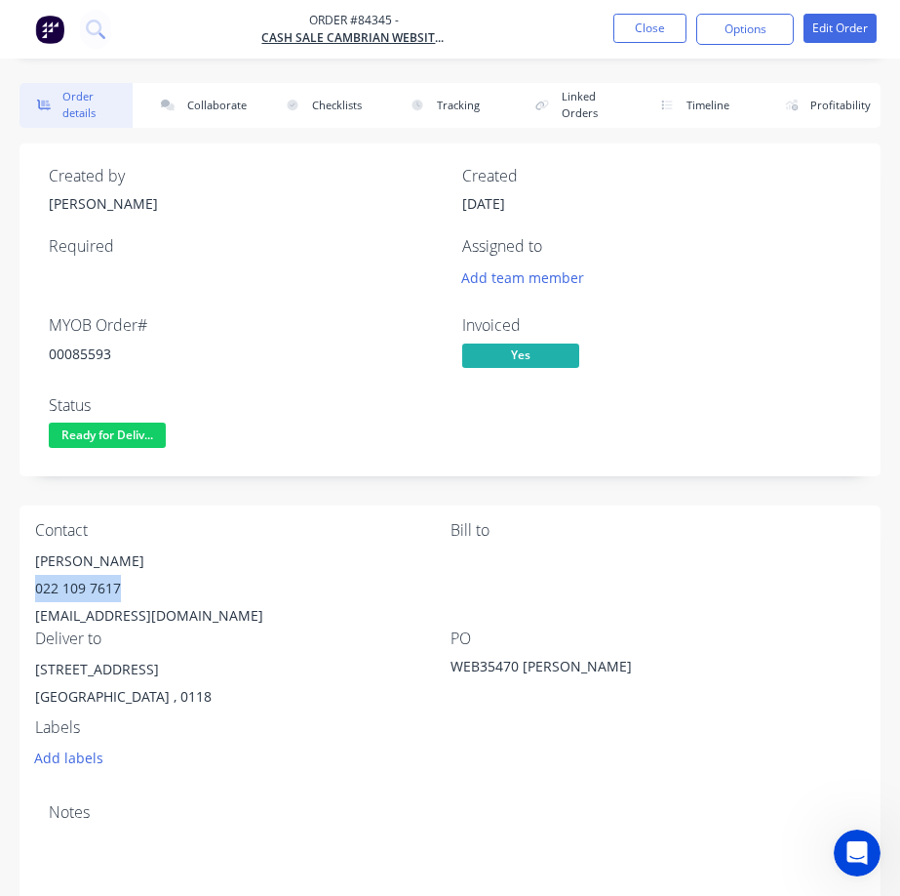
drag, startPoint x: 43, startPoint y: 584, endPoint x: 892, endPoint y: 606, distance: 849.0
click at [154, 587] on div "Contact [PERSON_NAME] [PHONE_NUMBER] [EMAIL_ADDRESS][DOMAIN_NAME] Bill to Deliv…" at bounding box center [450, 646] width 861 height 282
click at [89, 445] on span "Ready for Deliv..." at bounding box center [107, 434] width 117 height 24
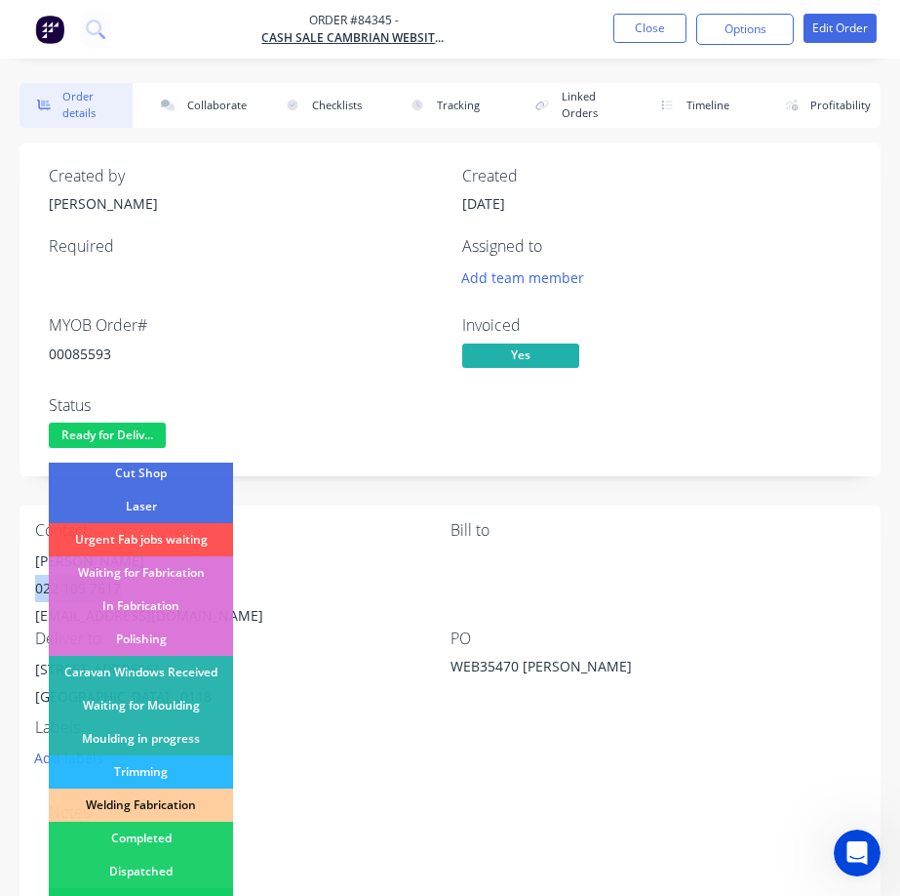
scroll to position [381, 0]
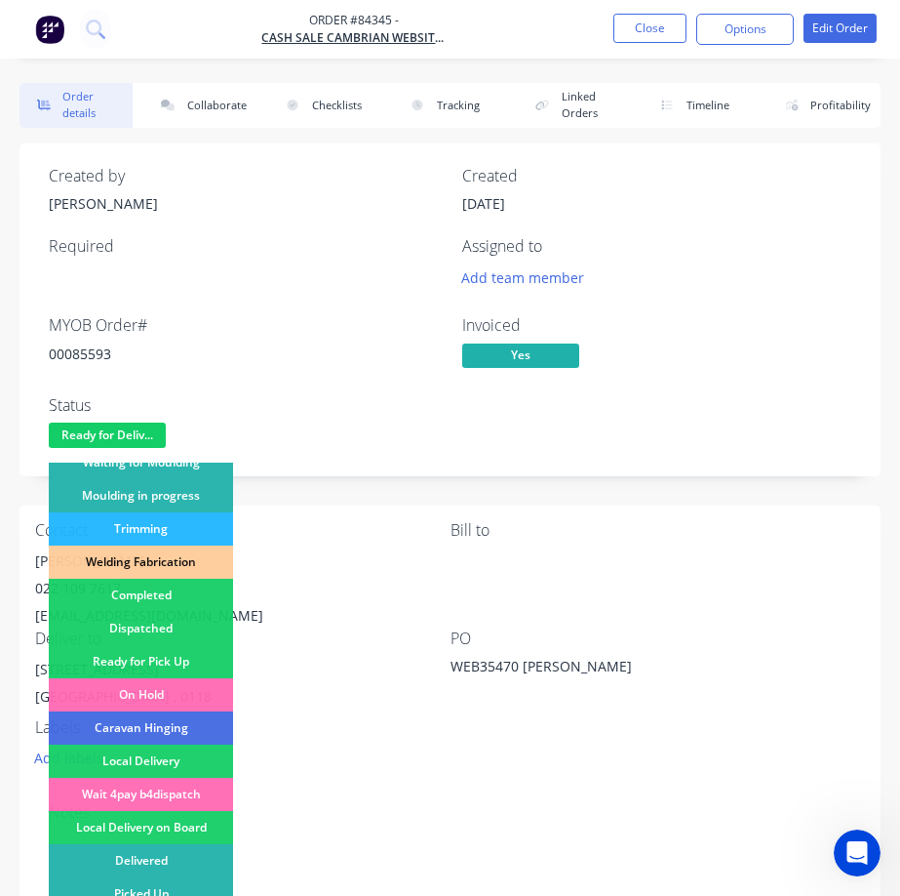
click at [157, 618] on div "Dispatched" at bounding box center [141, 628] width 184 height 33
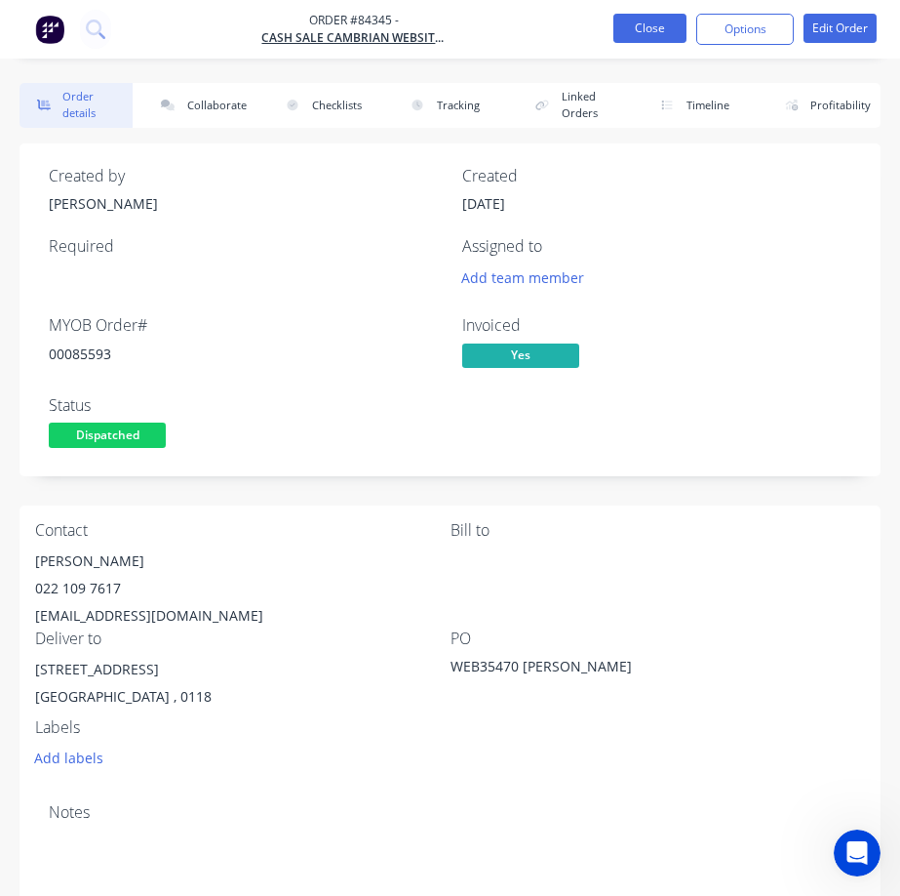
click at [658, 23] on button "Close" at bounding box center [650, 28] width 73 height 29
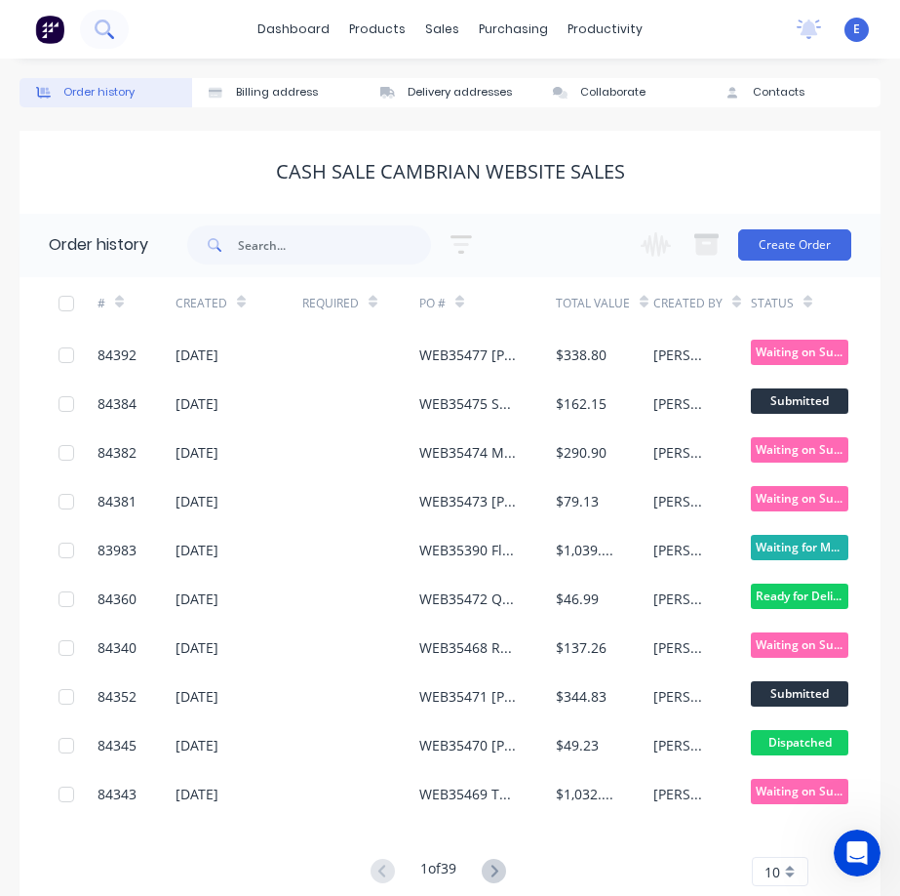
click at [110, 28] on icon at bounding box center [104, 29] width 19 height 19
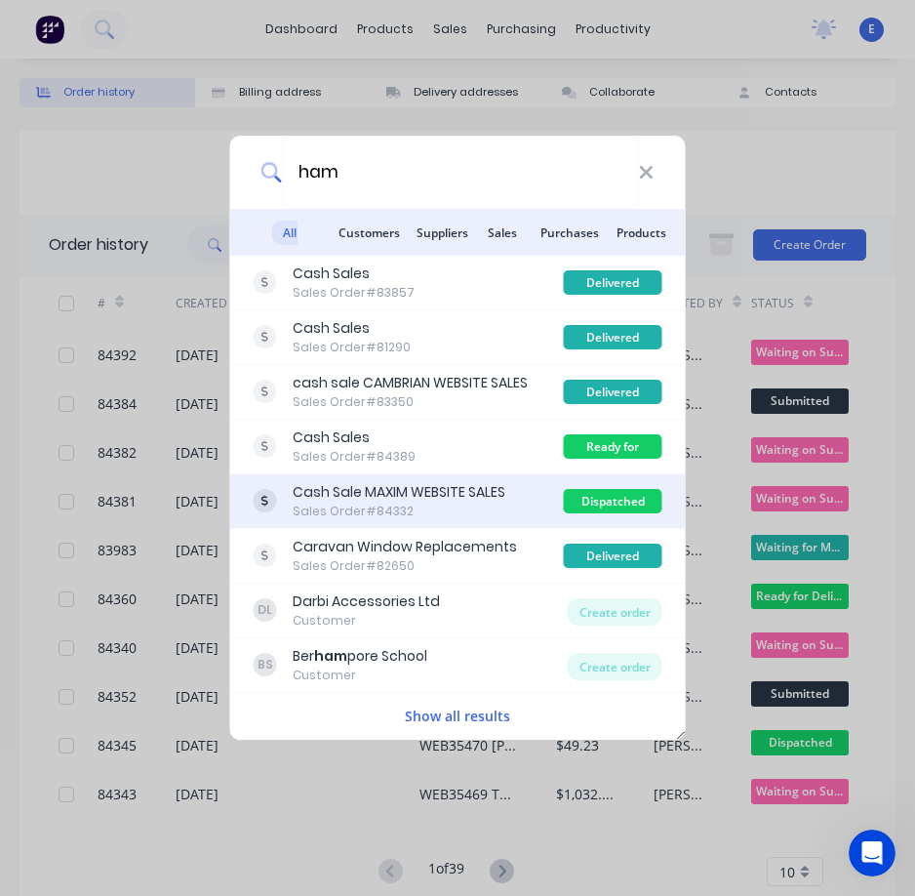
type input "ham"
click at [434, 497] on div "Cash Sale MAXIM WEBSITE SALES" at bounding box center [399, 492] width 213 height 20
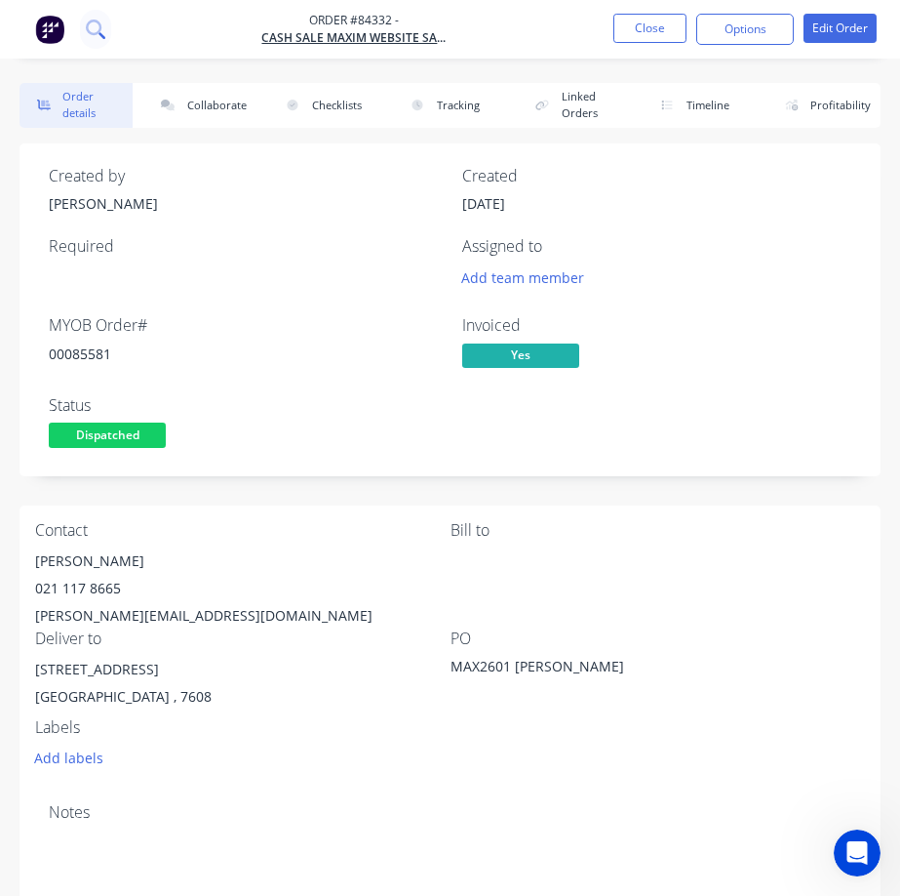
click at [97, 21] on icon at bounding box center [94, 28] width 16 height 16
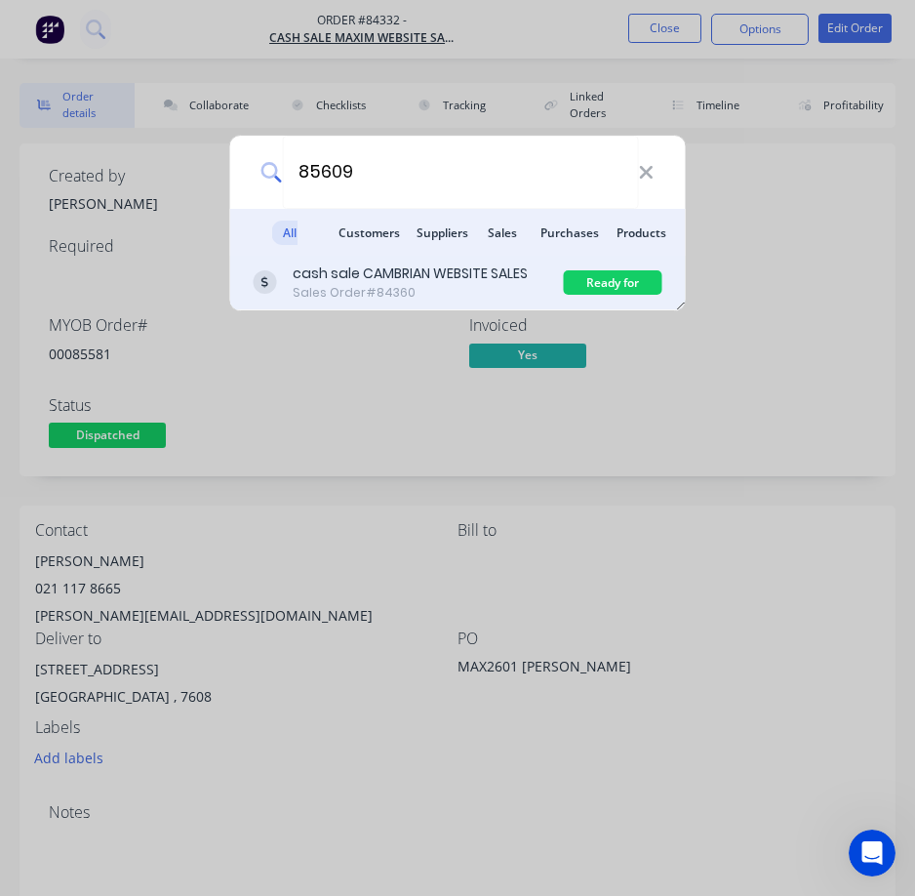
type input "85609"
click at [386, 287] on div "Sales Order #84360" at bounding box center [410, 293] width 235 height 18
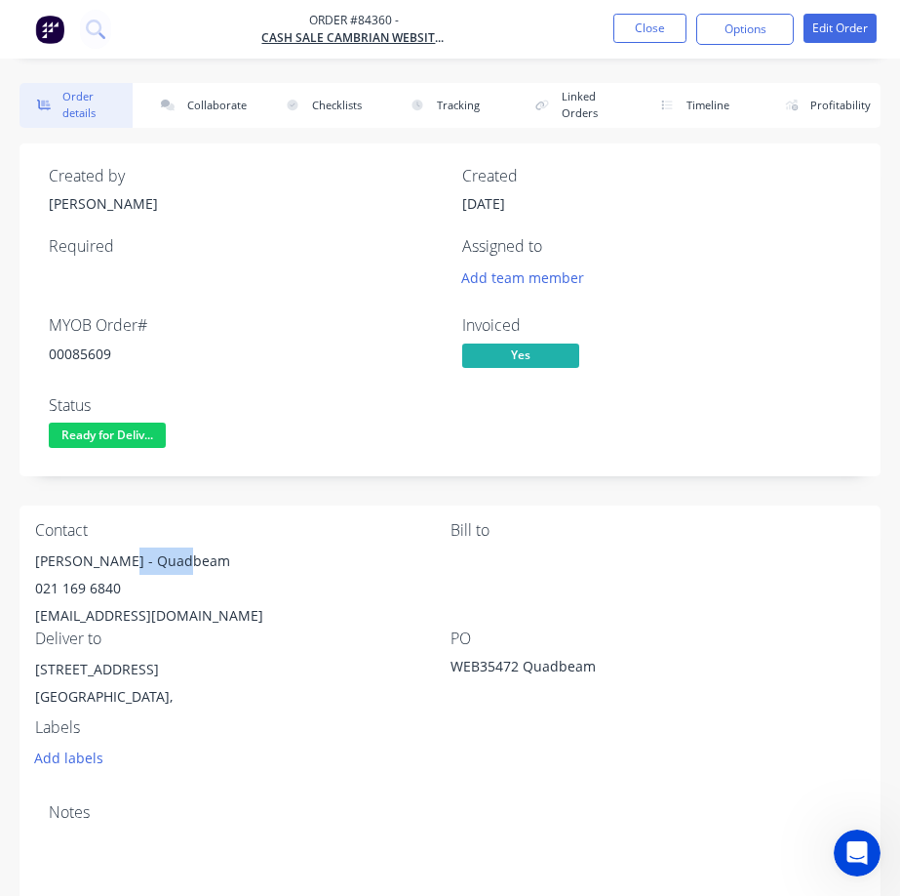
drag, startPoint x: 121, startPoint y: 561, endPoint x: 311, endPoint y: 607, distance: 195.7
click at [221, 554] on div "[PERSON_NAME] - Quadbeam" at bounding box center [243, 560] width 416 height 27
drag, startPoint x: 35, startPoint y: 666, endPoint x: 317, endPoint y: 648, distance: 282.5
click at [266, 666] on div "[STREET_ADDRESS]" at bounding box center [243, 669] width 416 height 27
drag, startPoint x: 29, startPoint y: 699, endPoint x: 65, endPoint y: 659, distance: 53.9
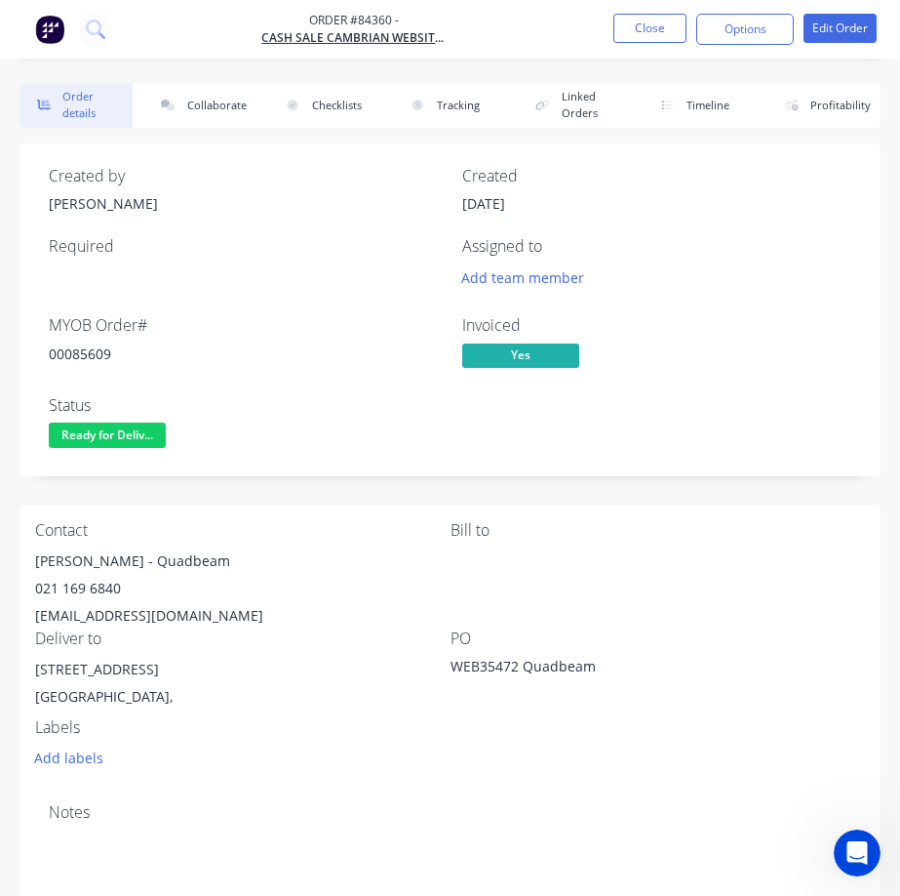
click at [38, 697] on div "Contact [PERSON_NAME] - Quadbeam 021 169 6840 [EMAIL_ADDRESS][DOMAIN_NAME] Bill…" at bounding box center [450, 646] width 861 height 282
drag, startPoint x: 34, startPoint y: 569, endPoint x: 843, endPoint y: 448, distance: 817.7
click at [114, 567] on div "Contact [PERSON_NAME] - Quadbeam 021 169 6840 [EMAIL_ADDRESS][DOMAIN_NAME] Bill…" at bounding box center [450, 646] width 861 height 282
click at [184, 553] on div "[PERSON_NAME] - Quadbeam" at bounding box center [243, 560] width 416 height 27
drag, startPoint x: 184, startPoint y: 551, endPoint x: 401, endPoint y: 470, distance: 231.2
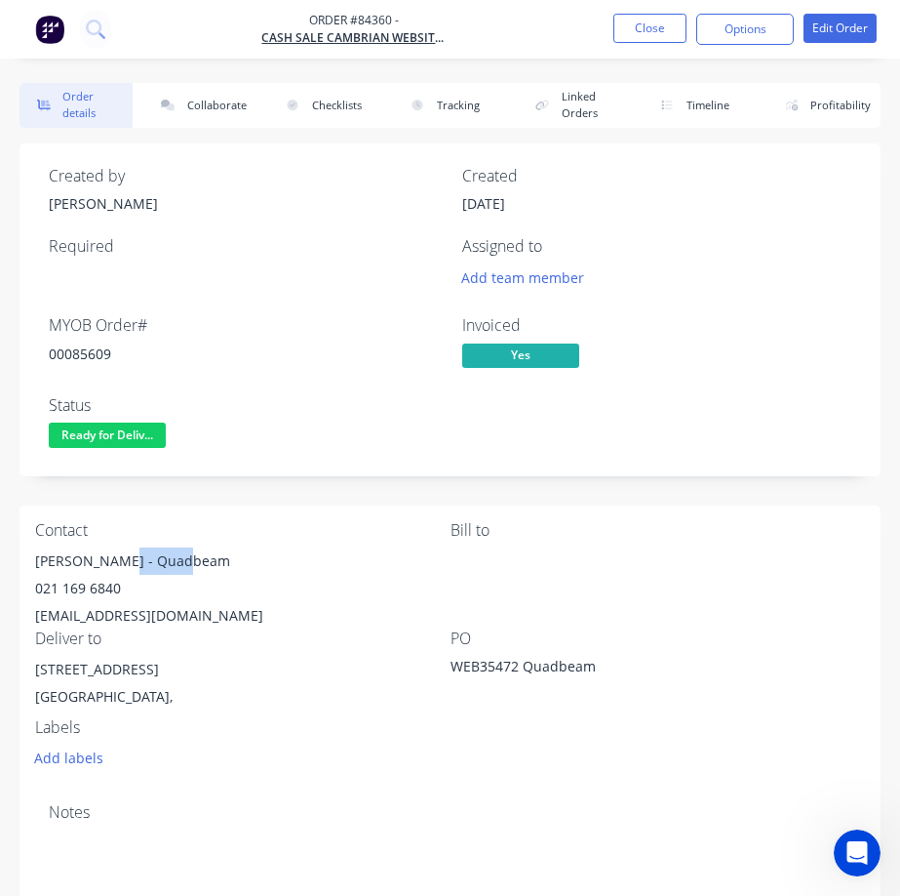
click at [186, 550] on div "[PERSON_NAME] - Quadbeam" at bounding box center [243, 560] width 416 height 27
click at [90, 354] on div "00085609" at bounding box center [244, 353] width 390 height 20
drag, startPoint x: 90, startPoint y: 354, endPoint x: 486, endPoint y: 274, distance: 404.1
click at [91, 354] on div "00085609" at bounding box center [244, 353] width 390 height 20
drag, startPoint x: 57, startPoint y: 594, endPoint x: 136, endPoint y: 584, distance: 79.6
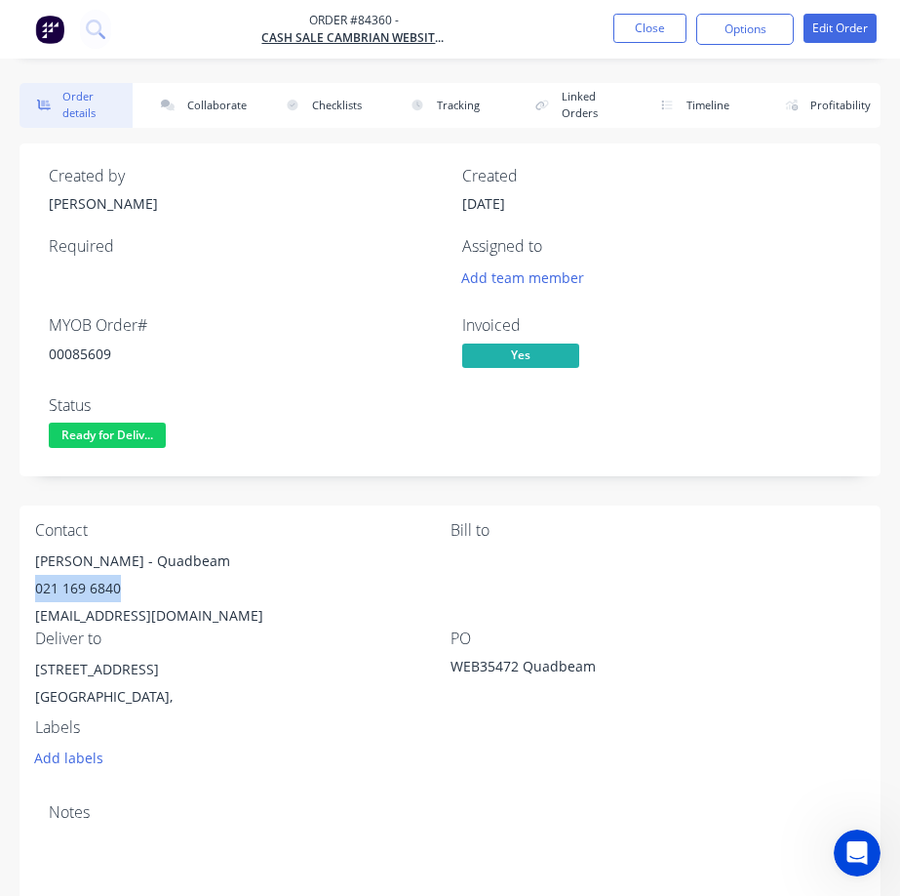
click at [136, 584] on div "Contact [PERSON_NAME] - Quadbeam 021 169 6840 [EMAIL_ADDRESS][DOMAIN_NAME] Bill…" at bounding box center [450, 646] width 861 height 282
drag, startPoint x: 204, startPoint y: 605, endPoint x: 96, endPoint y: 618, distance: 109.1
click at [25, 616] on div "Contact [PERSON_NAME] - Quadbeam 021 169 6840 [EMAIL_ADDRESS][DOMAIN_NAME] Bill…" at bounding box center [450, 646] width 861 height 282
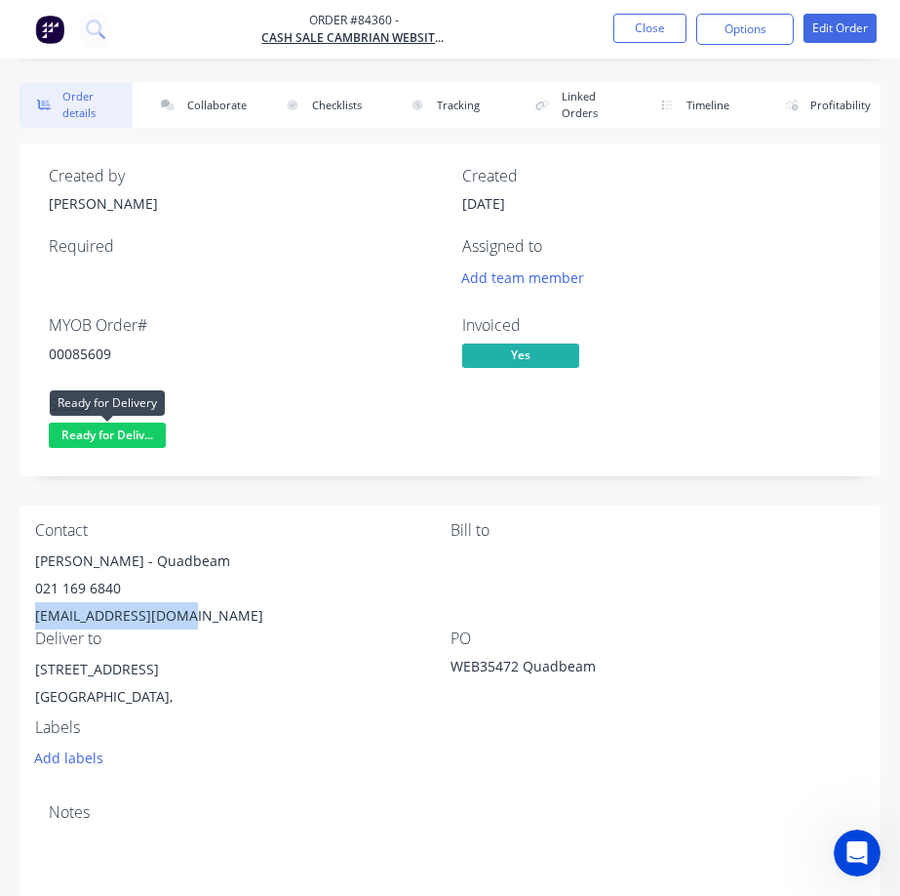
click at [103, 426] on span "Ready for Deliv..." at bounding box center [107, 434] width 117 height 24
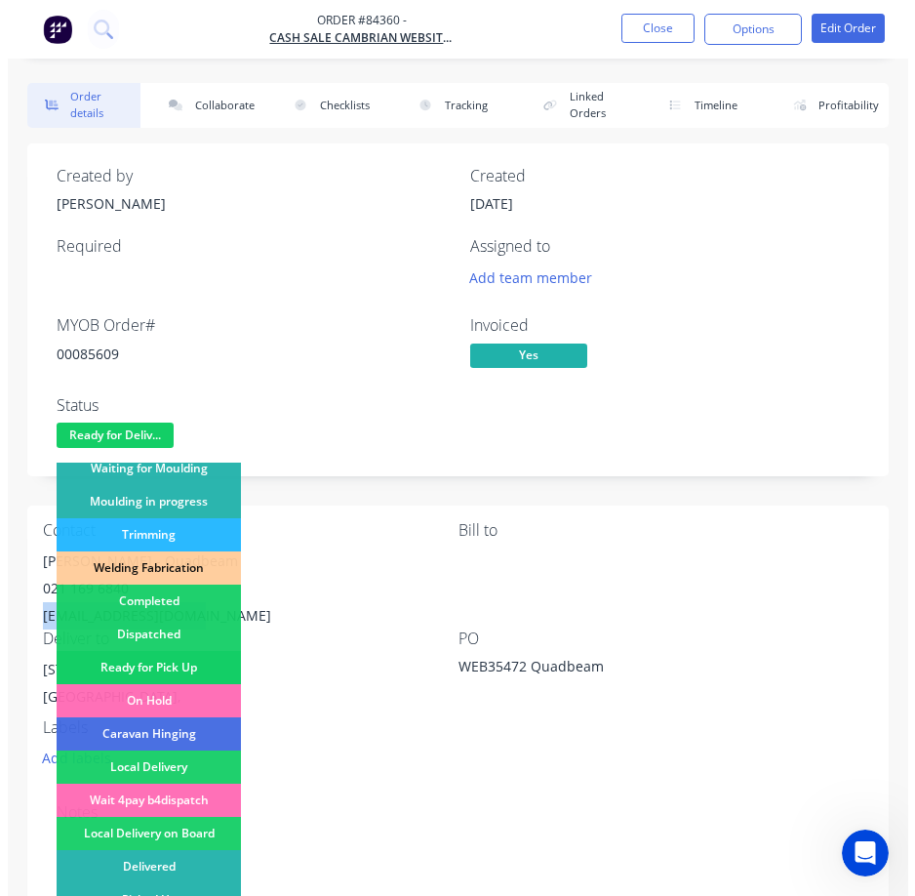
scroll to position [381, 0]
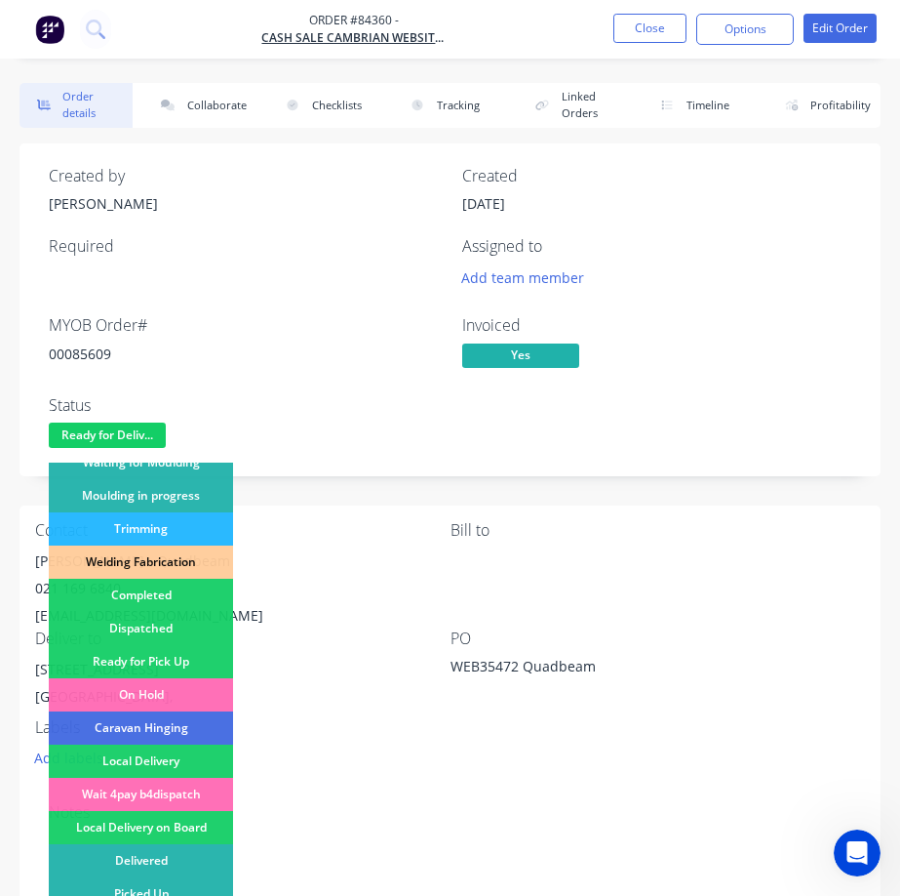
click at [193, 627] on div "Dispatched" at bounding box center [141, 628] width 184 height 33
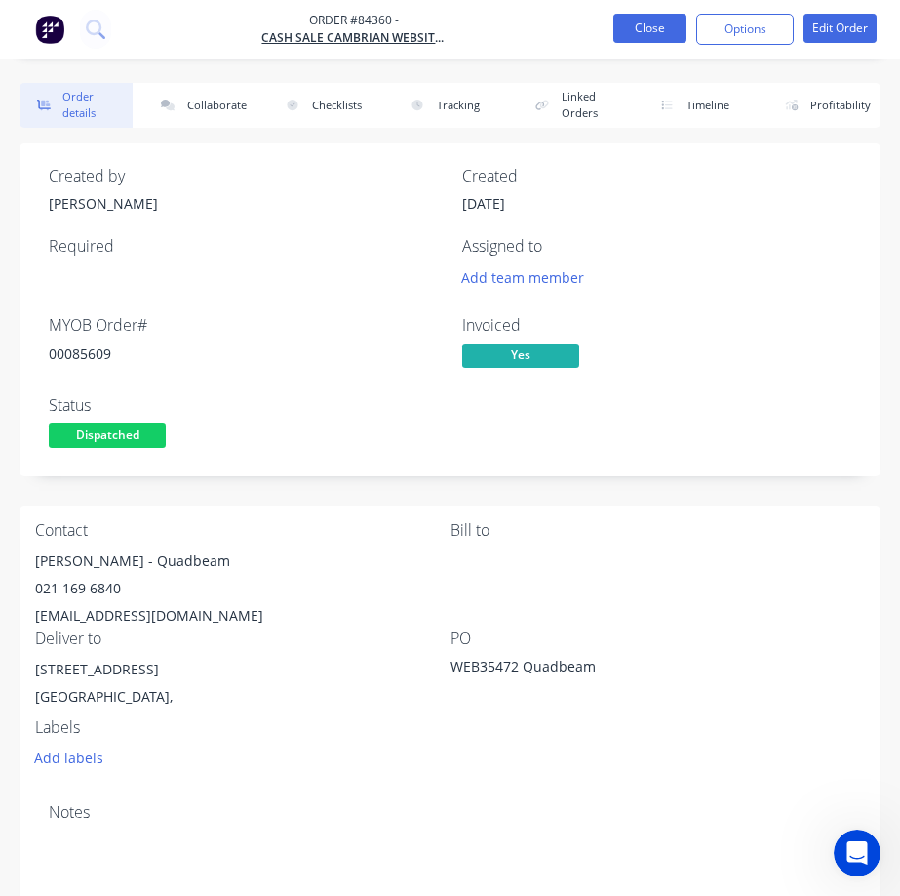
click at [650, 20] on button "Close" at bounding box center [650, 28] width 73 height 29
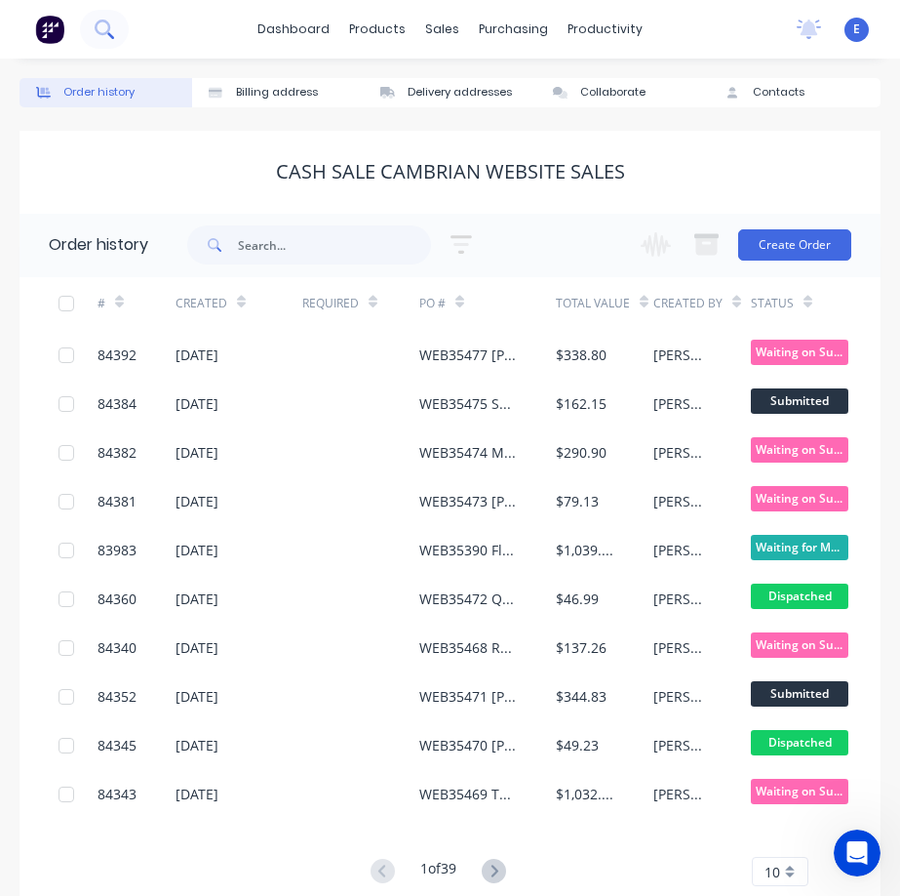
click at [118, 26] on button at bounding box center [104, 29] width 49 height 39
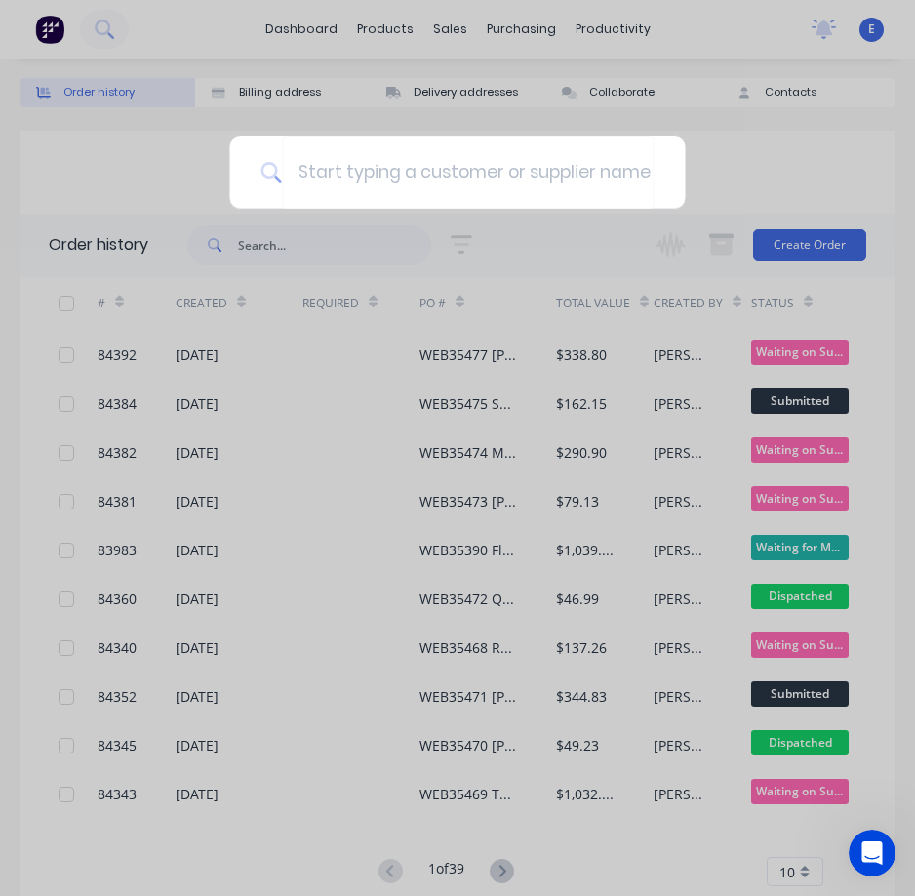
click at [85, 216] on div at bounding box center [457, 448] width 915 height 896
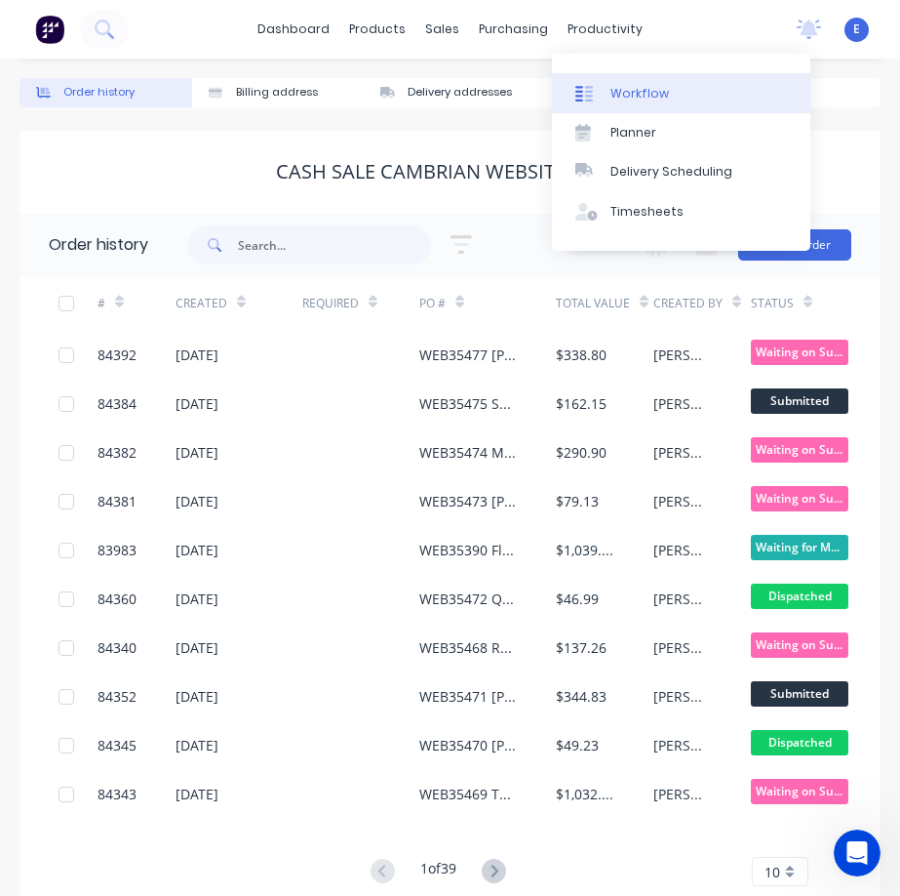
click at [642, 93] on div "Workflow" at bounding box center [640, 94] width 59 height 18
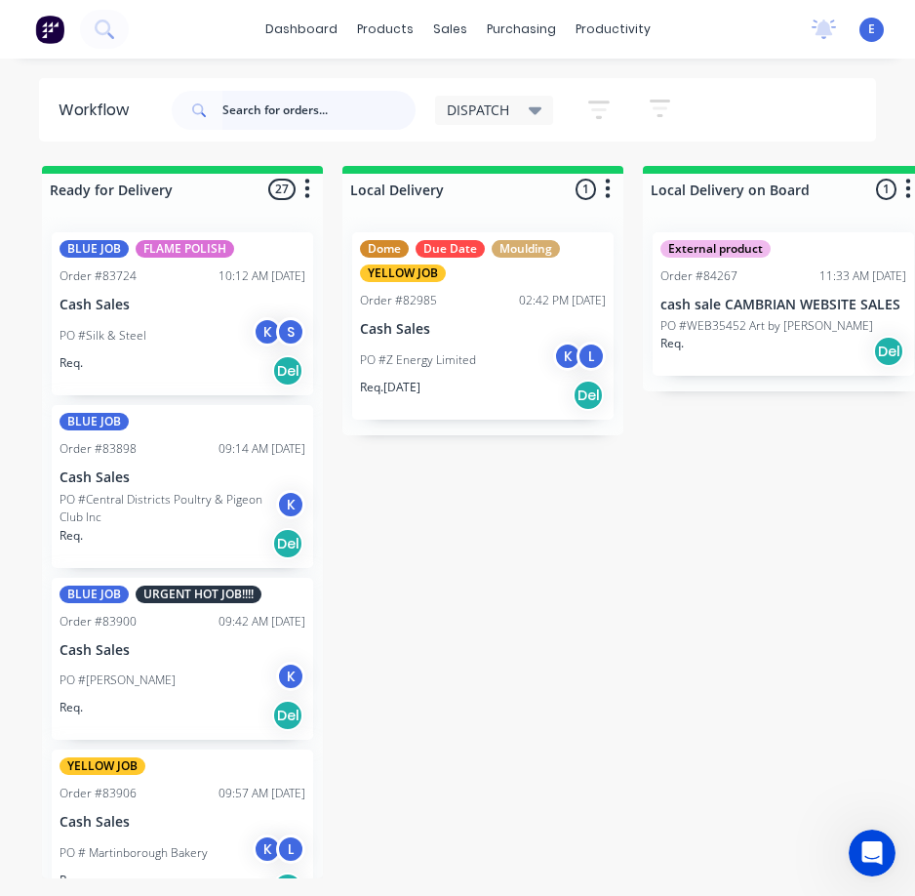
click at [306, 129] on input "text" at bounding box center [318, 110] width 193 height 39
click at [306, 128] on input "text" at bounding box center [318, 110] width 193 height 39
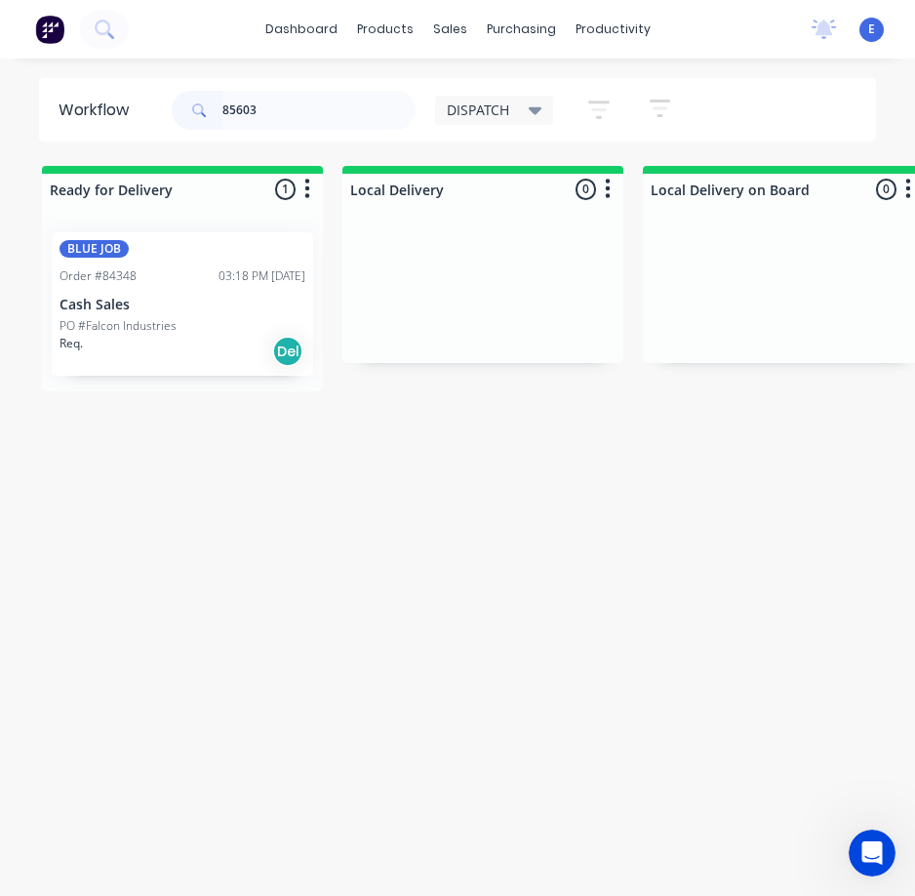
click at [145, 359] on div "Req. Del" at bounding box center [183, 351] width 246 height 33
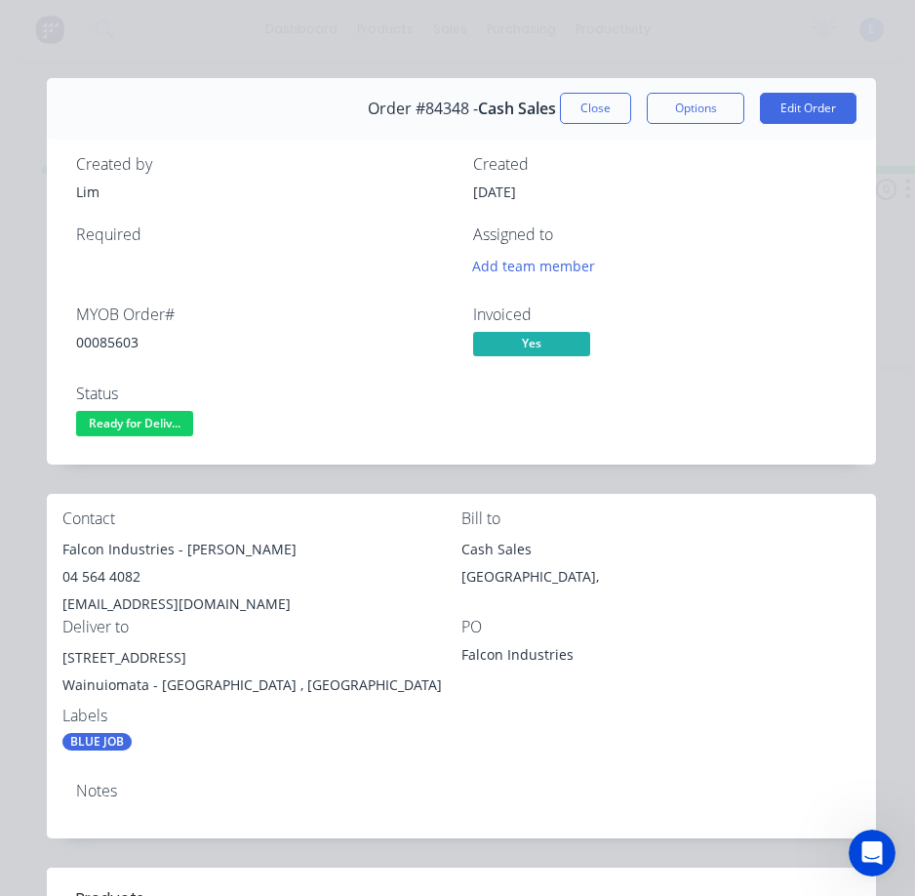
click at [111, 345] on div "00085603" at bounding box center [263, 342] width 374 height 20
click at [112, 344] on div "00085603" at bounding box center [263, 342] width 374 height 20
drag, startPoint x: 168, startPoint y: 551, endPoint x: 53, endPoint y: 554, distance: 115.1
click at [49, 556] on div "Contact Falcon Industries - [PERSON_NAME] 04 564 4082 [EMAIL_ADDRESS][DOMAIN_NA…" at bounding box center [461, 630] width 829 height 273
drag, startPoint x: 179, startPoint y: 550, endPoint x: 275, endPoint y: 534, distance: 97.0
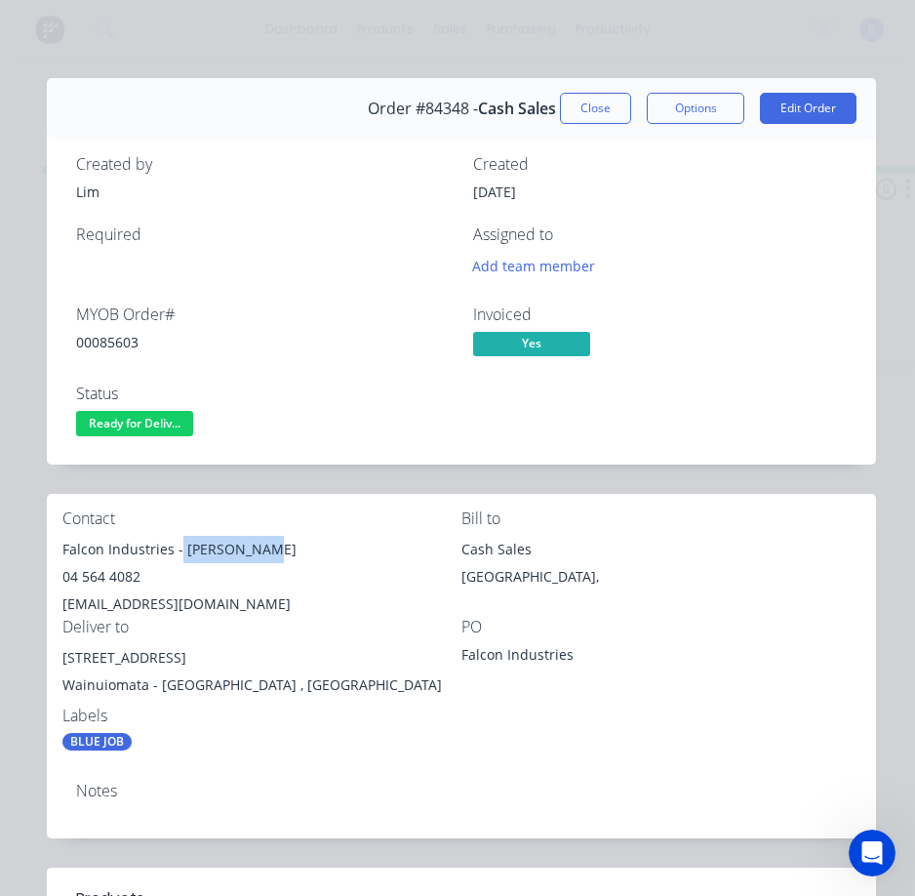
click at [275, 534] on div "Contact Falcon Industries - [PERSON_NAME] 04 564 4082 [EMAIL_ADDRESS][DOMAIN_NA…" at bounding box center [261, 563] width 399 height 108
click at [82, 578] on div "04 564 4082" at bounding box center [261, 576] width 399 height 27
click at [83, 577] on div "04 564 4082" at bounding box center [261, 576] width 399 height 27
click at [159, 604] on div "[EMAIL_ADDRESS][DOMAIN_NAME]" at bounding box center [261, 603] width 399 height 27
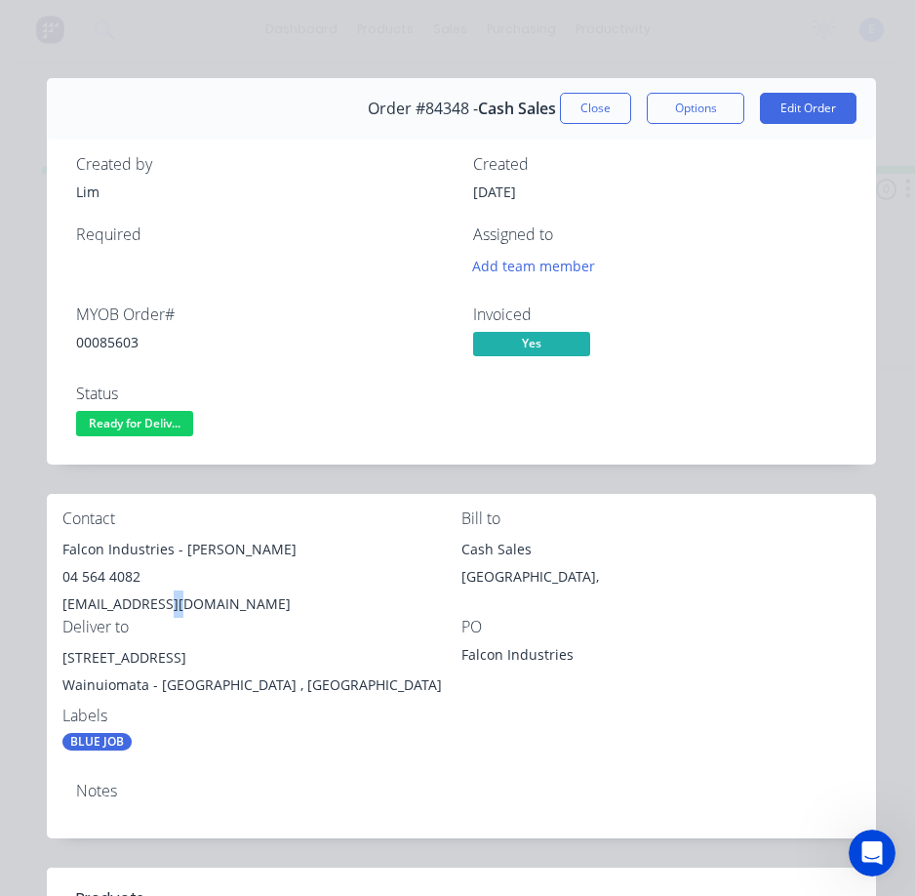
click at [159, 604] on div "[EMAIL_ADDRESS][DOMAIN_NAME]" at bounding box center [261, 603] width 399 height 27
click at [161, 603] on div "[EMAIL_ADDRESS][DOMAIN_NAME]" at bounding box center [261, 603] width 399 height 27
drag, startPoint x: 179, startPoint y: 663, endPoint x: 95, endPoint y: 652, distance: 84.7
click at [53, 658] on div "Contact Falcon Industries - [PERSON_NAME] 04 564 4082 [EMAIL_ADDRESS][DOMAIN_NA…" at bounding box center [461, 630] width 829 height 273
drag, startPoint x: 95, startPoint y: 652, endPoint x: 103, endPoint y: 644, distance: 11.7
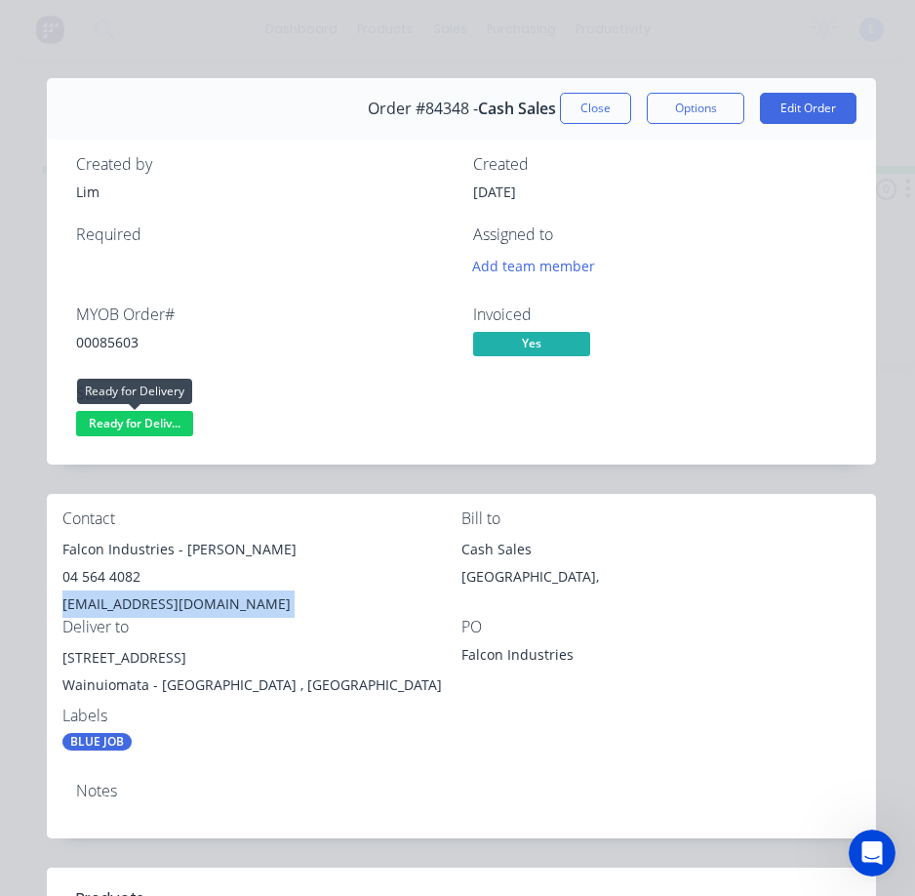
drag, startPoint x: 115, startPoint y: 420, endPoint x: 111, endPoint y: 434, distance: 14.2
click at [115, 419] on span "Ready for Deliv..." at bounding box center [134, 423] width 117 height 24
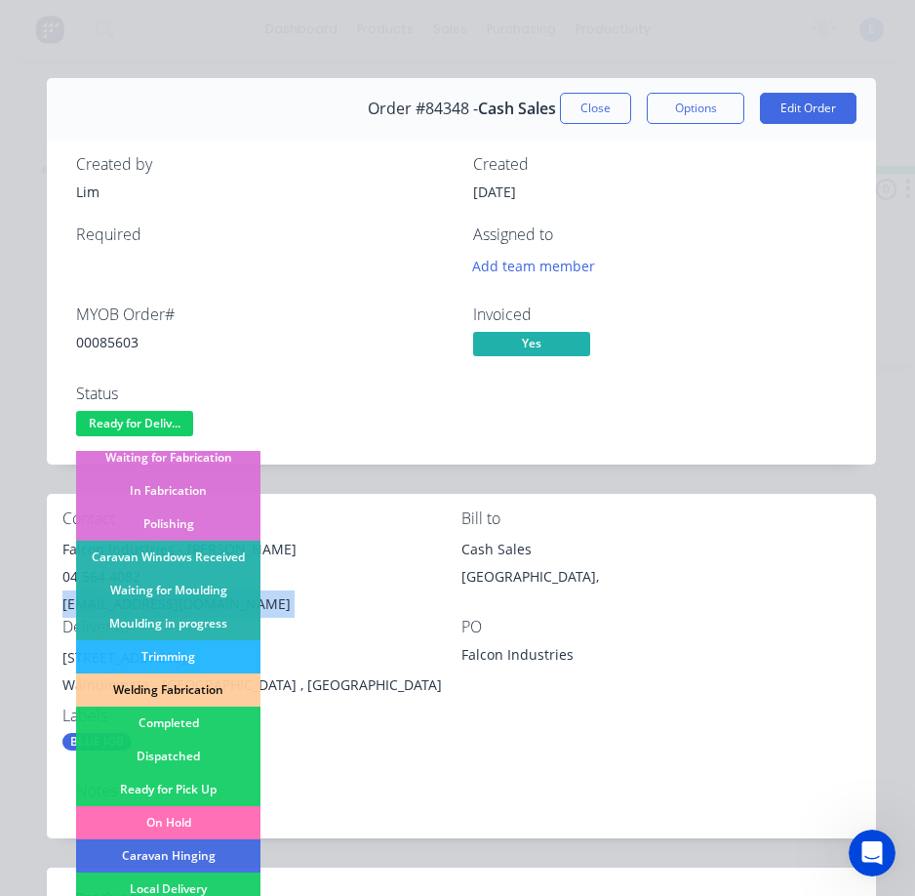
scroll to position [293, 0]
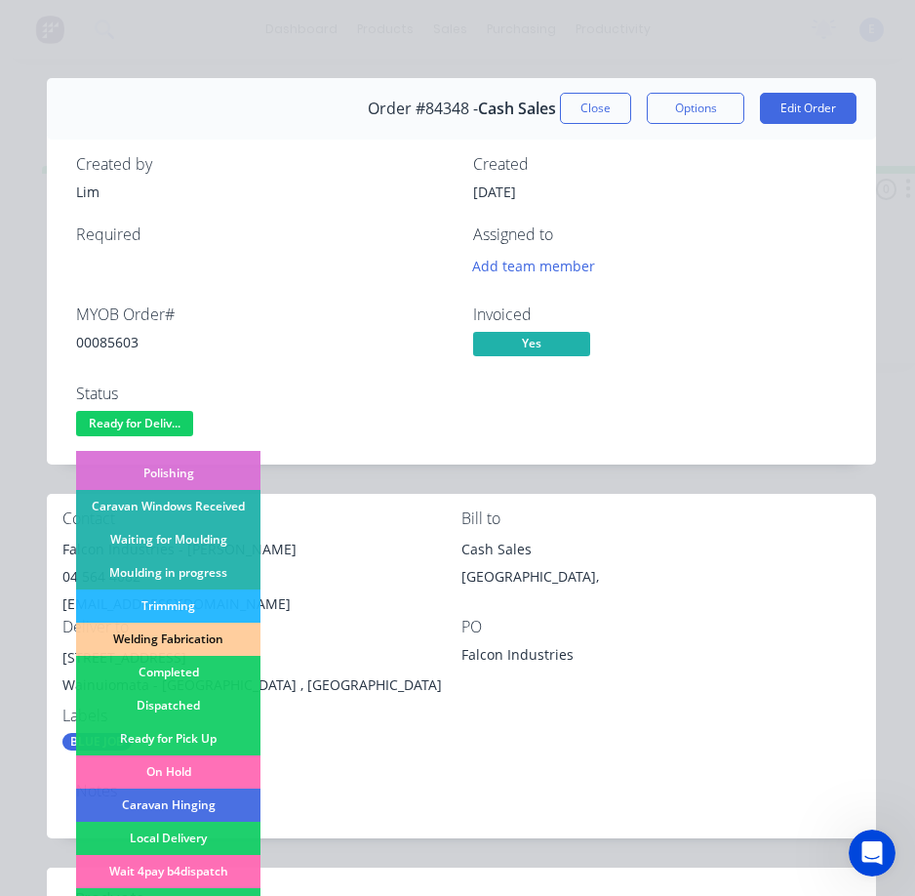
drag, startPoint x: 210, startPoint y: 706, endPoint x: 262, endPoint y: 703, distance: 52.8
click at [211, 709] on div "Dispatched" at bounding box center [168, 705] width 184 height 33
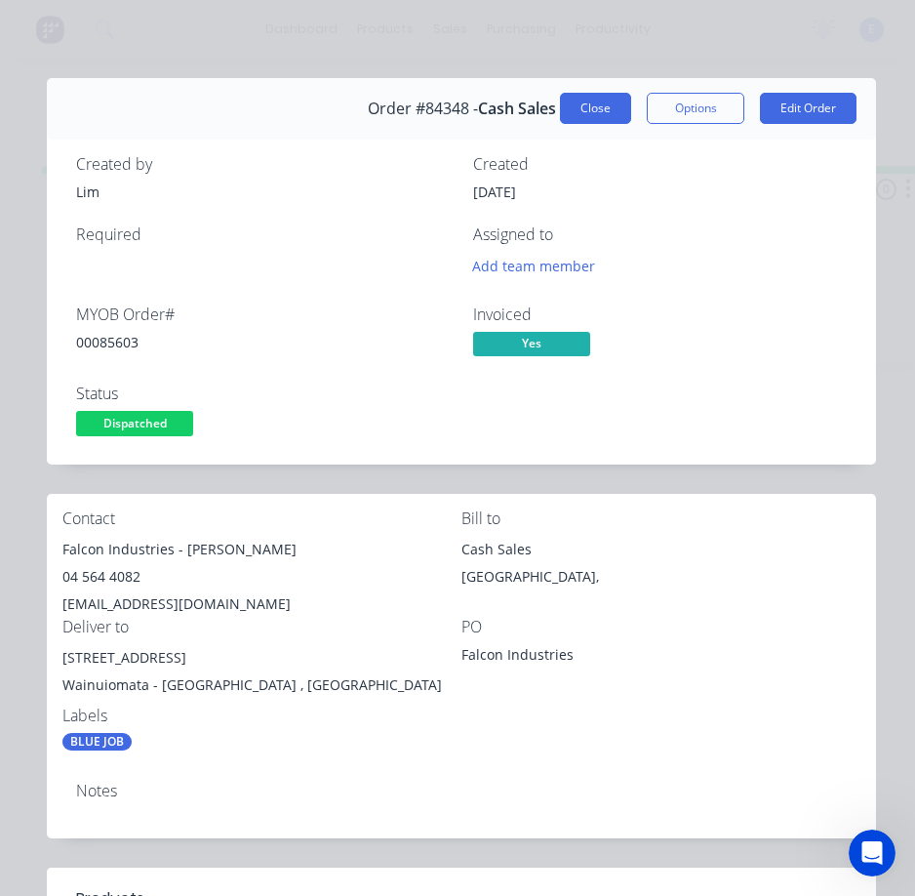
click at [587, 112] on button "Close" at bounding box center [595, 108] width 71 height 31
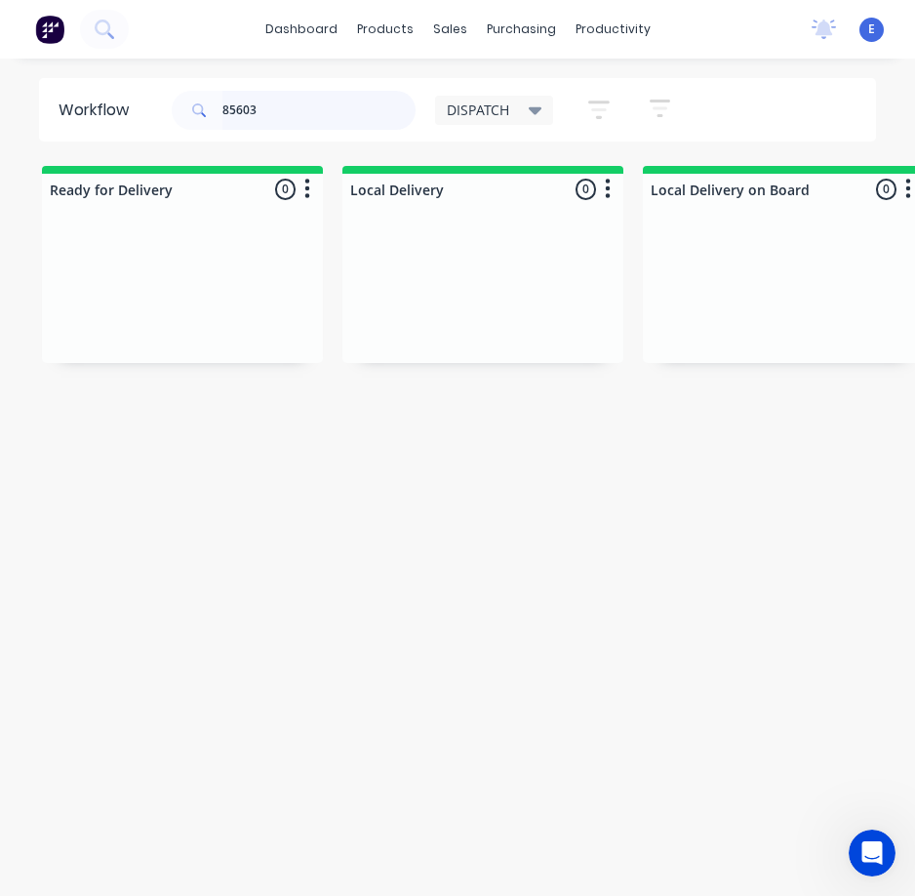
drag, startPoint x: 275, startPoint y: 106, endPoint x: 260, endPoint y: 115, distance: 17.1
click at [272, 106] on input "85603" at bounding box center [318, 110] width 193 height 39
click at [260, 115] on input "85603" at bounding box center [318, 110] width 193 height 39
click at [275, 109] on input "85603" at bounding box center [318, 110] width 193 height 39
click at [275, 113] on input "85603" at bounding box center [318, 110] width 193 height 39
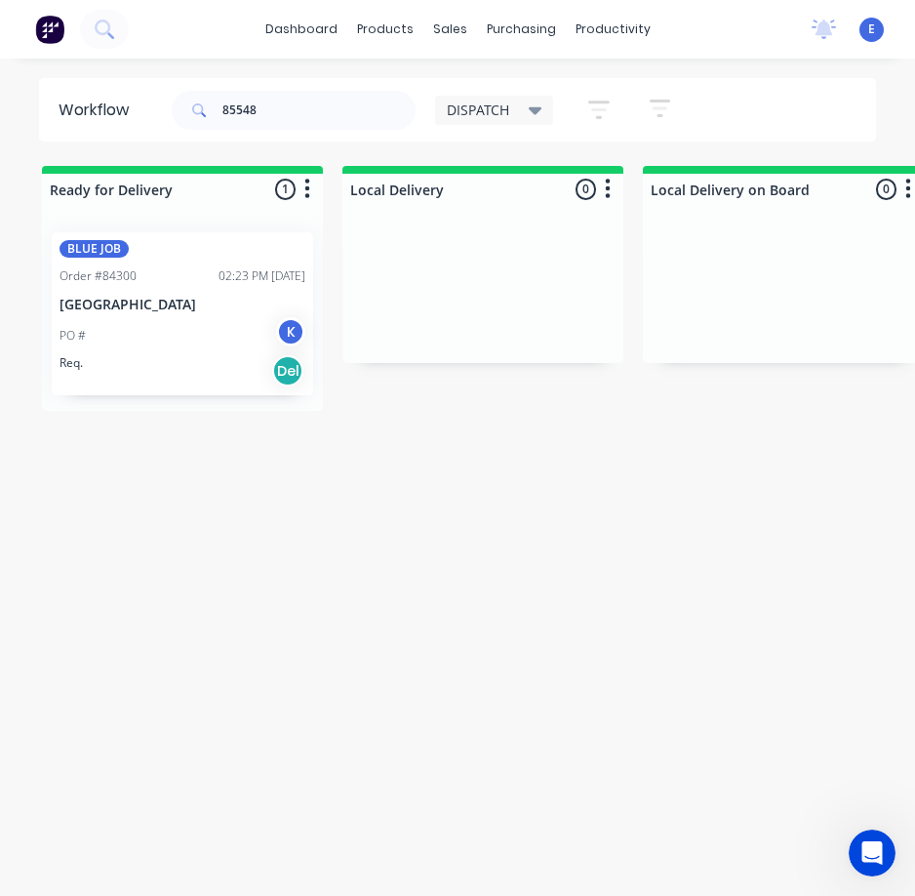
click at [188, 362] on div "Req. Del" at bounding box center [183, 370] width 246 height 33
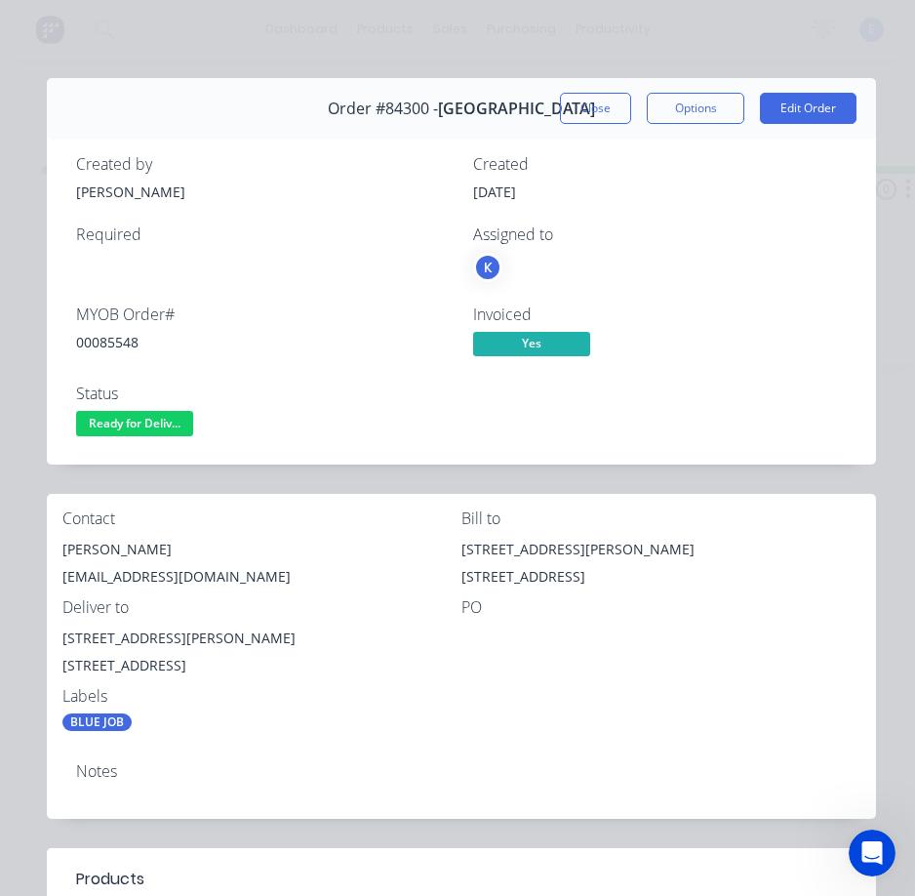
click at [115, 345] on div "00085548" at bounding box center [263, 342] width 374 height 20
click at [115, 344] on div "00085548" at bounding box center [263, 342] width 374 height 20
click at [137, 539] on div "[PERSON_NAME]" at bounding box center [261, 549] width 399 height 27
click at [138, 539] on div "[PERSON_NAME]" at bounding box center [261, 549] width 399 height 27
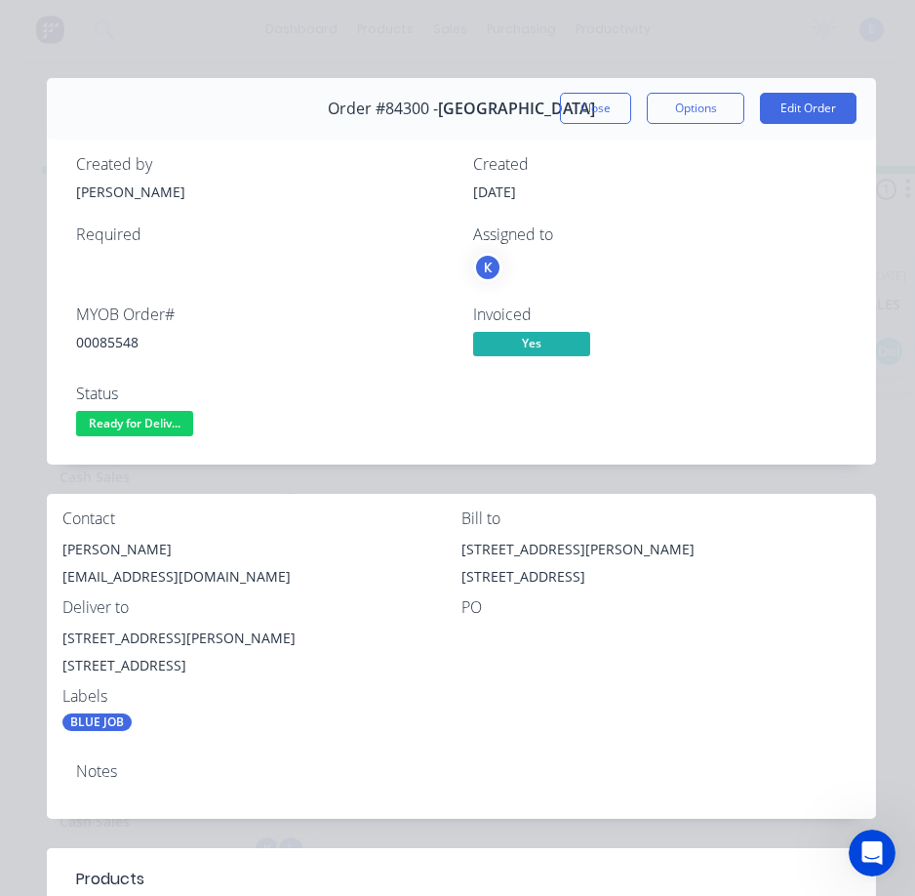
click at [180, 571] on div "[EMAIL_ADDRESS][DOMAIN_NAME]" at bounding box center [261, 576] width 399 height 27
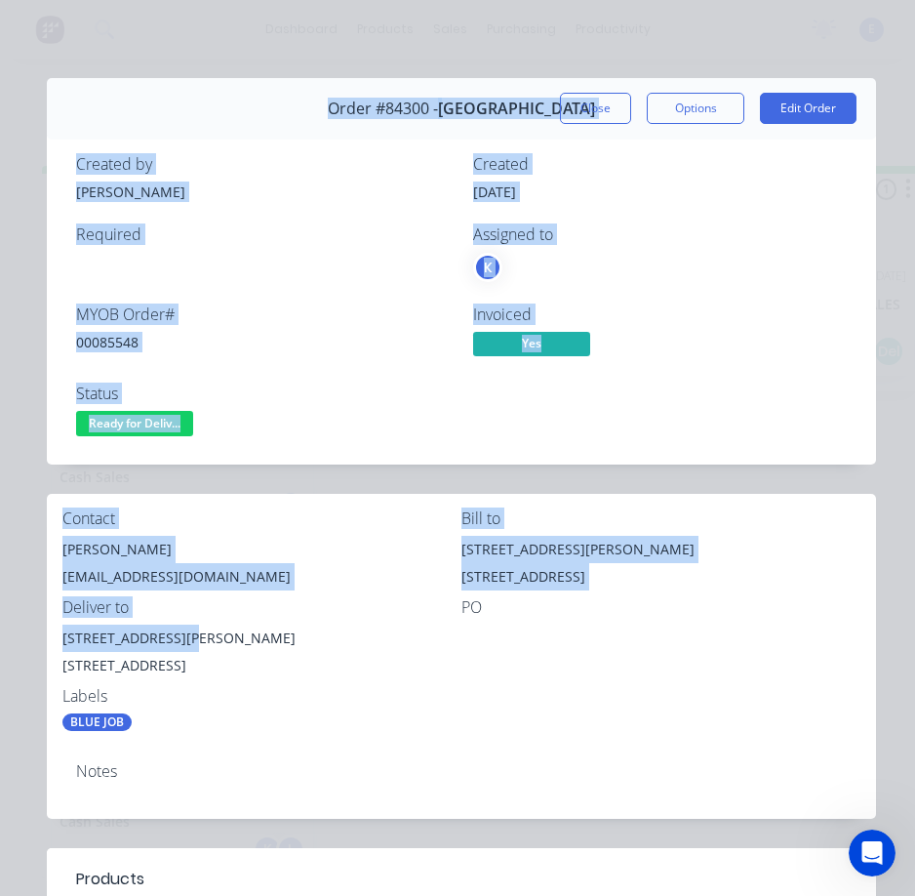
drag, startPoint x: 185, startPoint y: 629, endPoint x: 45, endPoint y: 637, distance: 140.7
click at [45, 637] on div "Order details Collaborate Checklists 0/0 Tracking Linked Orders Timeline Profit…" at bounding box center [458, 863] width 876 height 1570
click at [188, 632] on div "[STREET_ADDRESS][PERSON_NAME]" at bounding box center [261, 637] width 399 height 27
click at [186, 632] on div "[STREET_ADDRESS][PERSON_NAME]" at bounding box center [261, 637] width 399 height 27
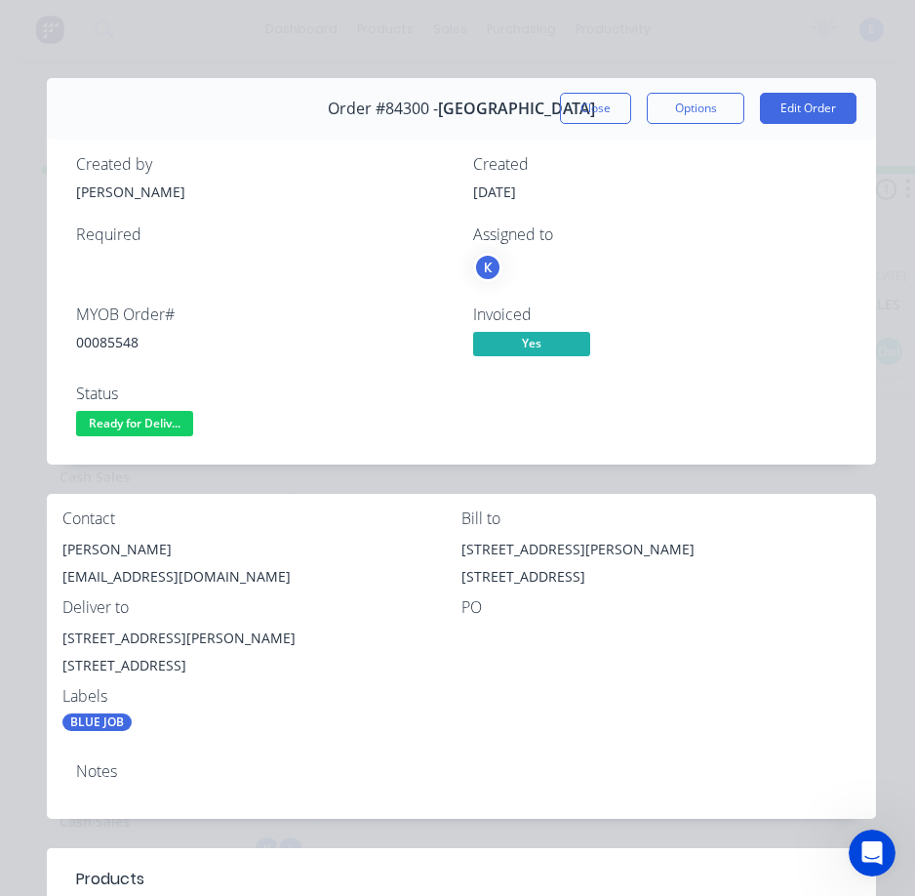
drag, startPoint x: 194, startPoint y: 655, endPoint x: 191, endPoint y: 631, distance: 23.6
click at [193, 656] on div "[STREET_ADDRESS]" at bounding box center [261, 665] width 399 height 27
drag, startPoint x: 140, startPoint y: 637, endPoint x: 69, endPoint y: 639, distance: 71.2
click at [59, 643] on div "Contact [PERSON_NAME] [EMAIL_ADDRESS][DOMAIN_NAME] Bill to [GEOGRAPHIC_DATA][PE…" at bounding box center [461, 621] width 829 height 254
click at [154, 420] on span "Ready for Deliv..." at bounding box center [134, 423] width 117 height 24
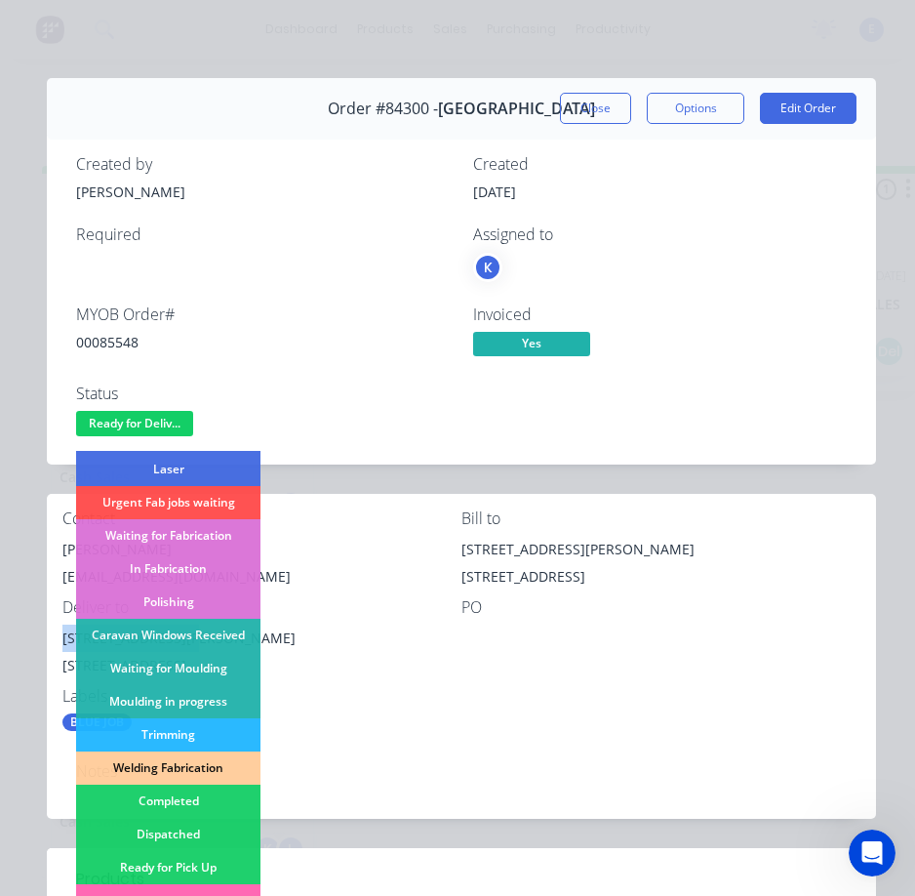
scroll to position [195, 0]
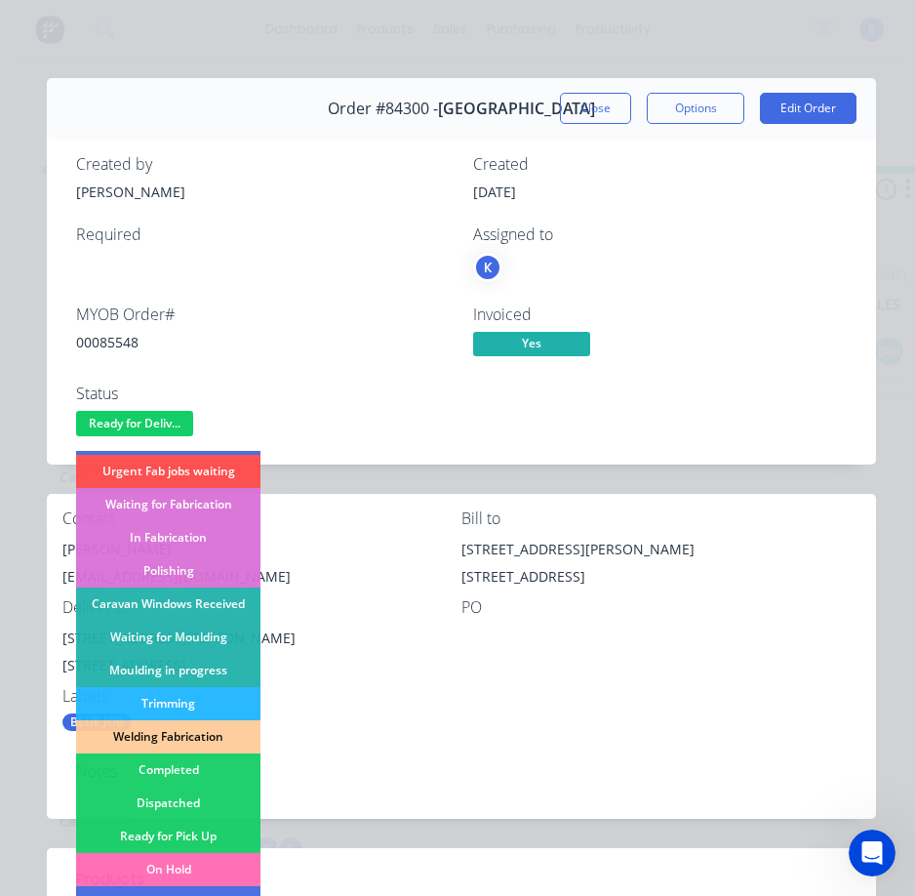
drag, startPoint x: 211, startPoint y: 804, endPoint x: 528, endPoint y: 561, distance: 399.4
click at [213, 802] on div "Dispatched" at bounding box center [168, 802] width 184 height 33
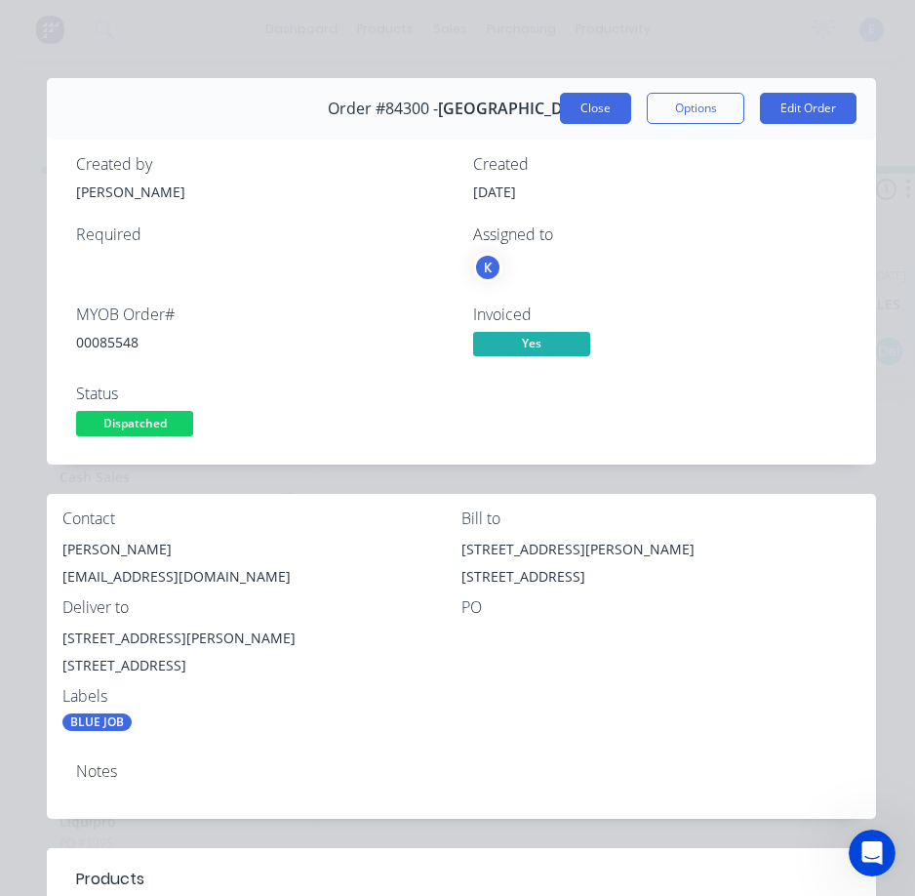
click at [581, 108] on button "Close" at bounding box center [595, 108] width 71 height 31
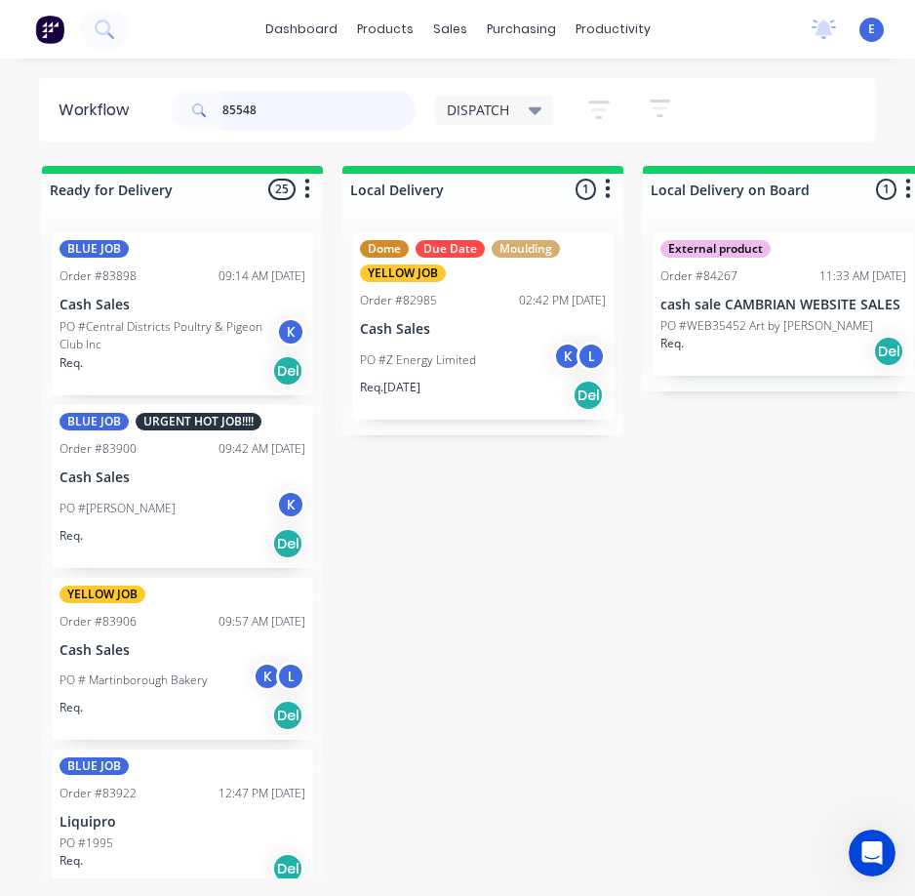
click at [253, 110] on input "85548" at bounding box center [318, 110] width 193 height 39
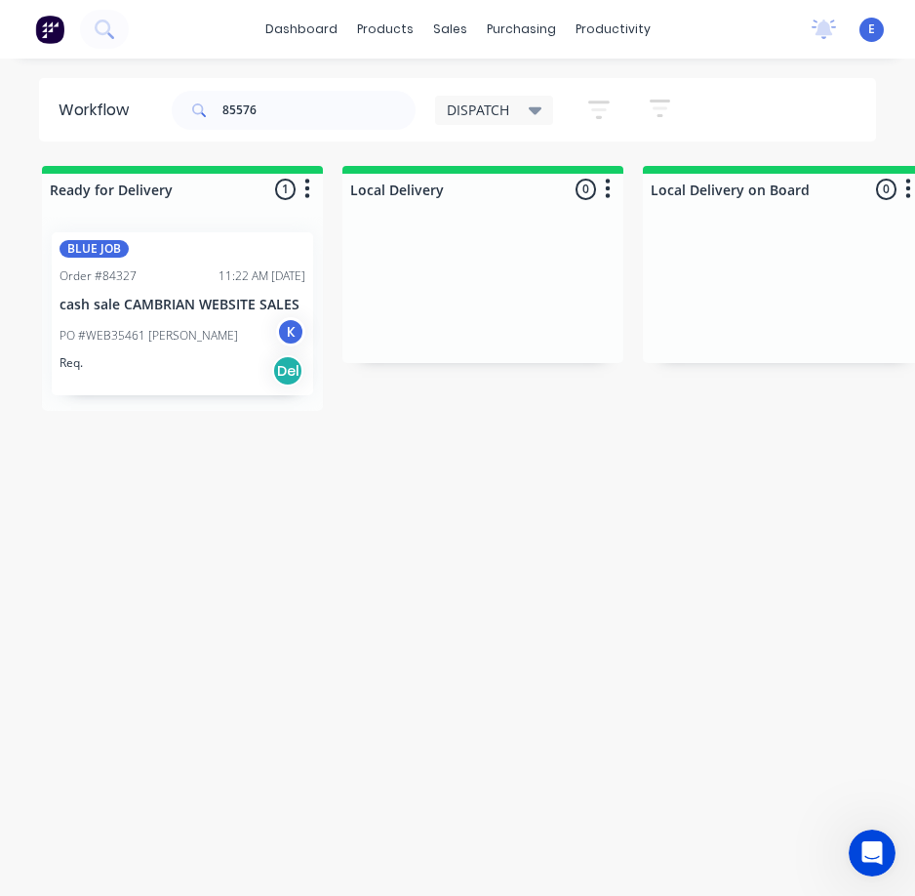
click at [186, 387] on div "BLUE JOB Order #84327 11:22 AM [DATE] cash sale CAMBRIAN WEBSITE SALES PO #WEB3…" at bounding box center [182, 313] width 261 height 163
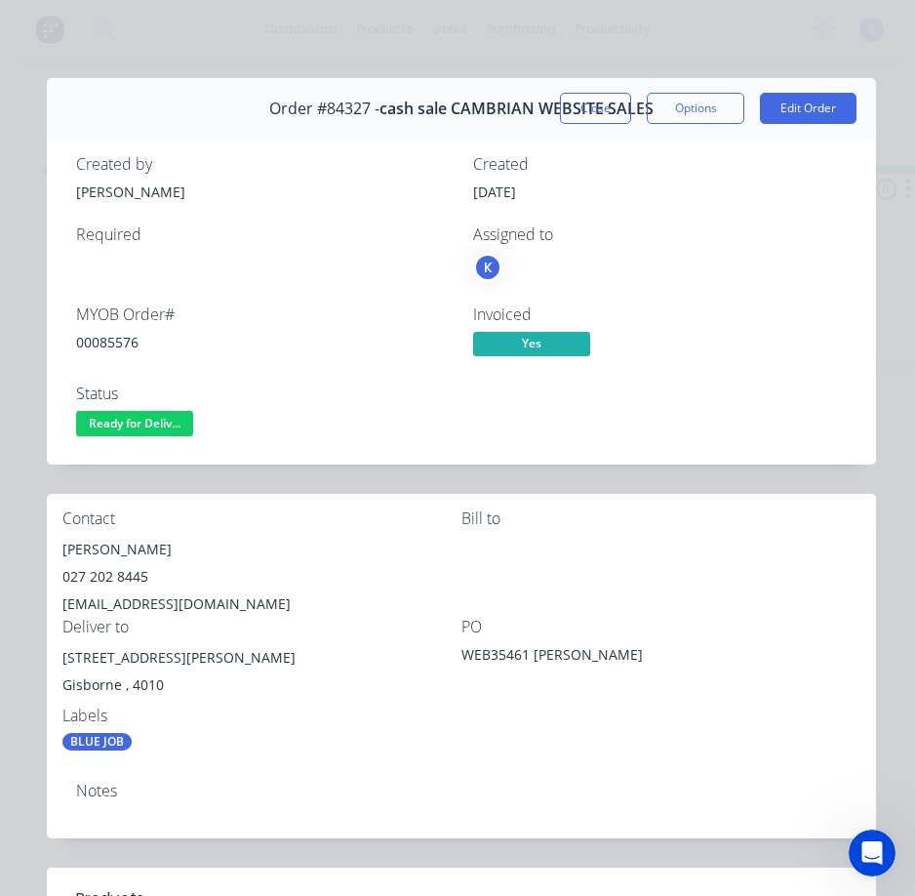
click at [128, 346] on div "00085576" at bounding box center [263, 342] width 374 height 20
click at [128, 347] on div "00085576" at bounding box center [263, 342] width 374 height 20
click at [117, 545] on div "[PERSON_NAME]" at bounding box center [261, 549] width 399 height 27
click at [117, 544] on div "[PERSON_NAME]" at bounding box center [261, 549] width 399 height 27
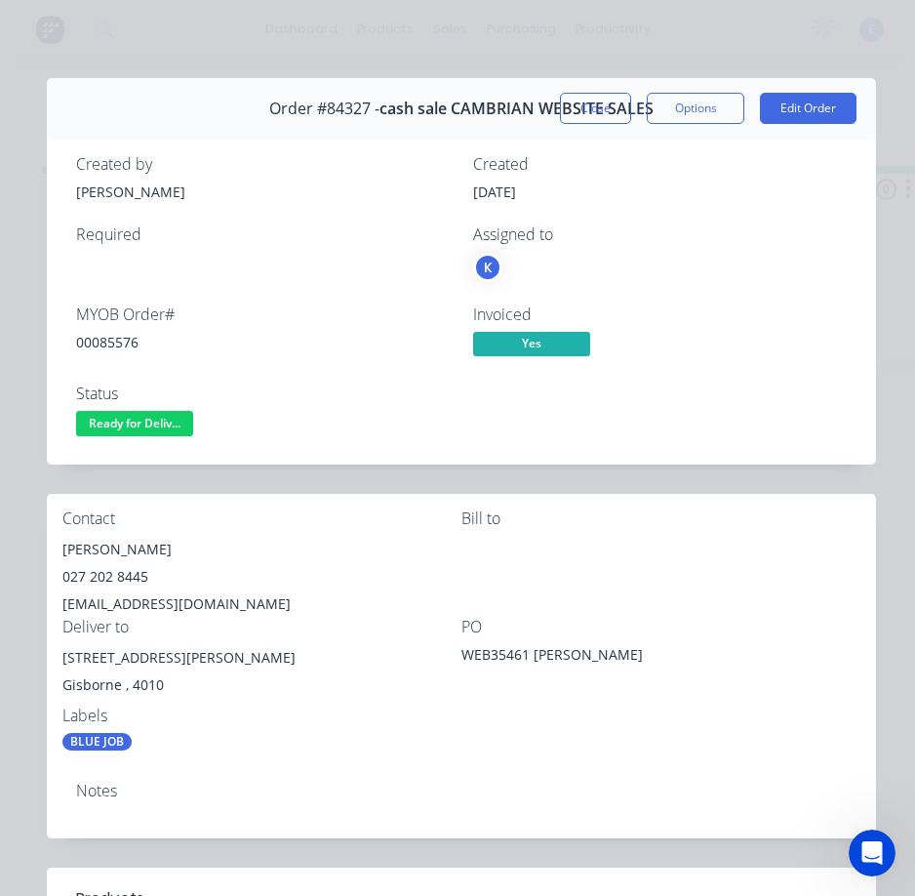
click at [136, 572] on div "027 202 8445" at bounding box center [261, 576] width 399 height 27
click at [211, 593] on div "[EMAIL_ADDRESS][DOMAIN_NAME]" at bounding box center [261, 603] width 399 height 27
click at [212, 593] on div "[EMAIL_ADDRESS][DOMAIN_NAME]" at bounding box center [261, 603] width 399 height 27
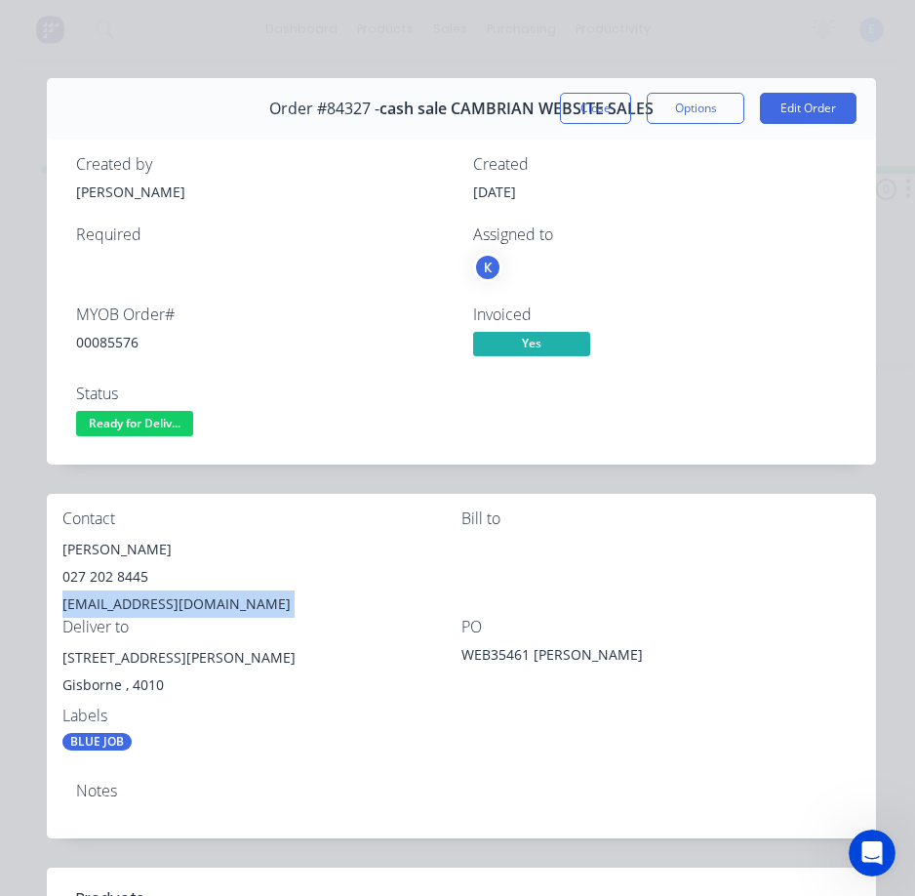
click at [212, 593] on div "[EMAIL_ADDRESS][DOMAIN_NAME]" at bounding box center [261, 603] width 399 height 27
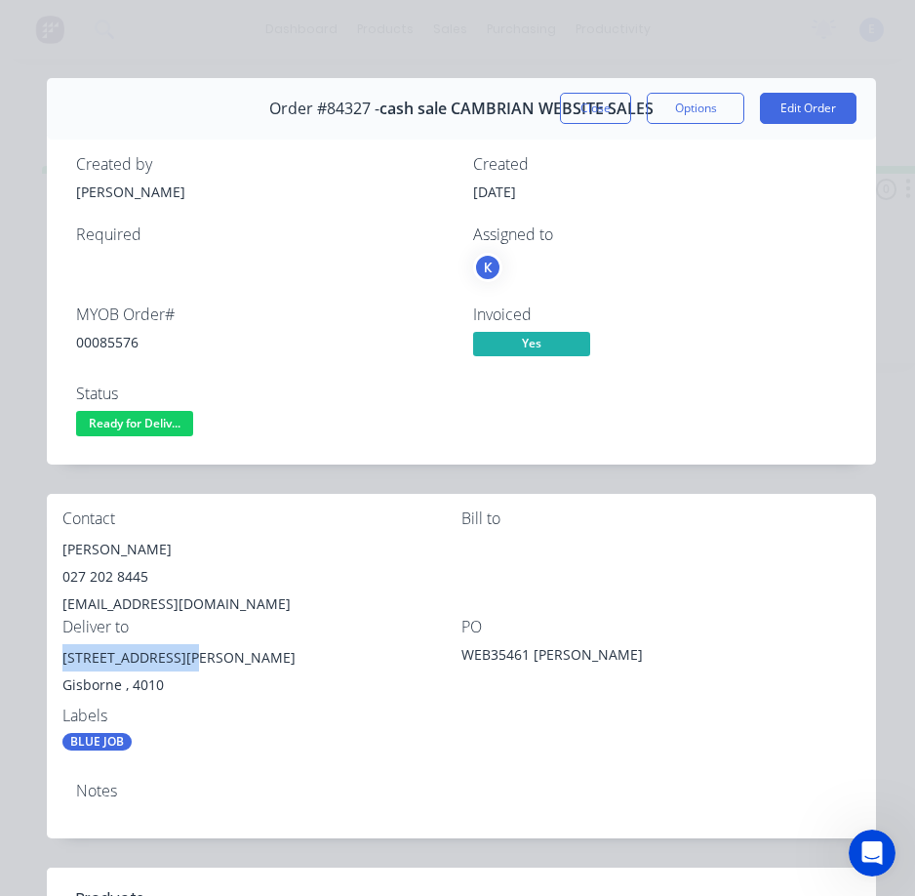
drag, startPoint x: 177, startPoint y: 660, endPoint x: 56, endPoint y: 662, distance: 121.0
click at [56, 662] on div "Contact [PERSON_NAME] [PHONE_NUMBER] [EMAIL_ADDRESS][DOMAIN_NAME] [PERSON_NAME]…" at bounding box center [461, 630] width 829 height 273
click at [298, 613] on div "[EMAIL_ADDRESS][DOMAIN_NAME]" at bounding box center [261, 603] width 399 height 27
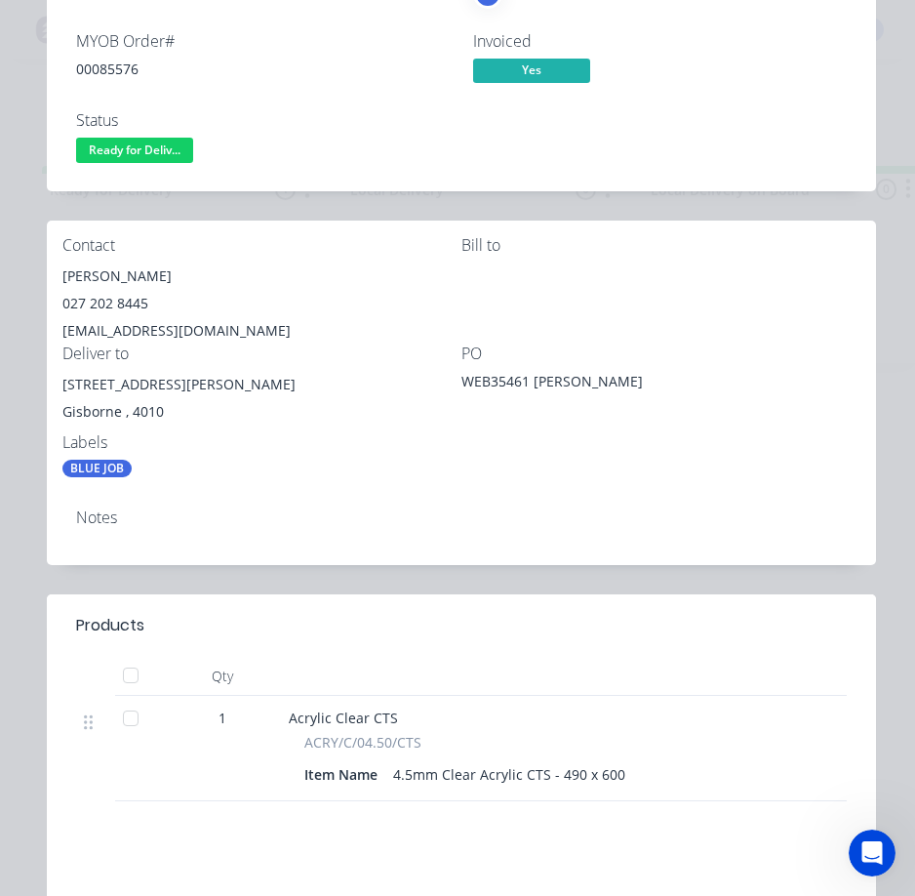
scroll to position [0, 0]
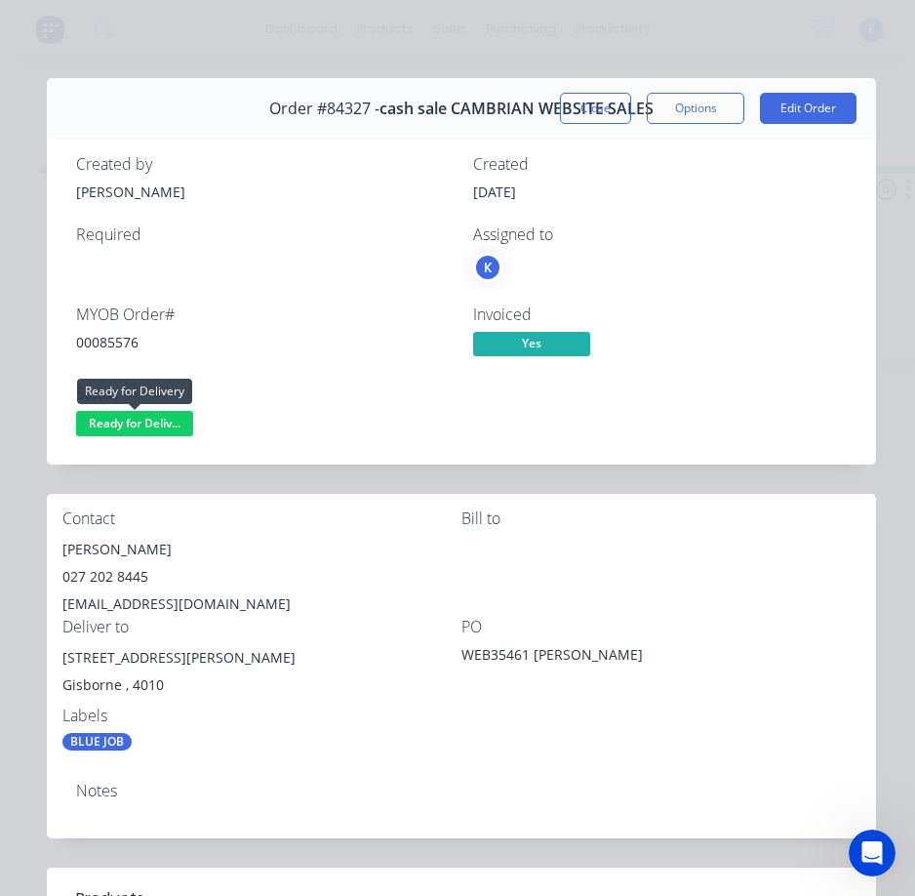
click at [153, 427] on span "Ready for Deliv..." at bounding box center [134, 423] width 117 height 24
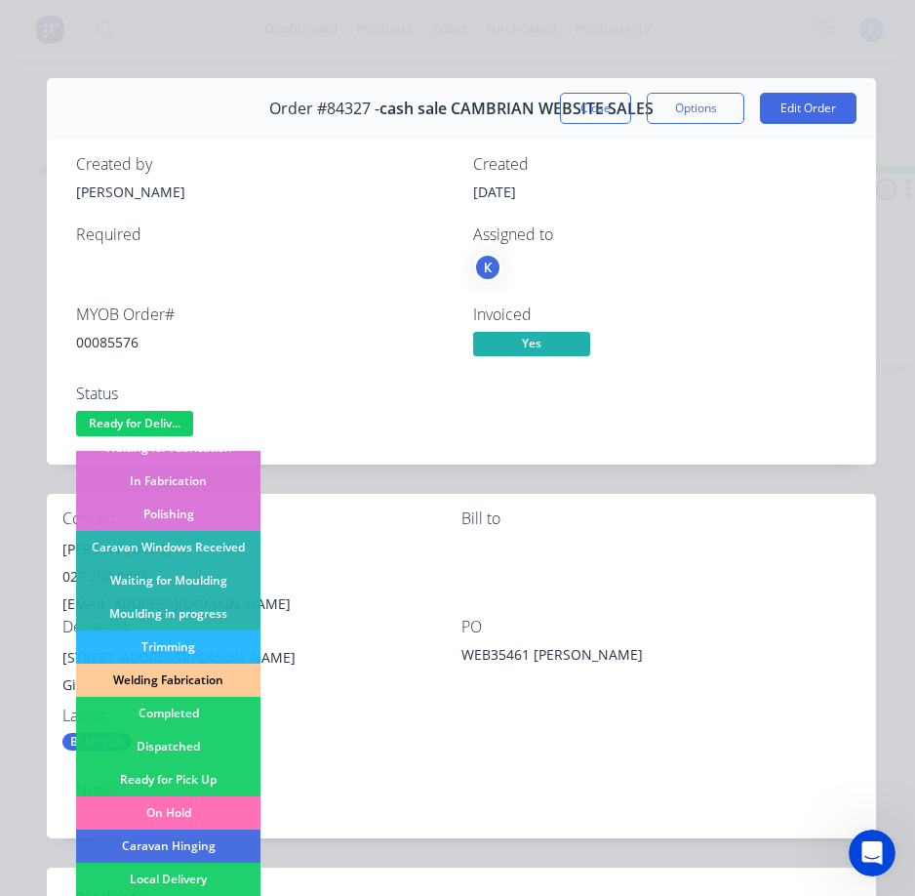
scroll to position [293, 0]
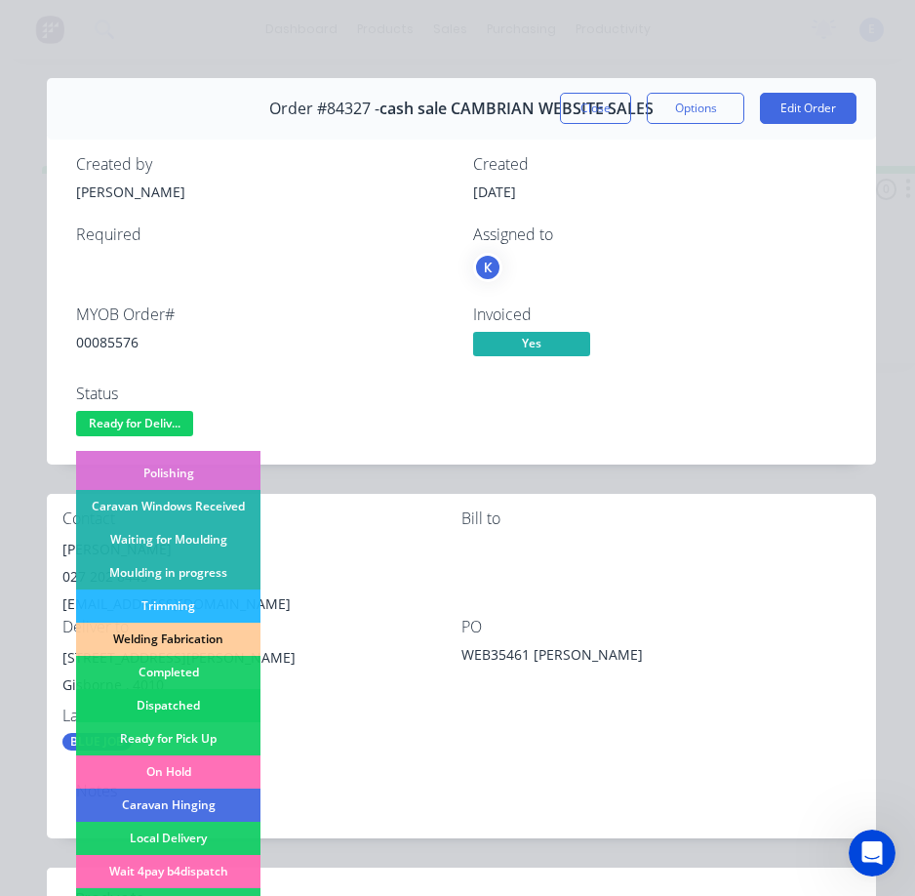
click at [192, 700] on div "Dispatched" at bounding box center [168, 705] width 184 height 33
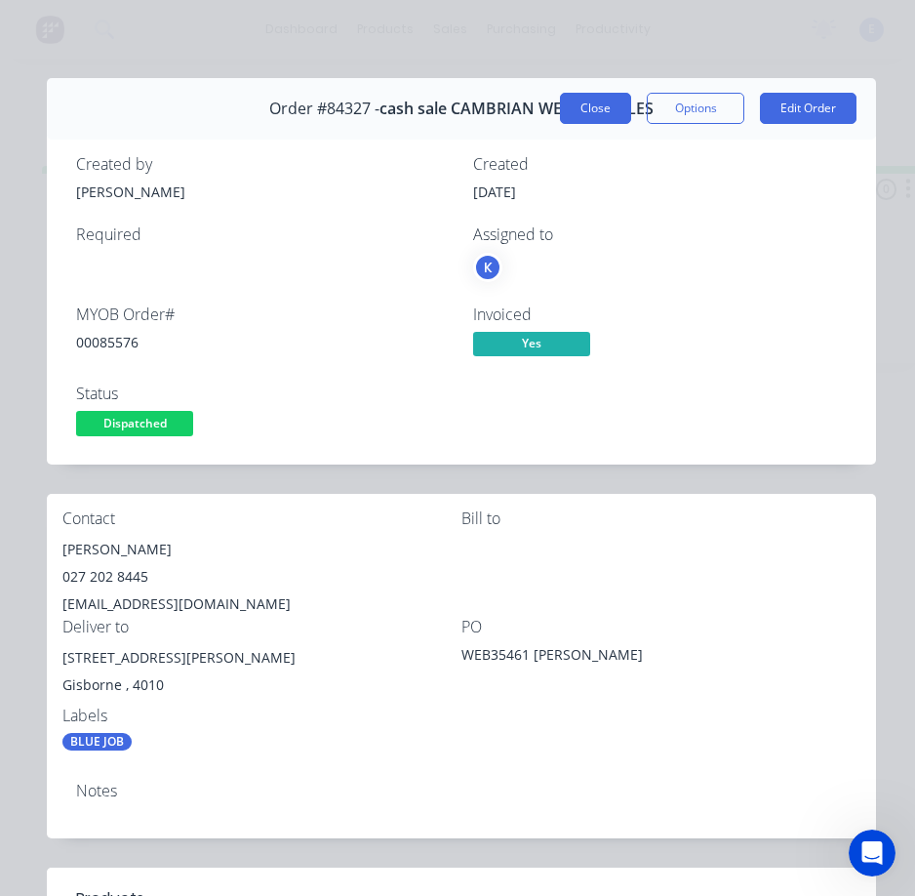
click at [589, 113] on button "Close" at bounding box center [595, 108] width 71 height 31
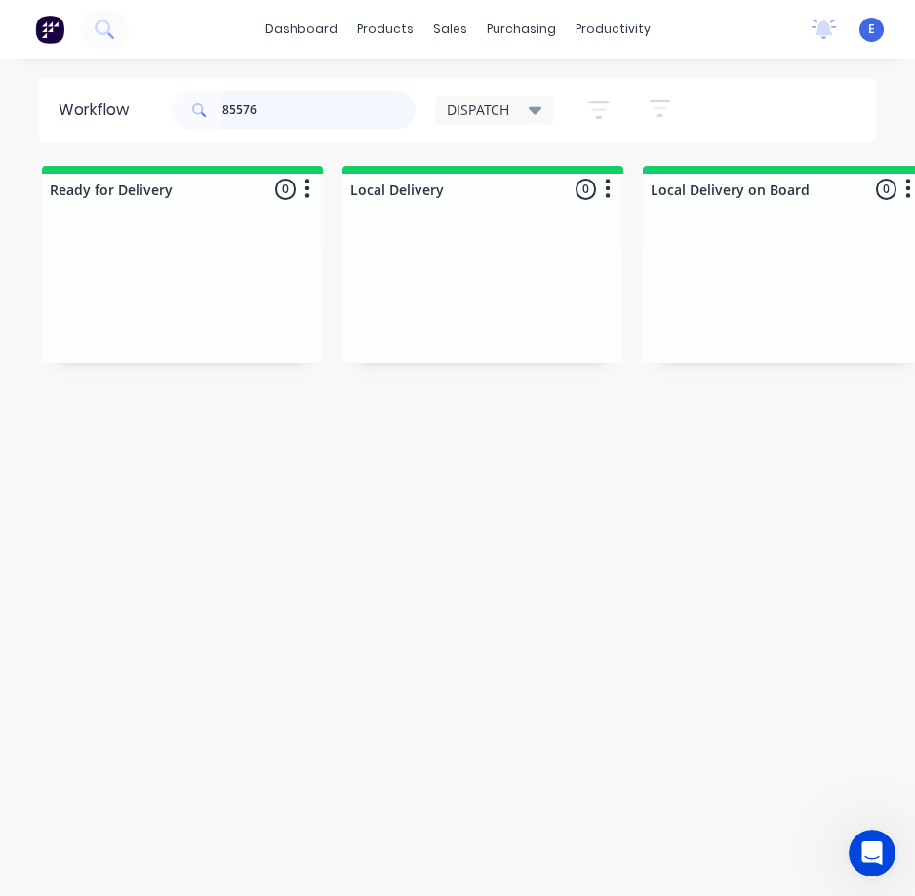
click at [339, 116] on input "85576" at bounding box center [318, 110] width 193 height 39
click at [341, 115] on input "85576" at bounding box center [318, 110] width 193 height 39
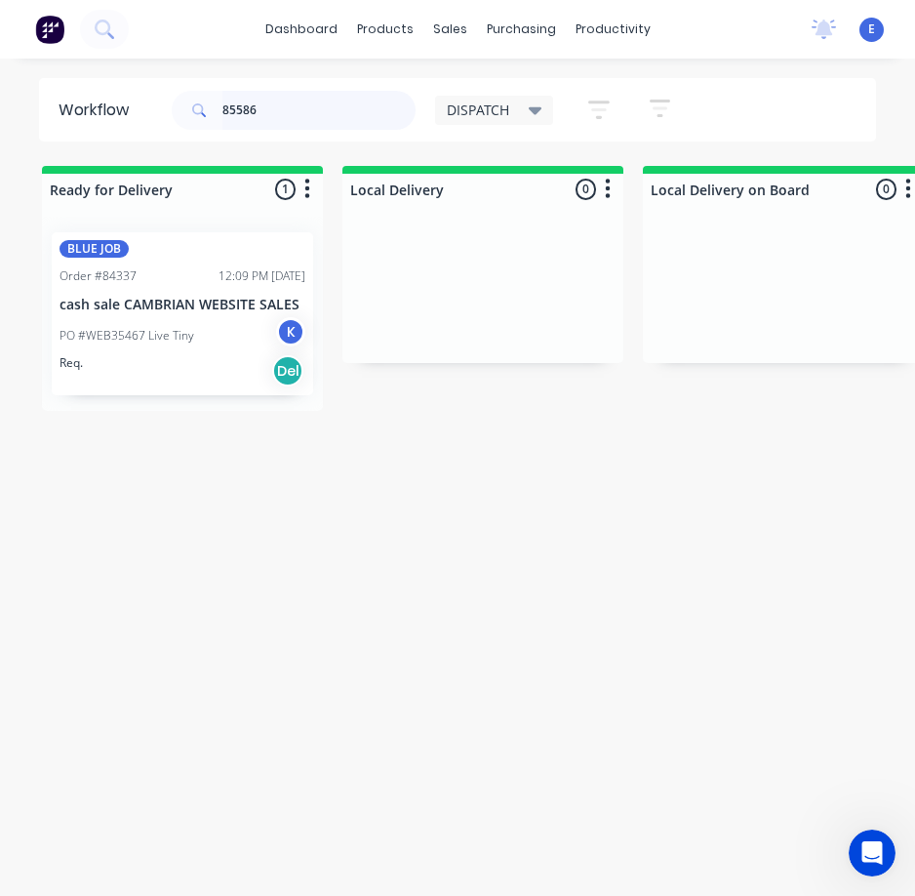
type input "85586"
click at [177, 382] on div "Req. Del" at bounding box center [183, 370] width 246 height 33
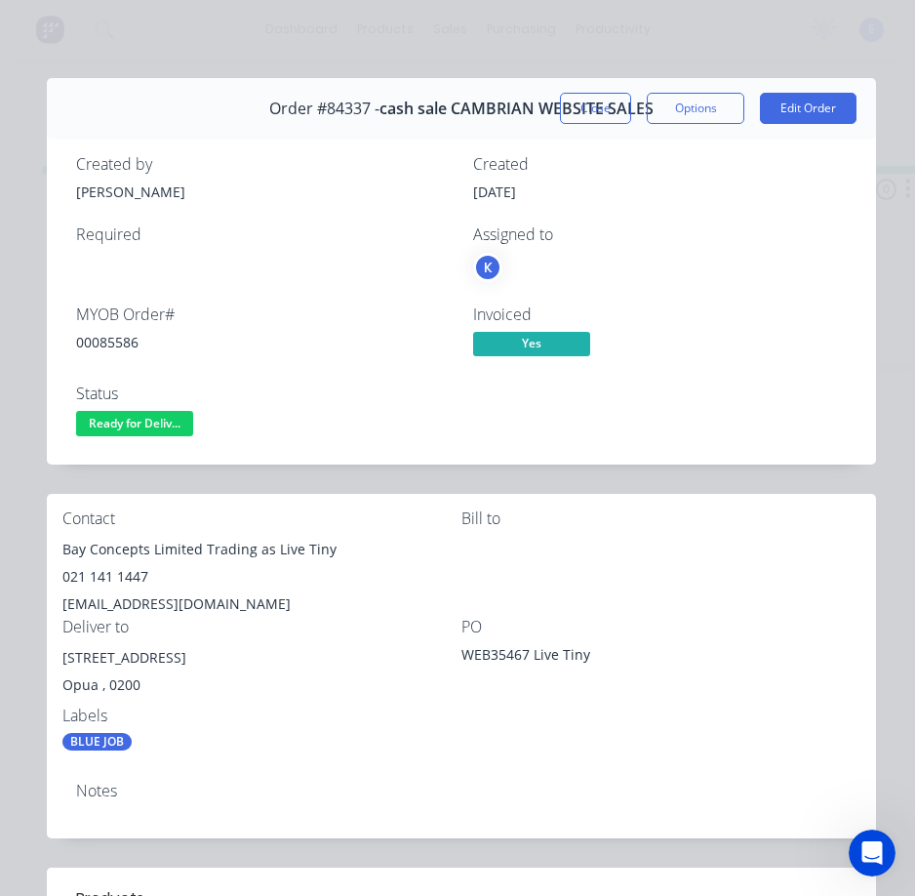
click at [119, 338] on div "00085586" at bounding box center [263, 342] width 374 height 20
click at [119, 337] on div "00085586" at bounding box center [263, 342] width 374 height 20
click at [248, 545] on div "Bay Concepts Limited Trading as Live Tiny" at bounding box center [261, 549] width 399 height 27
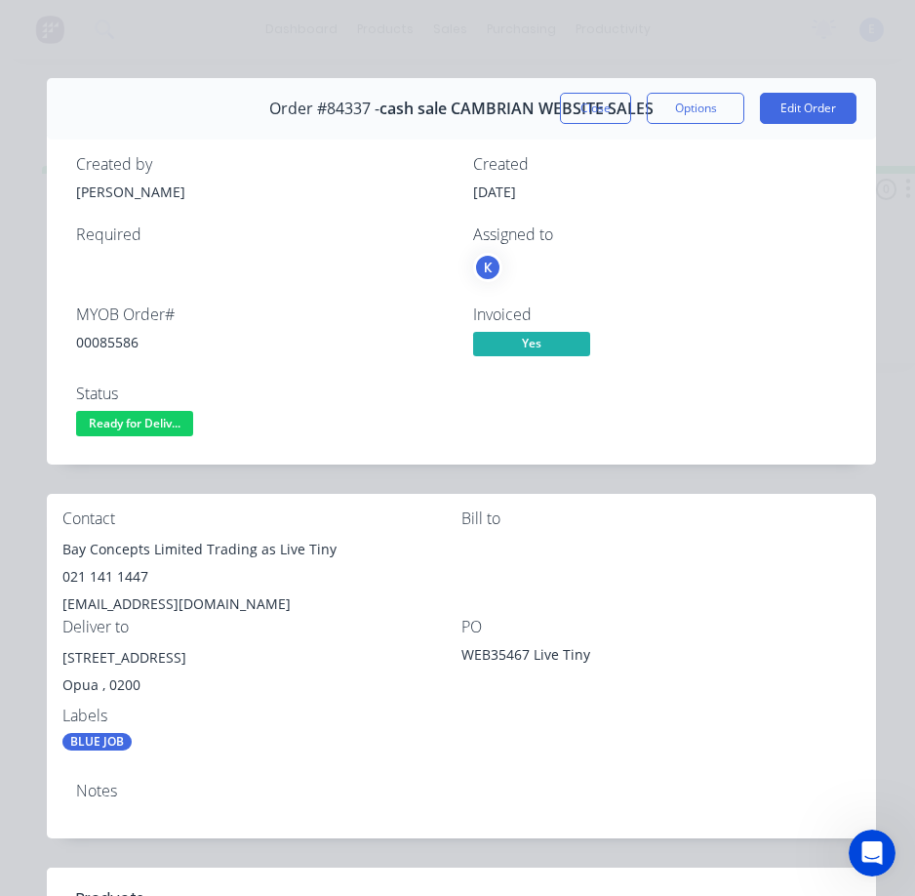
click at [185, 654] on div "[STREET_ADDRESS]" at bounding box center [261, 657] width 399 height 27
click at [660, 686] on div "PO WEB35467 Live Tiny" at bounding box center [660, 662] width 399 height 89
click at [125, 578] on div "021 141 1447" at bounding box center [261, 576] width 399 height 27
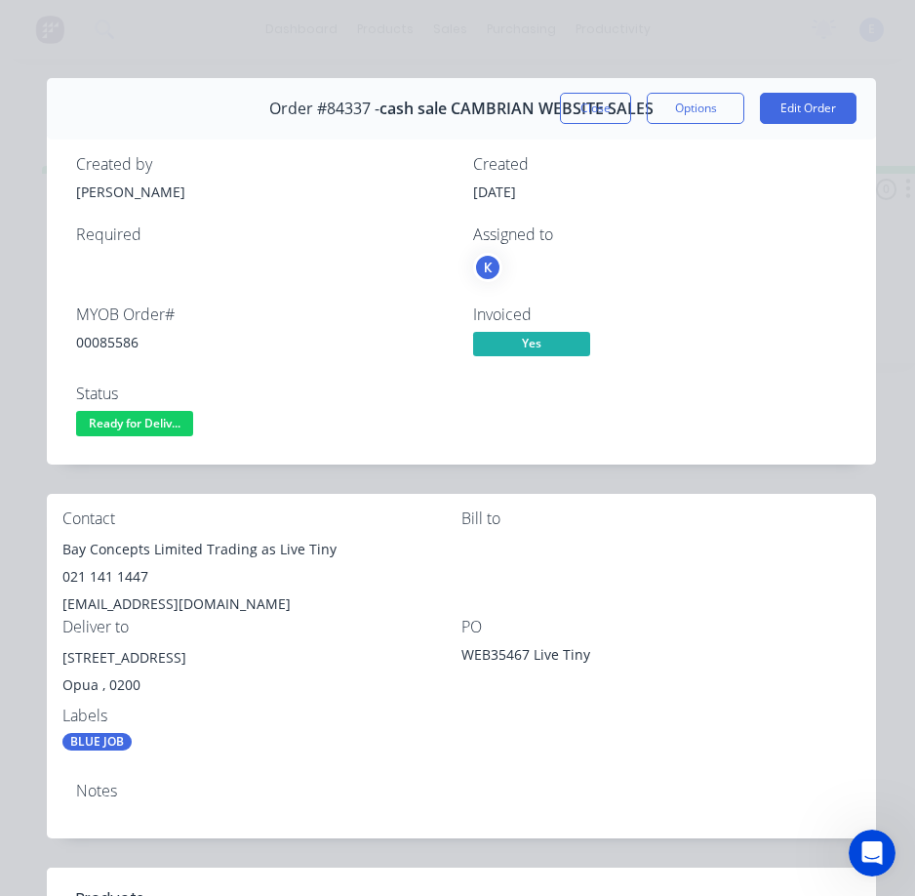
click at [157, 606] on div "[EMAIL_ADDRESS][DOMAIN_NAME]" at bounding box center [261, 603] width 399 height 27
click at [157, 605] on div "[EMAIL_ADDRESS][DOMAIN_NAME]" at bounding box center [261, 603] width 399 height 27
click at [164, 653] on div "[STREET_ADDRESS]" at bounding box center [261, 657] width 399 height 27
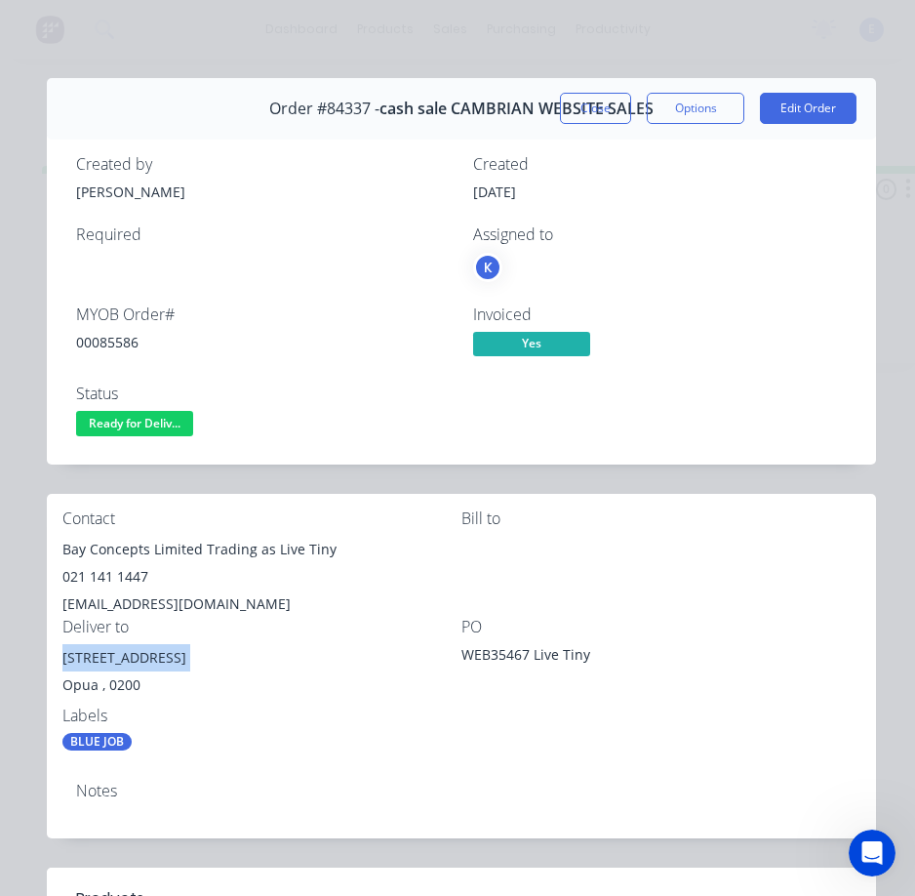
click at [164, 651] on div "[STREET_ADDRESS]" at bounding box center [261, 657] width 399 height 27
click at [98, 425] on span "Ready for Deliv..." at bounding box center [134, 423] width 117 height 24
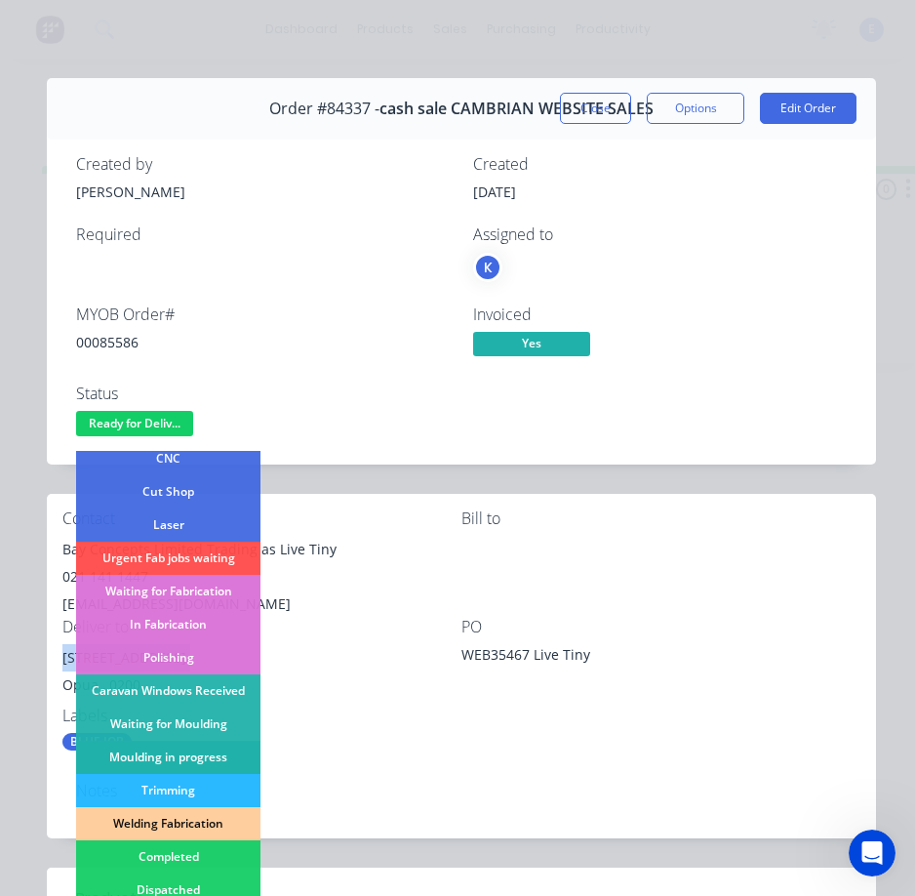
scroll to position [195, 0]
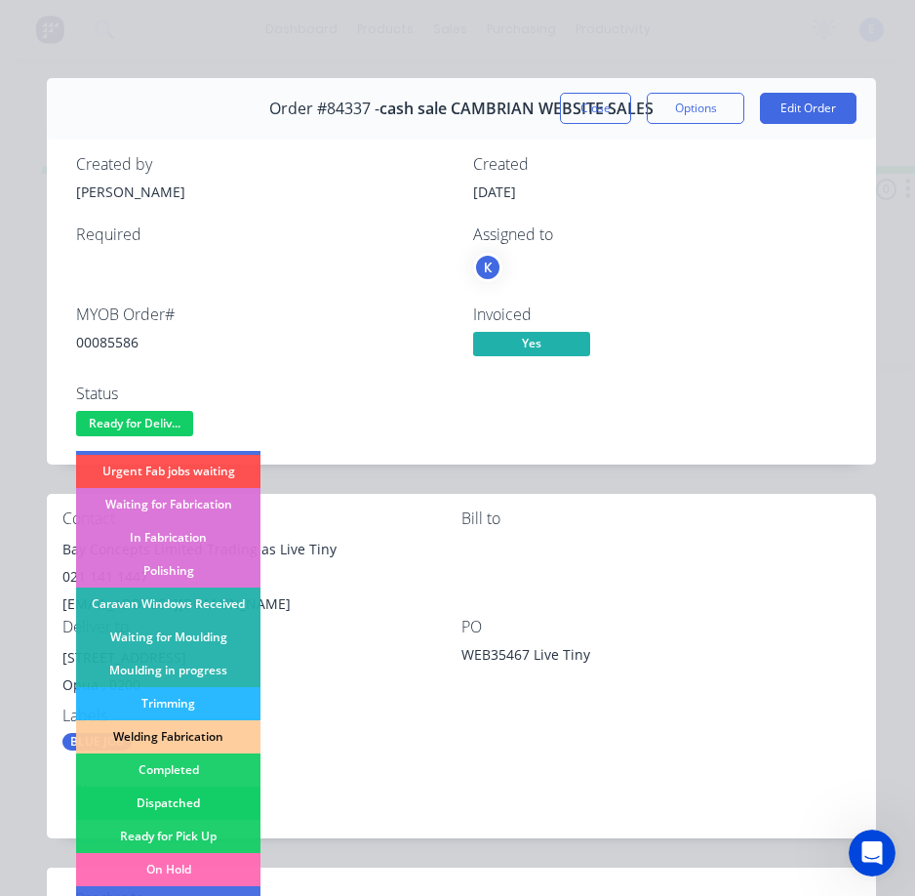
click at [203, 799] on div "Dispatched" at bounding box center [168, 802] width 184 height 33
